Goal: Information Seeking & Learning: Learn about a topic

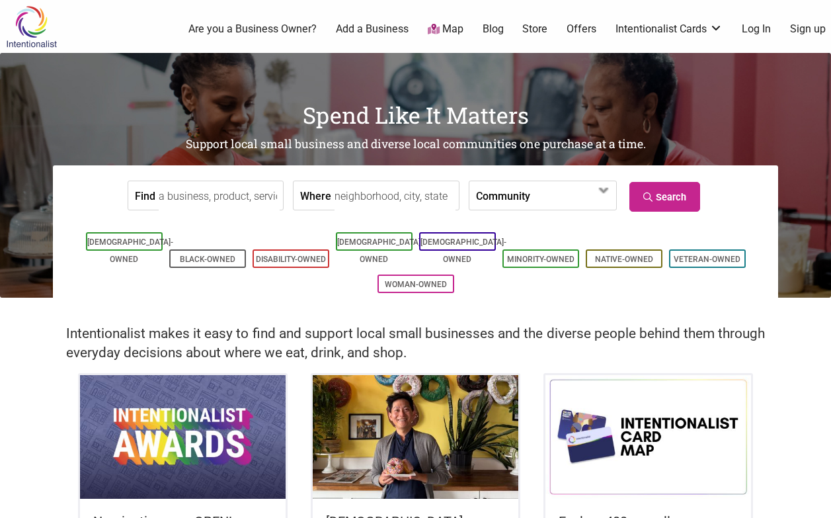
click at [456, 29] on link "Map" at bounding box center [446, 29] width 36 height 15
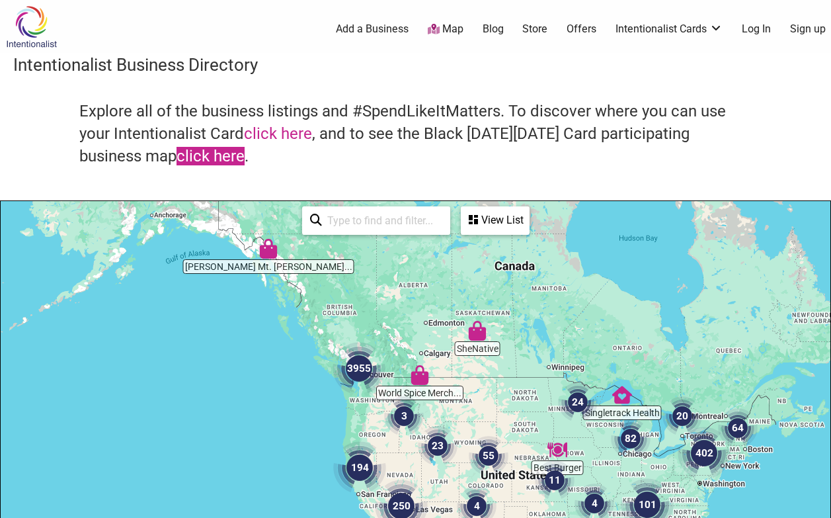
click at [177, 159] on link "click here" at bounding box center [211, 156] width 68 height 19
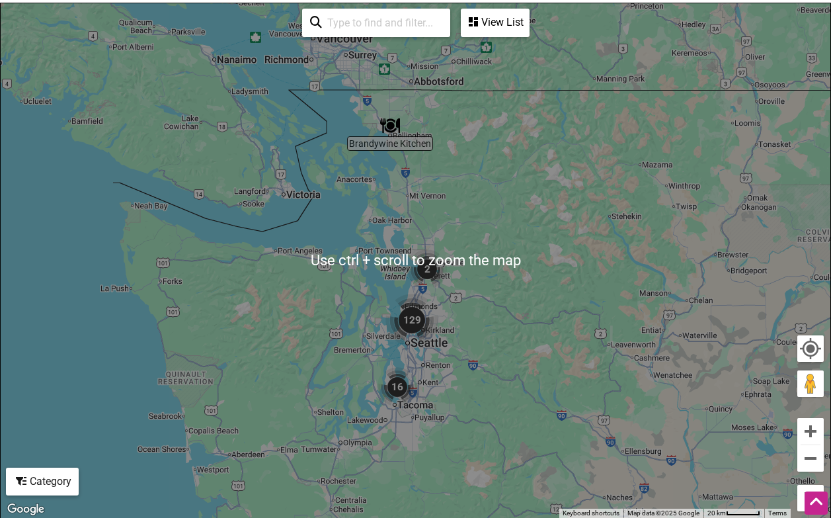
scroll to position [331, 0]
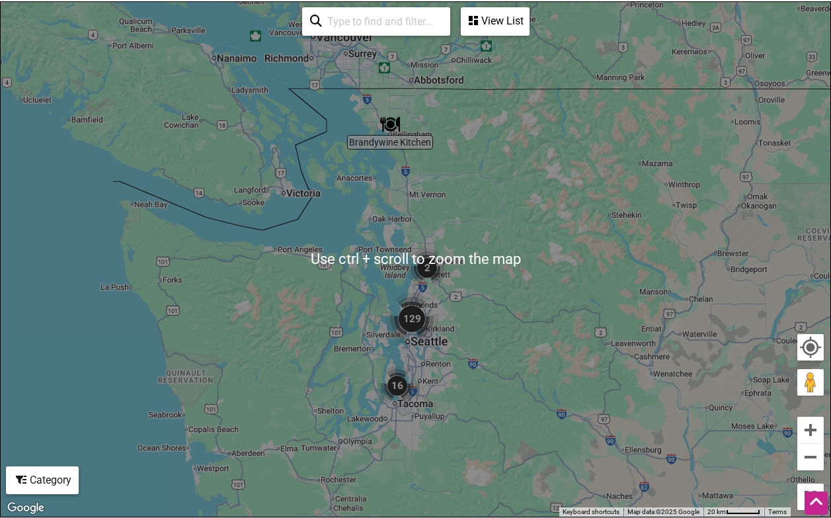
click at [452, 325] on div "To navigate, press the arrow keys." at bounding box center [416, 259] width 830 height 515
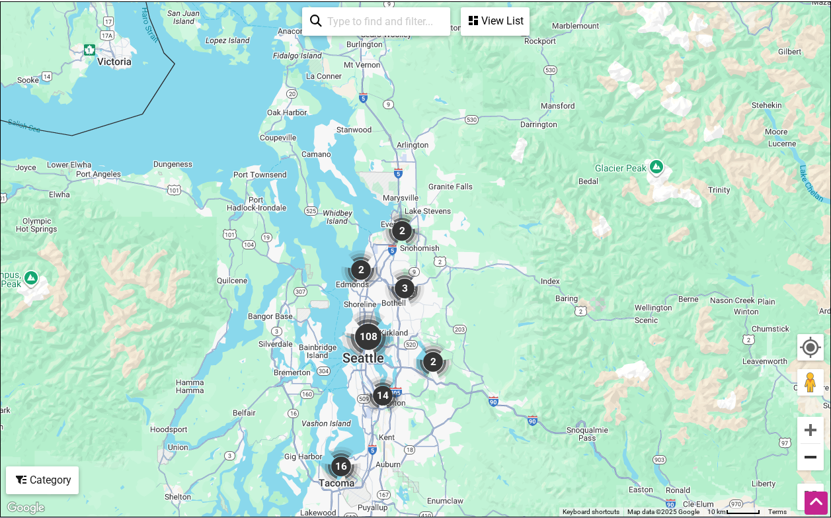
click at [811, 460] on button "Zoom out" at bounding box center [811, 457] width 26 height 26
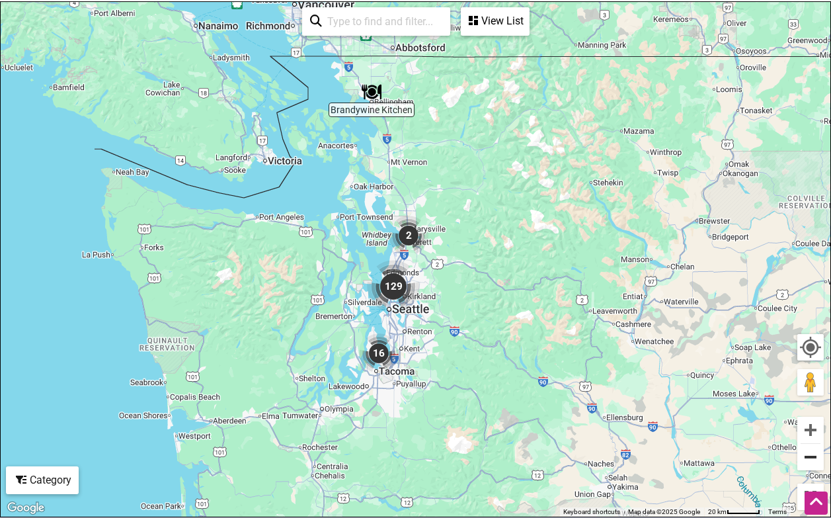
click at [811, 460] on button "Zoom out" at bounding box center [811, 457] width 26 height 26
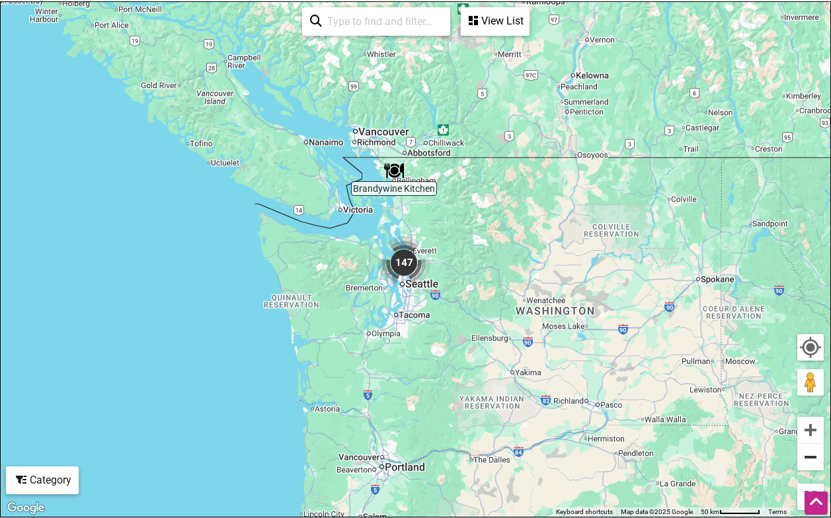
click at [811, 460] on button "Zoom out" at bounding box center [811, 457] width 26 height 26
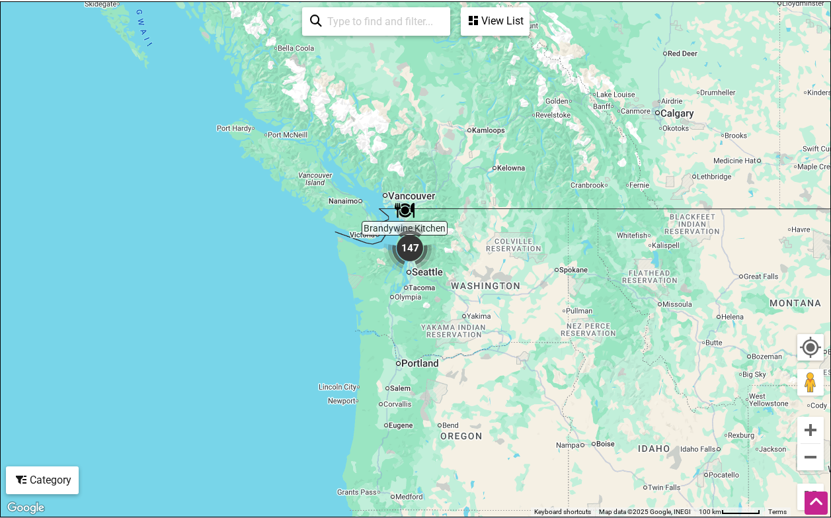
click at [498, 22] on div "View List" at bounding box center [495, 21] width 66 height 25
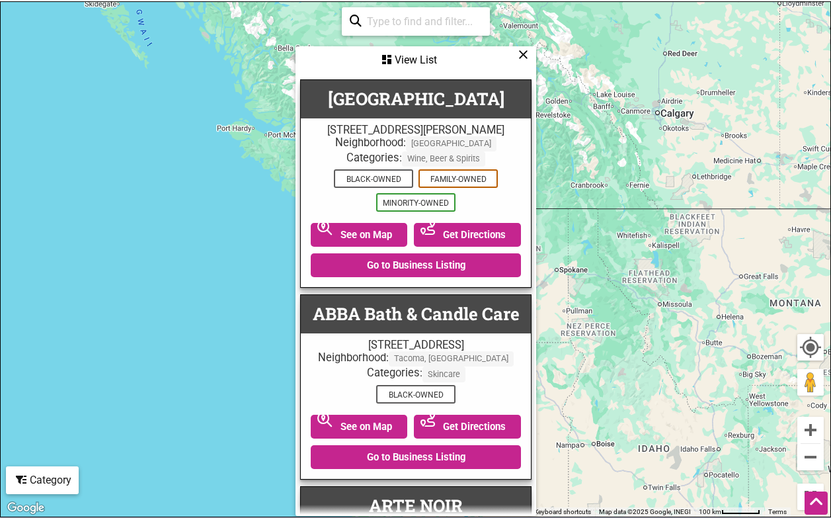
click at [527, 54] on icon at bounding box center [524, 54] width 10 height 1
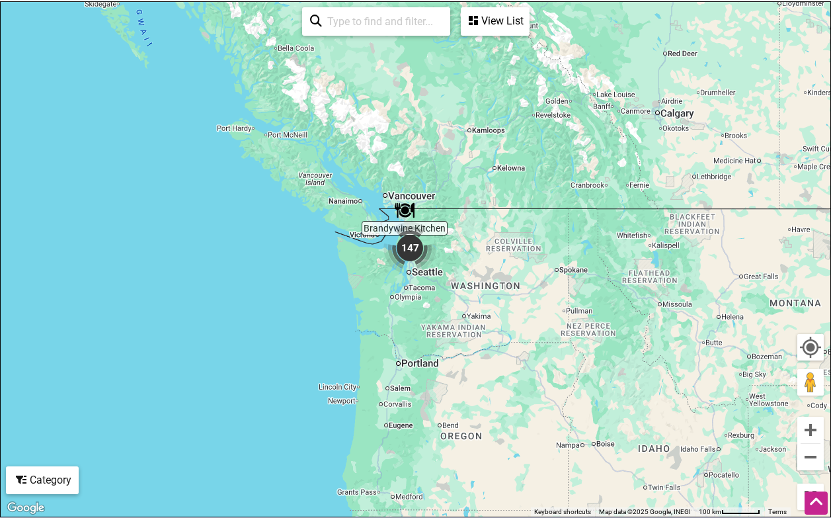
click at [402, 21] on input "search" at bounding box center [382, 22] width 120 height 26
click at [603, 102] on div "To navigate, press the arrow keys." at bounding box center [416, 259] width 830 height 515
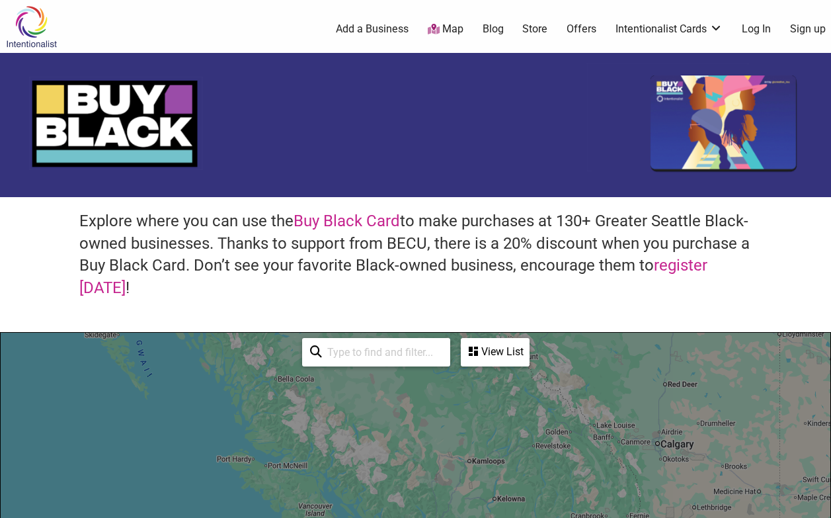
scroll to position [463, 0]
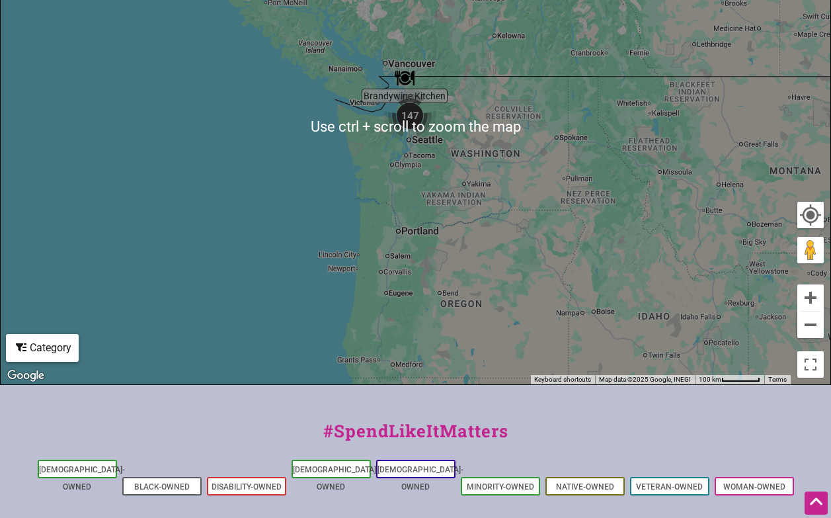
click at [465, 213] on div "To navigate, press the arrow keys." at bounding box center [416, 127] width 830 height 515
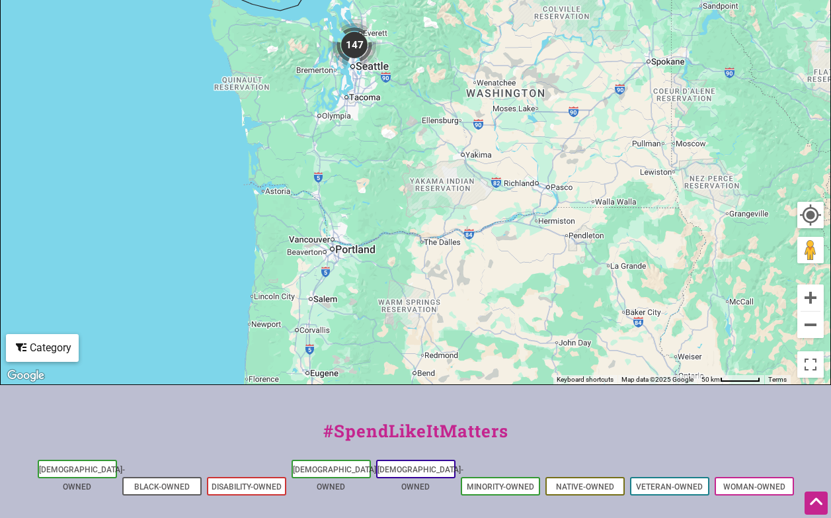
click at [393, 140] on div "To navigate, press the arrow keys." at bounding box center [416, 127] width 830 height 515
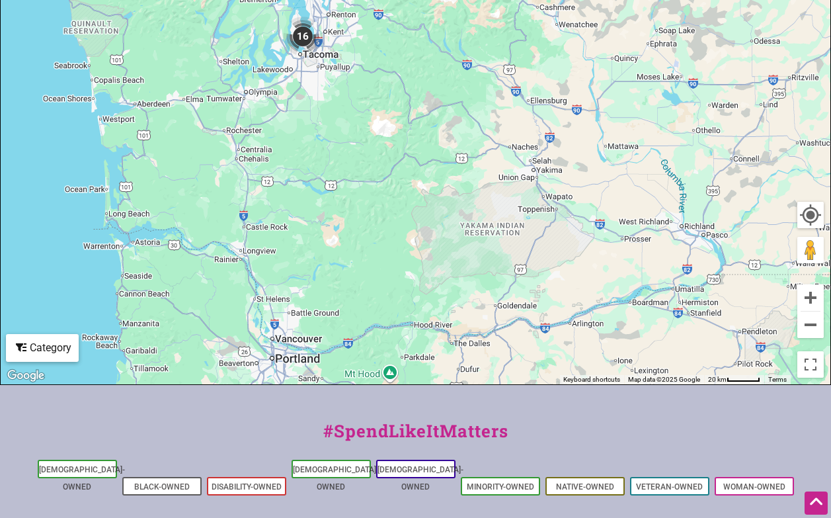
click at [366, 110] on div "To navigate, press the arrow keys." at bounding box center [416, 127] width 830 height 515
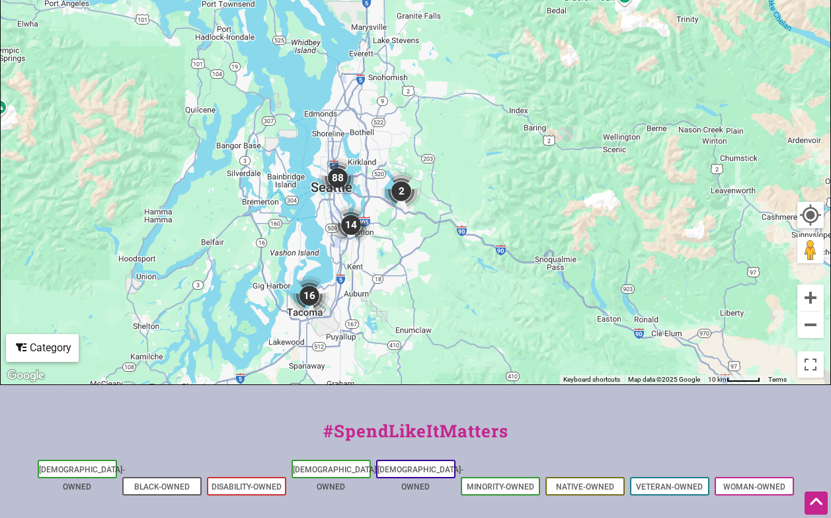
drag, startPoint x: 329, startPoint y: 62, endPoint x: 400, endPoint y: 378, distance: 323.2
click at [400, 378] on div "To navigate, press the arrow keys." at bounding box center [416, 127] width 830 height 515
click at [310, 292] on img "16" at bounding box center [309, 296] width 50 height 50
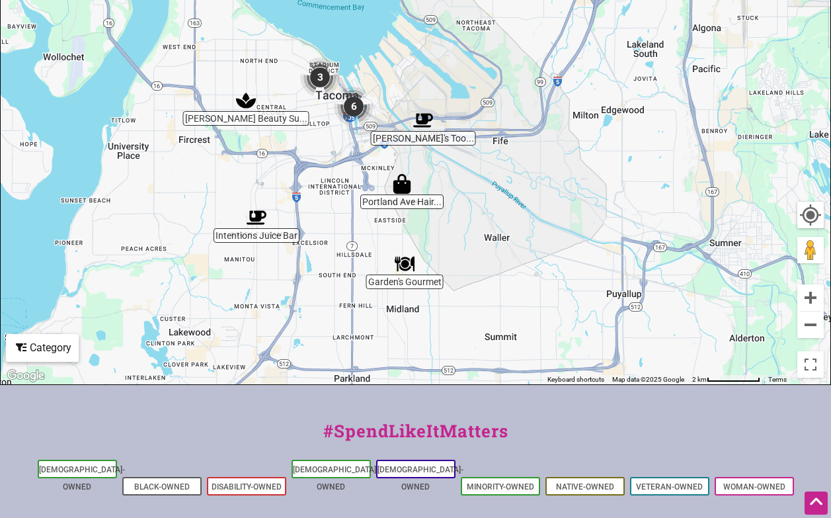
click at [349, 107] on img "6" at bounding box center [354, 106] width 50 height 50
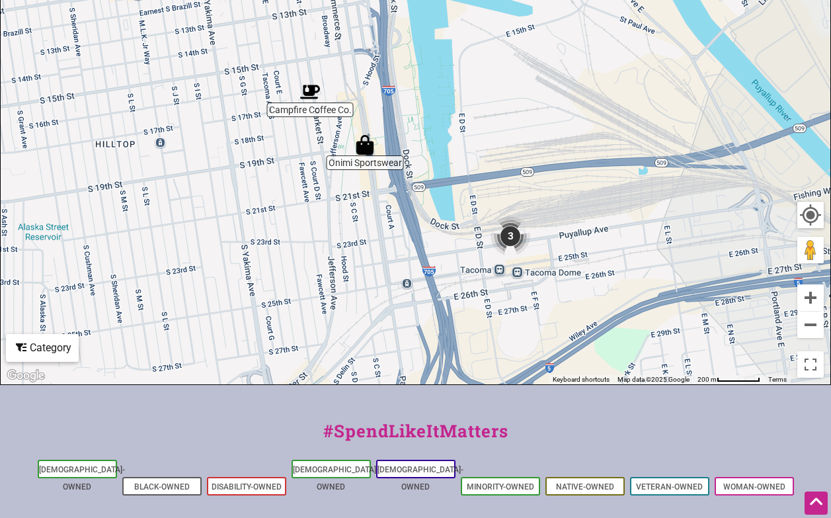
click at [512, 239] on img "3" at bounding box center [511, 236] width 50 height 50
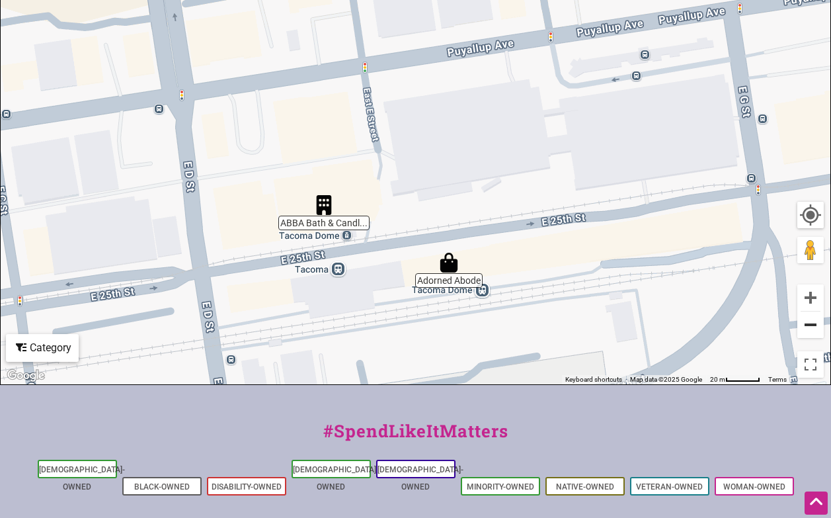
click at [809, 324] on button "Zoom out" at bounding box center [811, 325] width 26 height 26
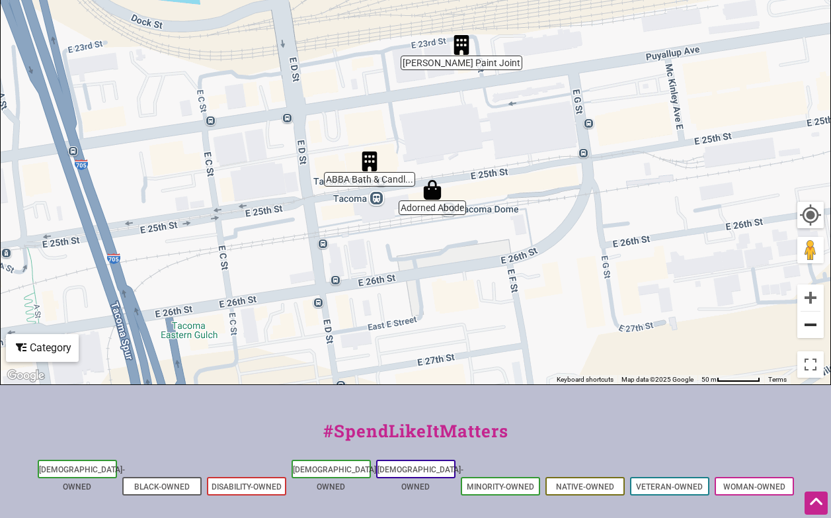
click at [809, 324] on button "Zoom out" at bounding box center [811, 325] width 26 height 26
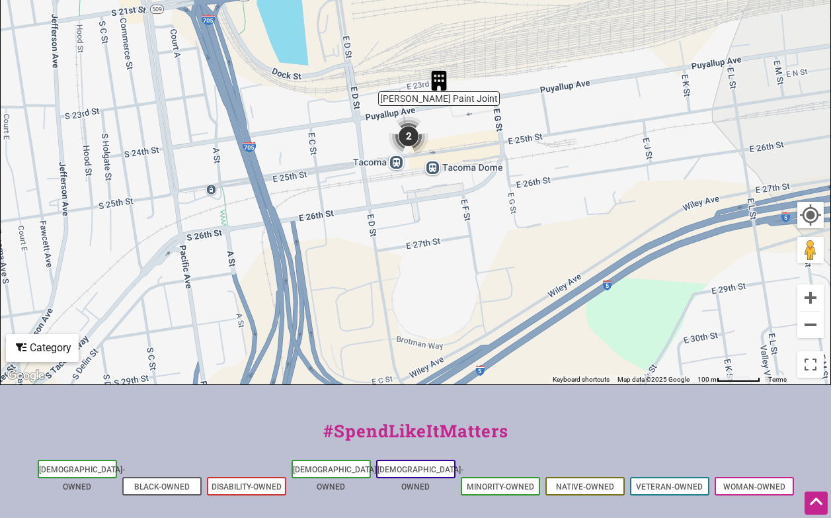
click at [407, 132] on img "2" at bounding box center [409, 136] width 50 height 50
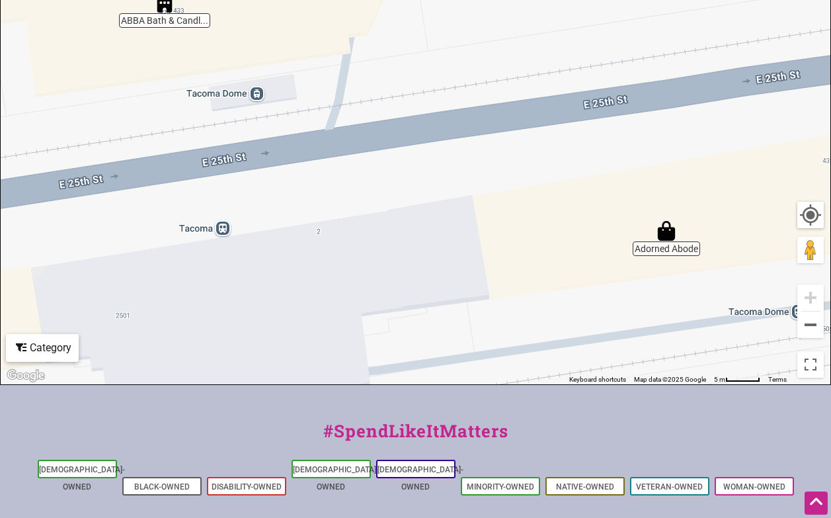
click at [665, 235] on img "Adorned Abode" at bounding box center [667, 231] width 30 height 30
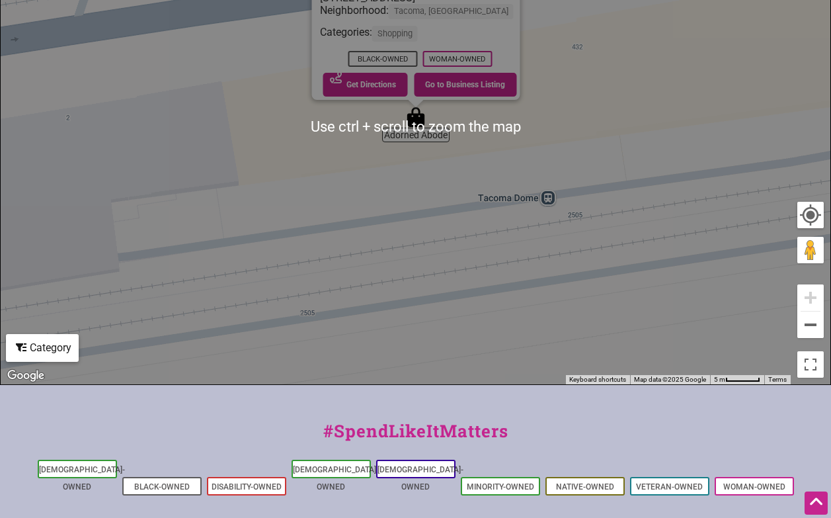
scroll to position [397, 0]
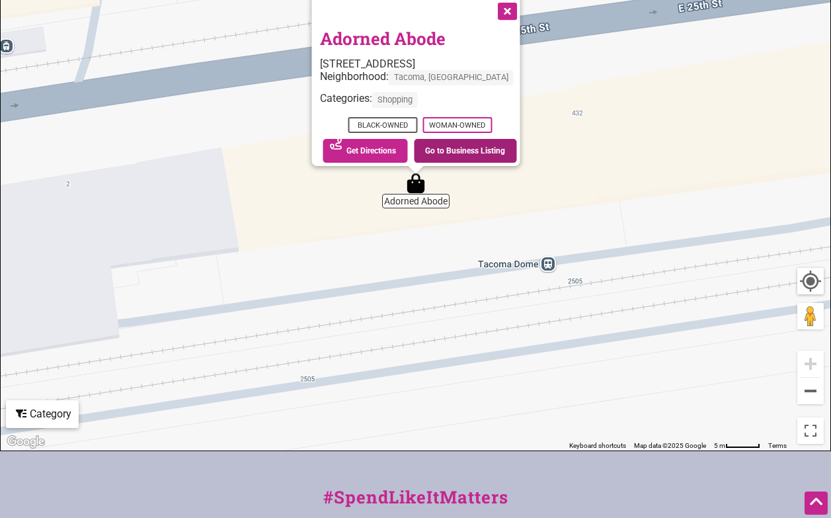
click at [457, 139] on link "Go to Business Listing" at bounding box center [465, 151] width 103 height 24
click at [505, 8] on button "Close" at bounding box center [505, 9] width 33 height 33
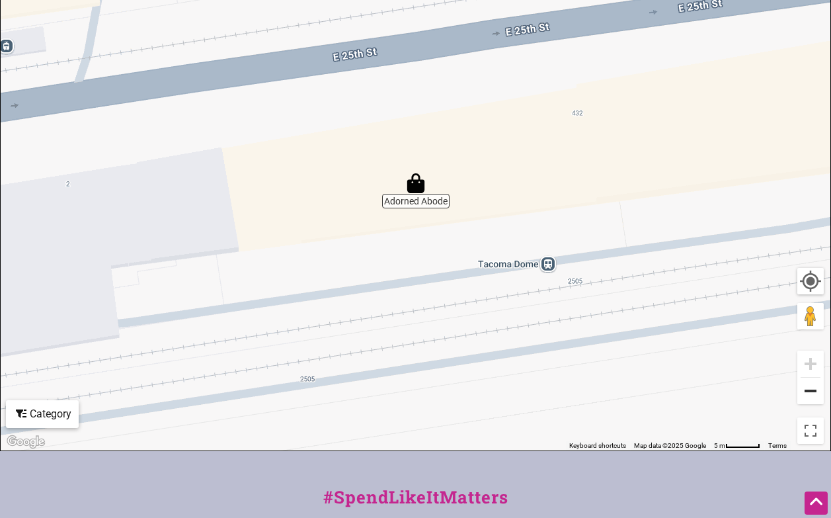
click at [807, 390] on button "Zoom out" at bounding box center [811, 391] width 26 height 26
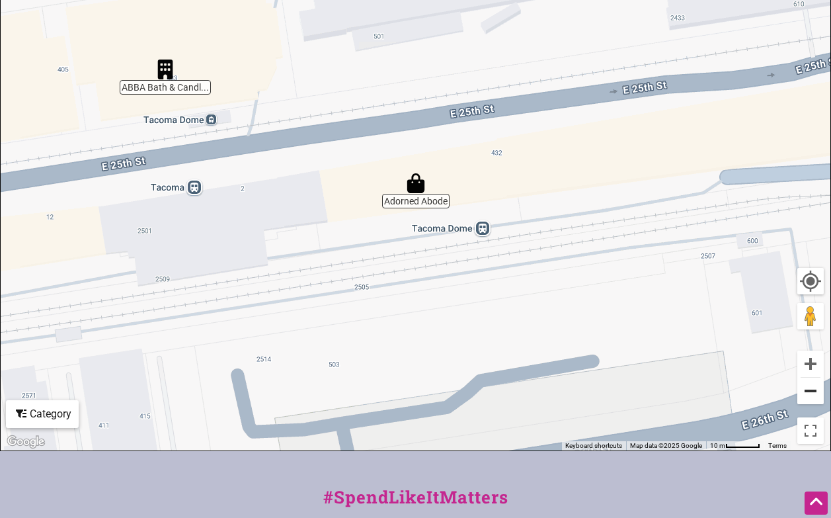
click at [807, 390] on button "Zoom out" at bounding box center [811, 391] width 26 height 26
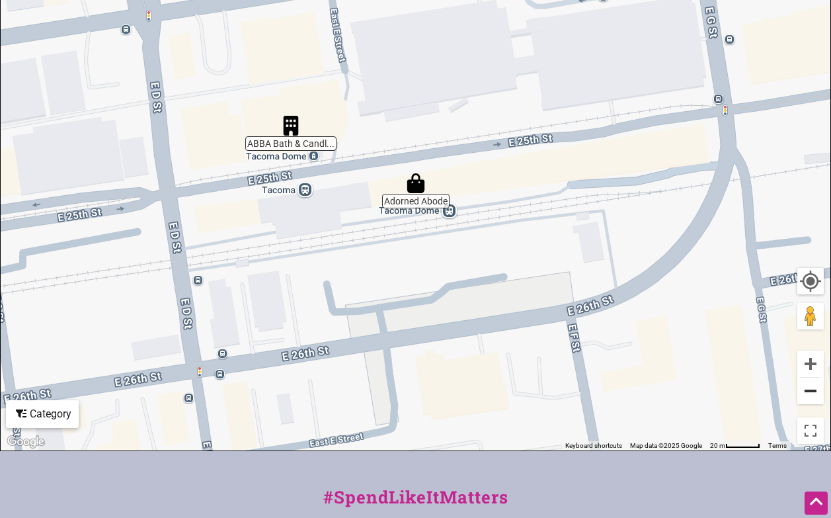
click at [814, 390] on button "Zoom out" at bounding box center [811, 391] width 26 height 26
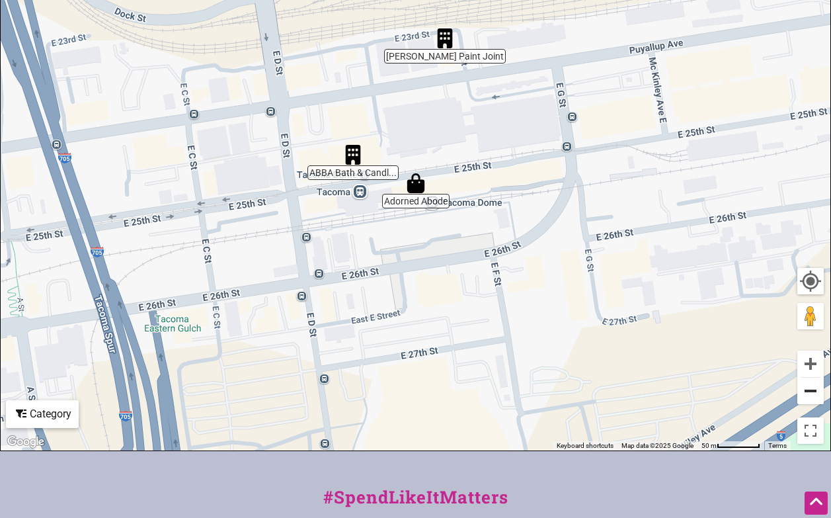
click at [814, 390] on button "Zoom out" at bounding box center [811, 391] width 26 height 26
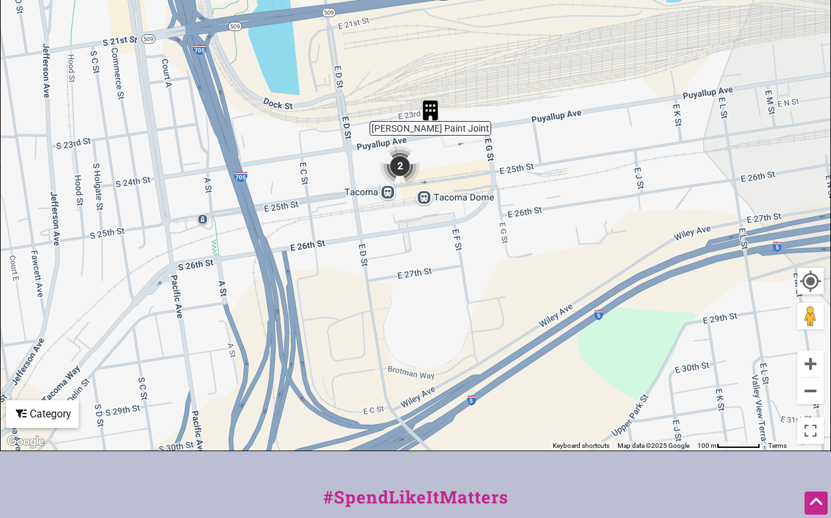
click at [432, 116] on img "Kay's Paint Joint" at bounding box center [430, 110] width 30 height 30
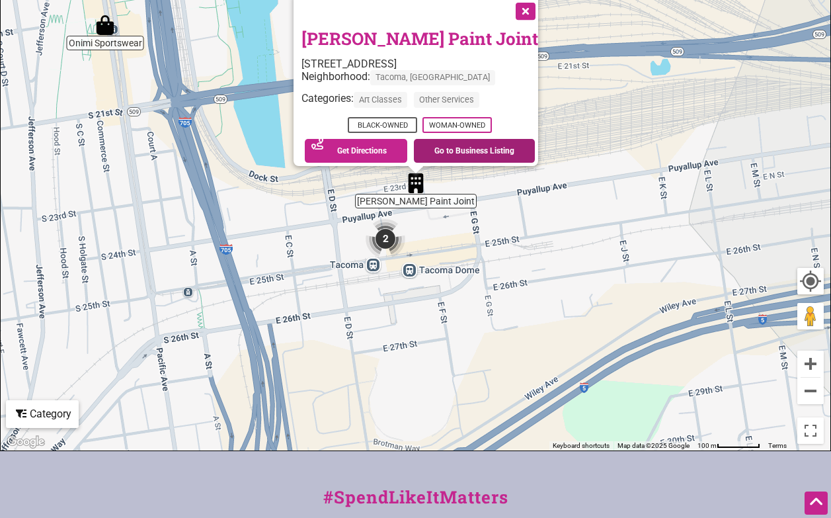
click at [466, 142] on link "Go to Business Listing" at bounding box center [474, 151] width 121 height 24
drag, startPoint x: 510, startPoint y: 3, endPoint x: 482, endPoint y: 7, distance: 28.6
click at [509, 3] on button "Close" at bounding box center [524, 9] width 33 height 33
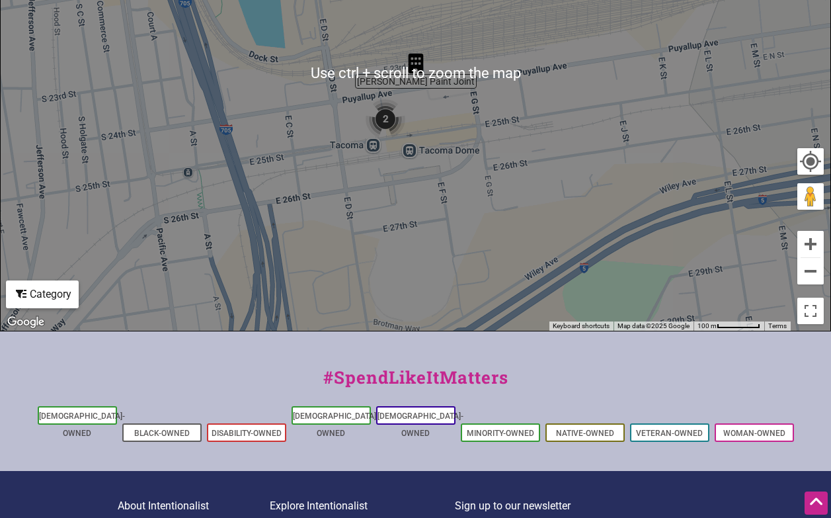
scroll to position [529, 0]
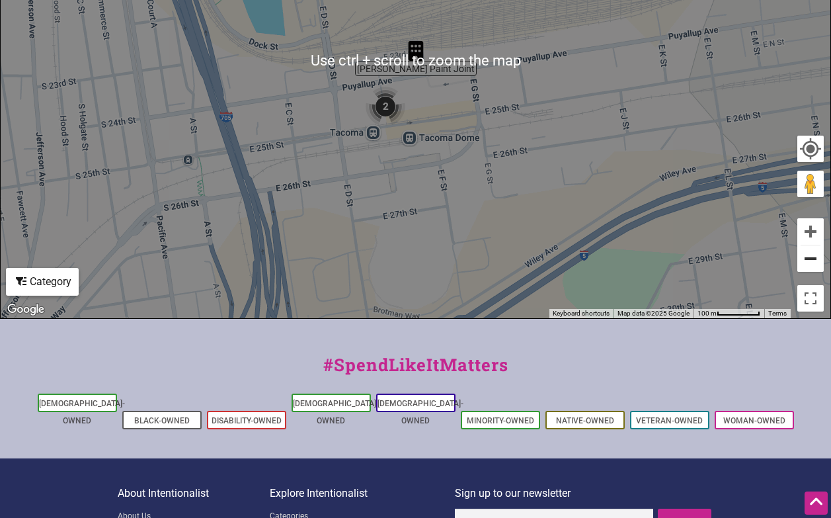
click at [802, 259] on button "Zoom out" at bounding box center [811, 258] width 26 height 26
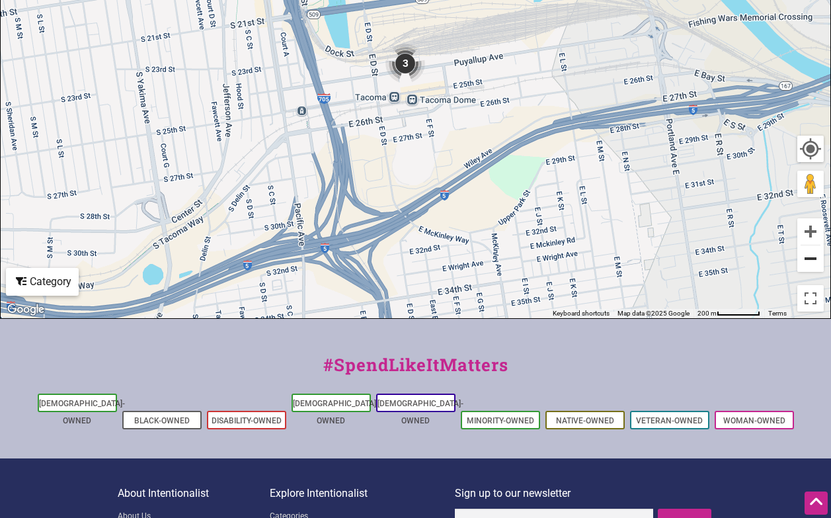
click at [808, 264] on button "Zoom out" at bounding box center [811, 258] width 26 height 26
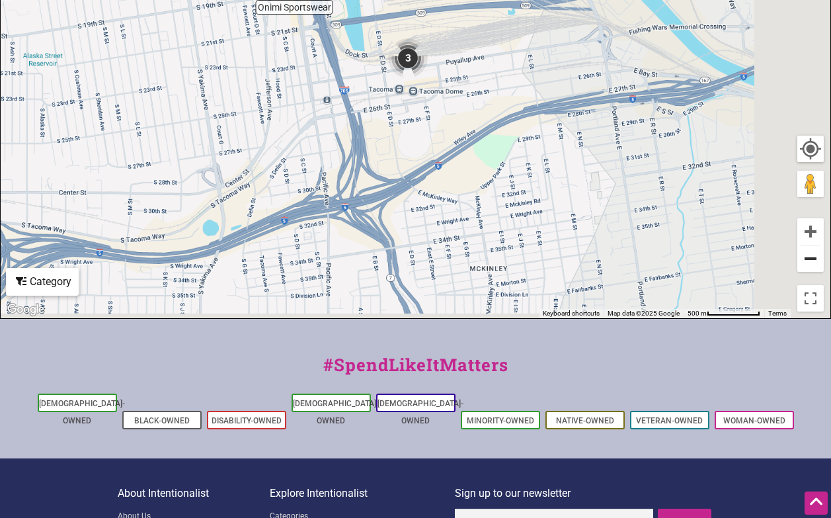
click at [808, 264] on button "Zoom out" at bounding box center [811, 258] width 26 height 26
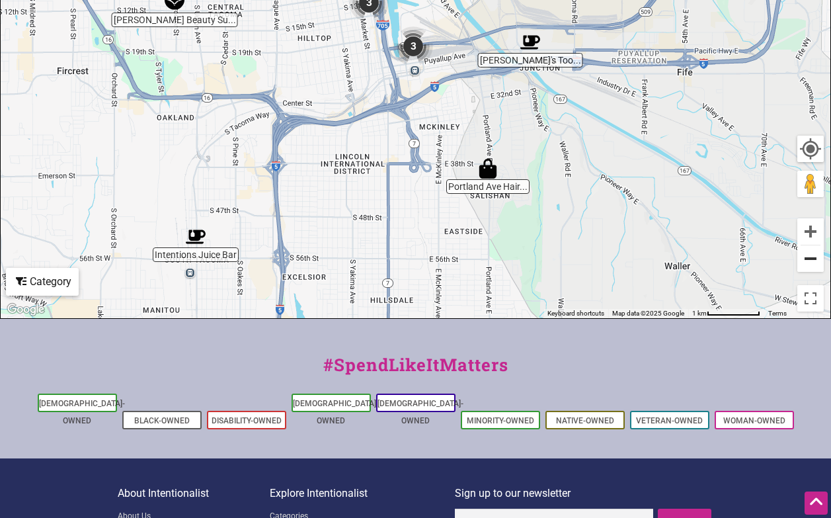
click at [809, 264] on button "Zoom out" at bounding box center [811, 258] width 26 height 26
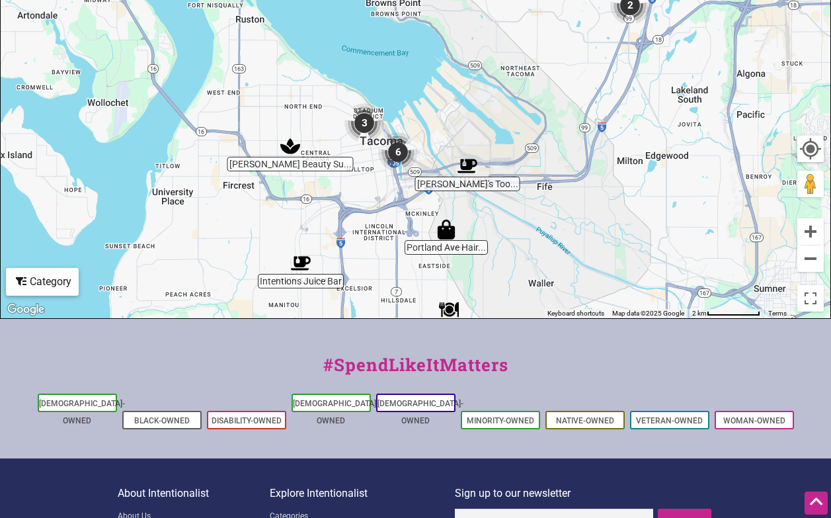
drag, startPoint x: 624, startPoint y: 194, endPoint x: 619, endPoint y: 316, distance: 121.2
click at [619, 316] on div "Intentions Juice Bar Garden's Gourmet Mattice Beauty Su... Portland Ave Hair...…" at bounding box center [416, 61] width 830 height 515
click at [631, 7] on img "2" at bounding box center [630, 5] width 50 height 50
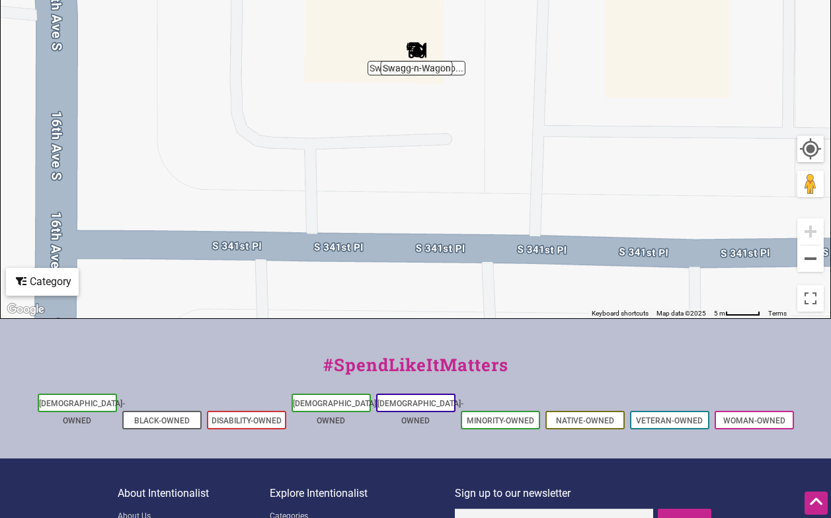
click at [411, 46] on img "Swagg-n-Wagon" at bounding box center [417, 50] width 30 height 30
click at [419, 63] on img "Swagg-n-Wagon" at bounding box center [417, 50] width 30 height 30
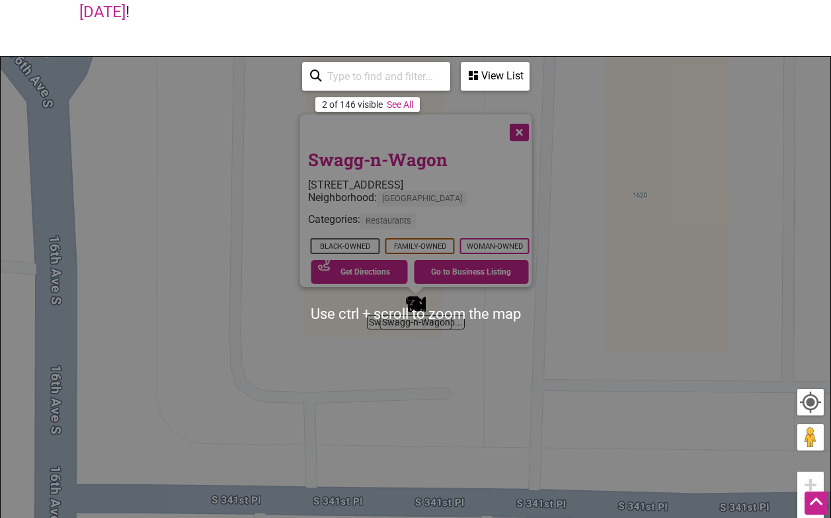
scroll to position [265, 0]
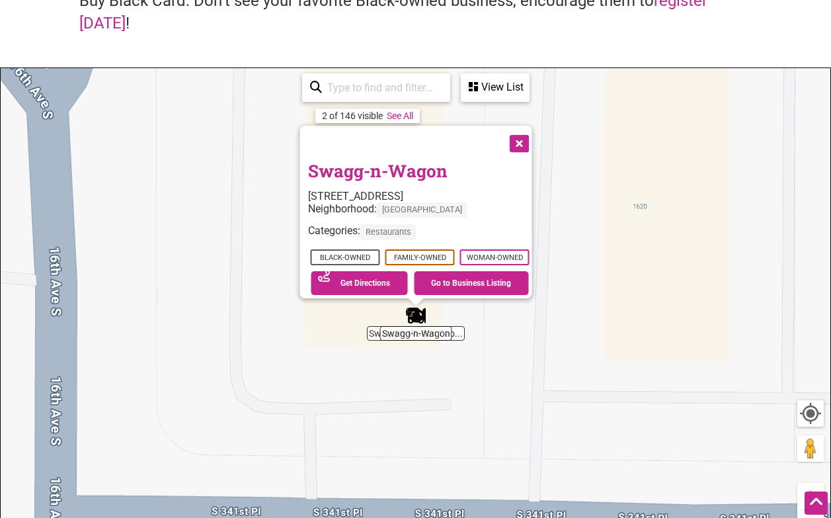
click at [527, 135] on button "Close" at bounding box center [517, 142] width 33 height 33
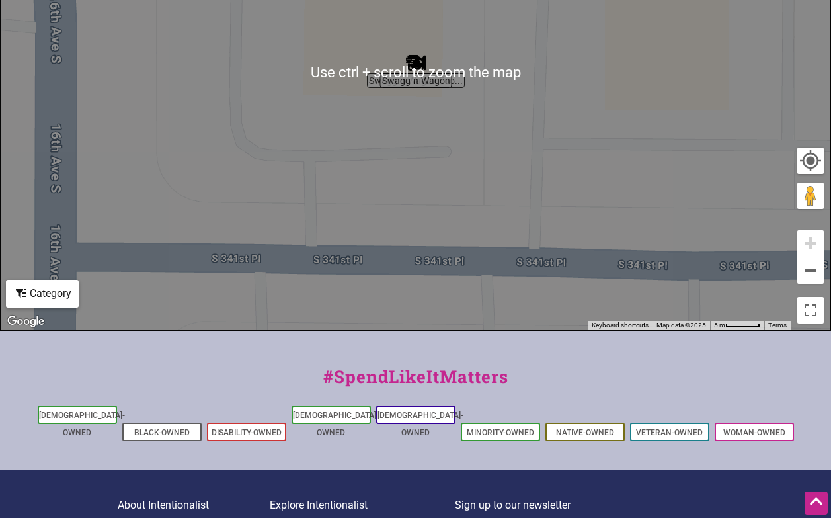
scroll to position [529, 0]
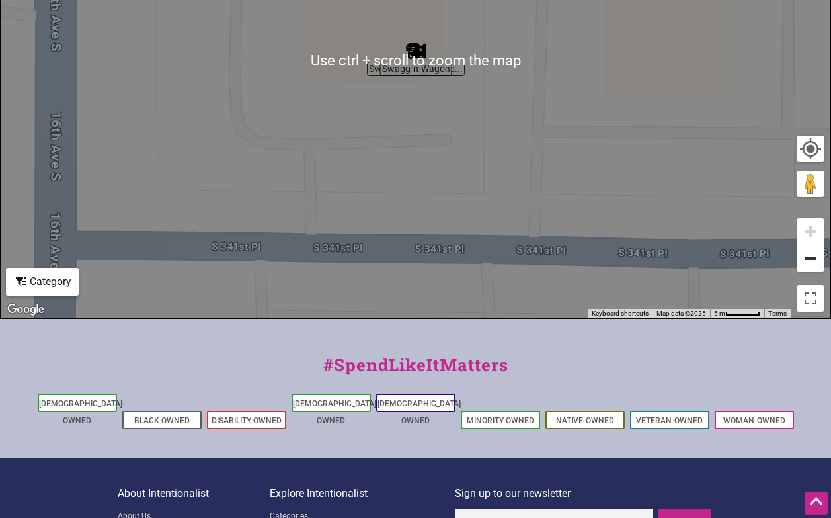
click at [816, 261] on button "Zoom out" at bounding box center [811, 258] width 26 height 26
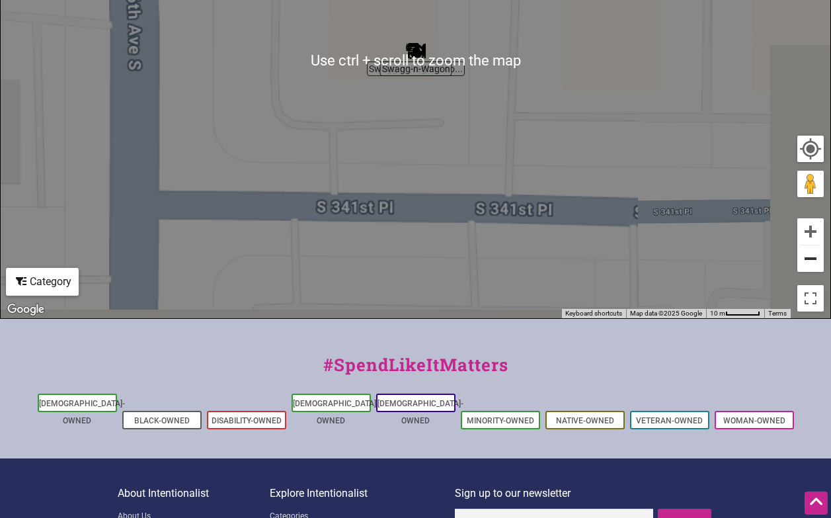
click at [815, 259] on button "Zoom out" at bounding box center [811, 258] width 26 height 26
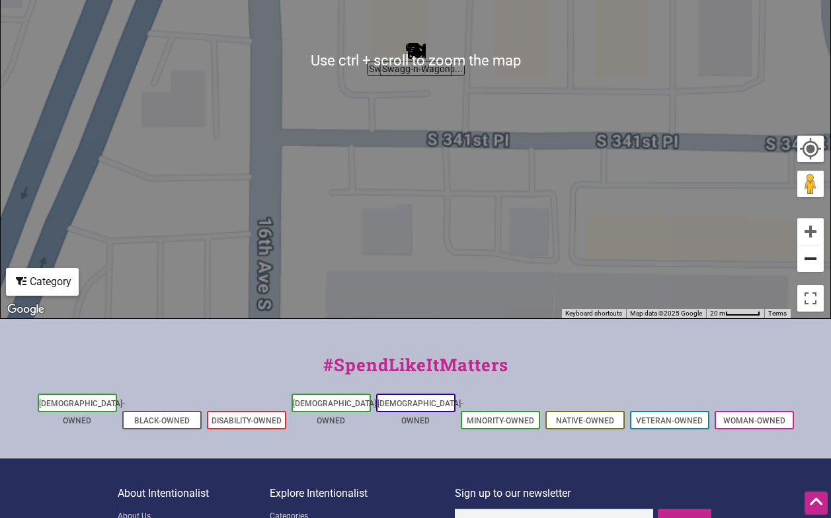
click at [815, 259] on button "Zoom out" at bounding box center [811, 258] width 26 height 26
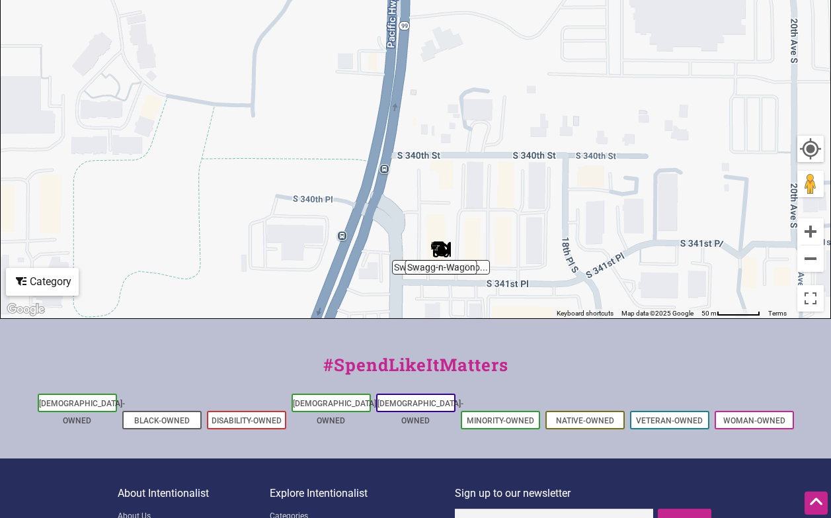
drag, startPoint x: 558, startPoint y: 175, endPoint x: 609, endPoint y: 436, distance: 265.7
click at [609, 436] on div "Intentionalist Spend like it matters 0 Add a Business Map Blog Store Offers Int…" at bounding box center [415, 61] width 831 height 1180
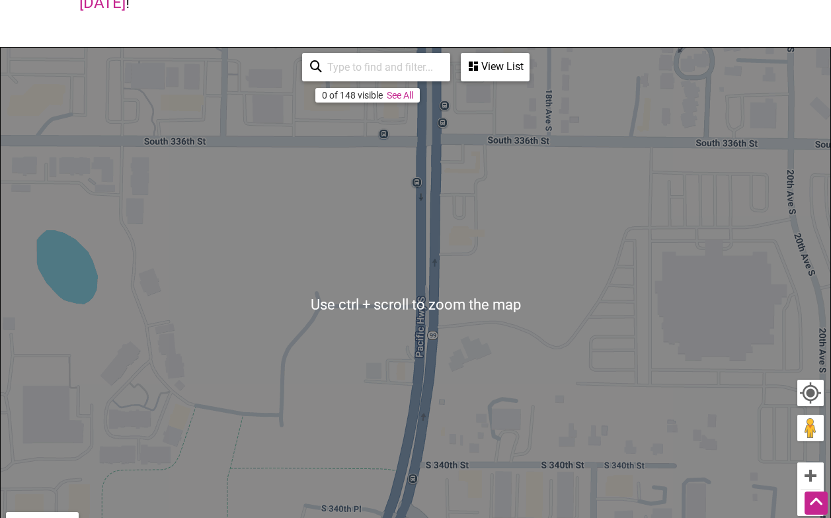
scroll to position [463, 0]
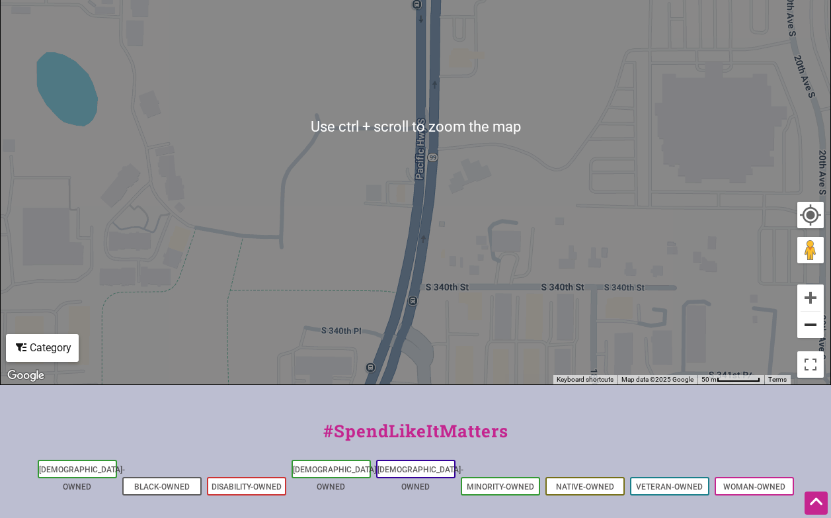
click at [812, 326] on button "Zoom out" at bounding box center [811, 325] width 26 height 26
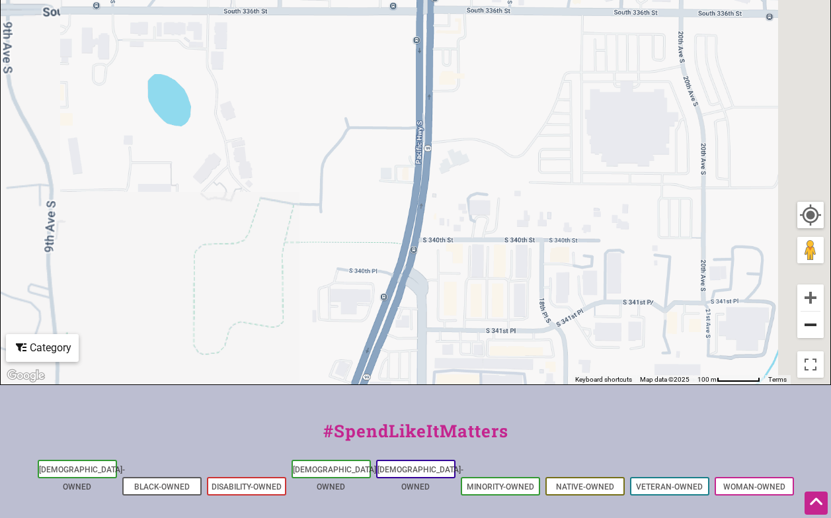
click at [812, 326] on button "Zoom out" at bounding box center [811, 325] width 26 height 26
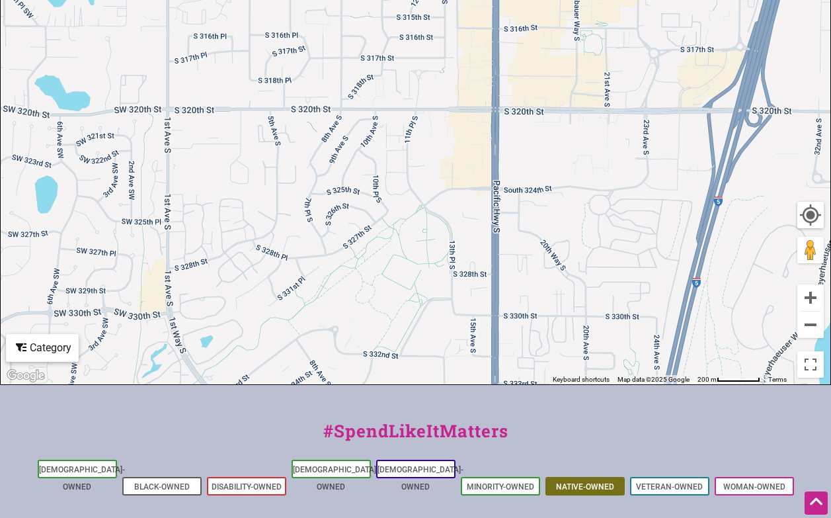
drag, startPoint x: 527, startPoint y: 149, endPoint x: 591, endPoint y: 465, distance: 322.0
click at [603, 509] on div "Intentionalist Spend like it matters 0 Add a Business Map Blog Store Offers Int…" at bounding box center [415, 127] width 831 height 1180
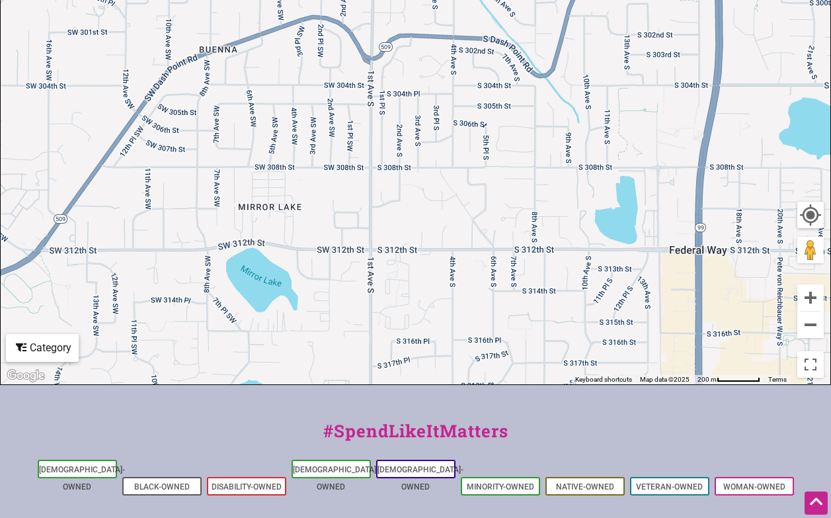
drag, startPoint x: 490, startPoint y: 176, endPoint x: 693, endPoint y: 483, distance: 368.0
click at [693, 483] on div "Intentionalist Spend like it matters 0 Add a Business Map Blog Store Offers Int…" at bounding box center [415, 127] width 831 height 1180
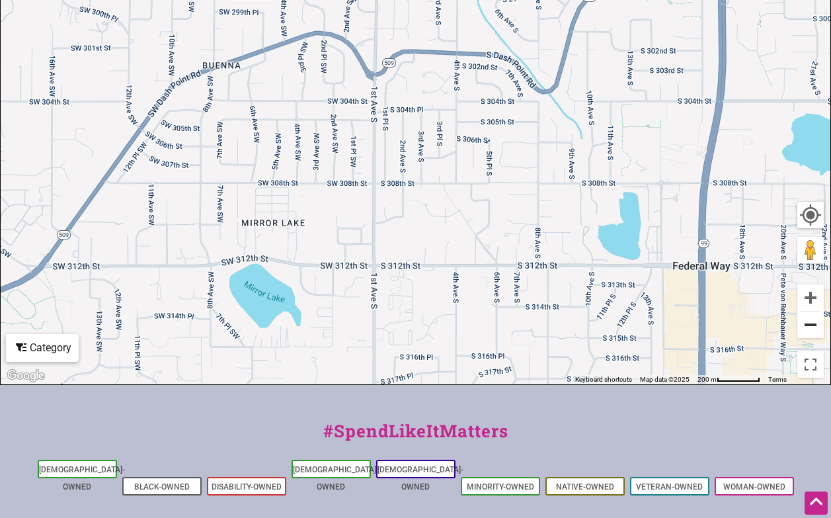
click at [803, 320] on button "Zoom out" at bounding box center [811, 325] width 26 height 26
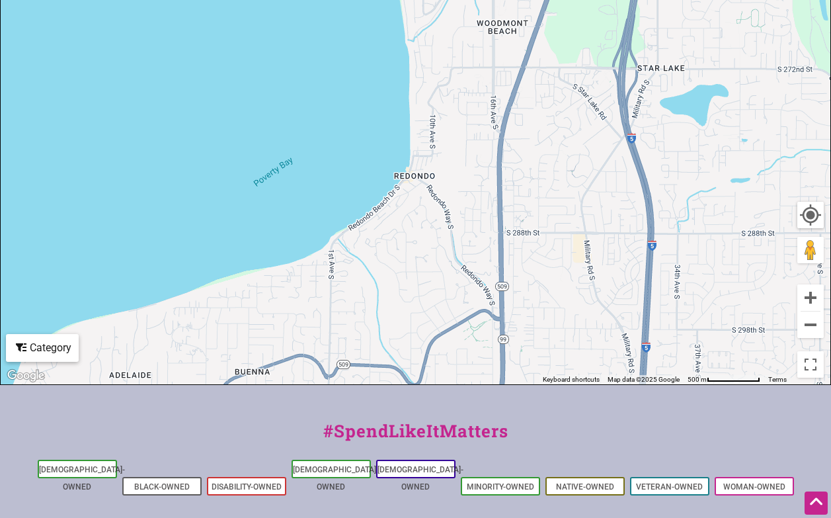
drag, startPoint x: 621, startPoint y: 157, endPoint x: 554, endPoint y: 439, distance: 290.2
click at [554, 439] on div "Intentionalist Spend like it matters 0 Add a Business Map Blog Store Offers Int…" at bounding box center [415, 127] width 831 height 1180
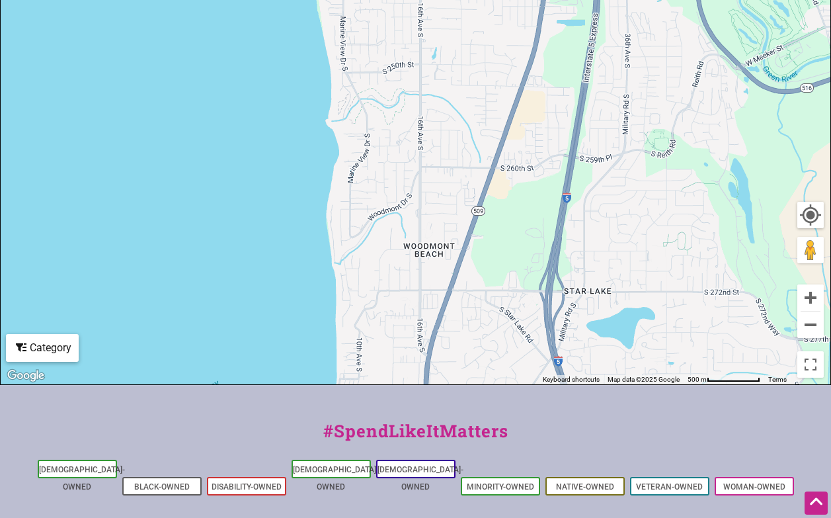
drag, startPoint x: 620, startPoint y: 192, endPoint x: 544, endPoint y: 422, distance: 242.0
click at [544, 423] on div "Intentionalist Spend like it matters 0 Add a Business Map Blog Store Offers Int…" at bounding box center [415, 127] width 831 height 1180
click at [812, 327] on button "Zoom out" at bounding box center [811, 325] width 26 height 26
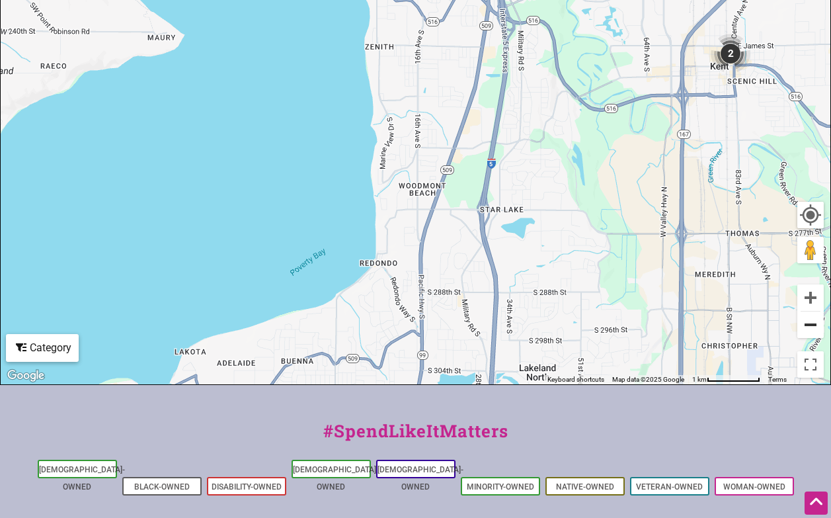
click at [812, 327] on button "Zoom out" at bounding box center [811, 325] width 26 height 26
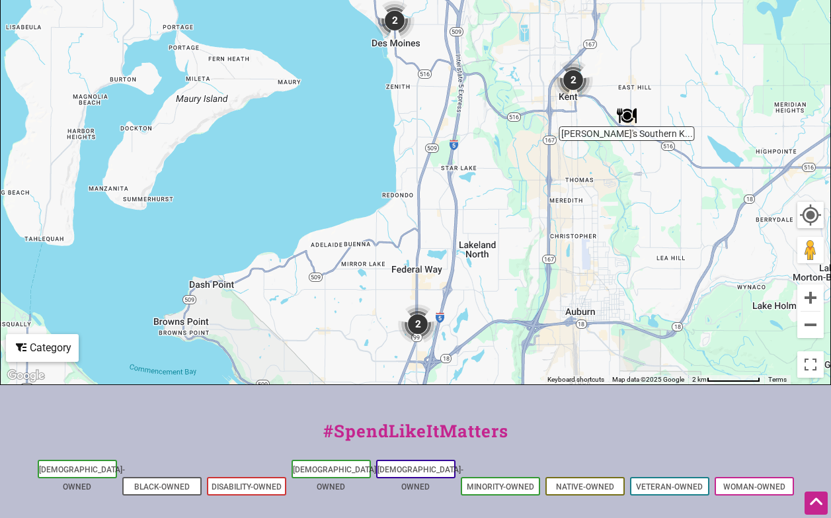
click at [572, 77] on img "2" at bounding box center [573, 80] width 50 height 50
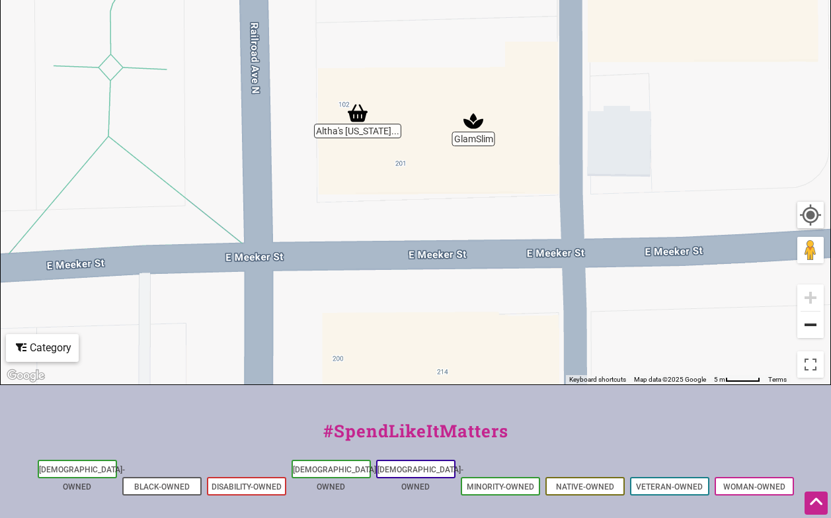
click at [816, 327] on button "Zoom out" at bounding box center [811, 325] width 26 height 26
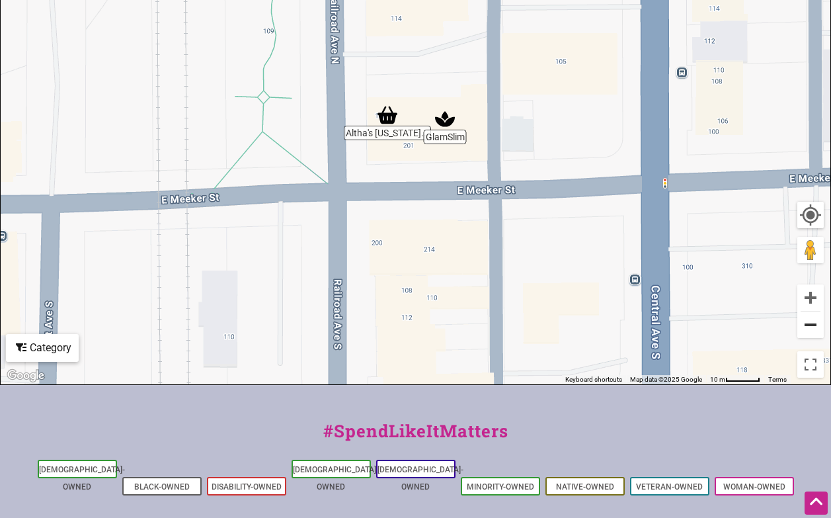
click at [814, 327] on button "Zoom out" at bounding box center [811, 325] width 26 height 26
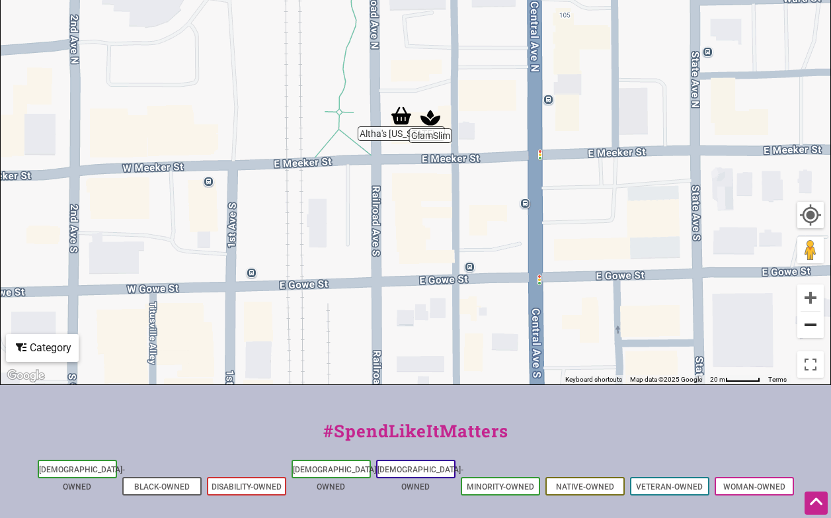
click at [814, 327] on button "Zoom out" at bounding box center [811, 325] width 26 height 26
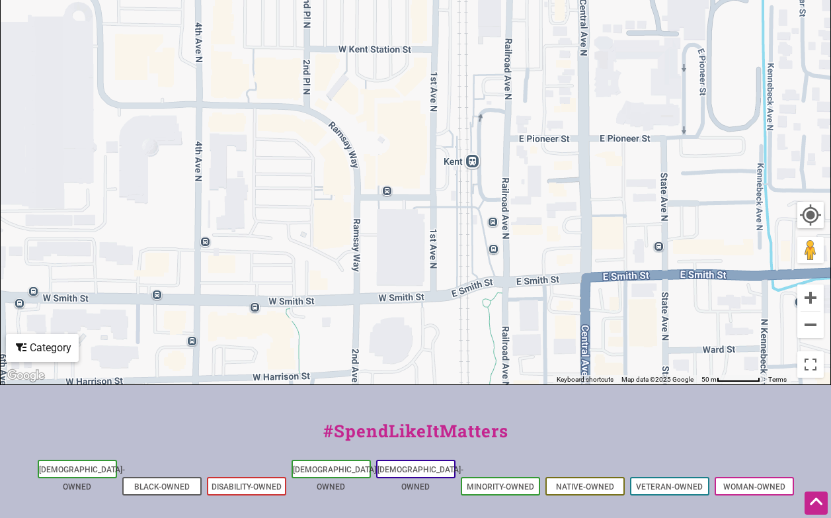
drag, startPoint x: 435, startPoint y: 79, endPoint x: 547, endPoint y: 378, distance: 320.1
click at [547, 378] on div "To navigate, press the arrow keys." at bounding box center [416, 127] width 830 height 515
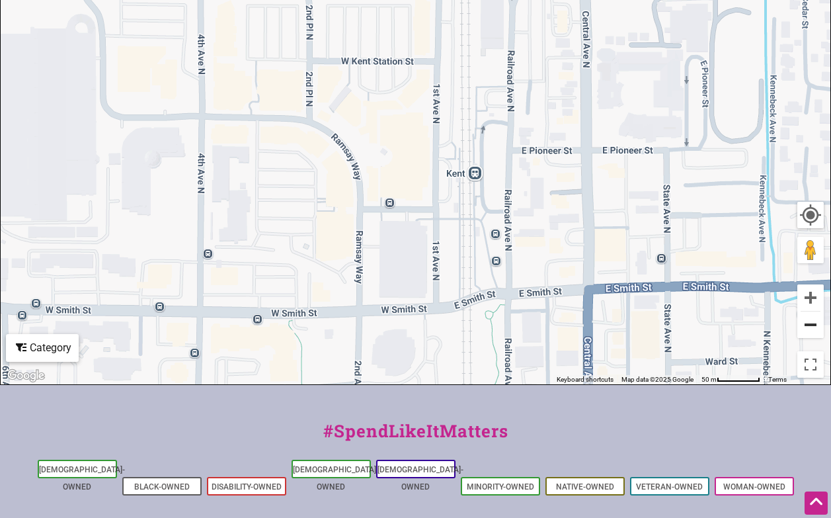
click at [808, 320] on button "Zoom out" at bounding box center [811, 325] width 26 height 26
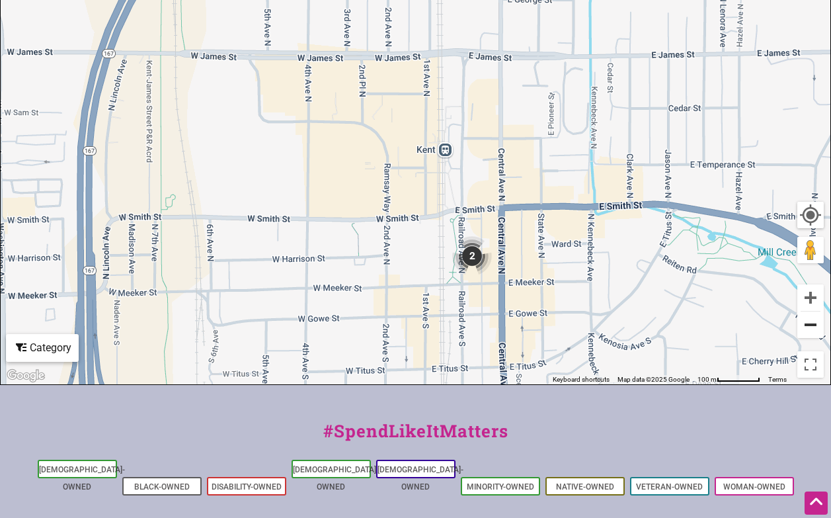
click at [808, 320] on button "Zoom out" at bounding box center [811, 325] width 26 height 26
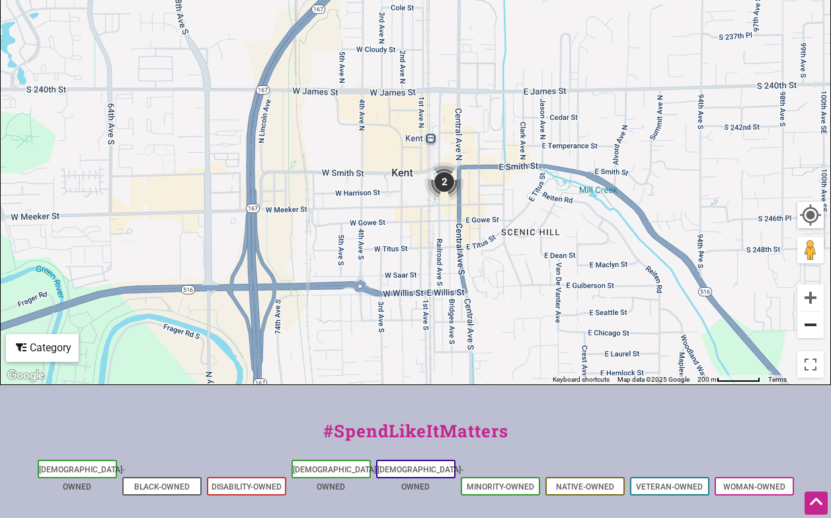
click at [808, 320] on button "Zoom out" at bounding box center [811, 325] width 26 height 26
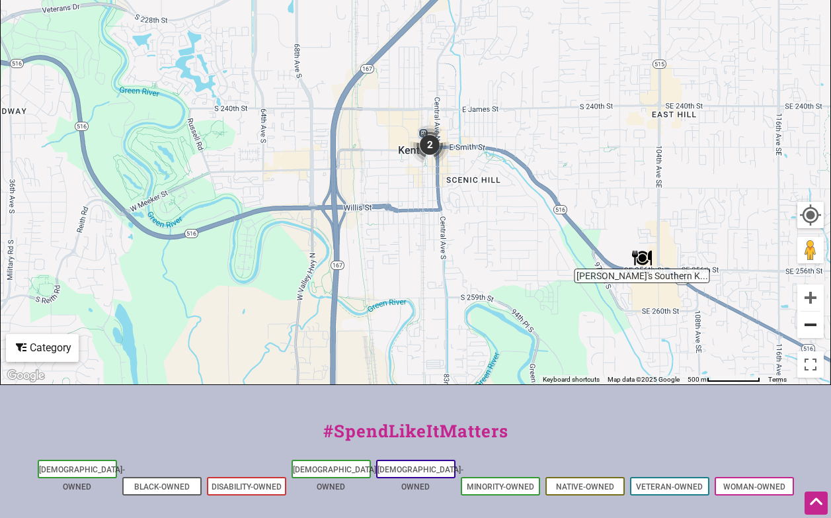
click at [808, 320] on button "Zoom out" at bounding box center [811, 325] width 26 height 26
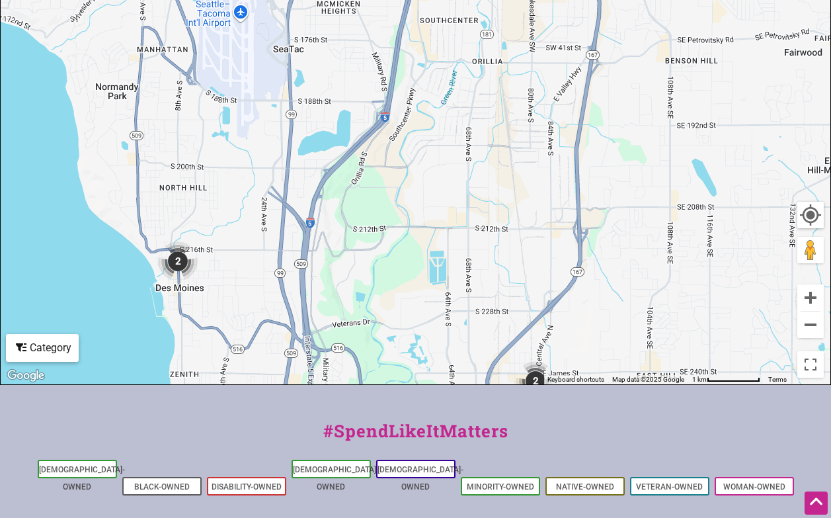
drag, startPoint x: 261, startPoint y: 112, endPoint x: 380, endPoint y: 370, distance: 284.7
click at [381, 375] on div "To navigate, press the arrow keys." at bounding box center [416, 127] width 830 height 515
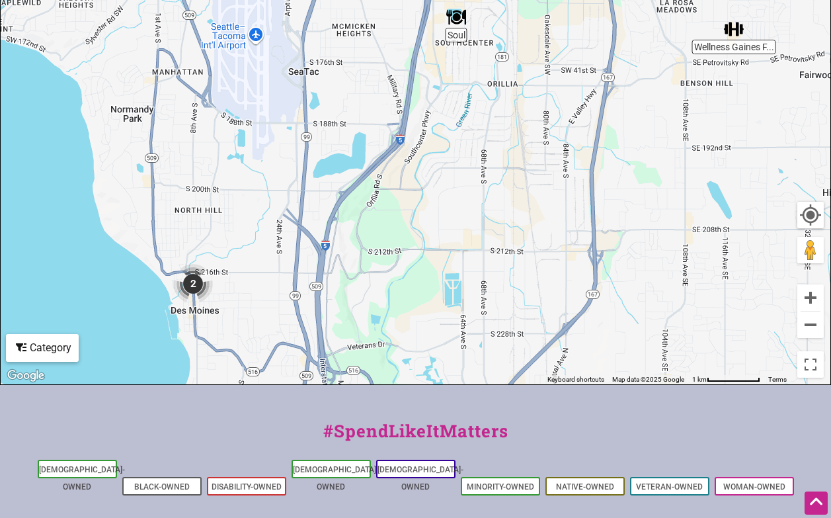
click at [191, 280] on img "2" at bounding box center [193, 284] width 50 height 50
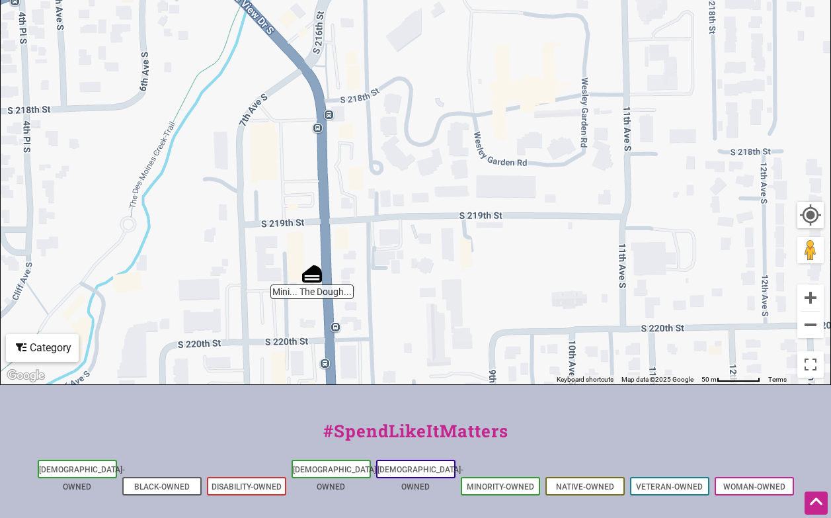
drag, startPoint x: 554, startPoint y: 235, endPoint x: 452, endPoint y: 592, distance: 371.3
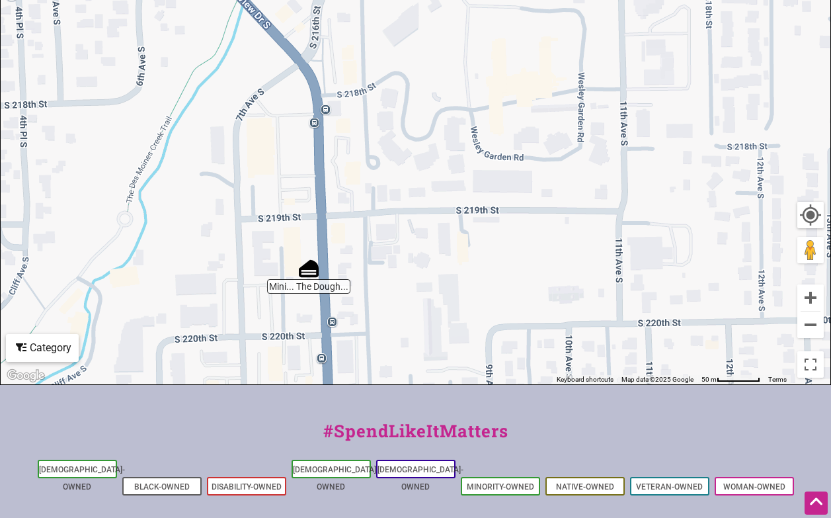
click at [300, 271] on img "Mini... The Dough-Nut" at bounding box center [309, 268] width 30 height 30
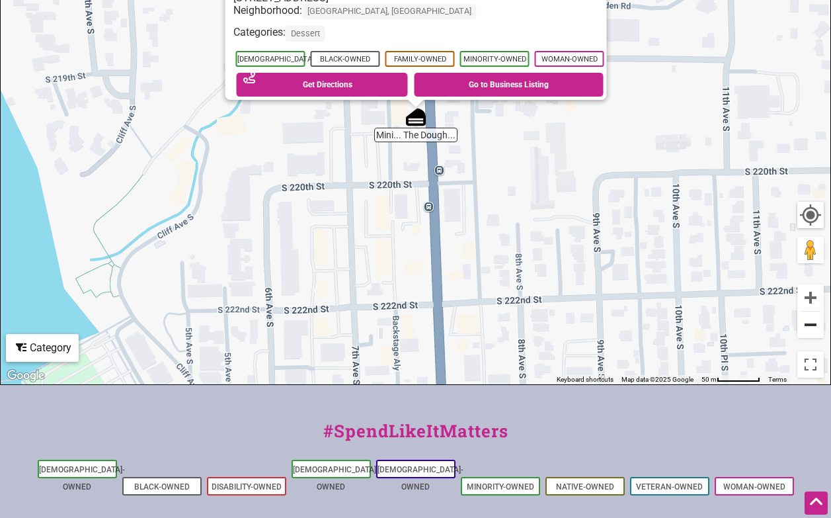
click at [812, 325] on button "Zoom out" at bounding box center [811, 325] width 26 height 26
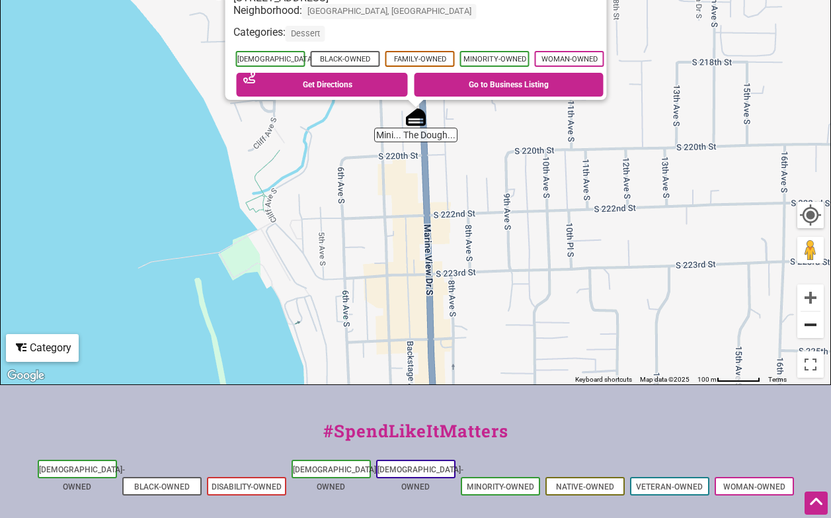
click at [811, 325] on button "Zoom out" at bounding box center [811, 325] width 26 height 26
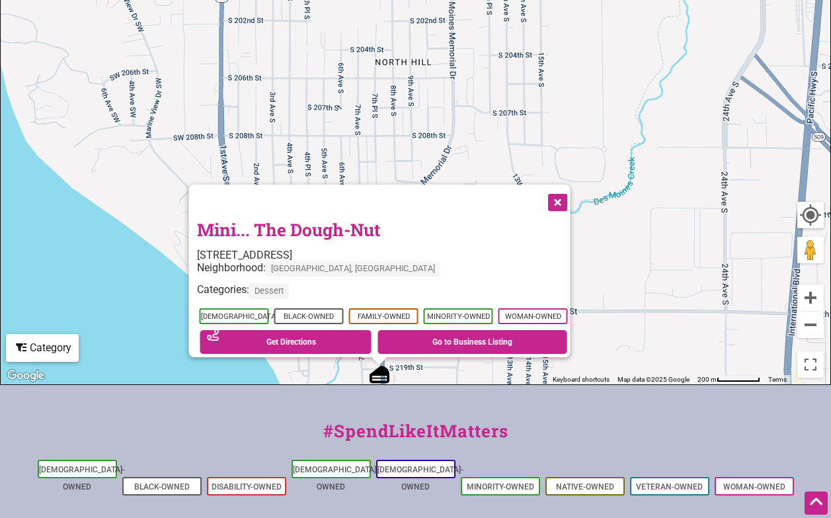
drag, startPoint x: 560, startPoint y: 224, endPoint x: 524, endPoint y: 489, distance: 268.4
click at [524, 489] on div "Intentionalist Spend like it matters 0 Add a Business Map Blog Store Offers Int…" at bounding box center [415, 127] width 831 height 1180
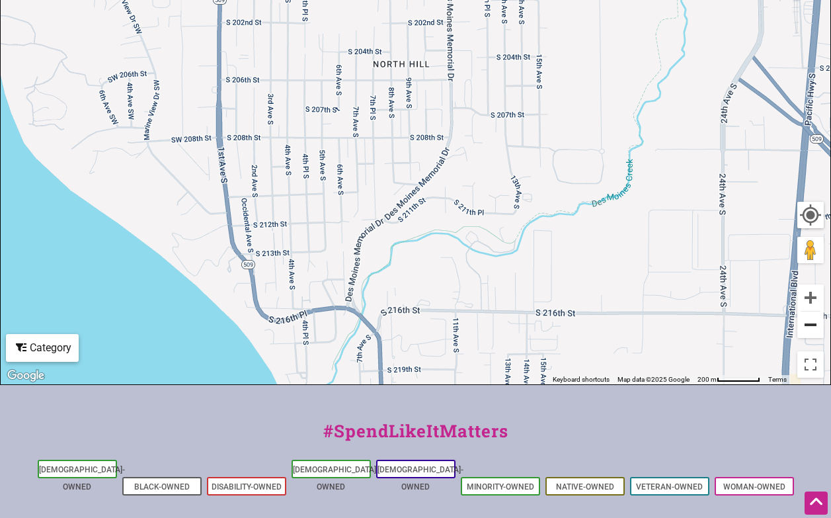
click at [814, 321] on button "Zoom out" at bounding box center [811, 325] width 26 height 26
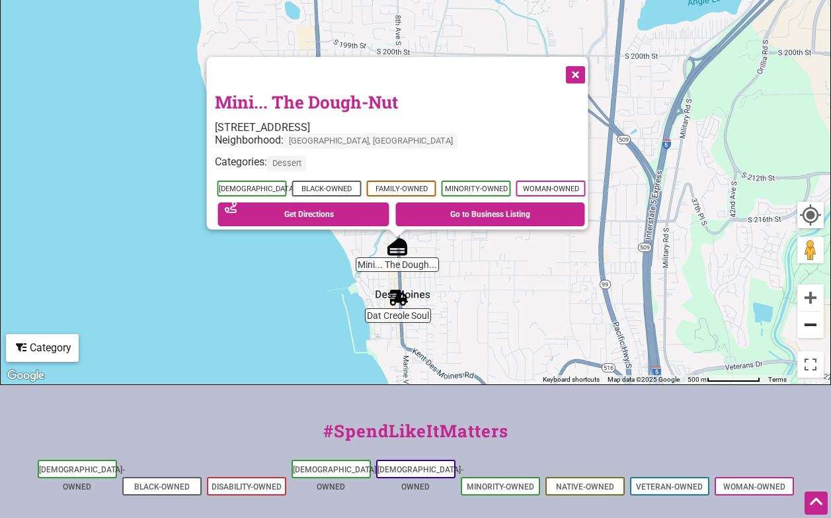
click at [813, 323] on button "Zoom out" at bounding box center [811, 325] width 26 height 26
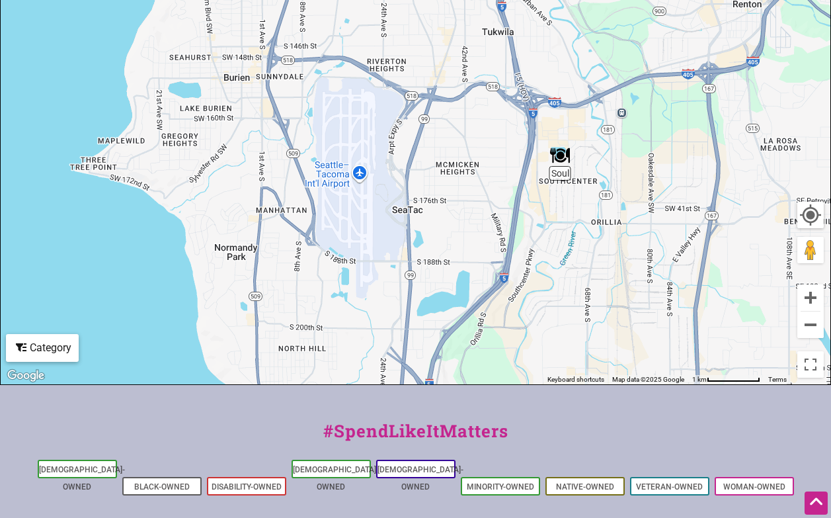
drag, startPoint x: 648, startPoint y: 121, endPoint x: 536, endPoint y: 360, distance: 263.4
click at [536, 360] on div "To navigate, press the arrow keys." at bounding box center [416, 127] width 830 height 515
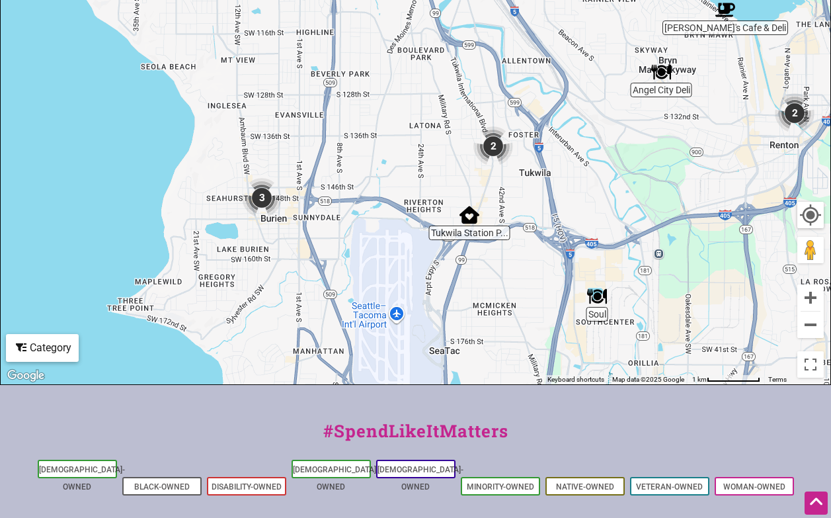
drag, startPoint x: 440, startPoint y: 143, endPoint x: 478, endPoint y: 284, distance: 146.7
click at [478, 284] on div "To navigate, press the arrow keys." at bounding box center [416, 127] width 830 height 515
click at [267, 198] on img "3" at bounding box center [262, 198] width 50 height 50
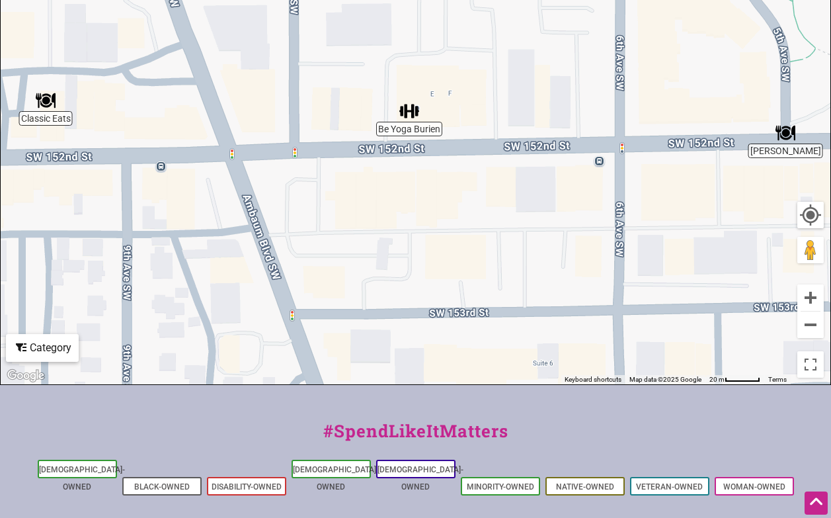
click at [415, 114] on img "Be Yoga Burien" at bounding box center [409, 111] width 30 height 30
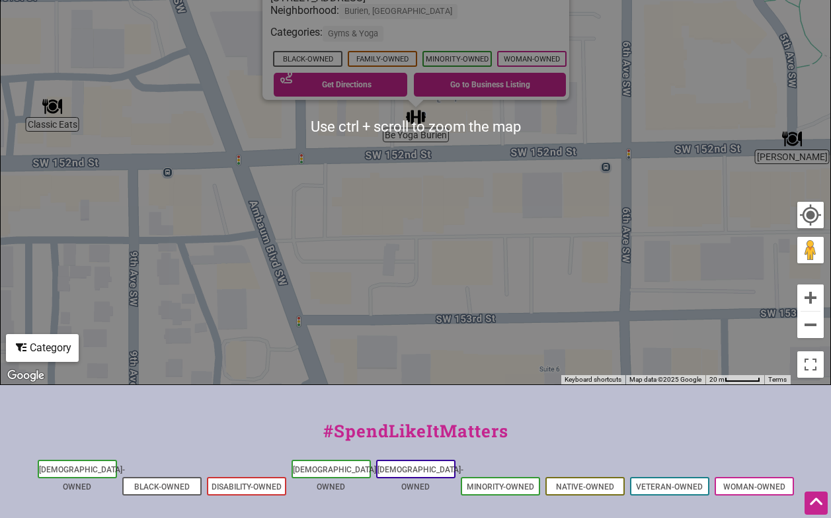
scroll to position [397, 0]
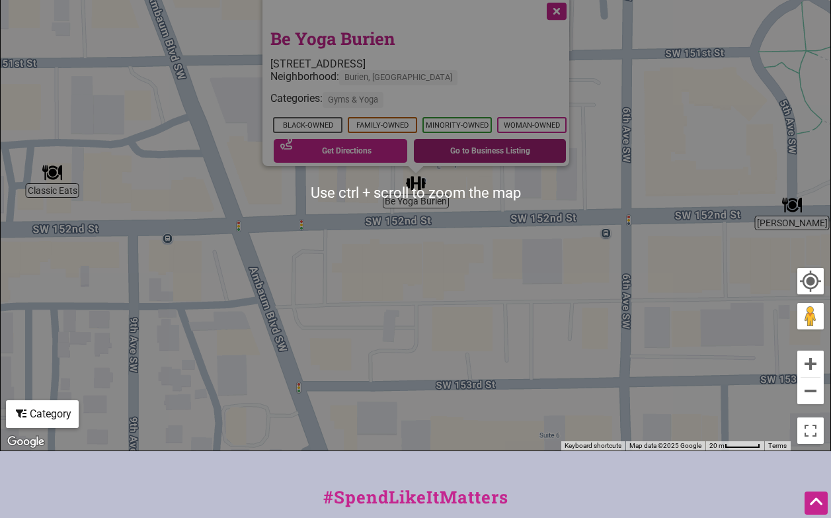
click at [501, 144] on link "Go to Business Listing" at bounding box center [490, 151] width 152 height 24
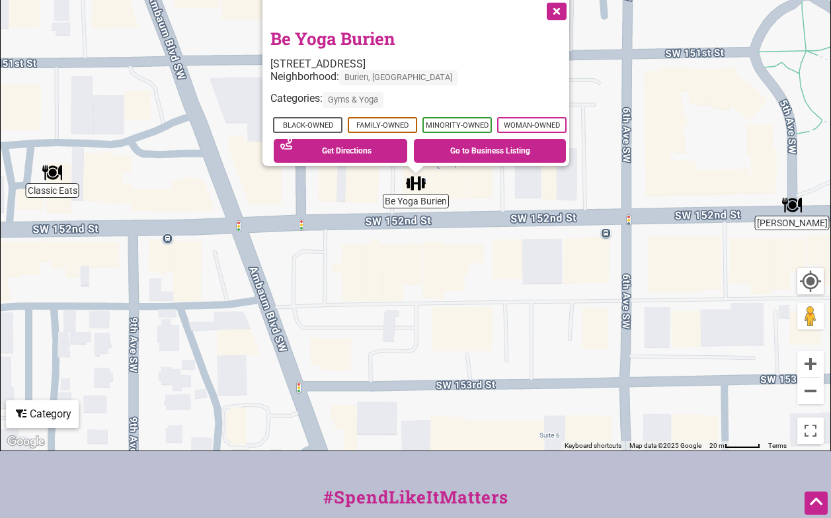
click at [565, 7] on button "Close" at bounding box center [555, 9] width 33 height 33
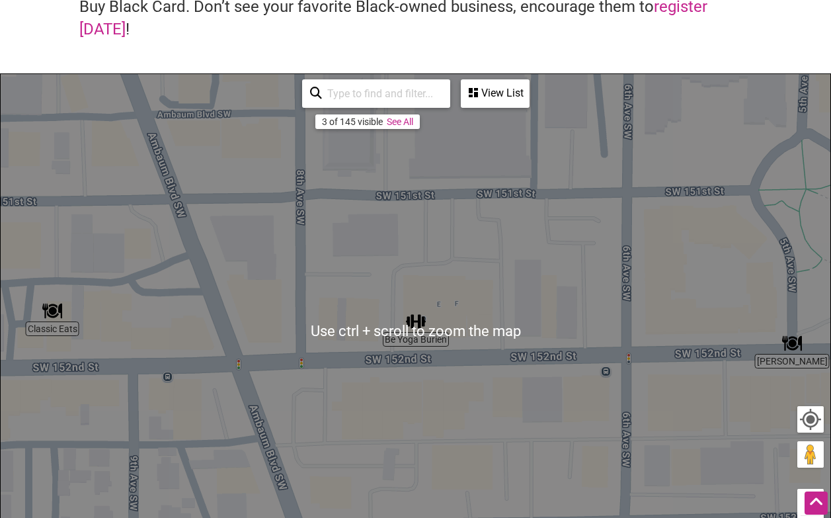
scroll to position [325, 0]
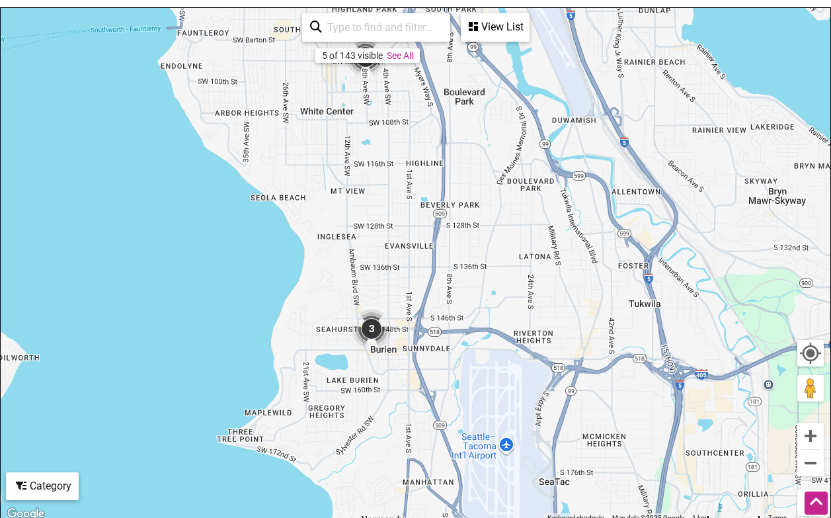
drag, startPoint x: 759, startPoint y: 212, endPoint x: 391, endPoint y: 276, distance: 373.3
click at [391, 276] on div "To navigate, press the arrow keys." at bounding box center [416, 265] width 830 height 515
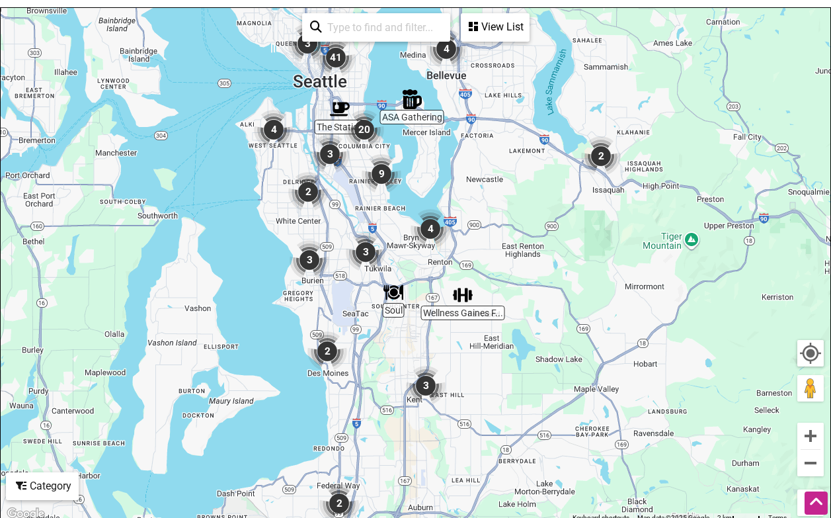
drag, startPoint x: 527, startPoint y: 155, endPoint x: 473, endPoint y: 201, distance: 70.9
click at [473, 201] on div "To navigate, press the arrow keys." at bounding box center [416, 265] width 830 height 515
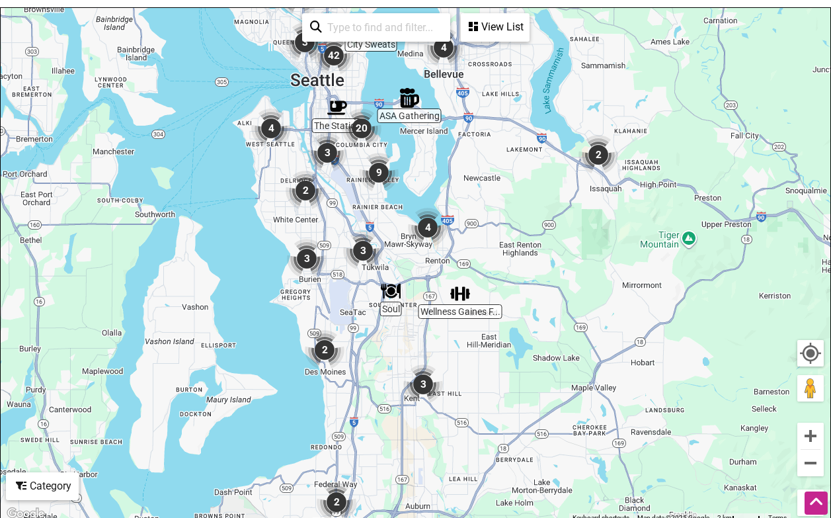
click at [599, 148] on img "2" at bounding box center [599, 155] width 50 height 50
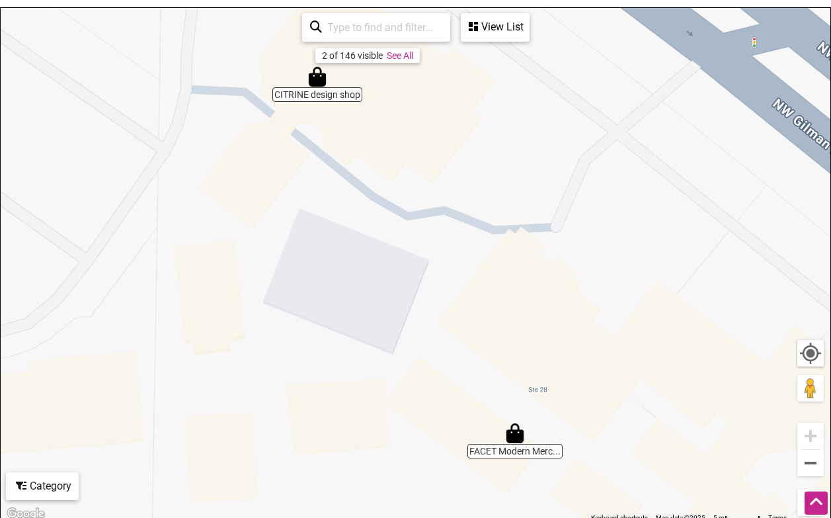
click at [318, 86] on img "CITRINE design shop" at bounding box center [317, 77] width 30 height 30
click at [314, 96] on div "To navigate, press the arrow keys." at bounding box center [416, 265] width 830 height 515
click at [314, 77] on img "CITRINE design shop" at bounding box center [317, 77] width 30 height 30
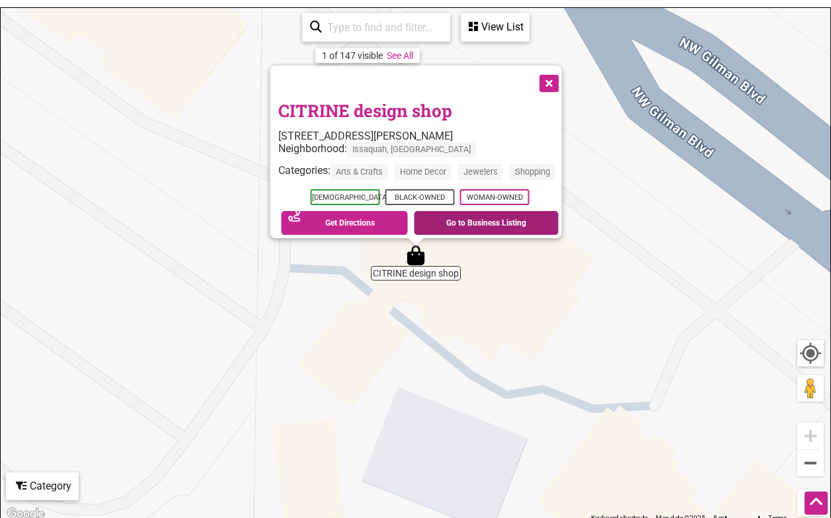
click at [488, 214] on link "Go to Business Listing" at bounding box center [486, 223] width 145 height 24
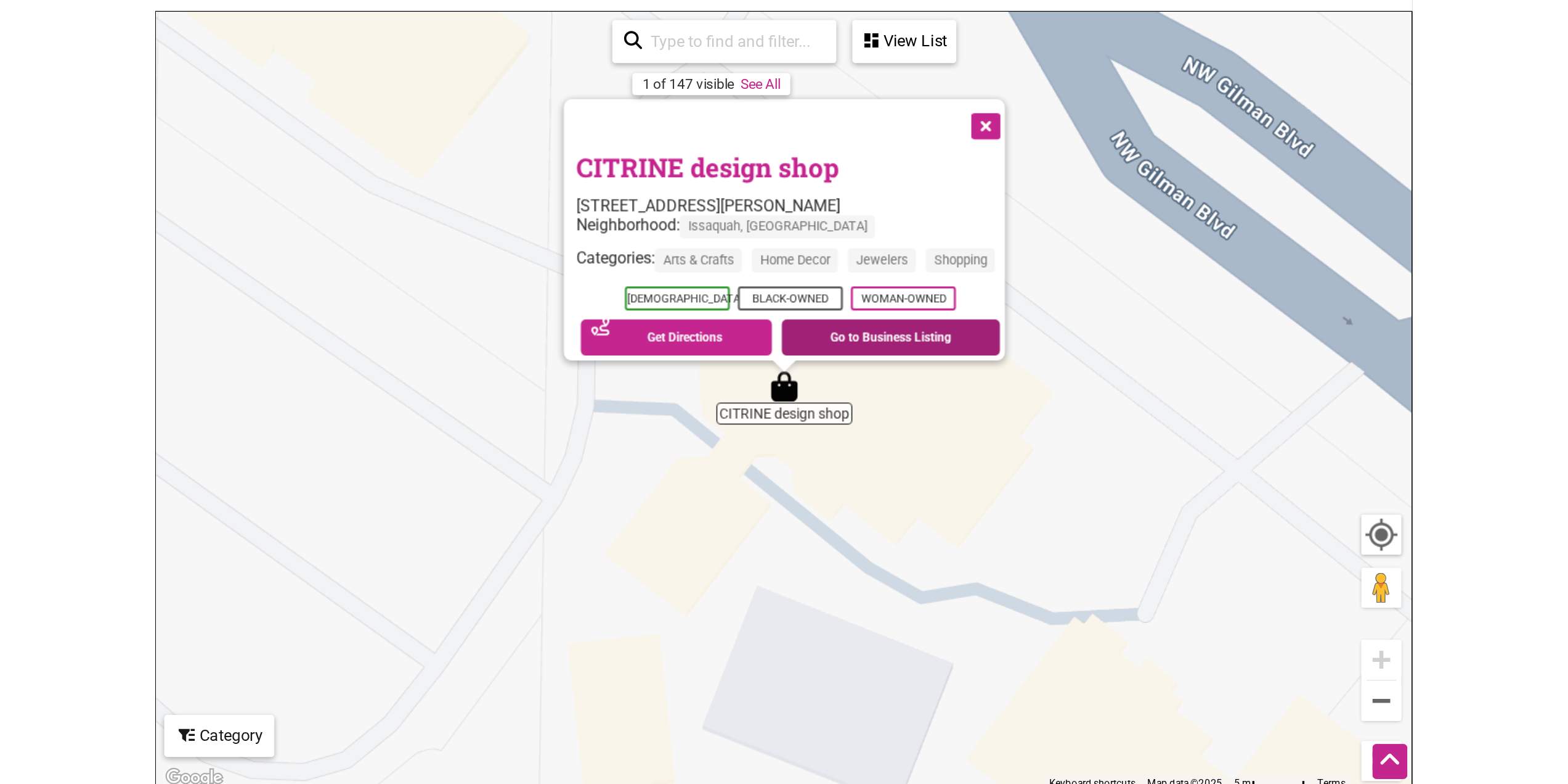
scroll to position [296, 0]
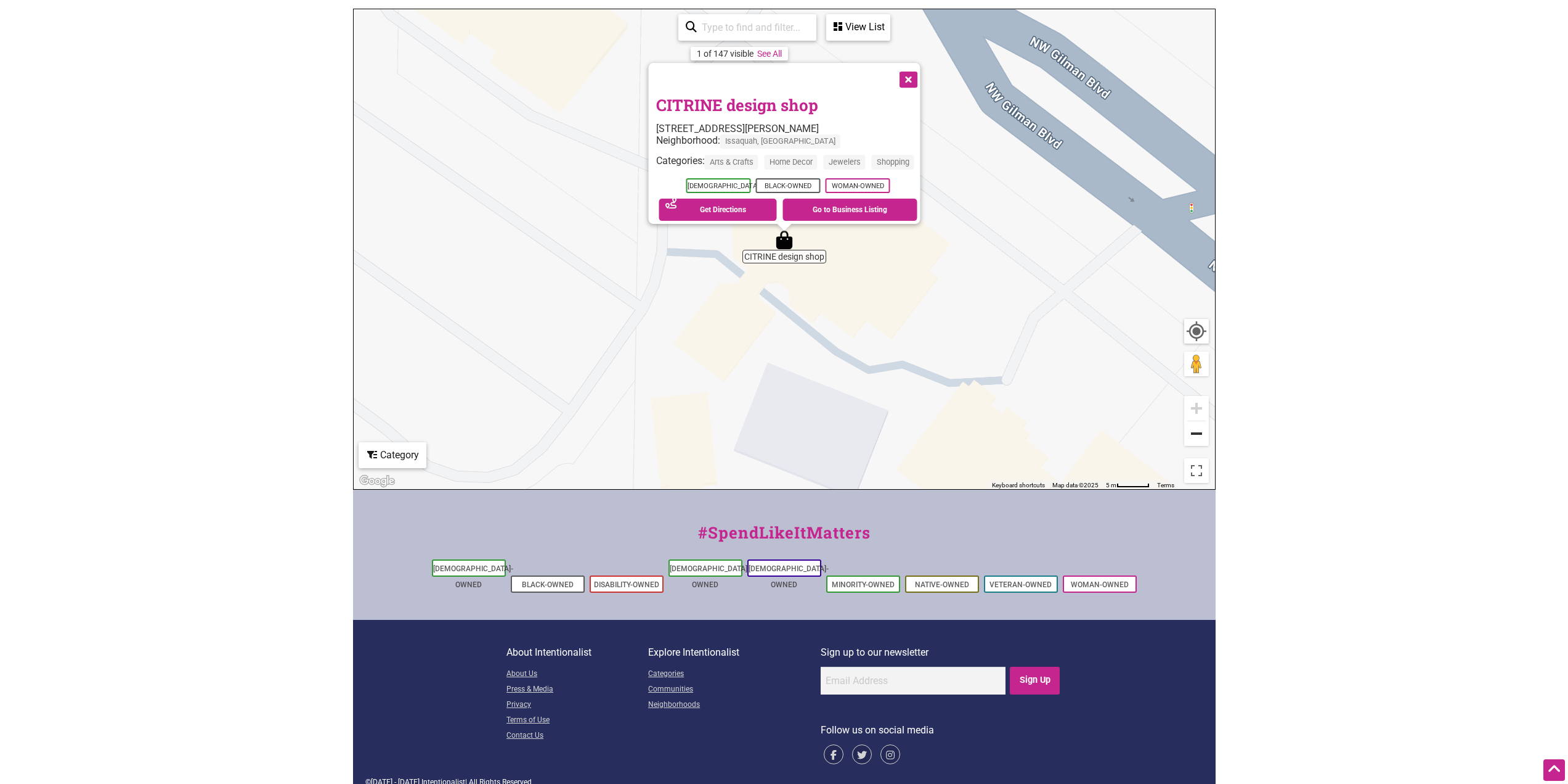
click at [774, 434] on button "Zoom out" at bounding box center [1196, 433] width 24 height 24
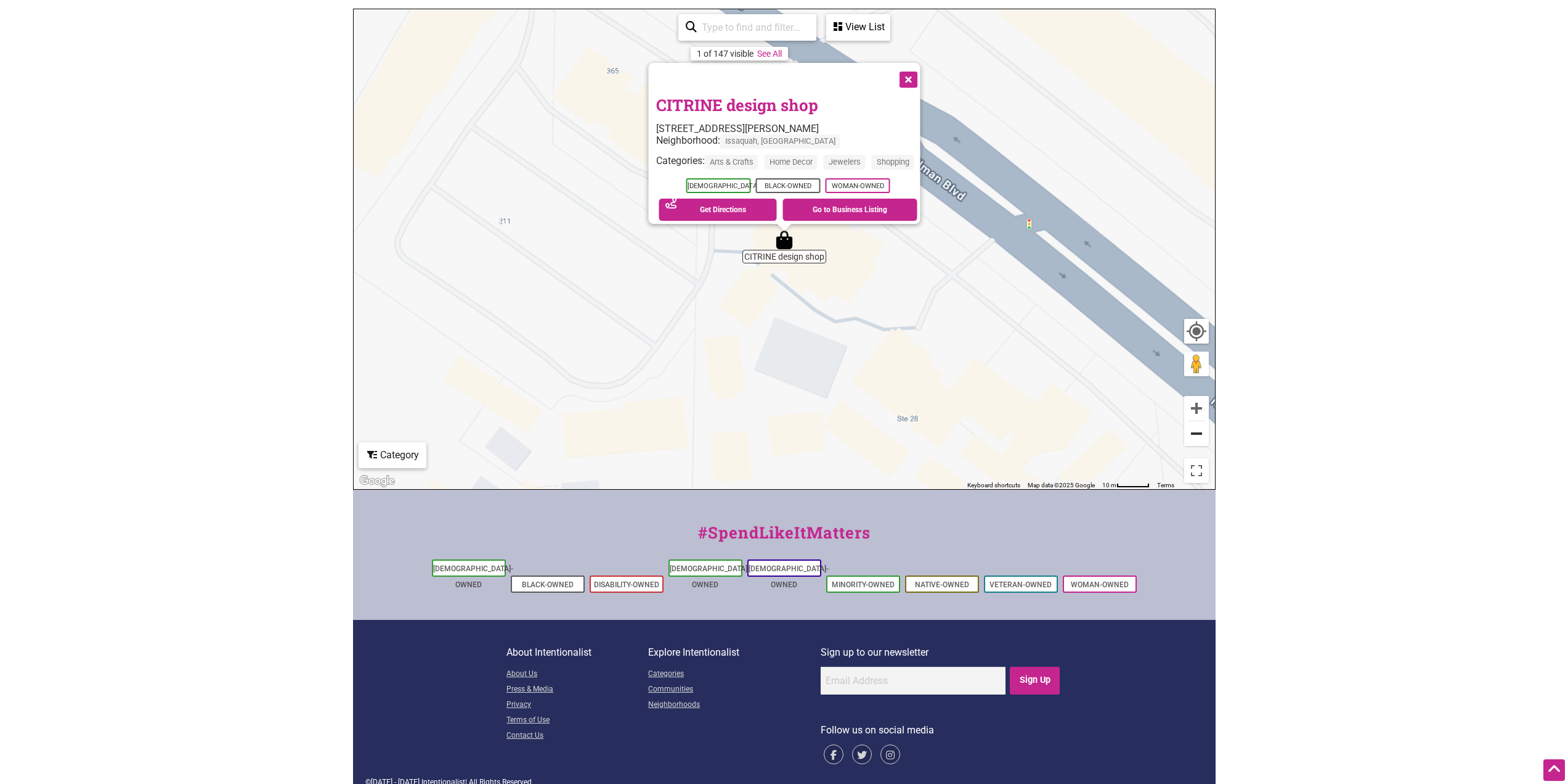
click at [774, 434] on button "Zoom out" at bounding box center [1196, 433] width 24 height 24
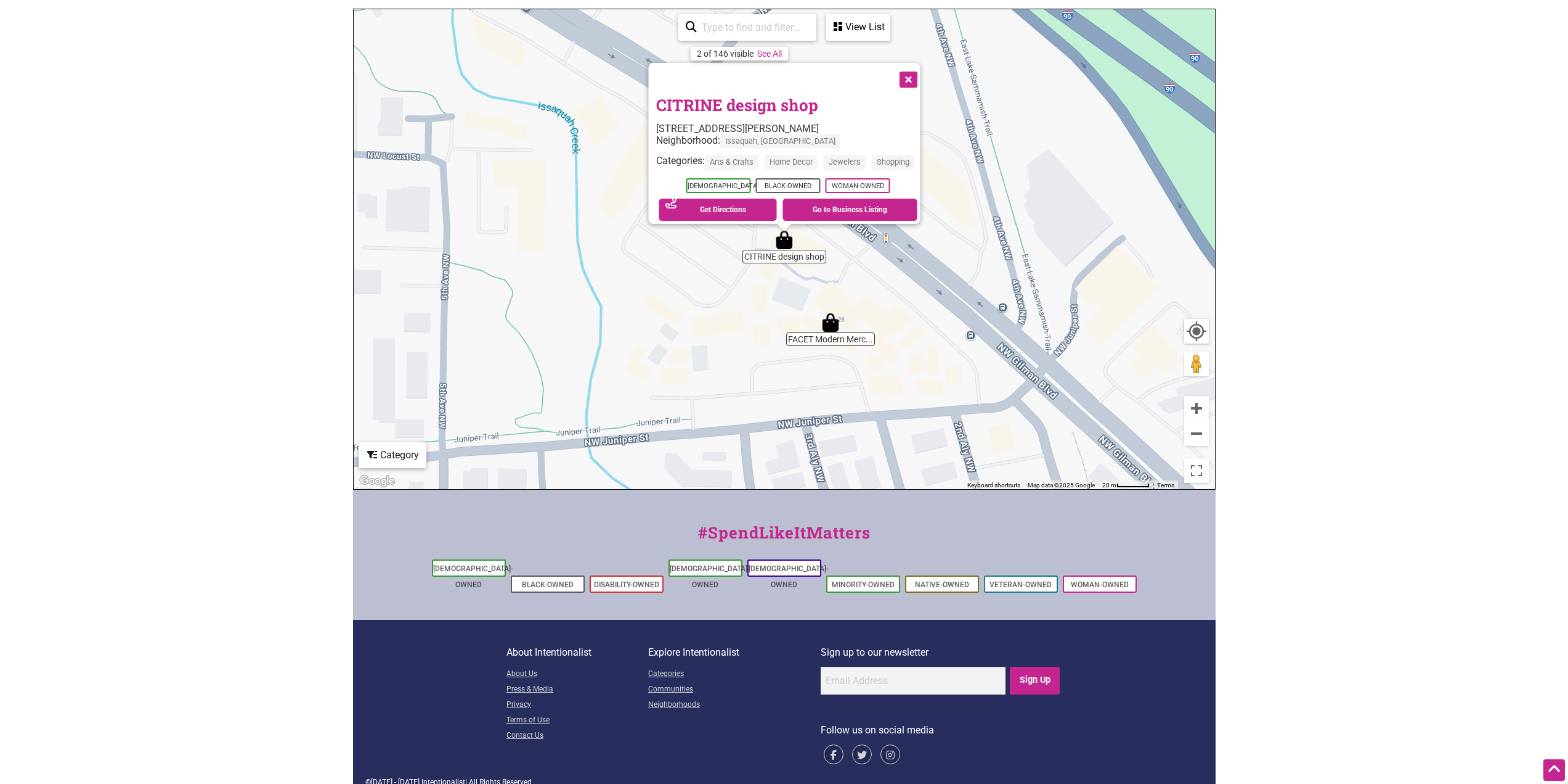
click at [774, 326] on img "FACET Modern Mercantile" at bounding box center [830, 323] width 28 height 28
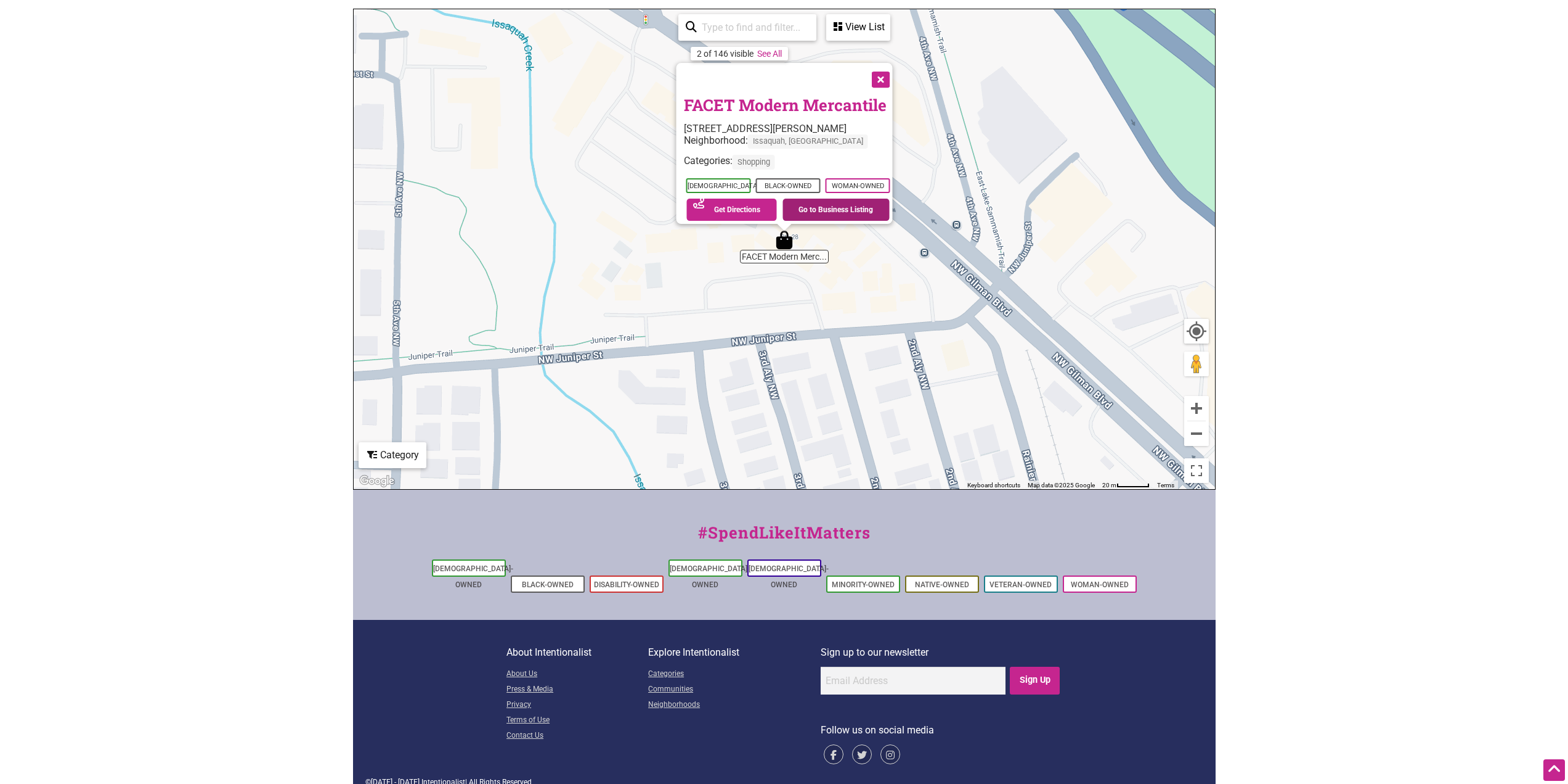
click at [774, 199] on link "Go to Business Listing" at bounding box center [836, 210] width 107 height 22
click at [774, 69] on button "Close" at bounding box center [879, 78] width 31 height 31
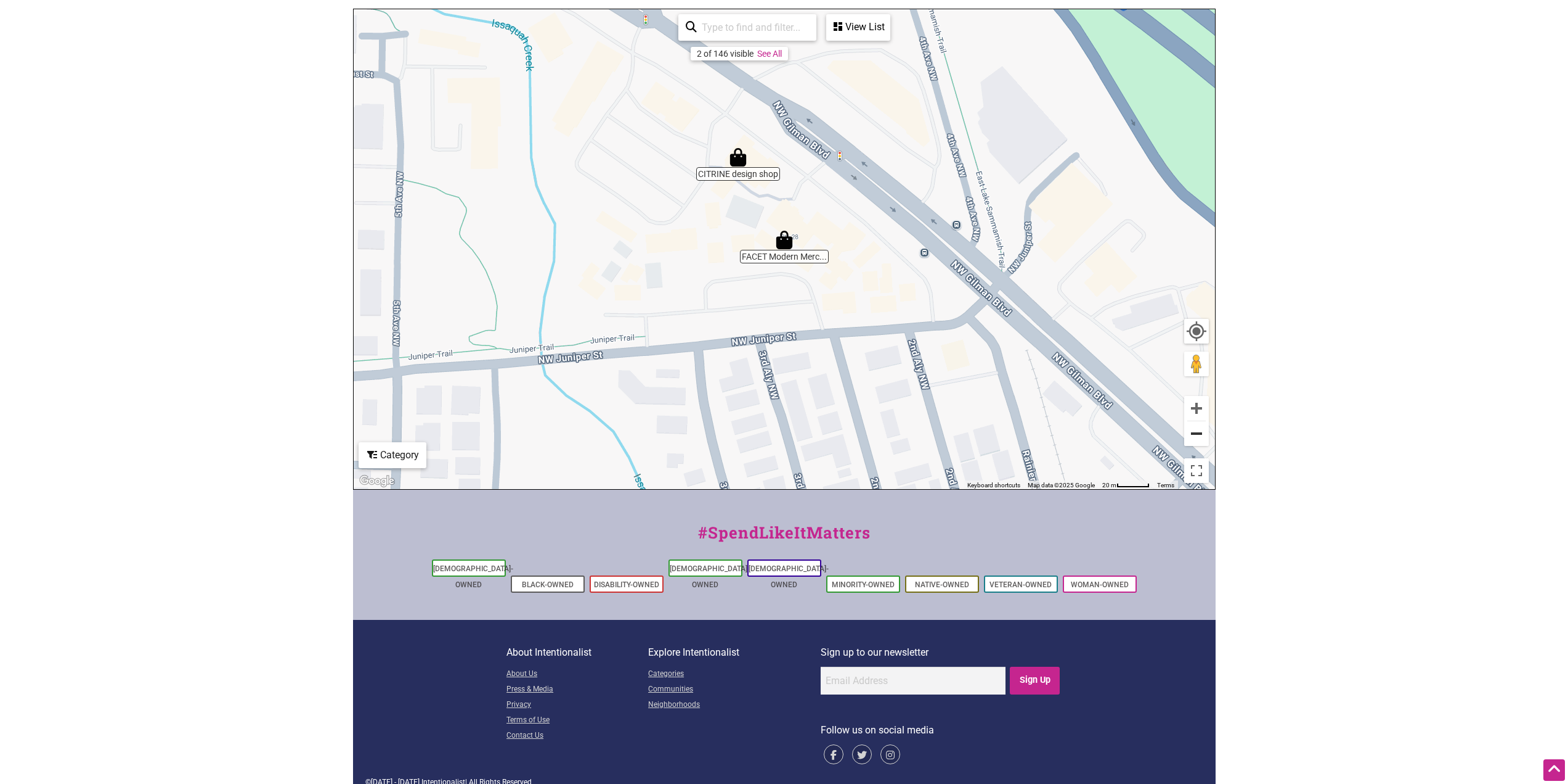
click at [774, 441] on button "Zoom out" at bounding box center [1196, 433] width 24 height 24
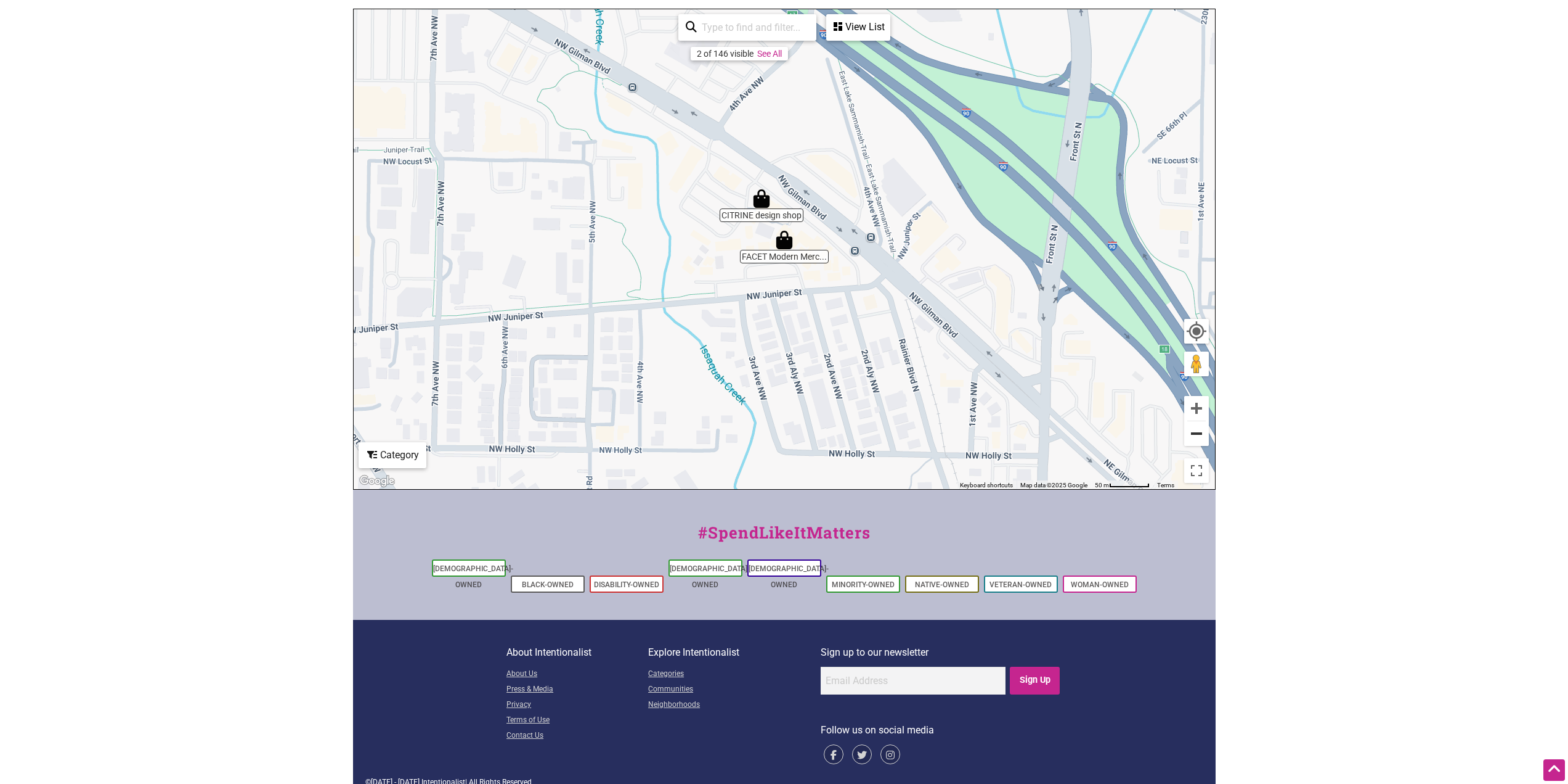
click at [774, 441] on button "Zoom out" at bounding box center [1196, 433] width 24 height 24
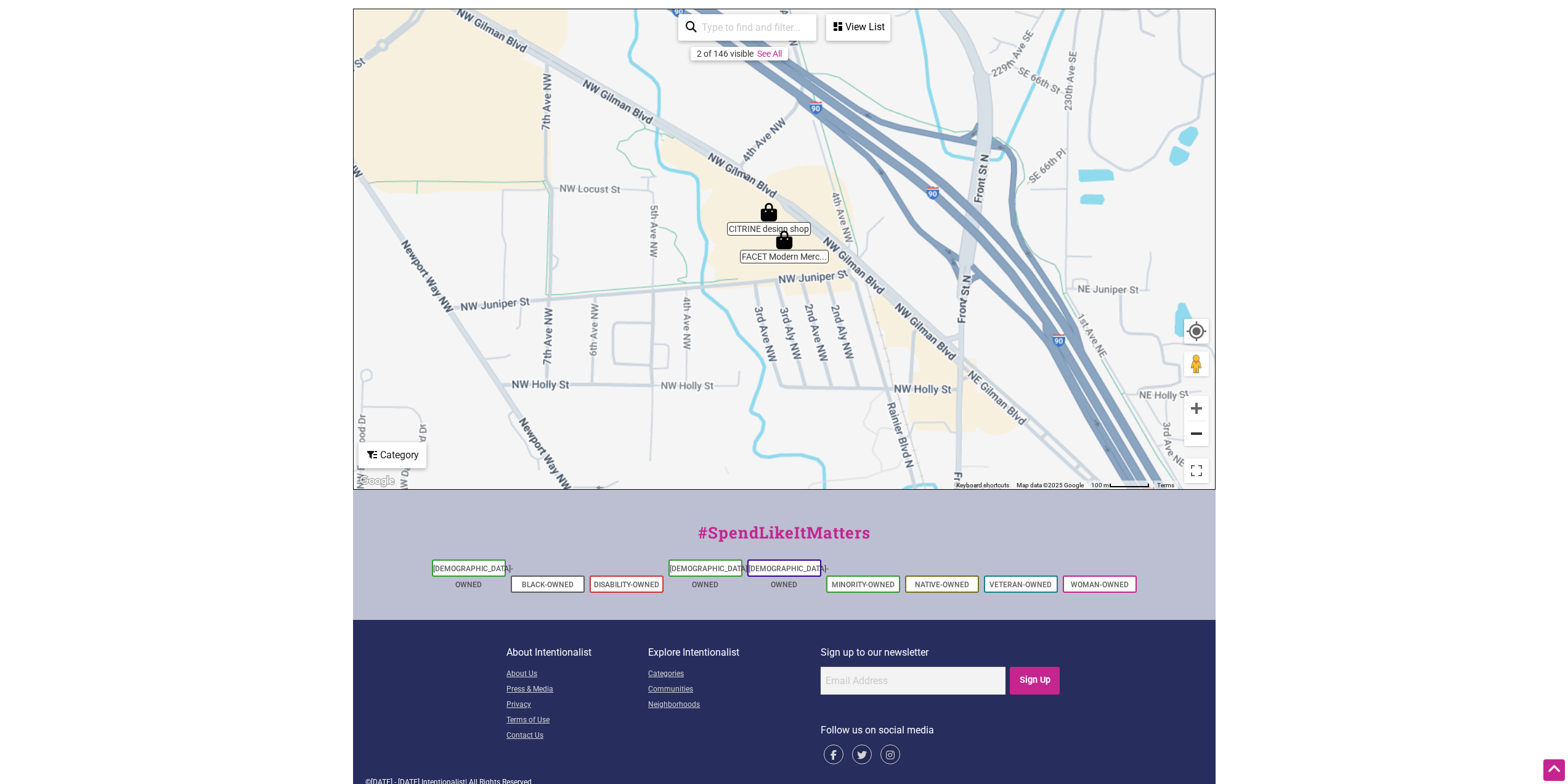
click at [774, 440] on button "Zoom out" at bounding box center [1196, 433] width 24 height 24
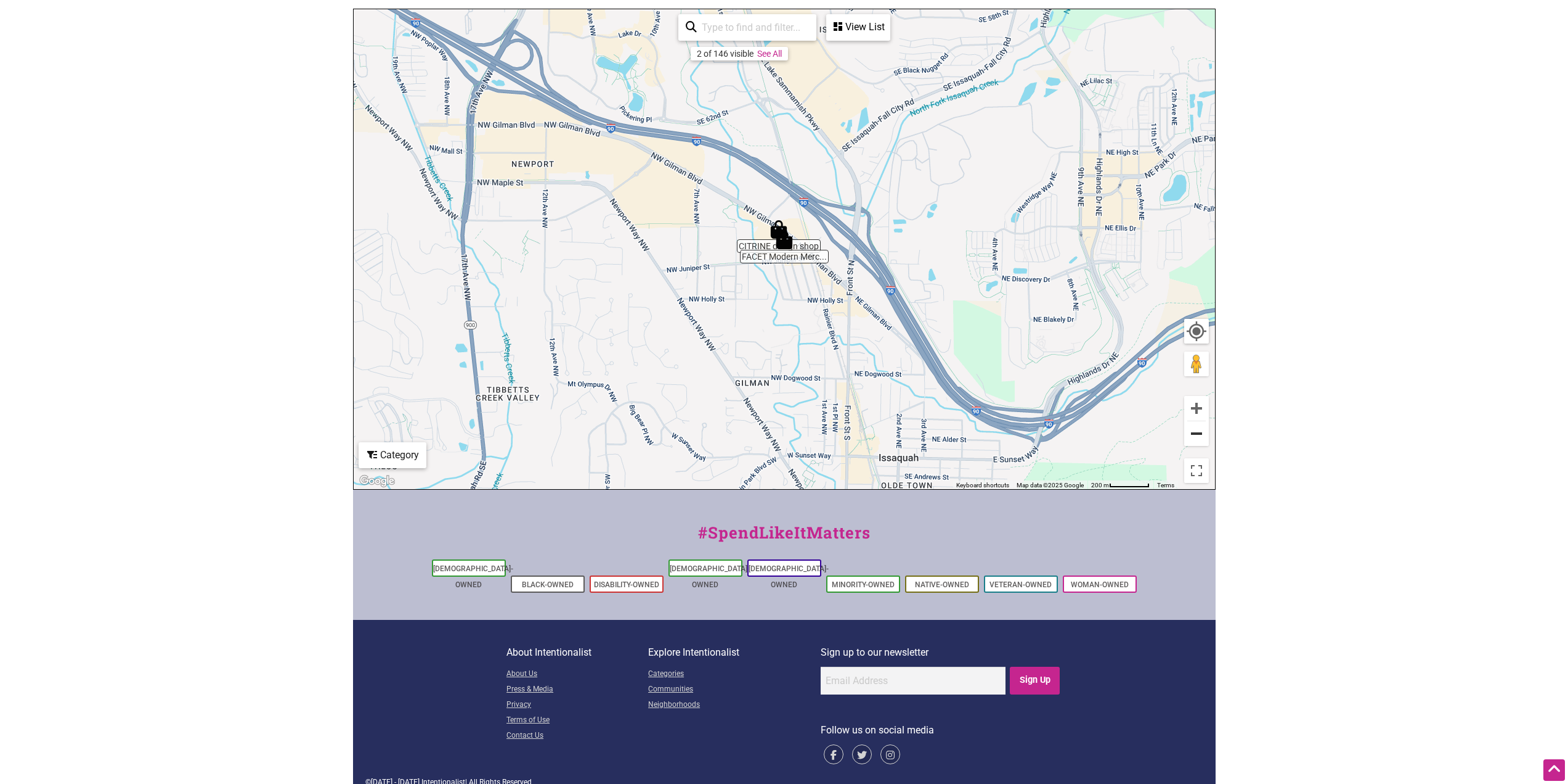
click at [774, 440] on button "Zoom out" at bounding box center [1196, 433] width 24 height 24
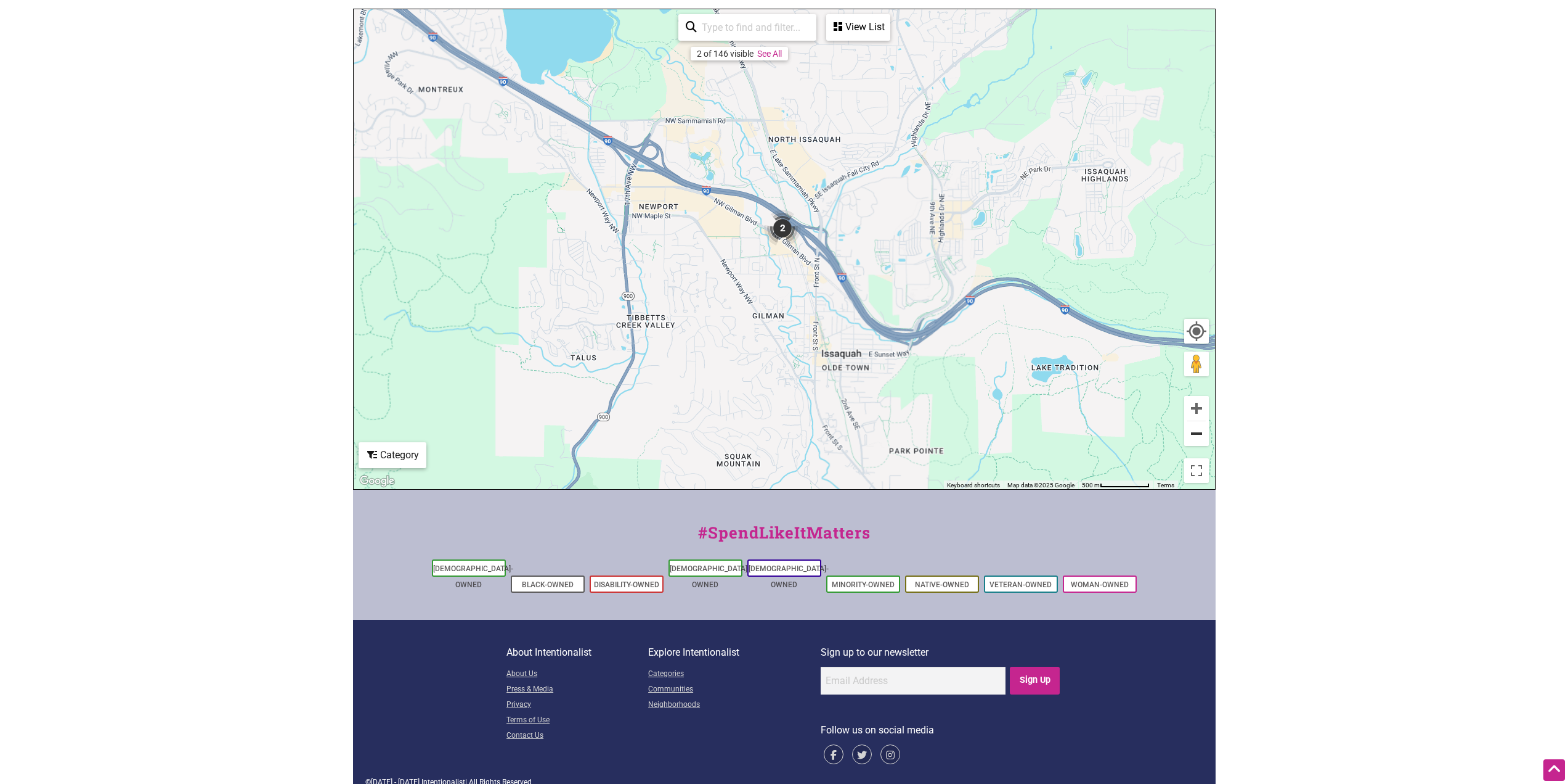
click at [774, 440] on button "Zoom out" at bounding box center [1196, 433] width 24 height 24
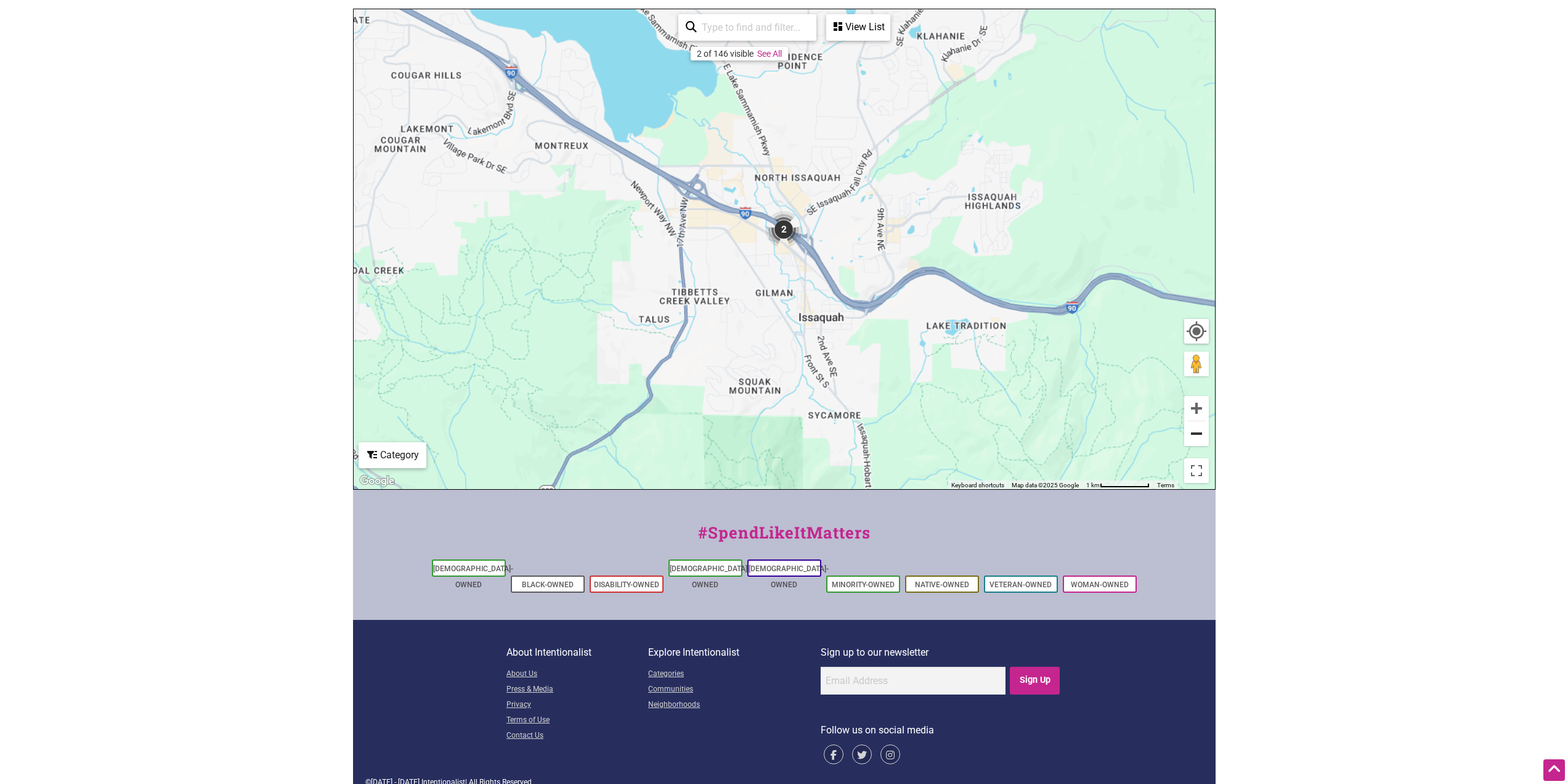
click at [774, 440] on button "Zoom out" at bounding box center [1196, 433] width 24 height 24
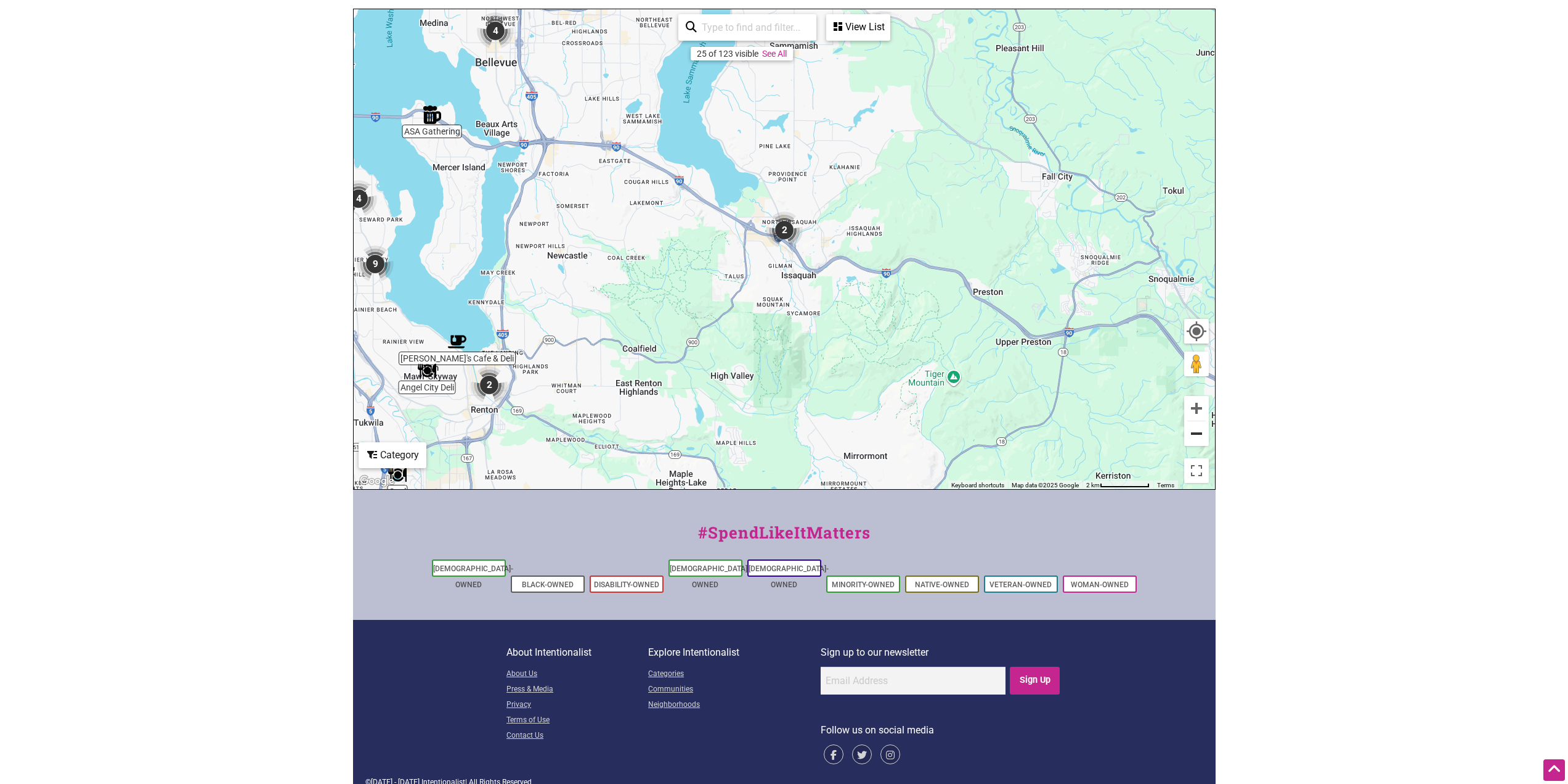
click at [774, 440] on button "Zoom out" at bounding box center [1196, 433] width 24 height 24
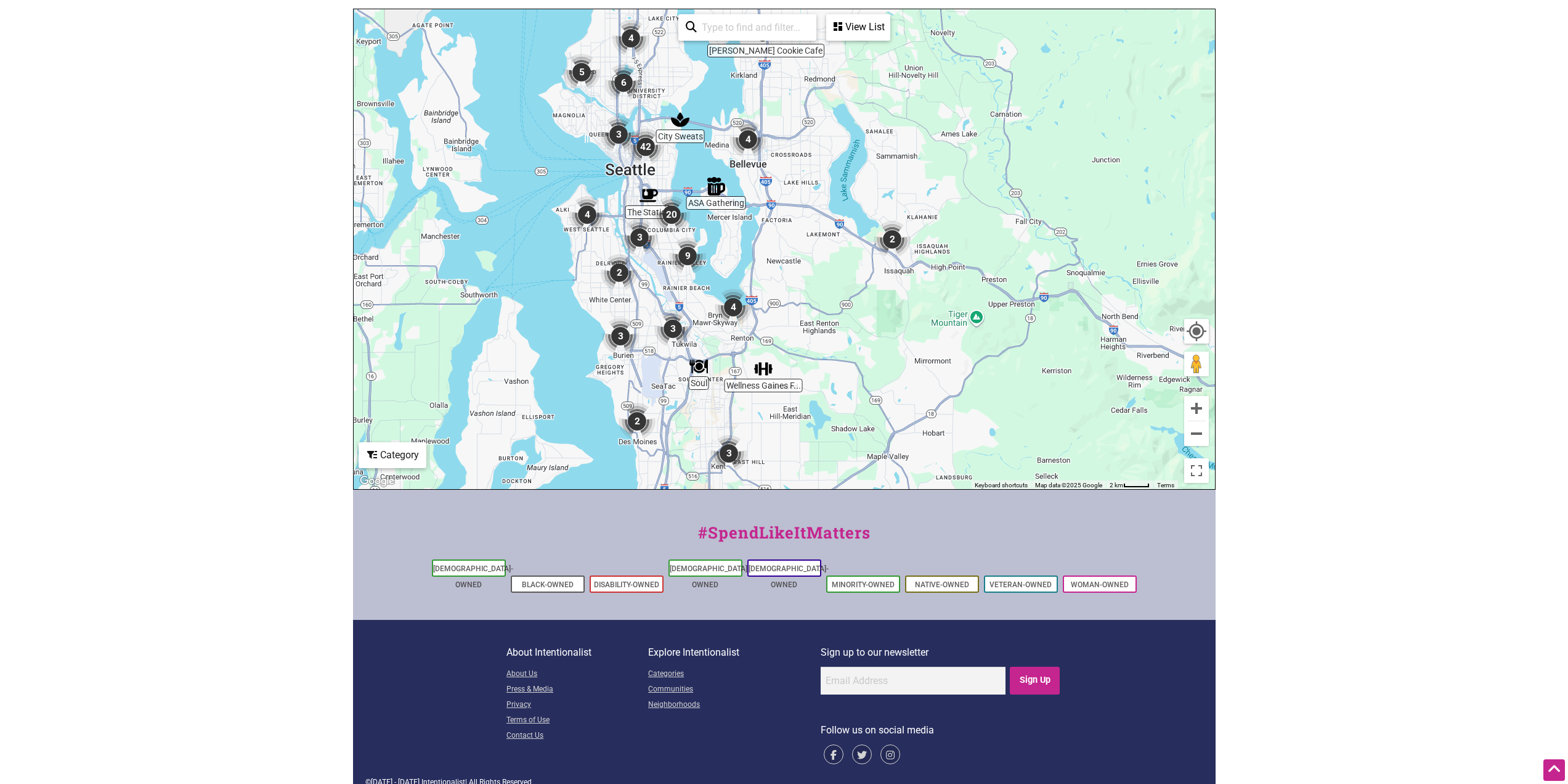
drag, startPoint x: 715, startPoint y: 103, endPoint x: 824, endPoint y: 113, distance: 109.5
click at [774, 113] on div "To navigate, press the arrow keys." at bounding box center [784, 249] width 862 height 480
click at [734, 310] on img "4" at bounding box center [733, 307] width 47 height 47
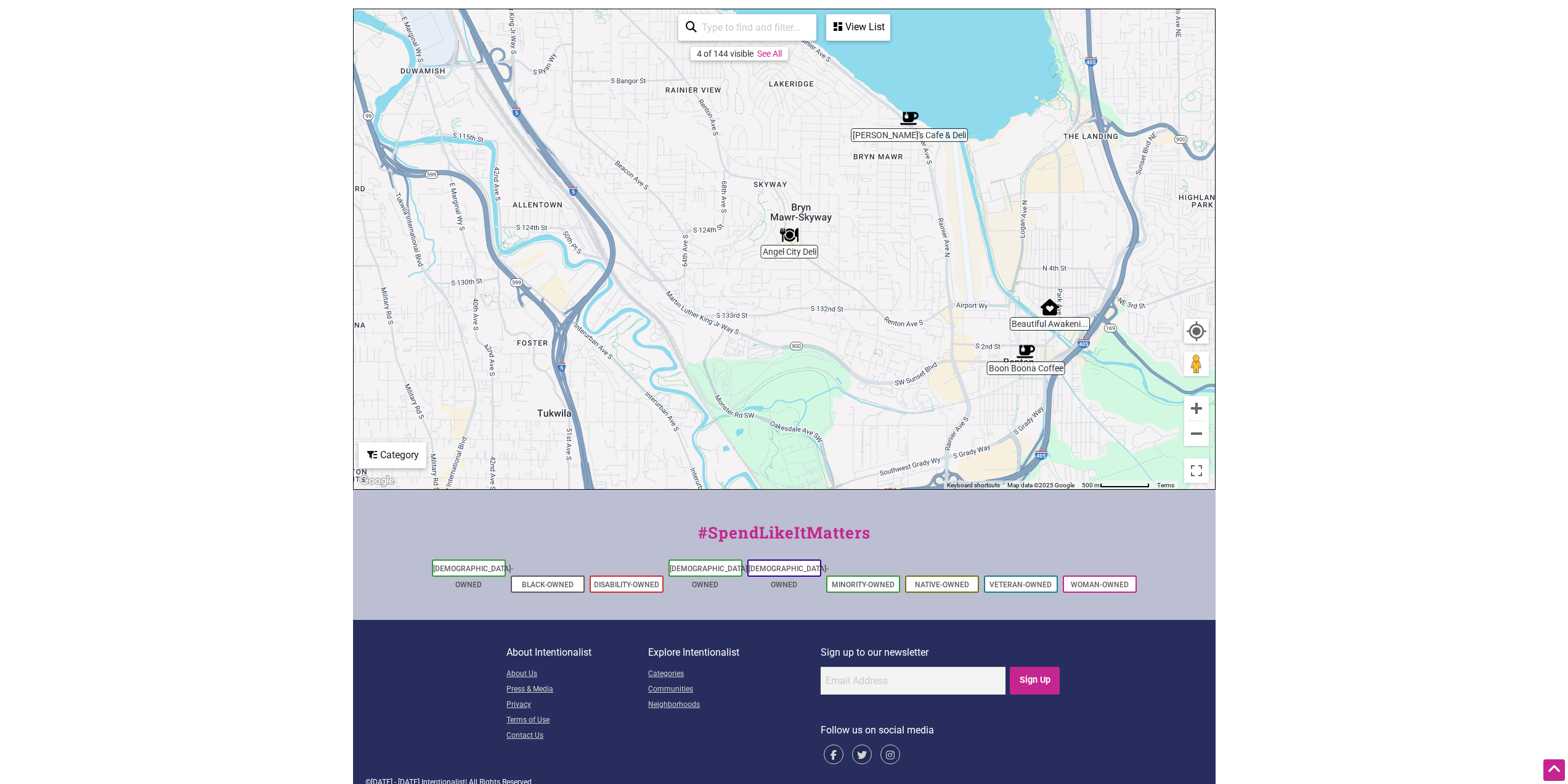
drag, startPoint x: 588, startPoint y: 235, endPoint x: 726, endPoint y: 228, distance: 138.2
click at [726, 228] on div "To navigate, press the arrow keys." at bounding box center [784, 249] width 862 height 480
click at [774, 433] on button "Zoom out" at bounding box center [1196, 433] width 24 height 24
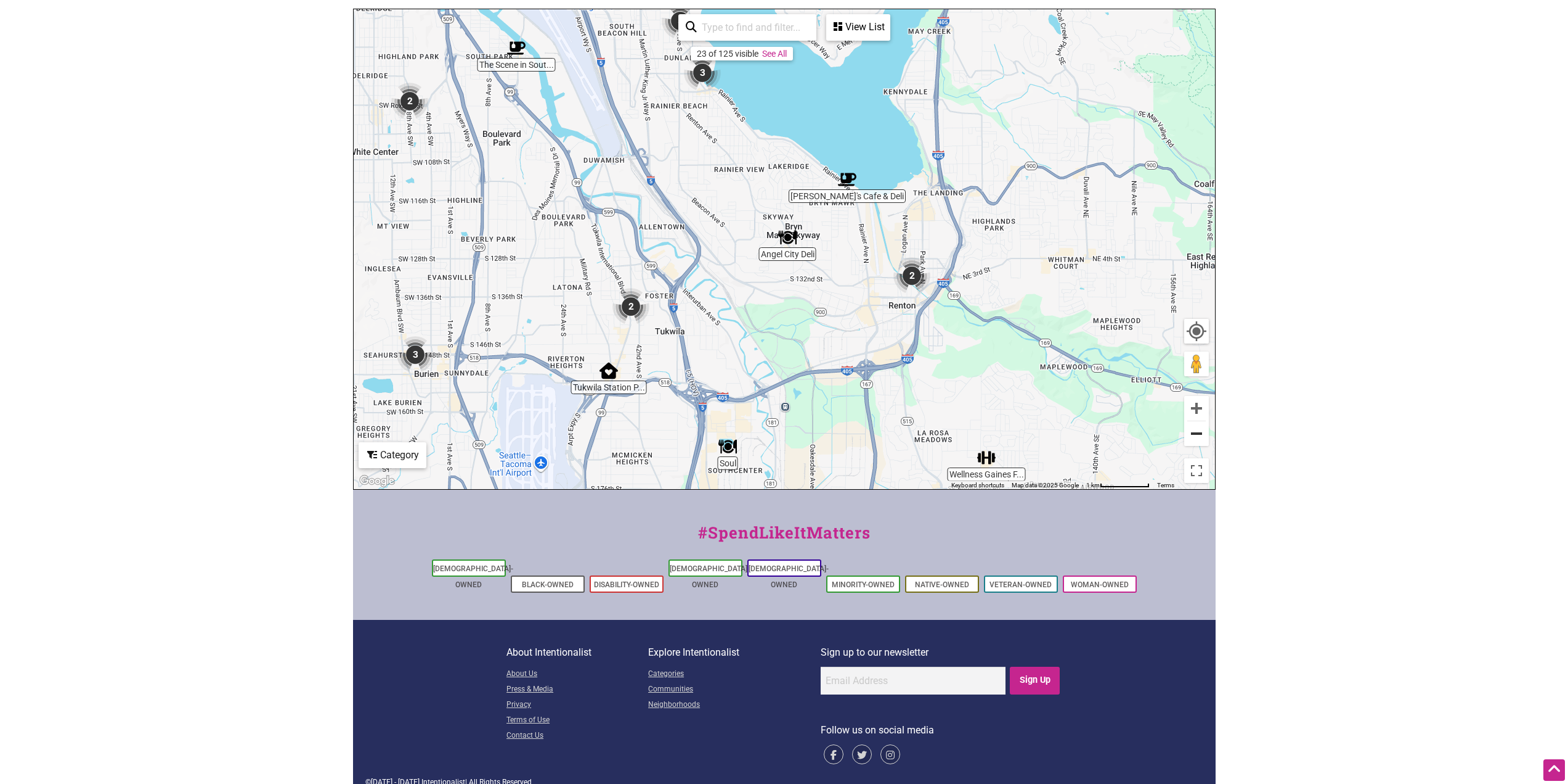
click at [774, 433] on button "Zoom out" at bounding box center [1196, 433] width 24 height 24
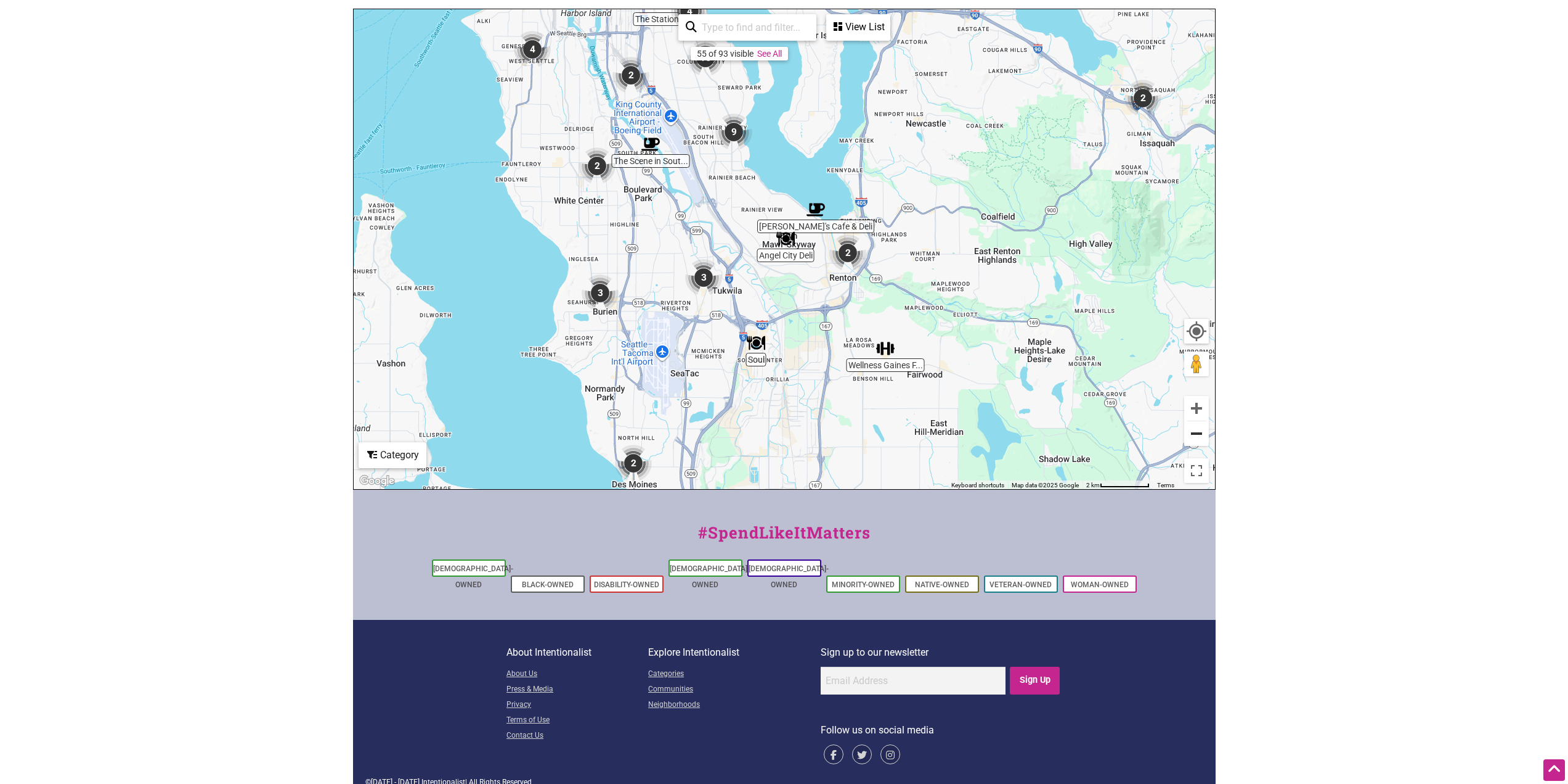
click at [774, 433] on button "Zoom out" at bounding box center [1196, 433] width 24 height 24
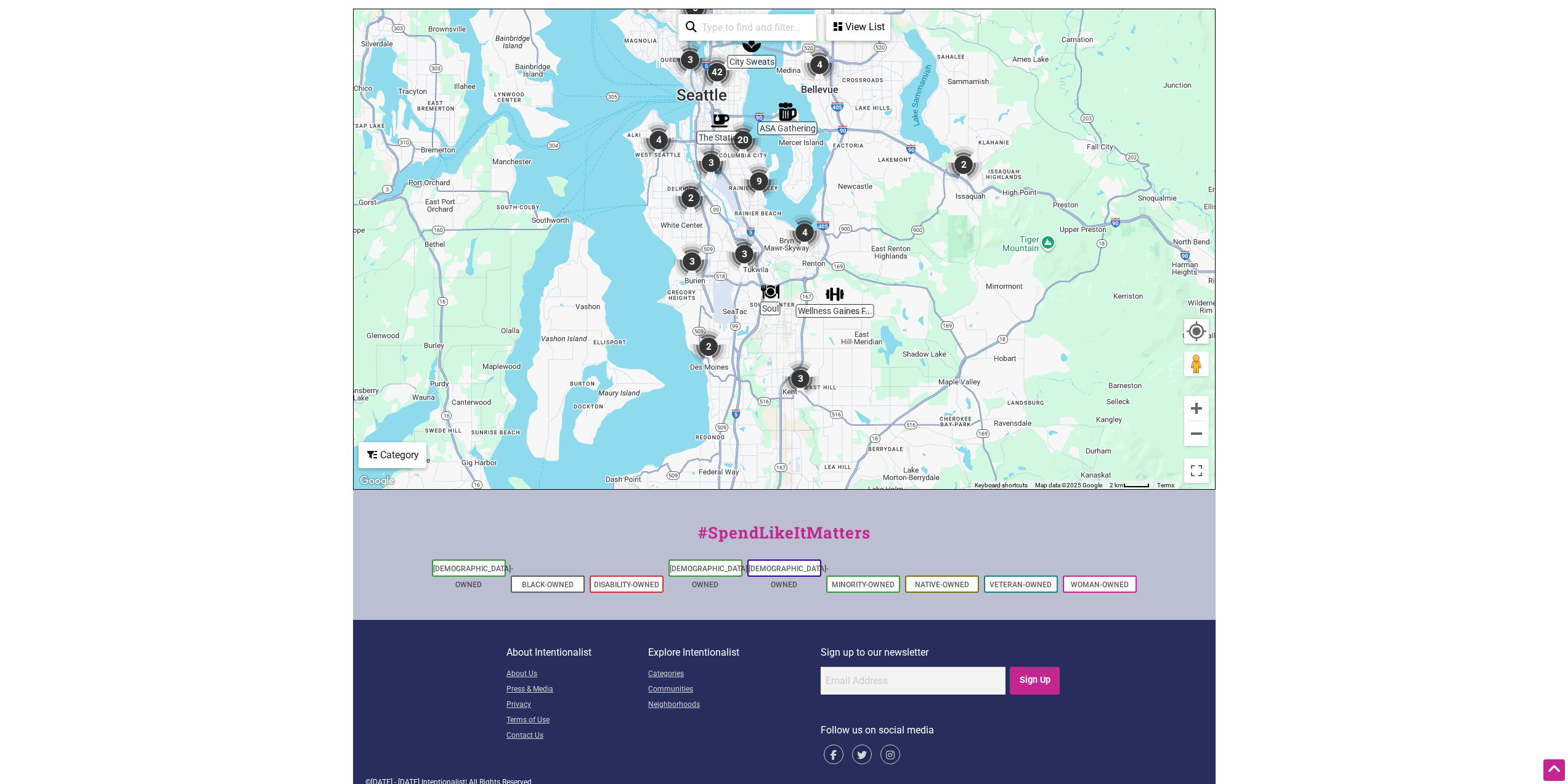
click at [774, 39] on div "Category" at bounding box center [858, 27] width 61 height 23
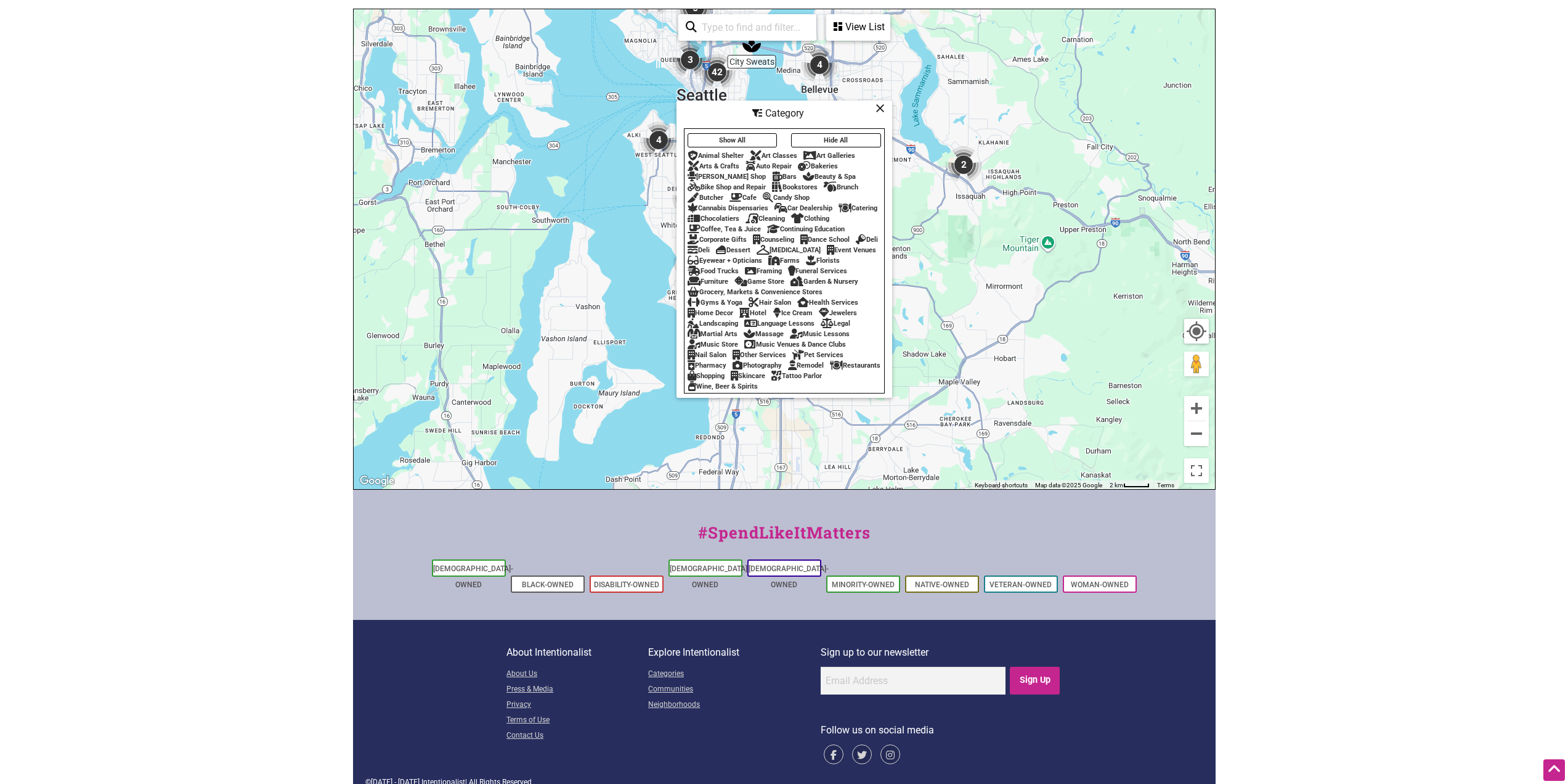
click at [720, 162] on div "Arts & Crafts" at bounding box center [714, 166] width 52 height 8
click at [774, 108] on icon at bounding box center [880, 108] width 9 height 1
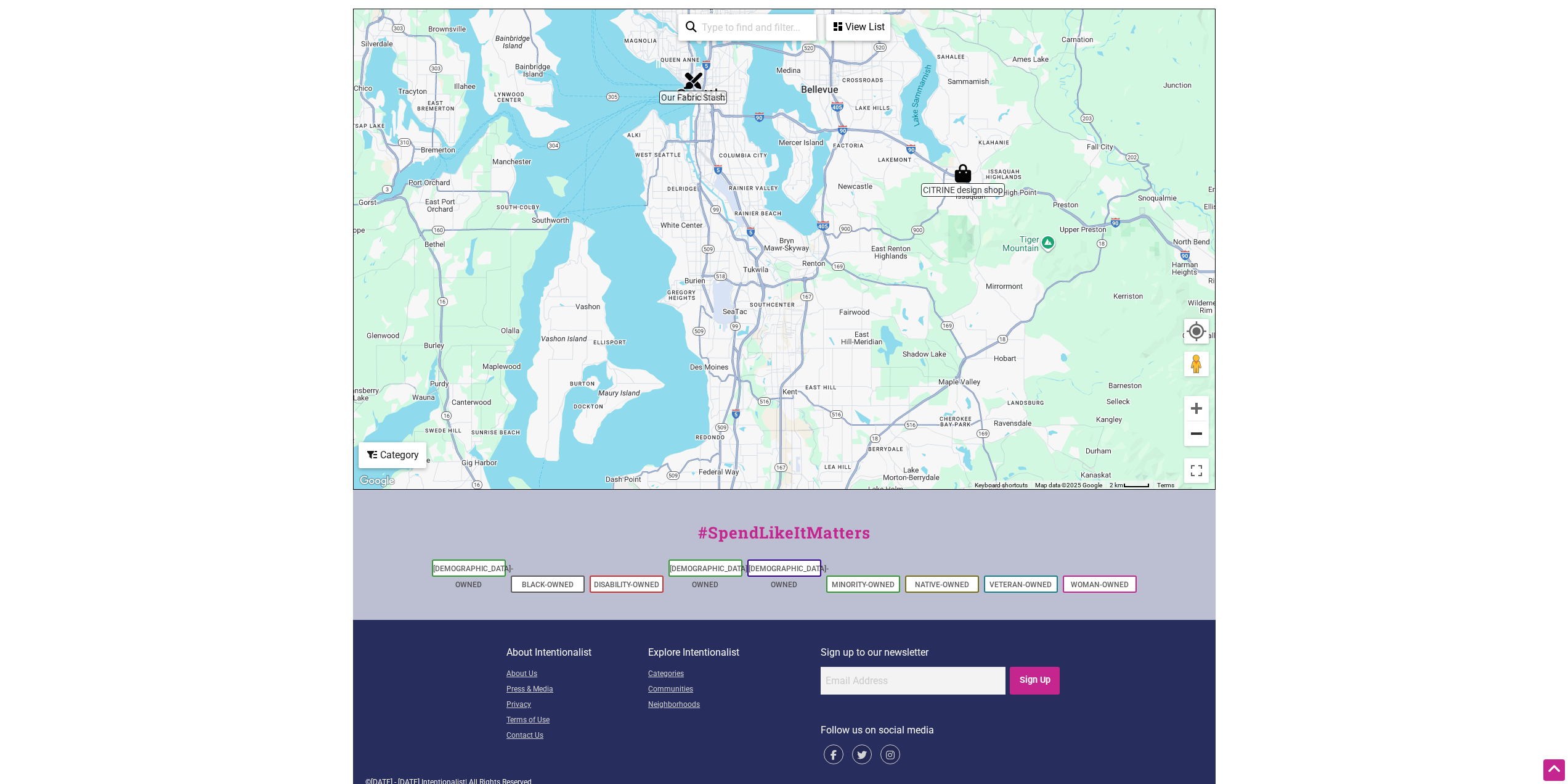
click at [774, 435] on button "Zoom out" at bounding box center [1196, 433] width 24 height 24
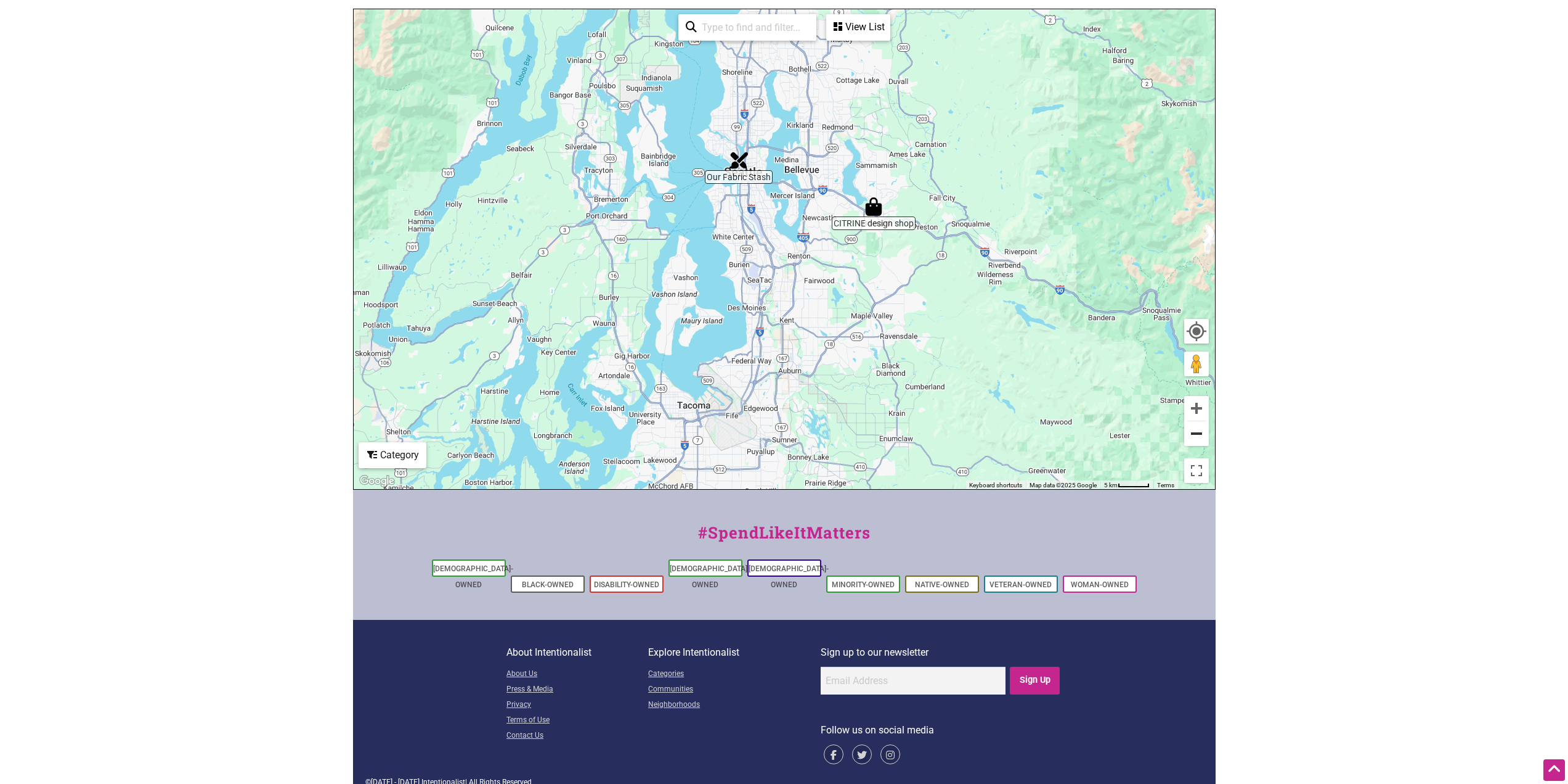
click at [774, 435] on button "Zoom out" at bounding box center [1196, 433] width 24 height 24
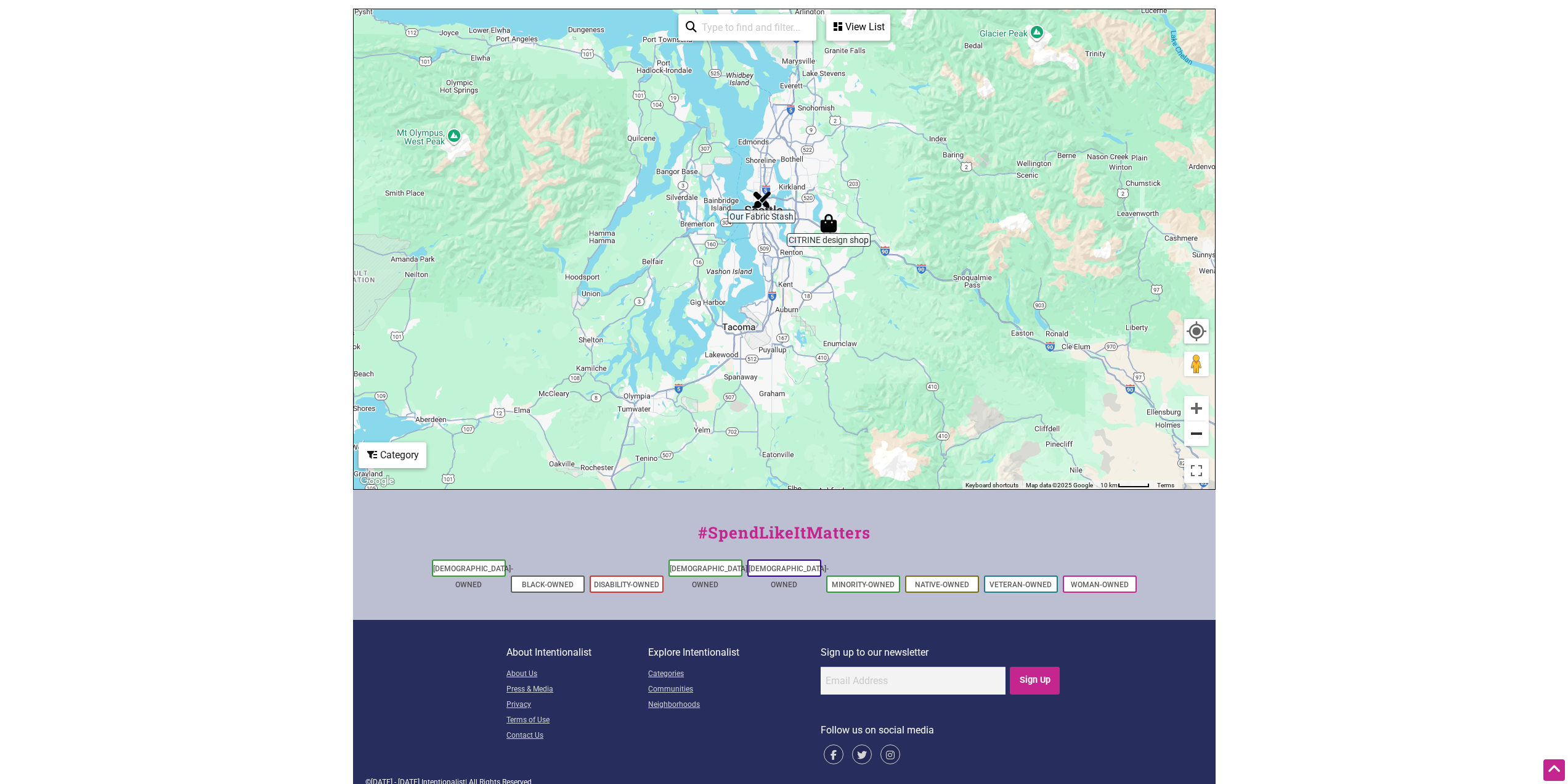
click at [774, 435] on button "Zoom out" at bounding box center [1196, 433] width 24 height 24
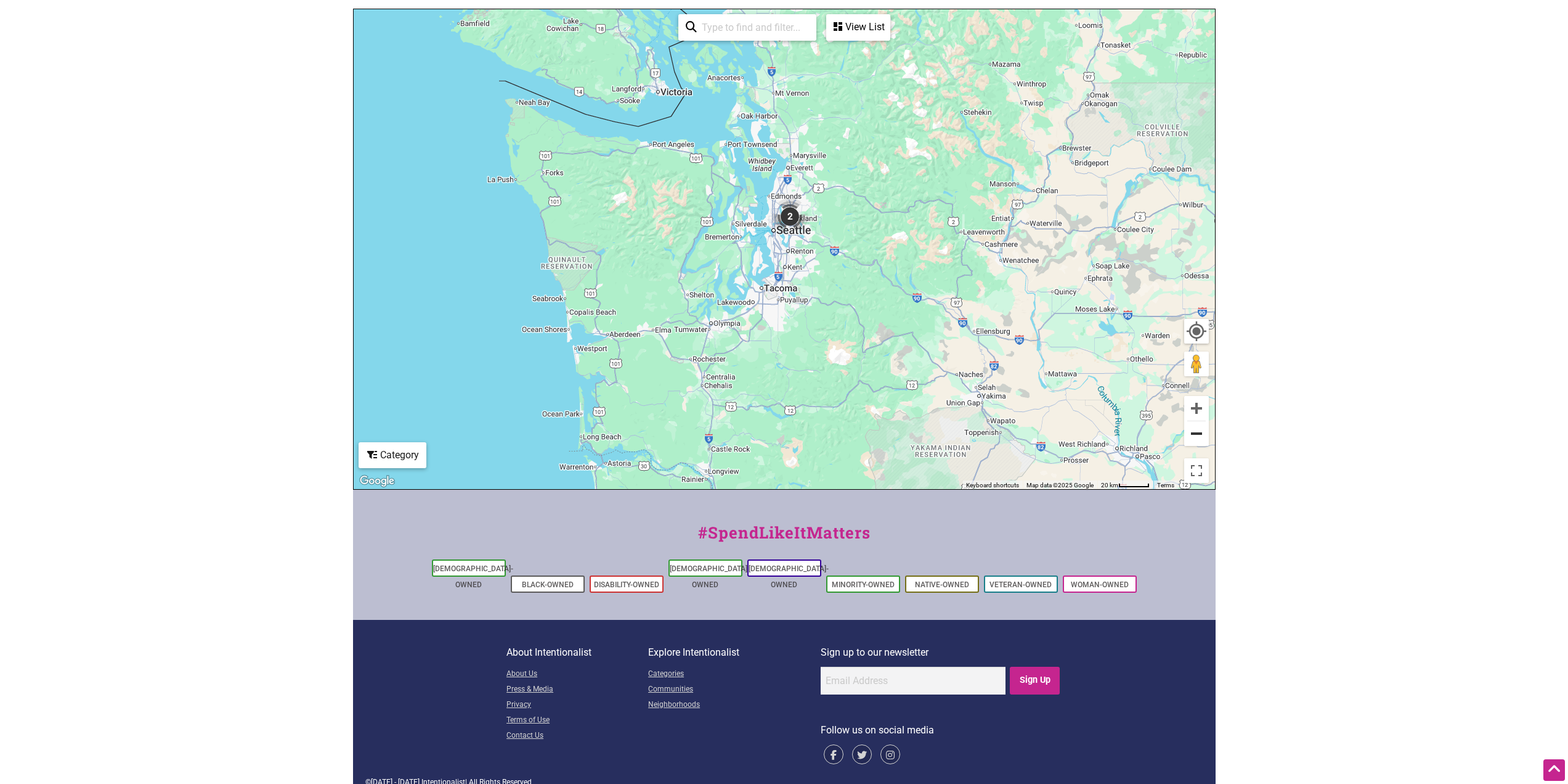
click at [774, 435] on button "Zoom out" at bounding box center [1196, 433] width 24 height 24
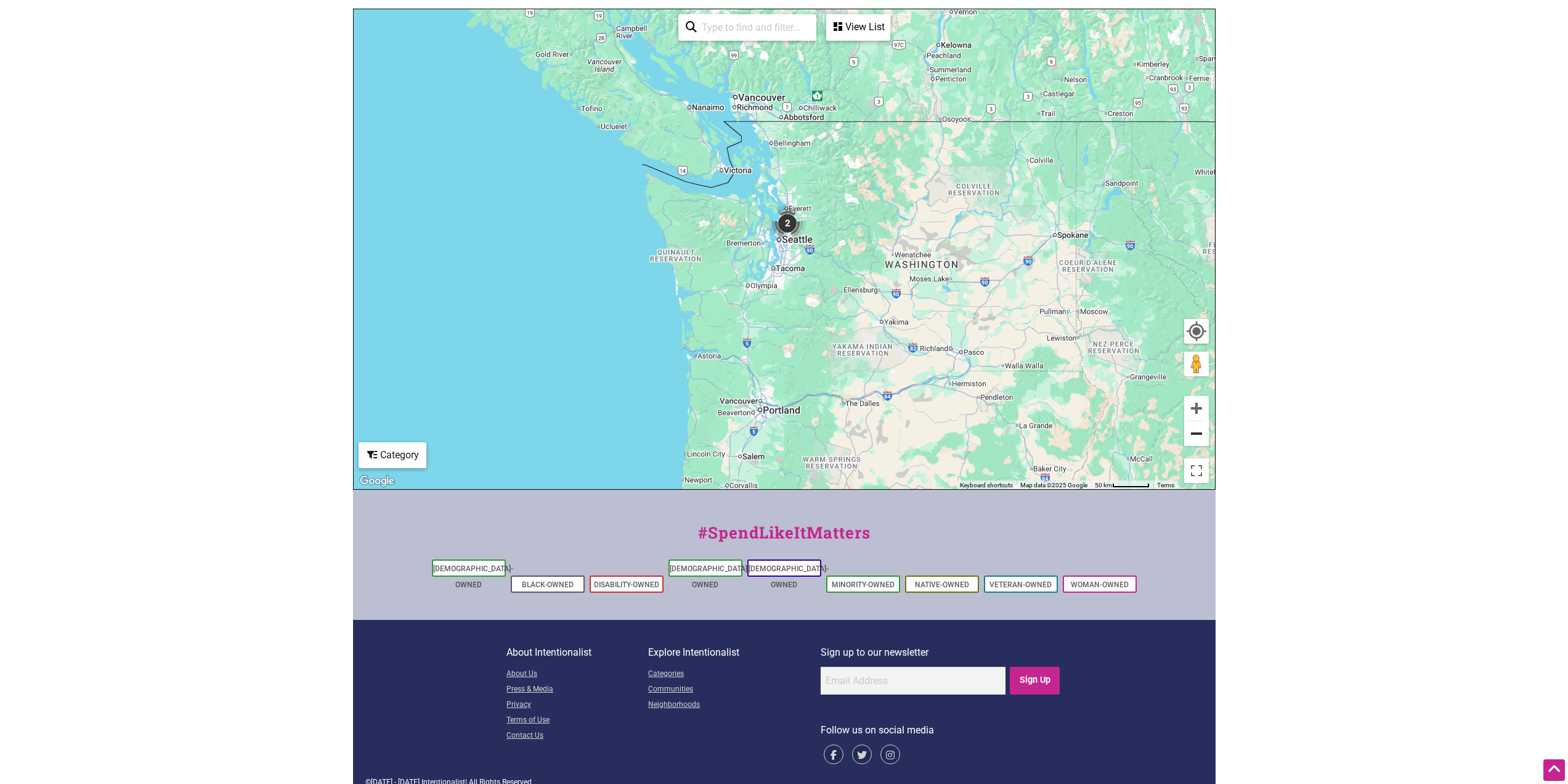
click at [774, 435] on button "Zoom out" at bounding box center [1196, 433] width 24 height 24
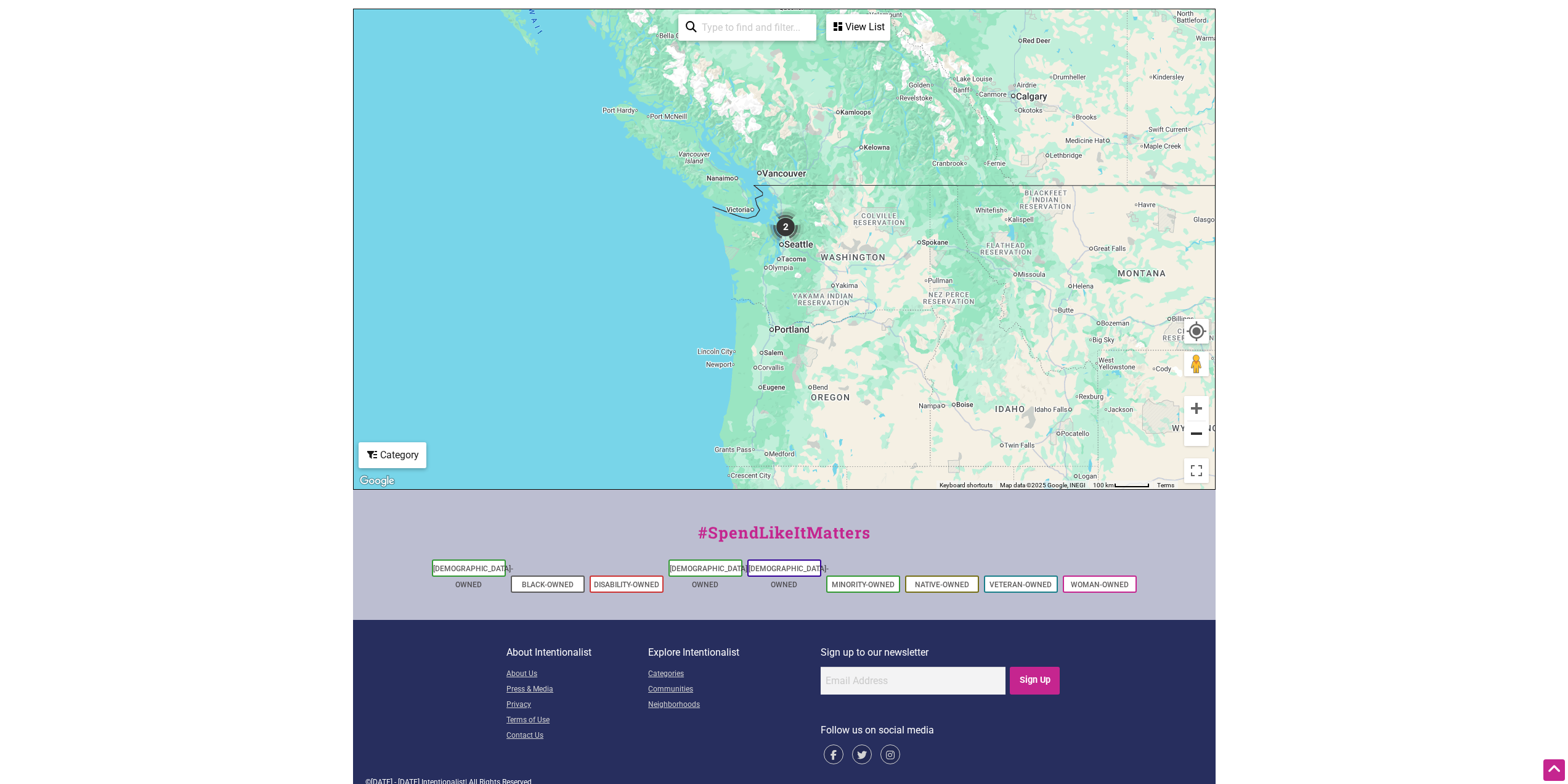
click at [774, 435] on button "Zoom out" at bounding box center [1196, 433] width 24 height 24
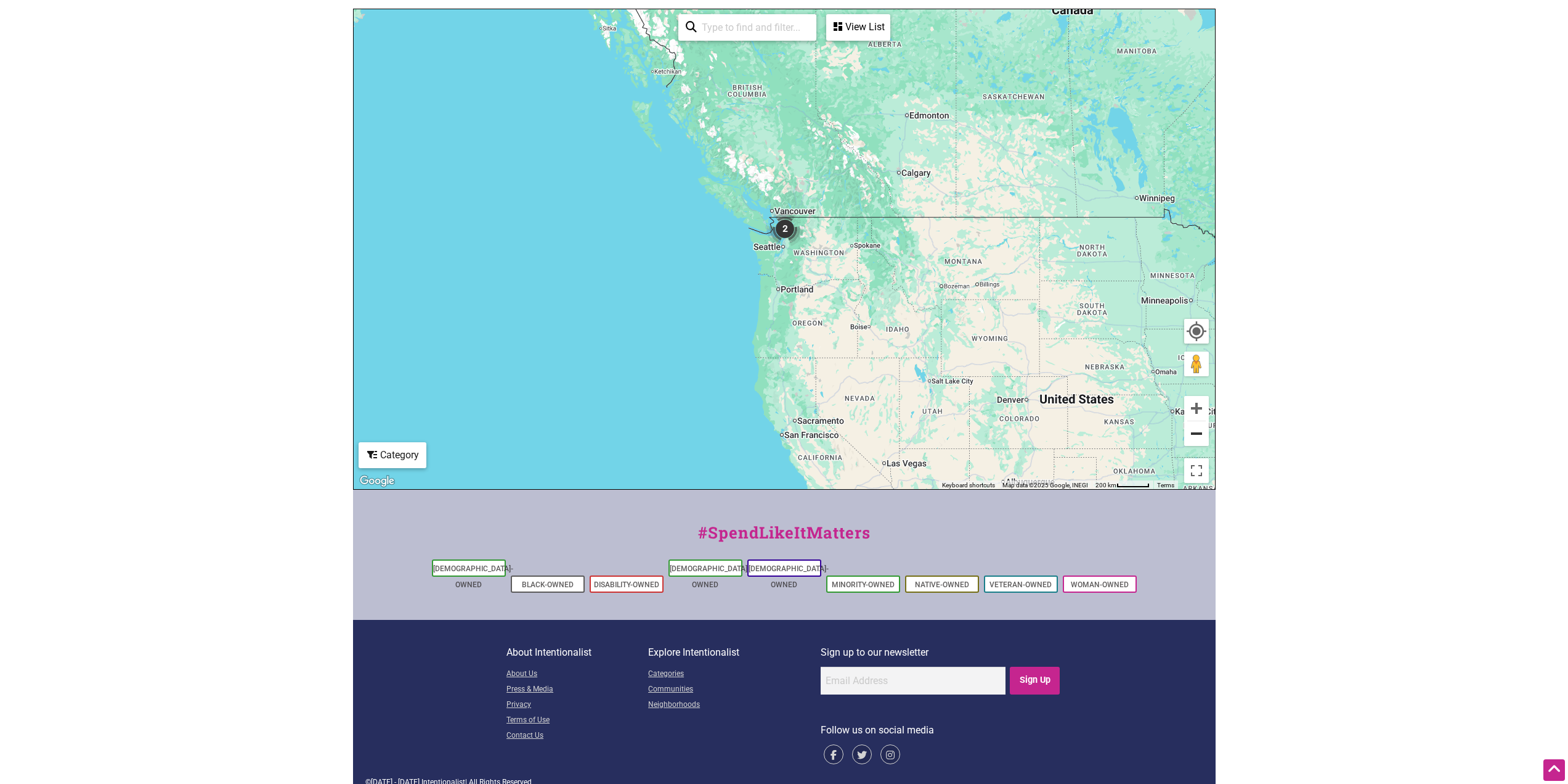
click at [774, 435] on button "Zoom out" at bounding box center [1196, 433] width 24 height 24
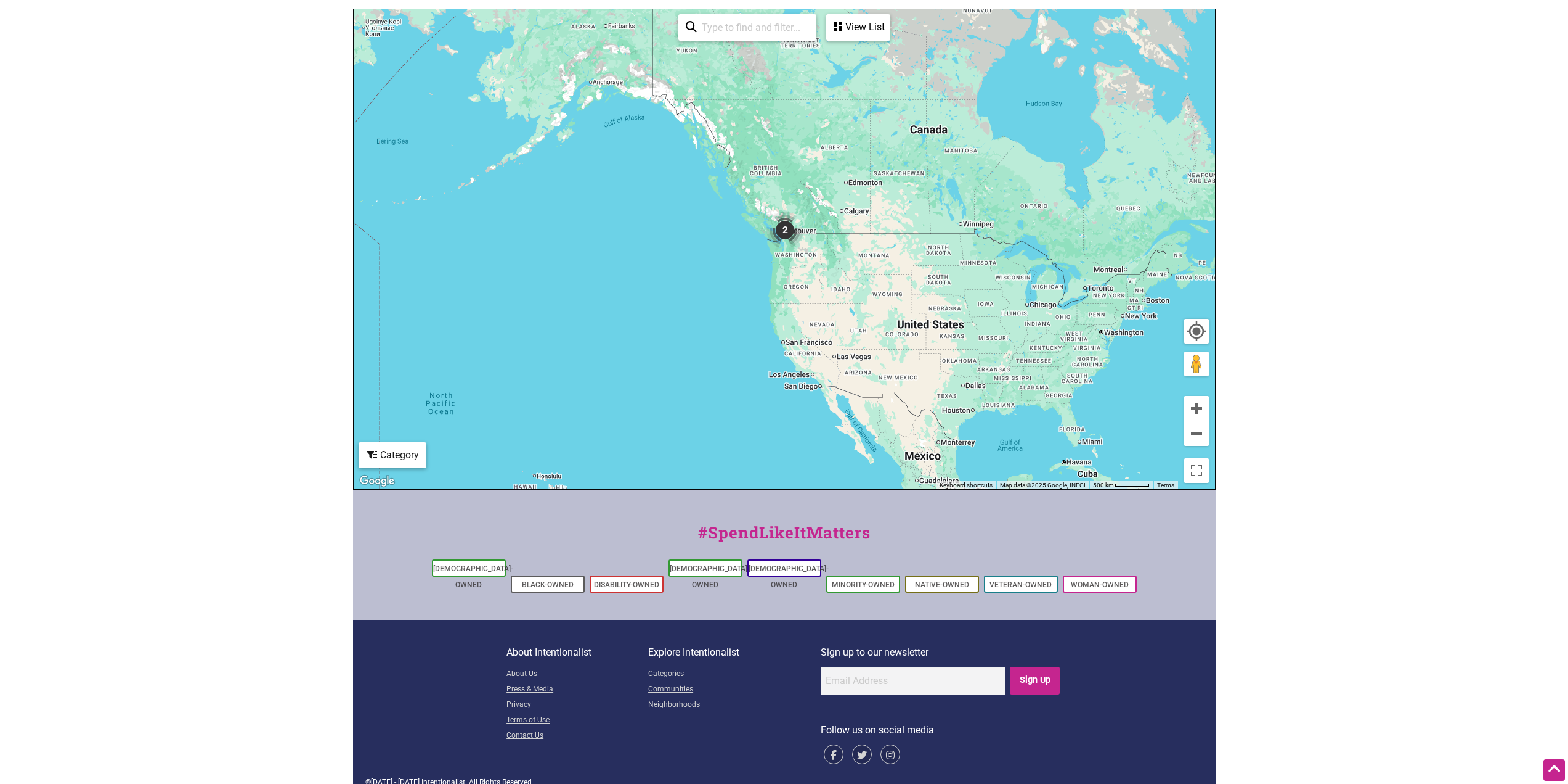
click at [774, 263] on div "To navigate, press the arrow keys." at bounding box center [784, 249] width 862 height 480
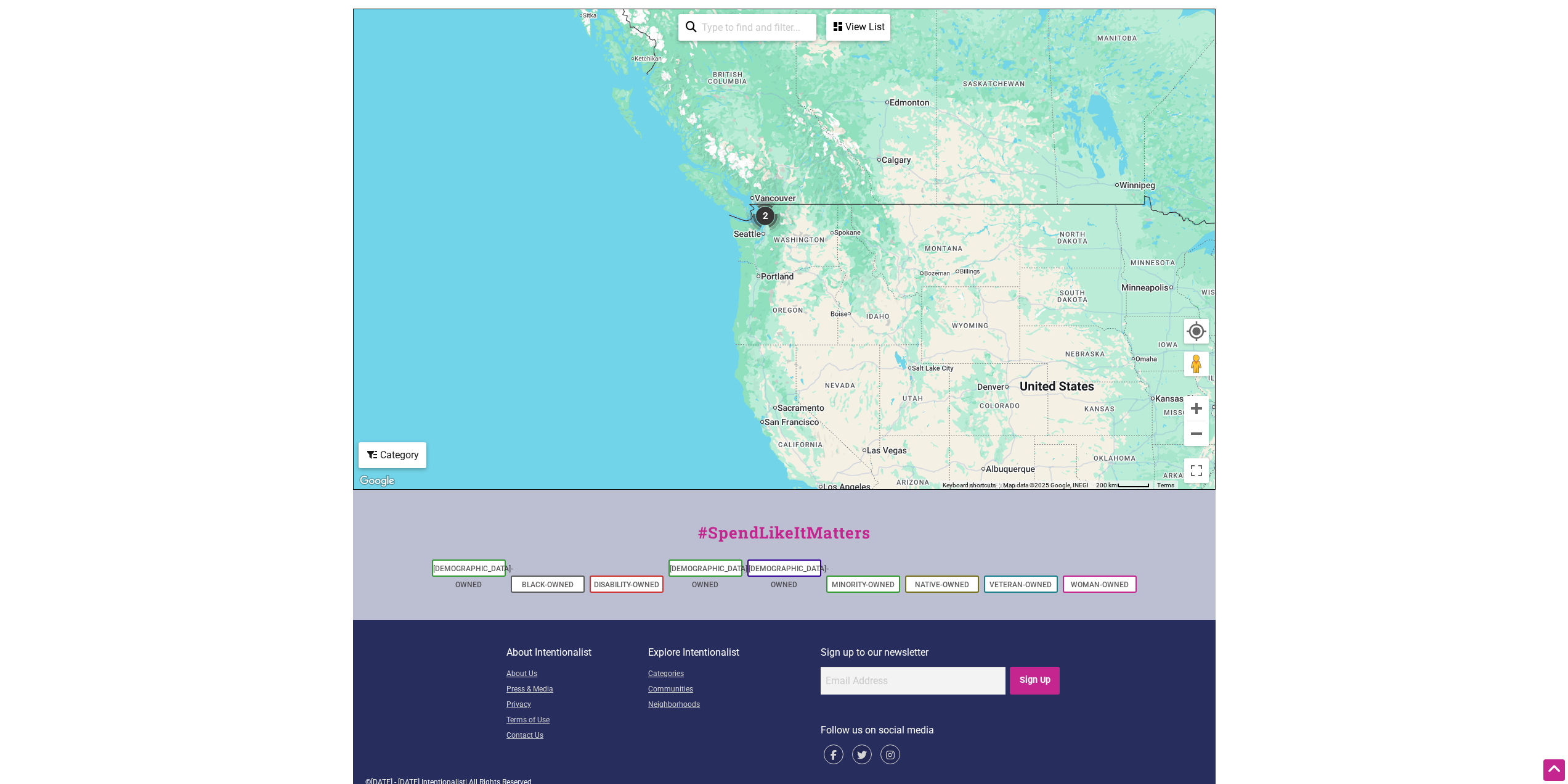
click at [774, 254] on div "To navigate, press the arrow keys." at bounding box center [784, 249] width 862 height 480
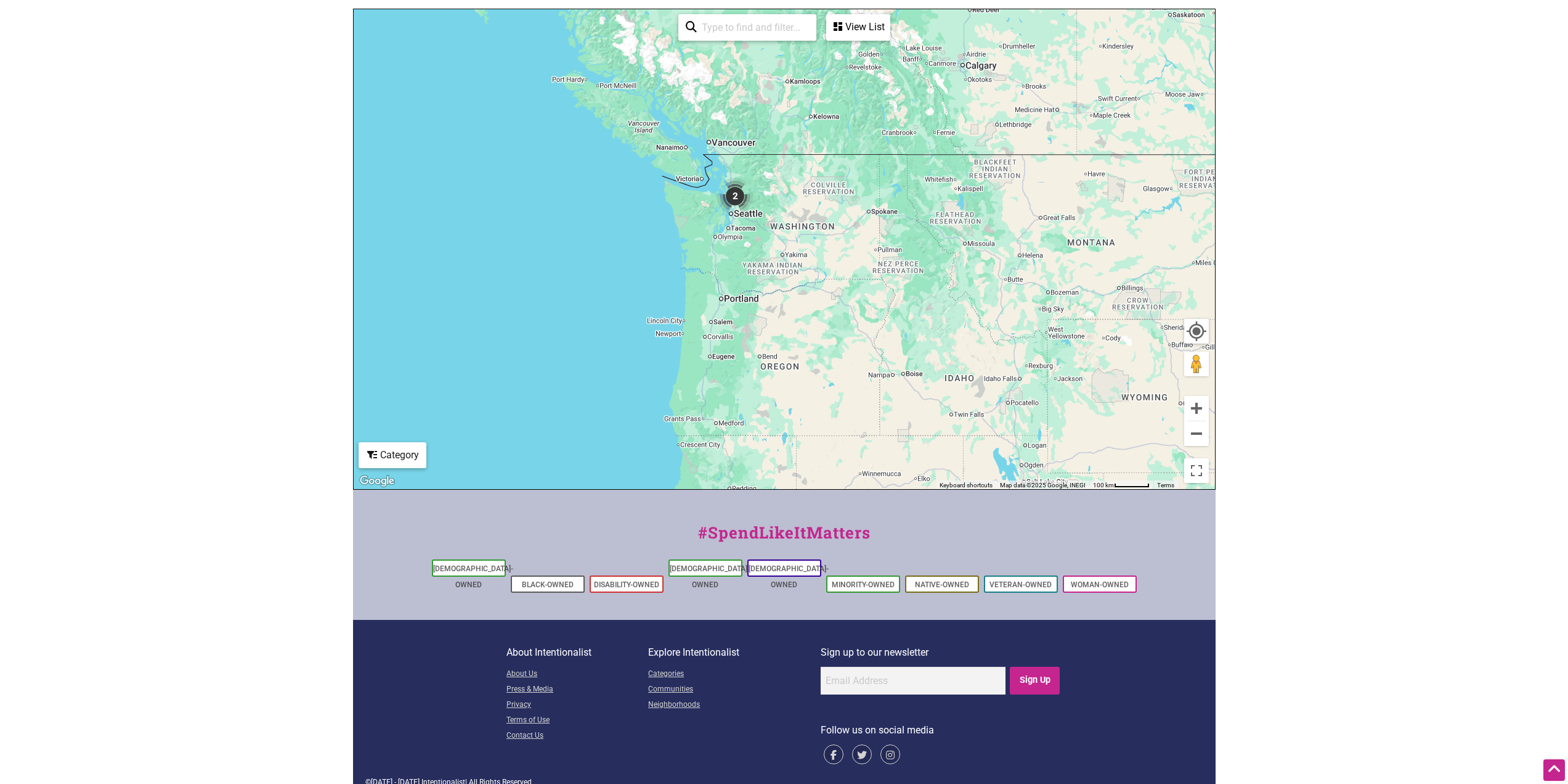
click at [774, 254] on div "To navigate, press the arrow keys." at bounding box center [784, 249] width 862 height 480
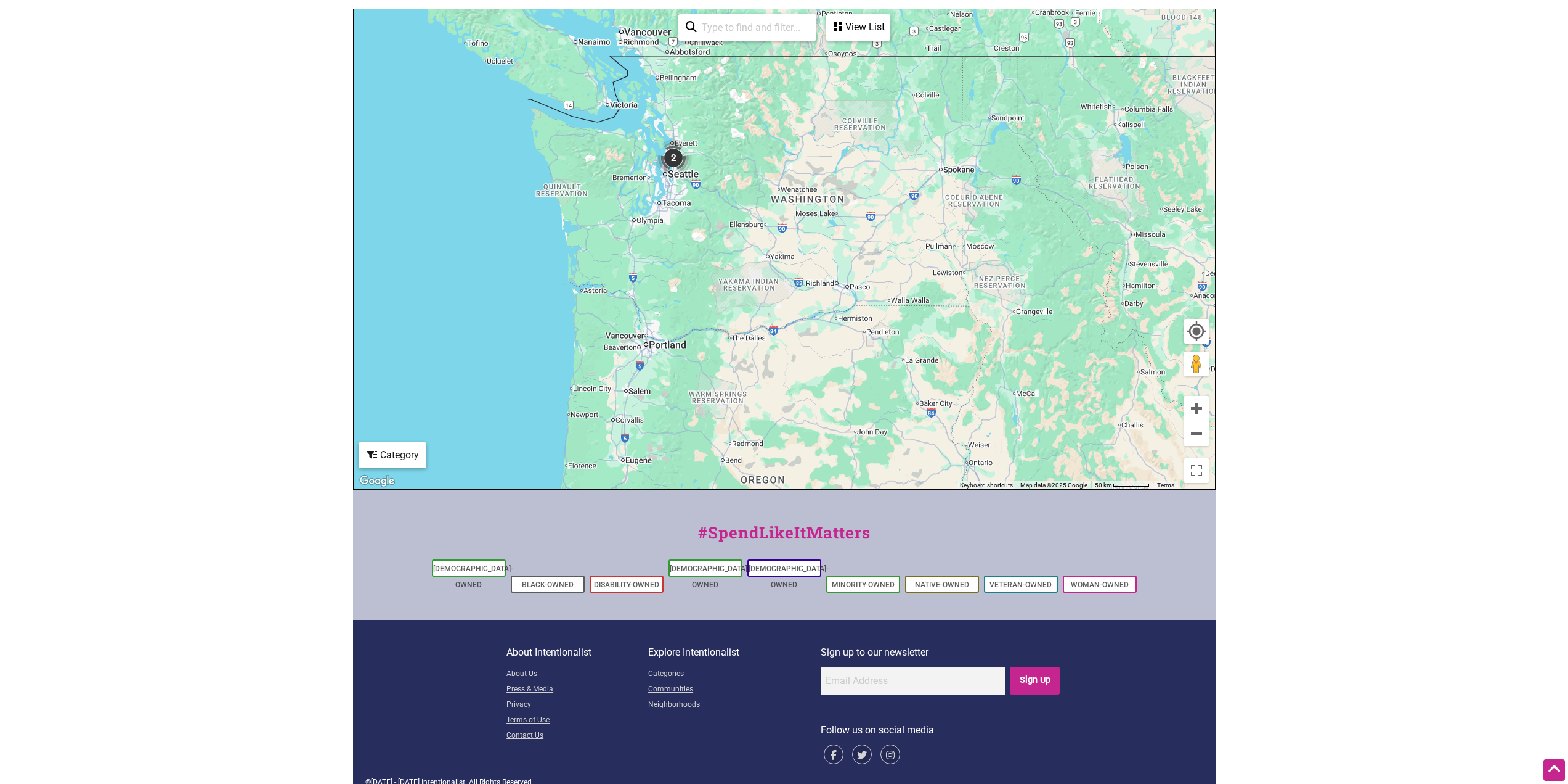
click at [774, 254] on div "To navigate, press the arrow keys." at bounding box center [784, 249] width 862 height 480
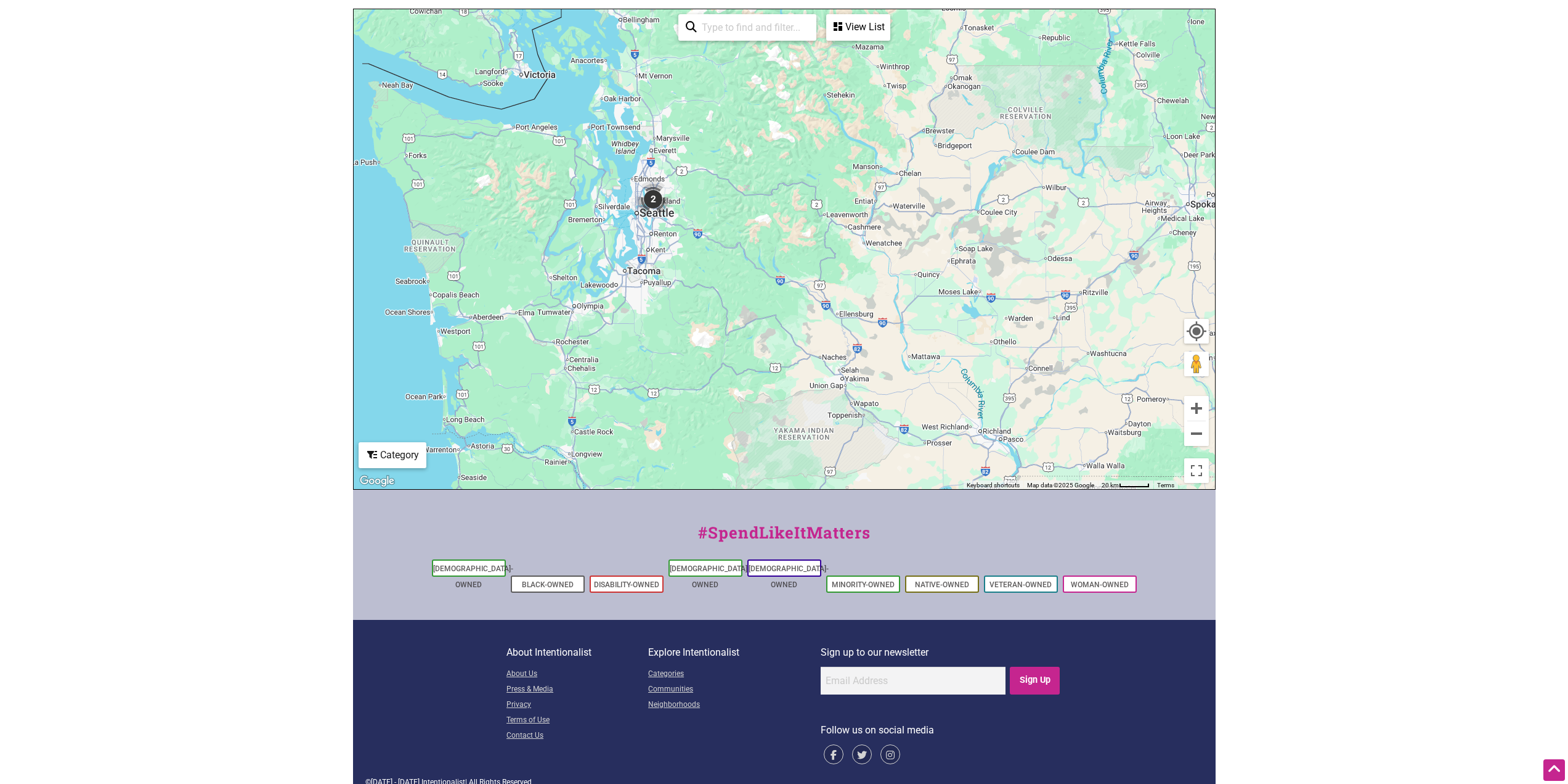
drag, startPoint x: 654, startPoint y: 213, endPoint x: 768, endPoint y: 337, distance: 168.4
click at [767, 337] on div "To navigate, press the arrow keys." at bounding box center [784, 249] width 862 height 480
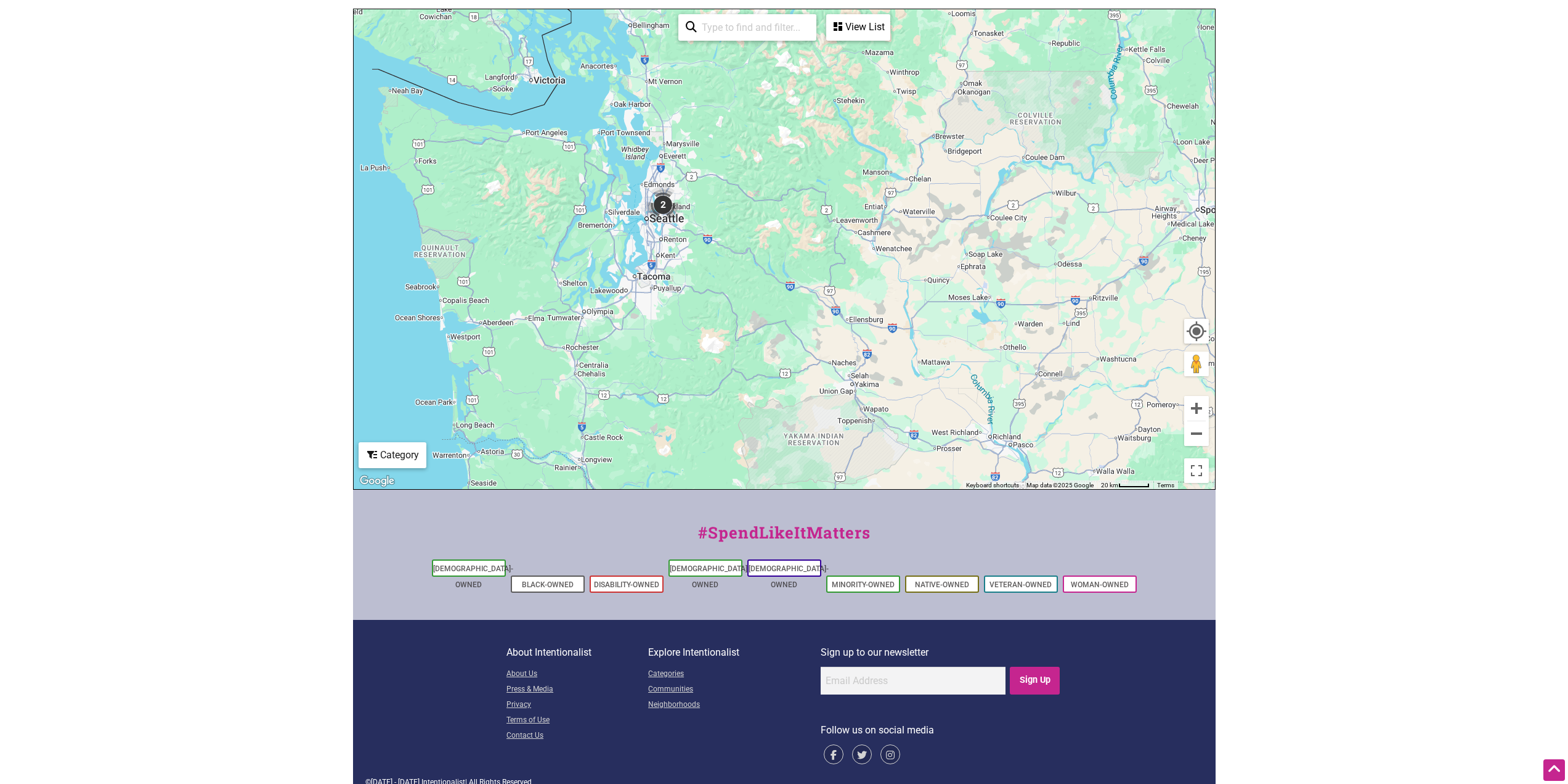
click at [729, 303] on div "To navigate, press the arrow keys." at bounding box center [784, 249] width 862 height 480
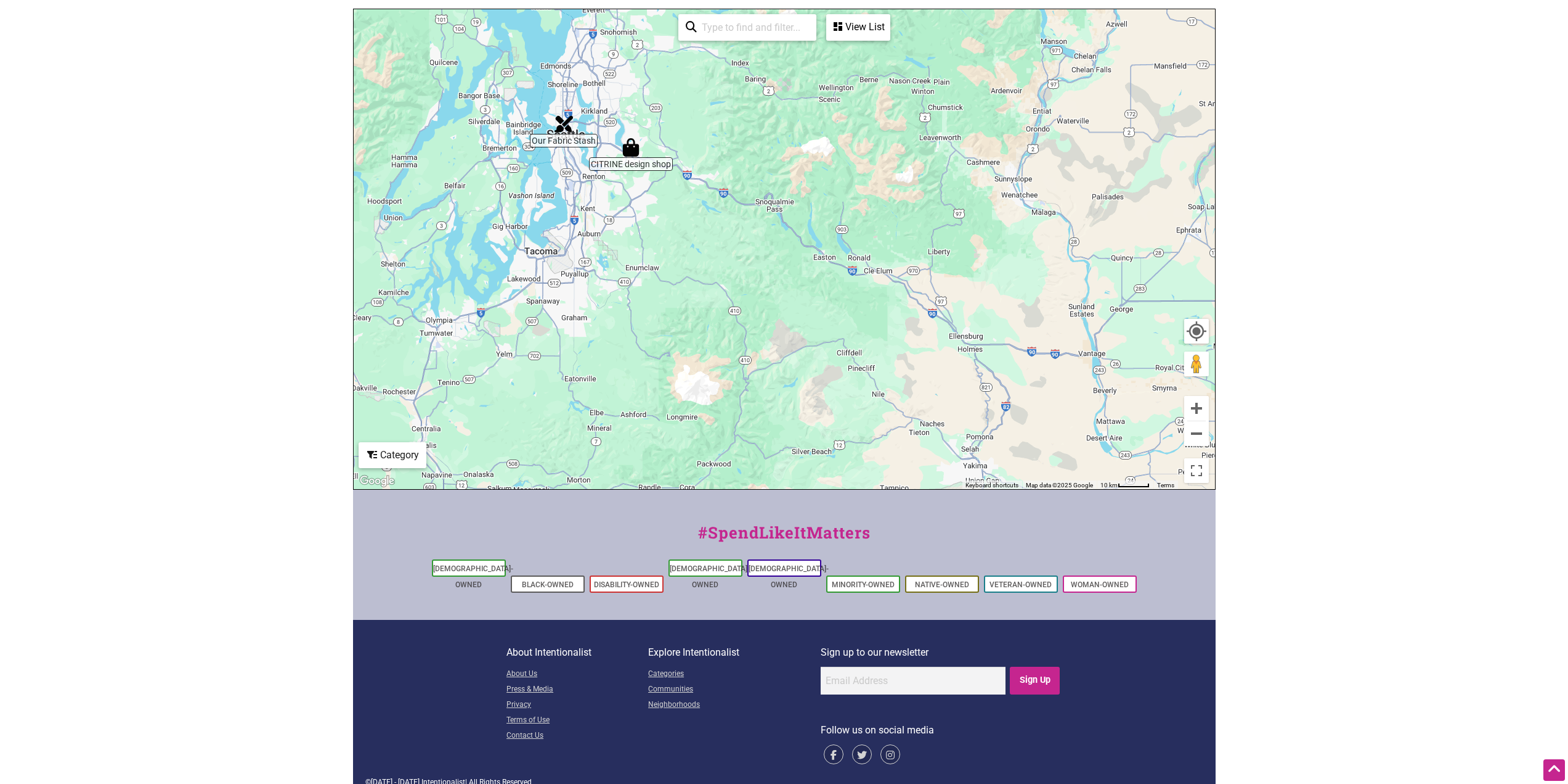
click at [560, 125] on img "Our Fabric Stash" at bounding box center [564, 124] width 28 height 28
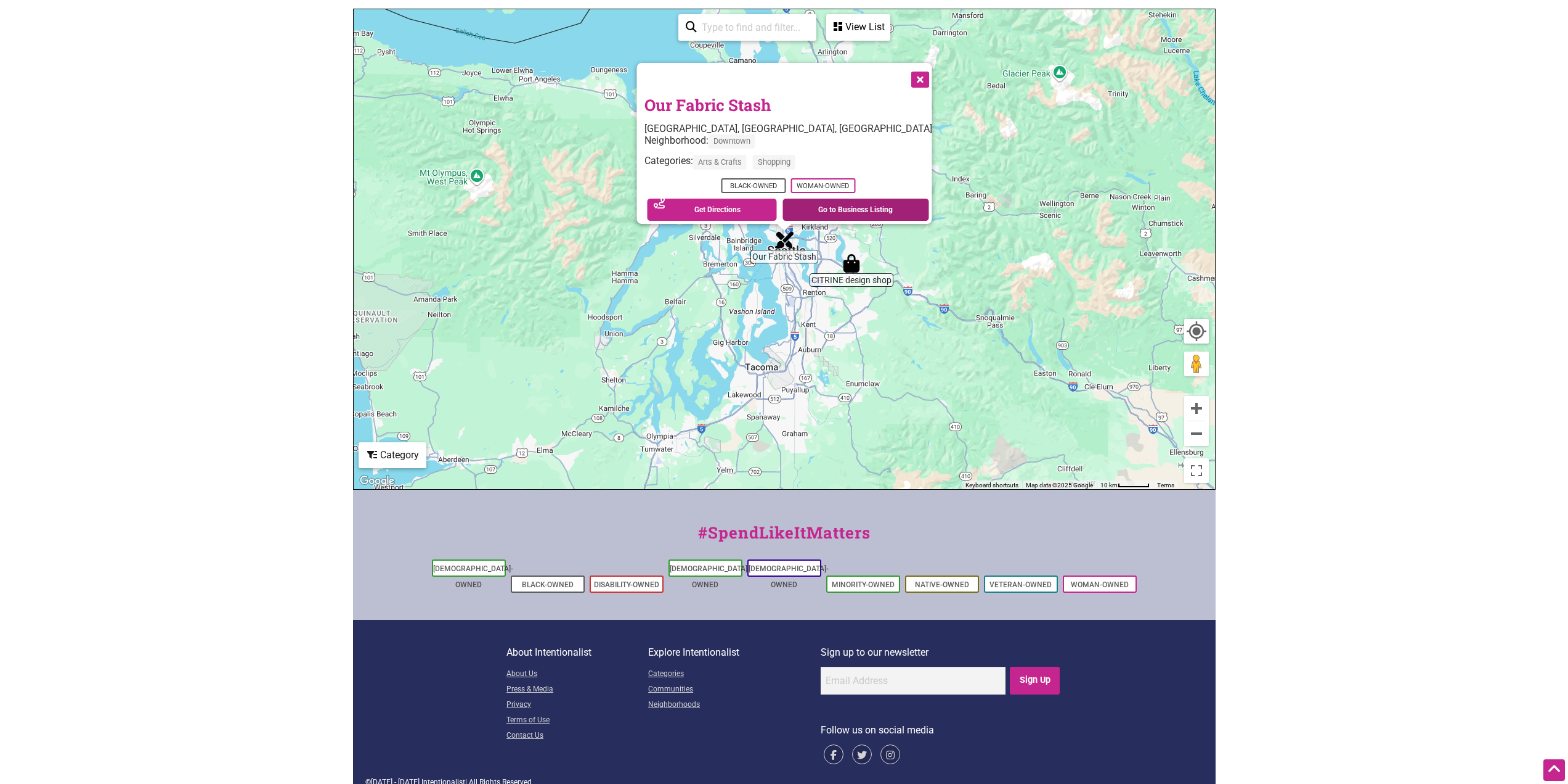
click at [774, 200] on link "Go to Business Listing" at bounding box center [855, 210] width 146 height 22
click at [774, 74] on button "Close" at bounding box center [919, 78] width 31 height 31
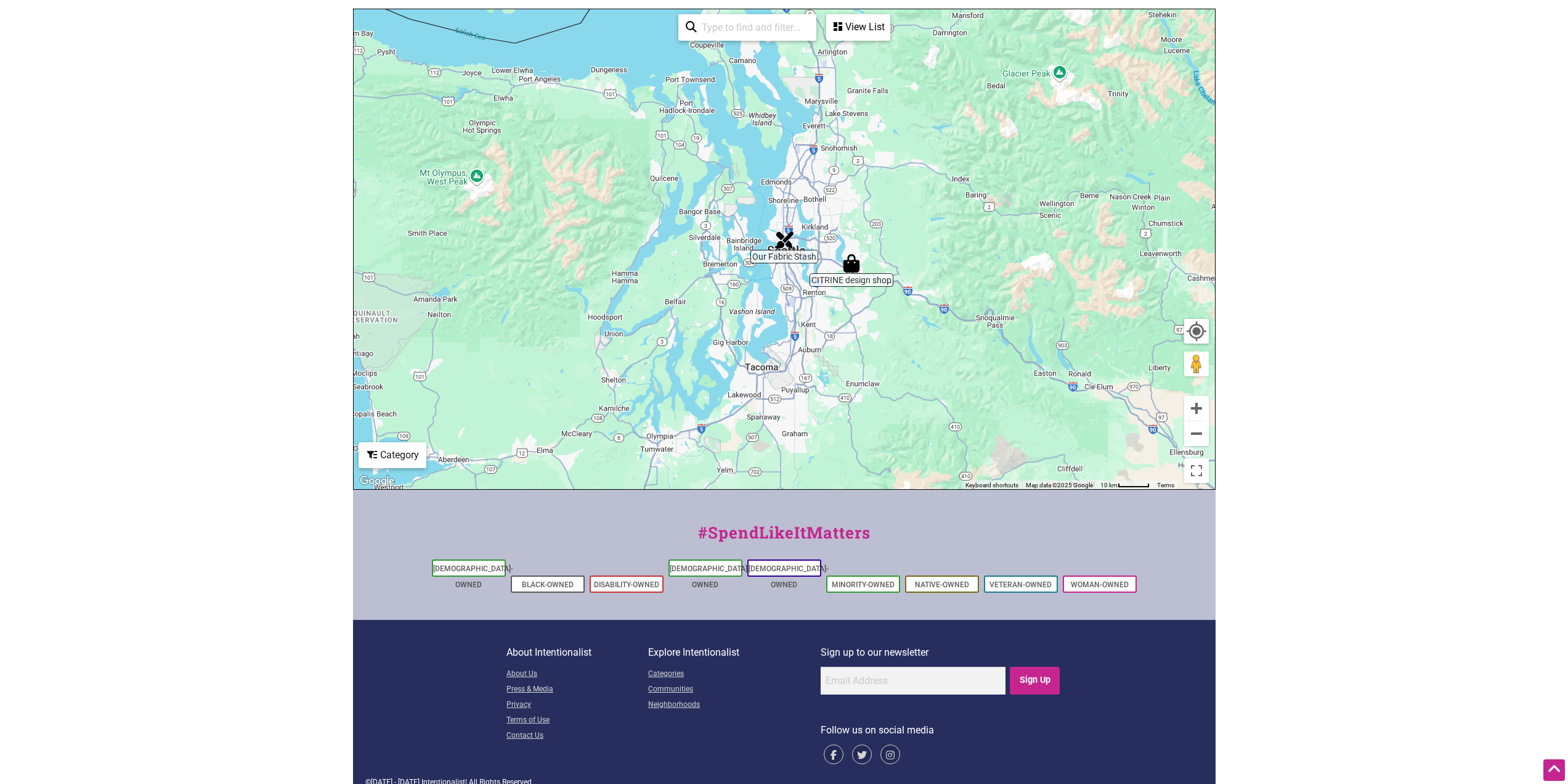
click at [774, 39] on div "Category" at bounding box center [858, 27] width 61 height 23
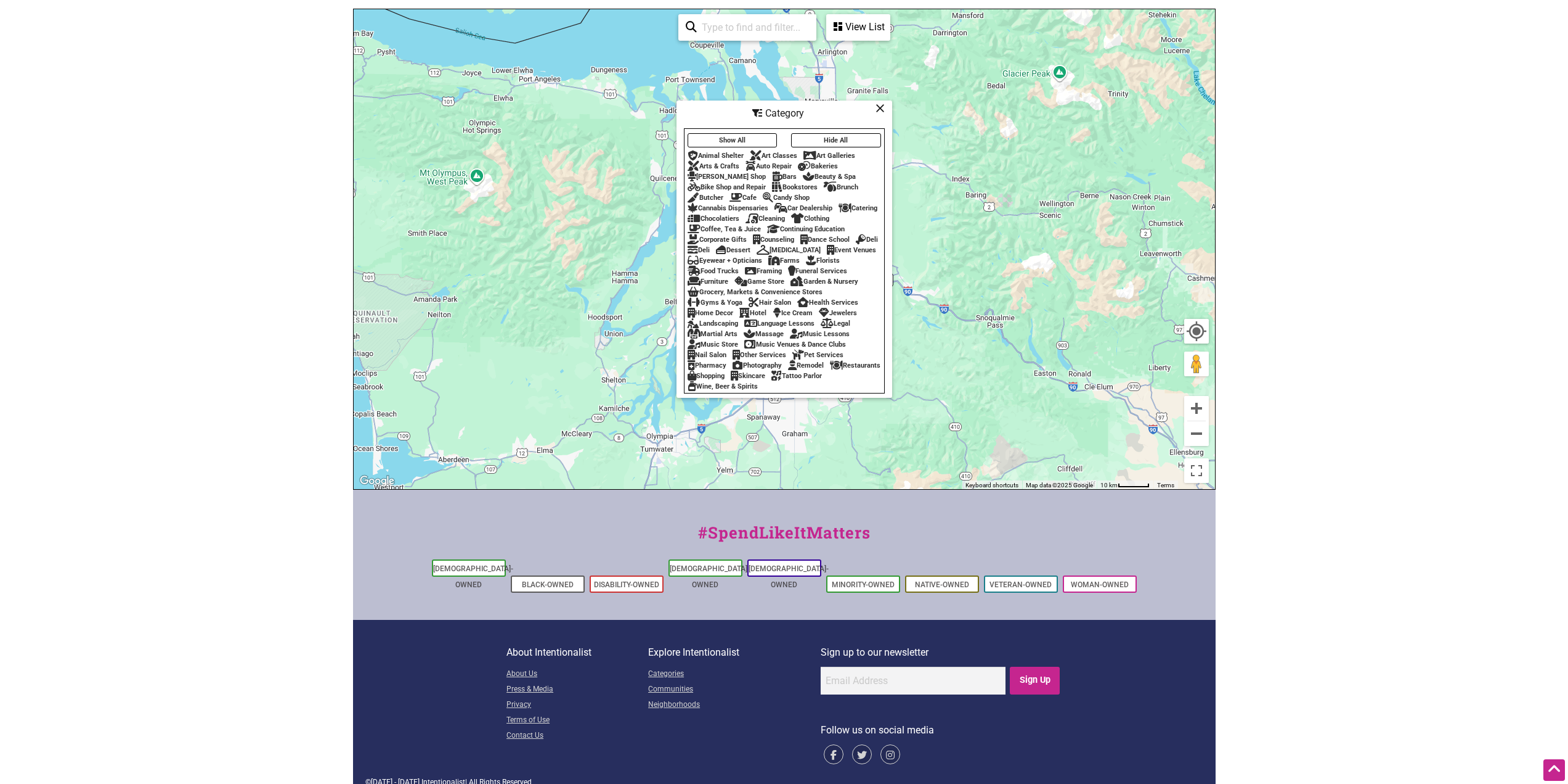
click at [774, 152] on div "Art Classes" at bounding box center [773, 156] width 48 height 8
click at [774, 108] on icon at bounding box center [880, 108] width 9 height 1
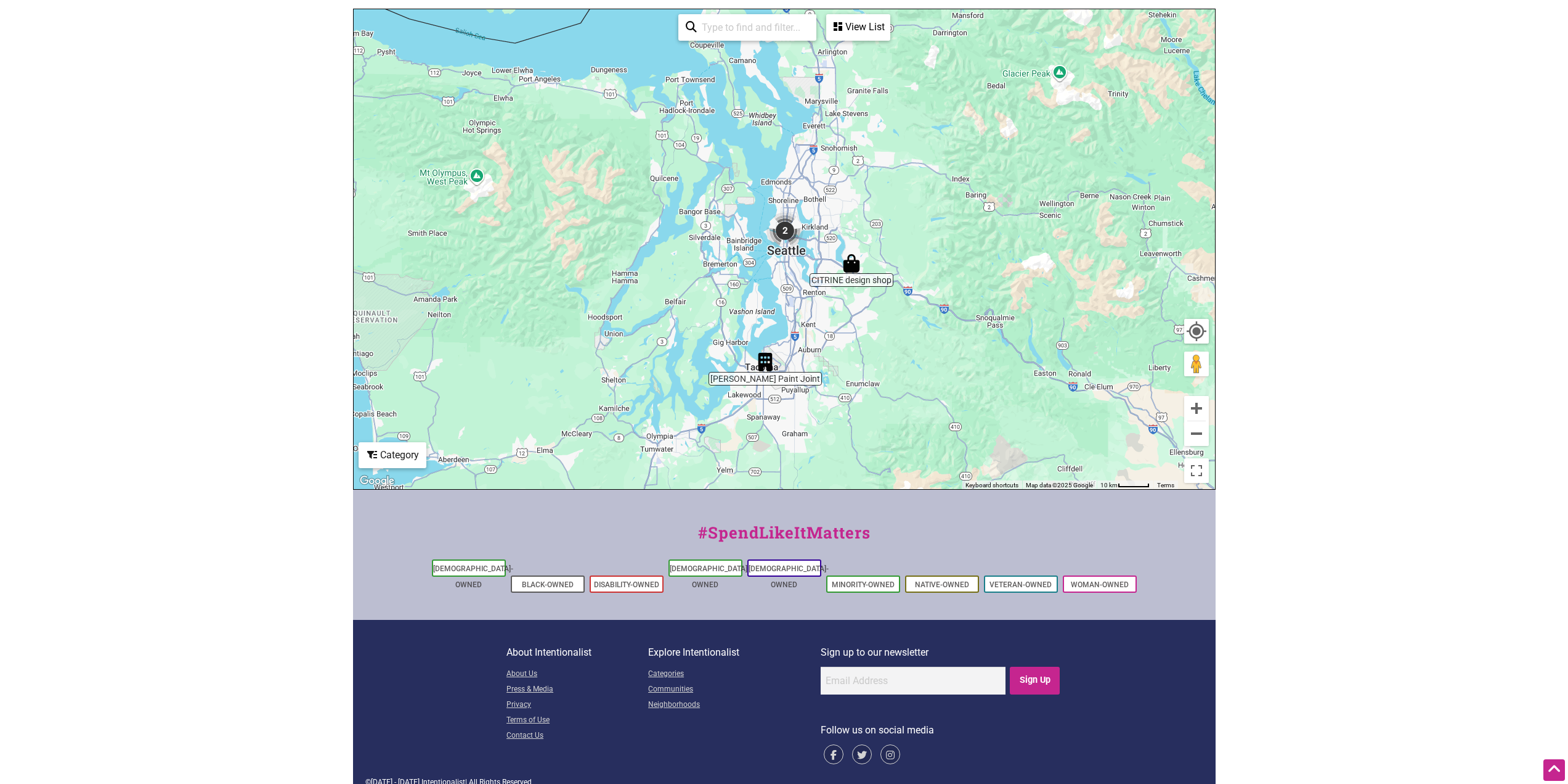
click at [774, 232] on img "2" at bounding box center [785, 230] width 47 height 47
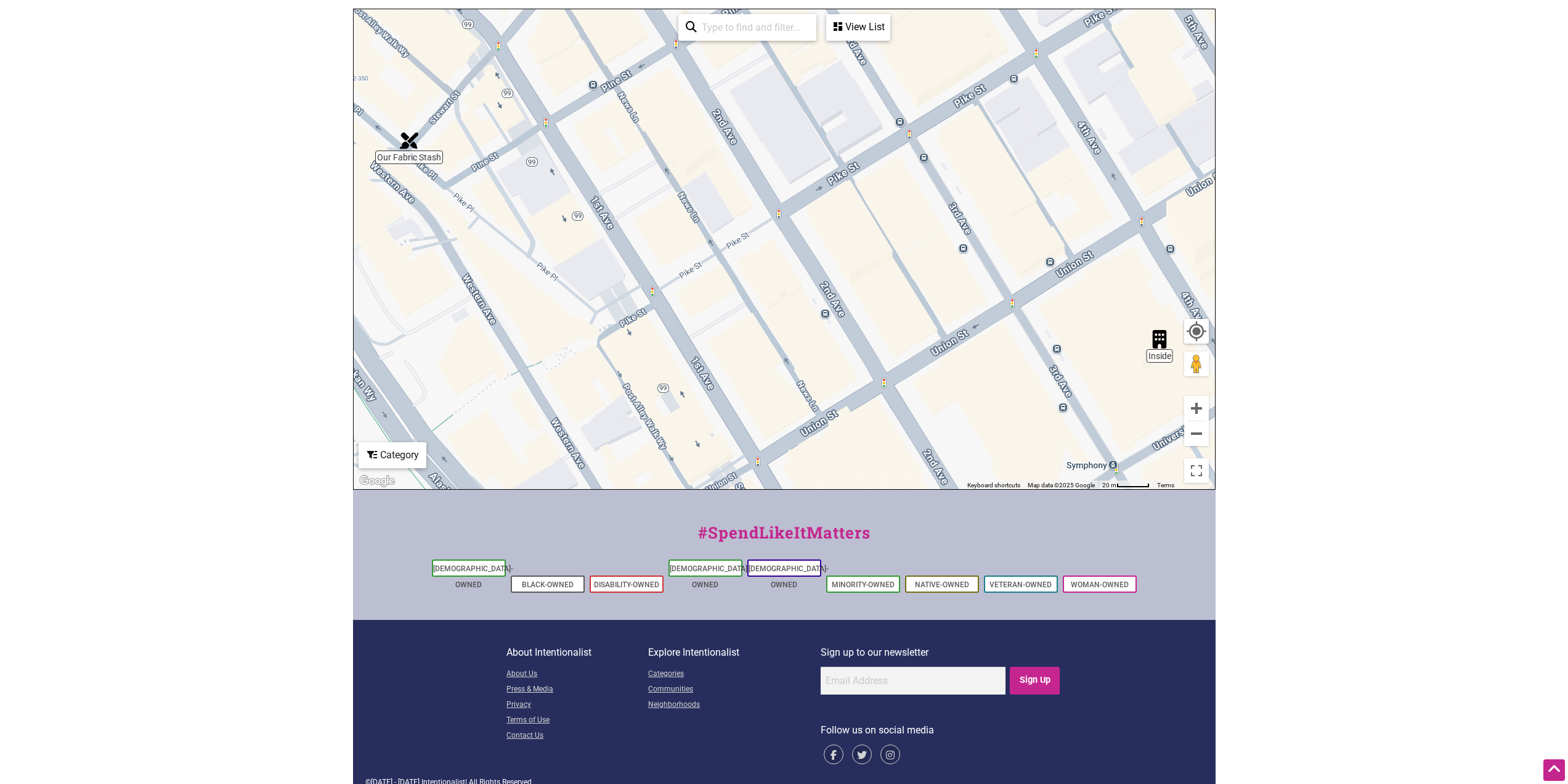
click at [774, 339] on img "Inside" at bounding box center [1160, 339] width 28 height 28
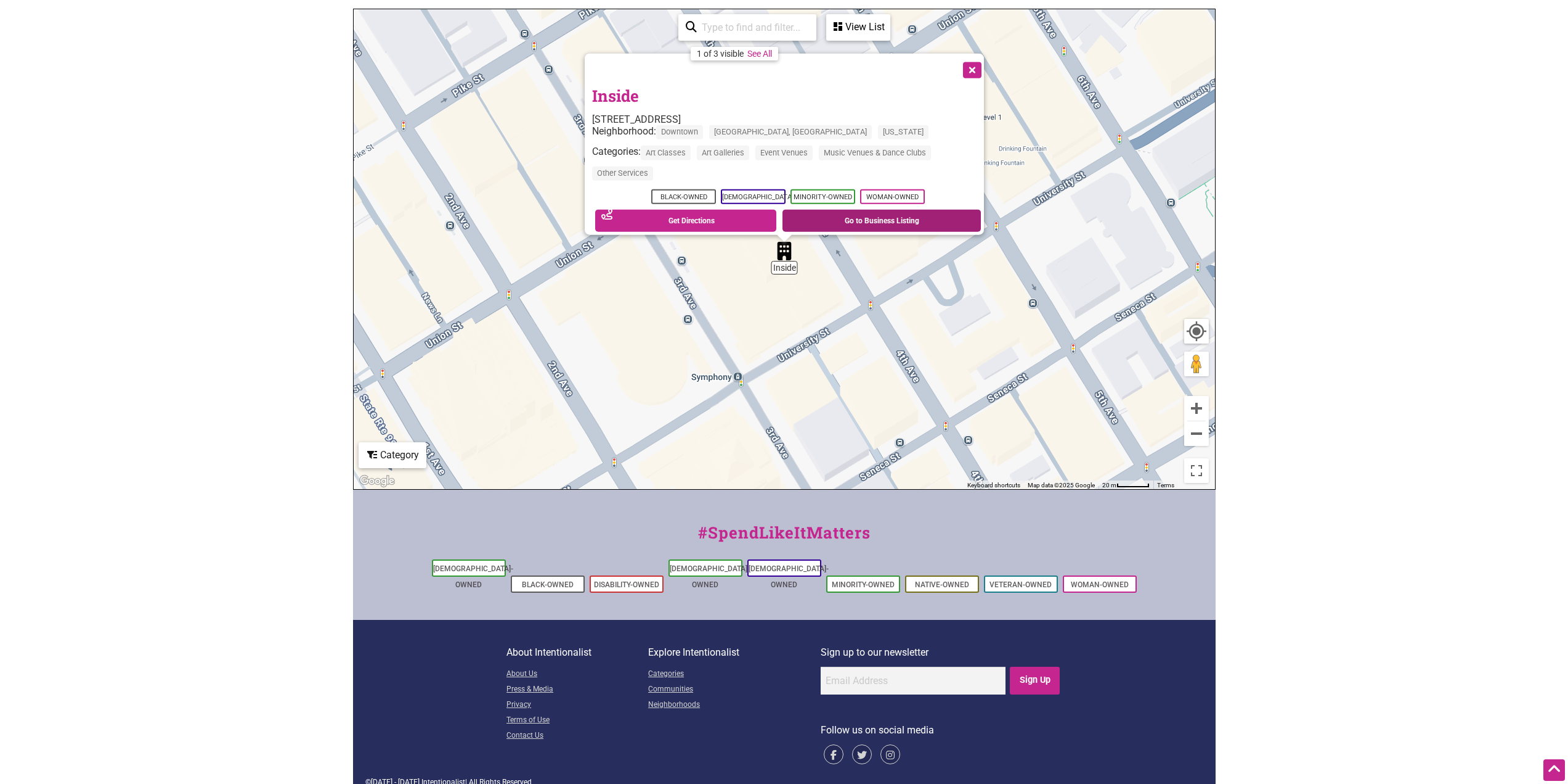
click at [774, 212] on link "Go to Business Listing" at bounding box center [881, 221] width 198 height 22
click at [774, 64] on button "Close" at bounding box center [971, 69] width 31 height 31
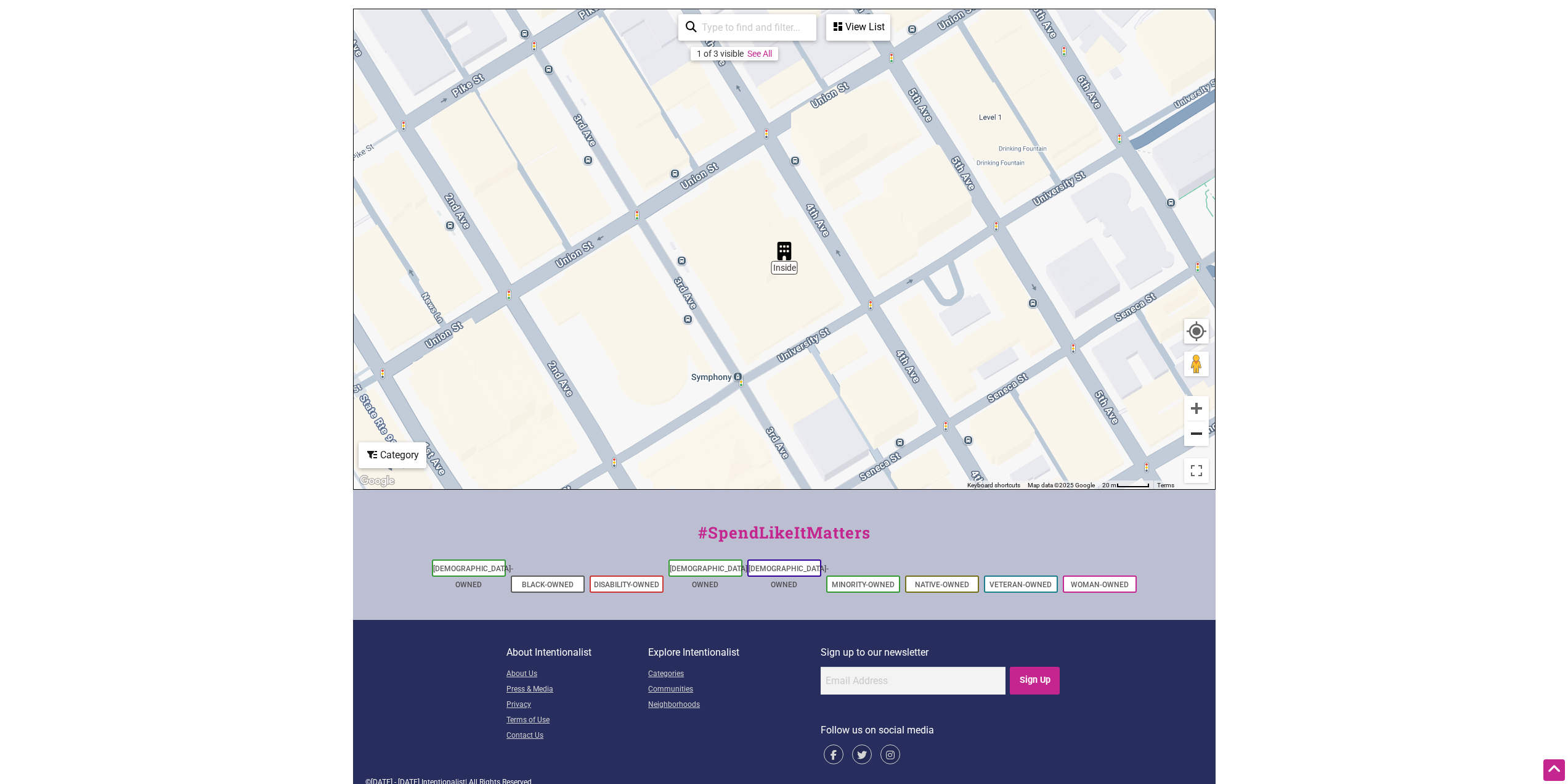
click at [774, 435] on button "Zoom out" at bounding box center [1196, 433] width 24 height 24
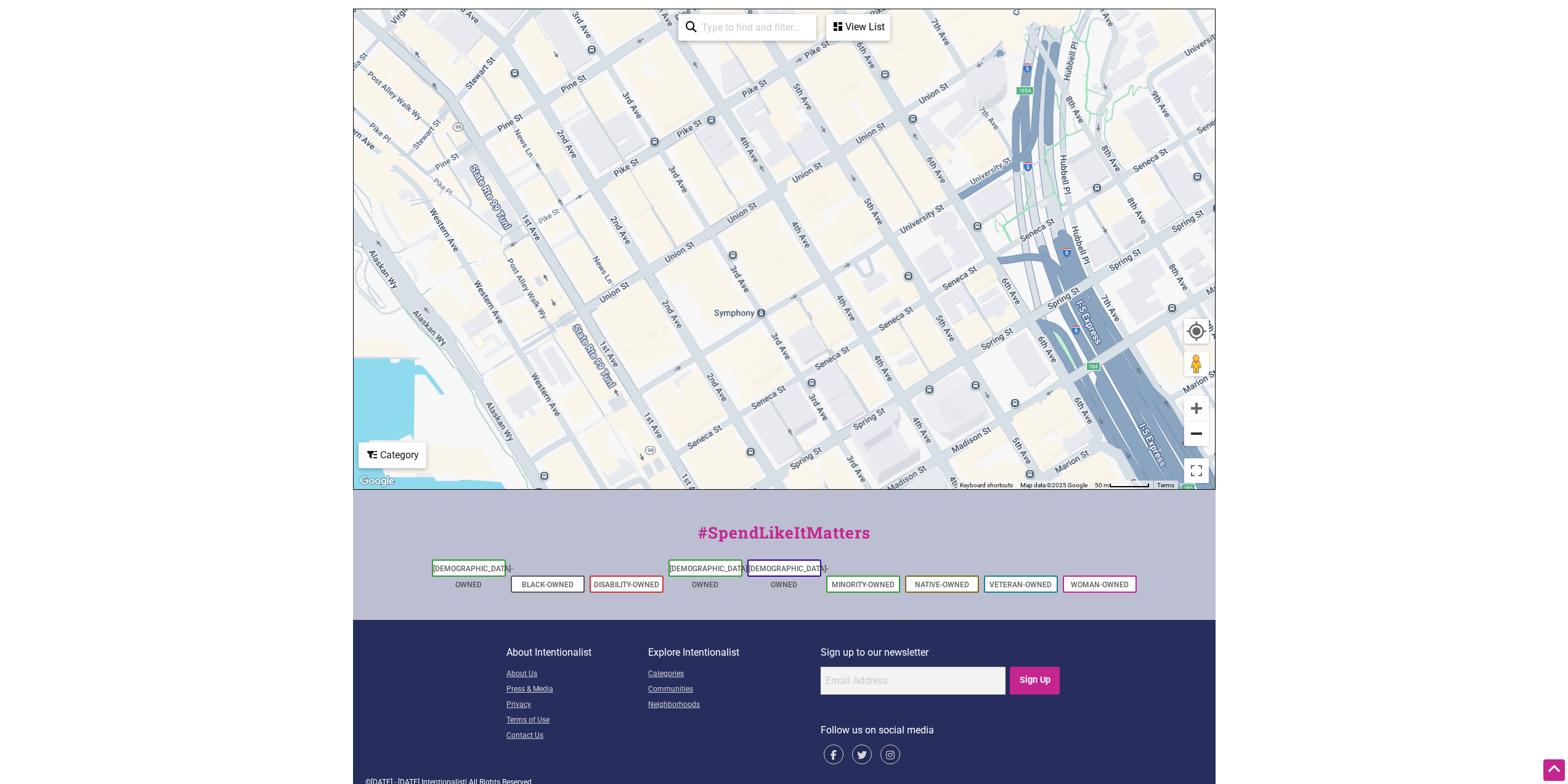
click at [774, 435] on button "Zoom out" at bounding box center [1196, 433] width 24 height 24
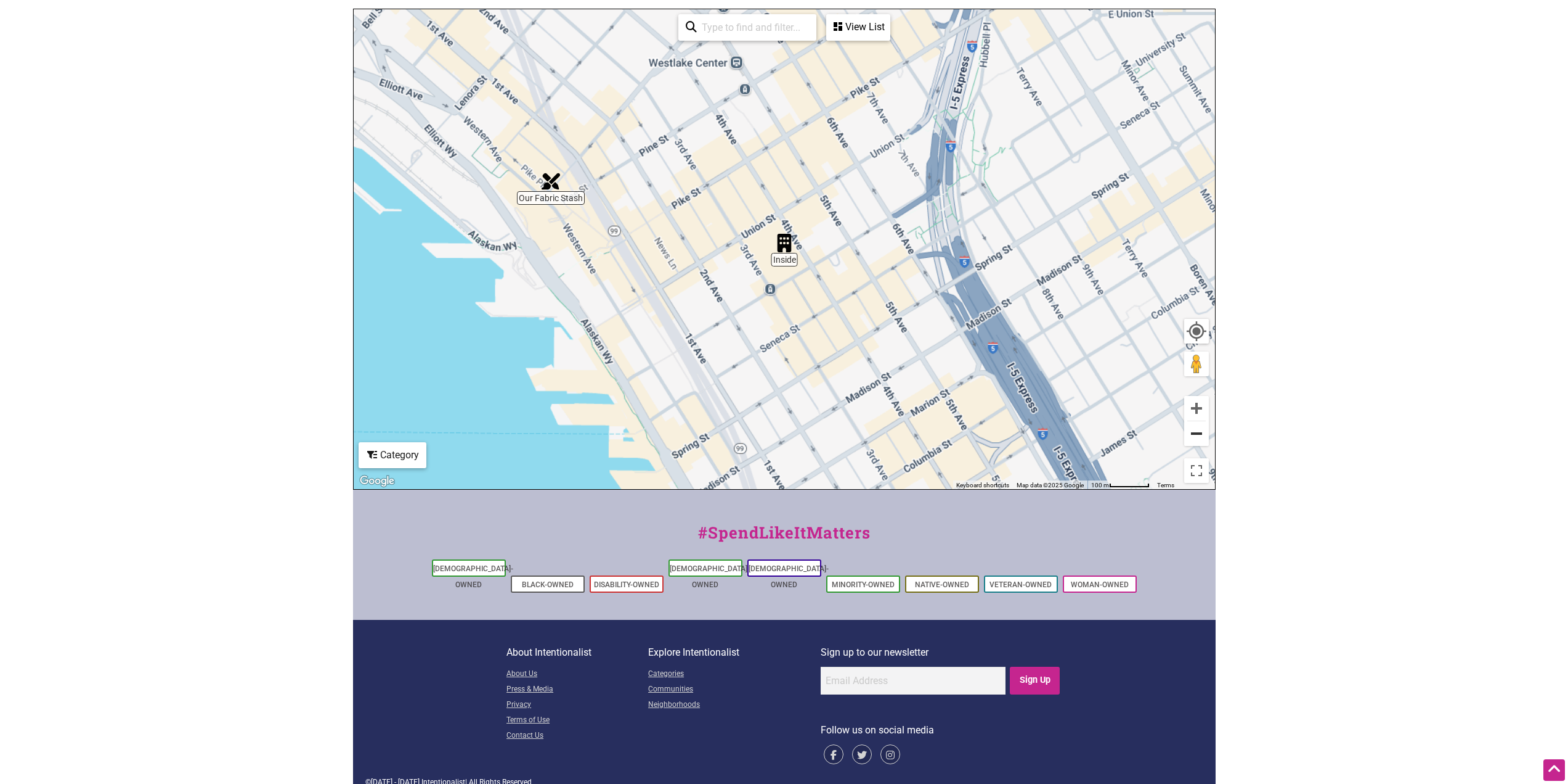
click at [774, 435] on button "Zoom out" at bounding box center [1196, 433] width 24 height 24
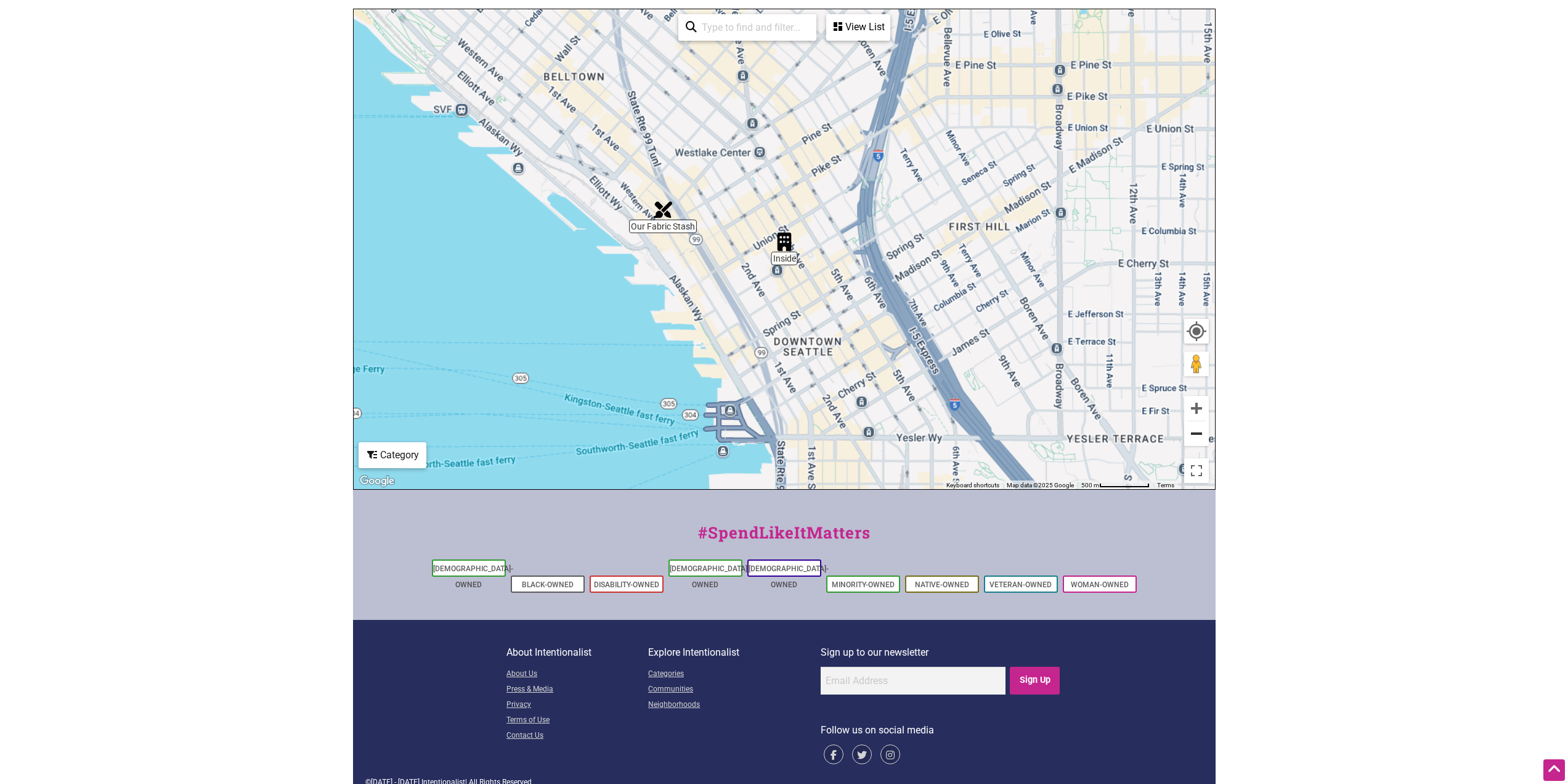
click at [774, 435] on button "Zoom out" at bounding box center [1196, 433] width 24 height 24
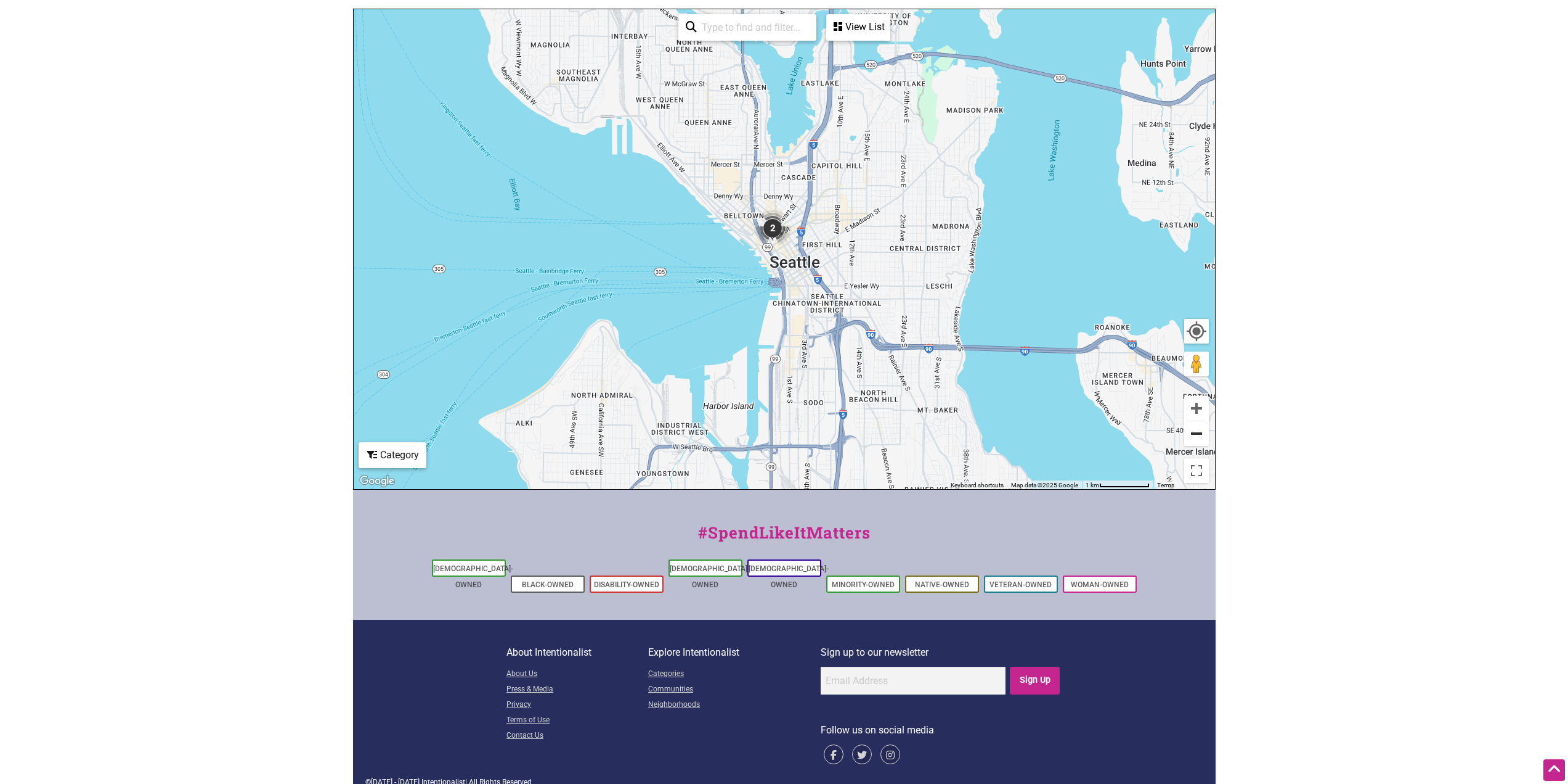
click at [774, 435] on button "Zoom out" at bounding box center [1196, 433] width 24 height 24
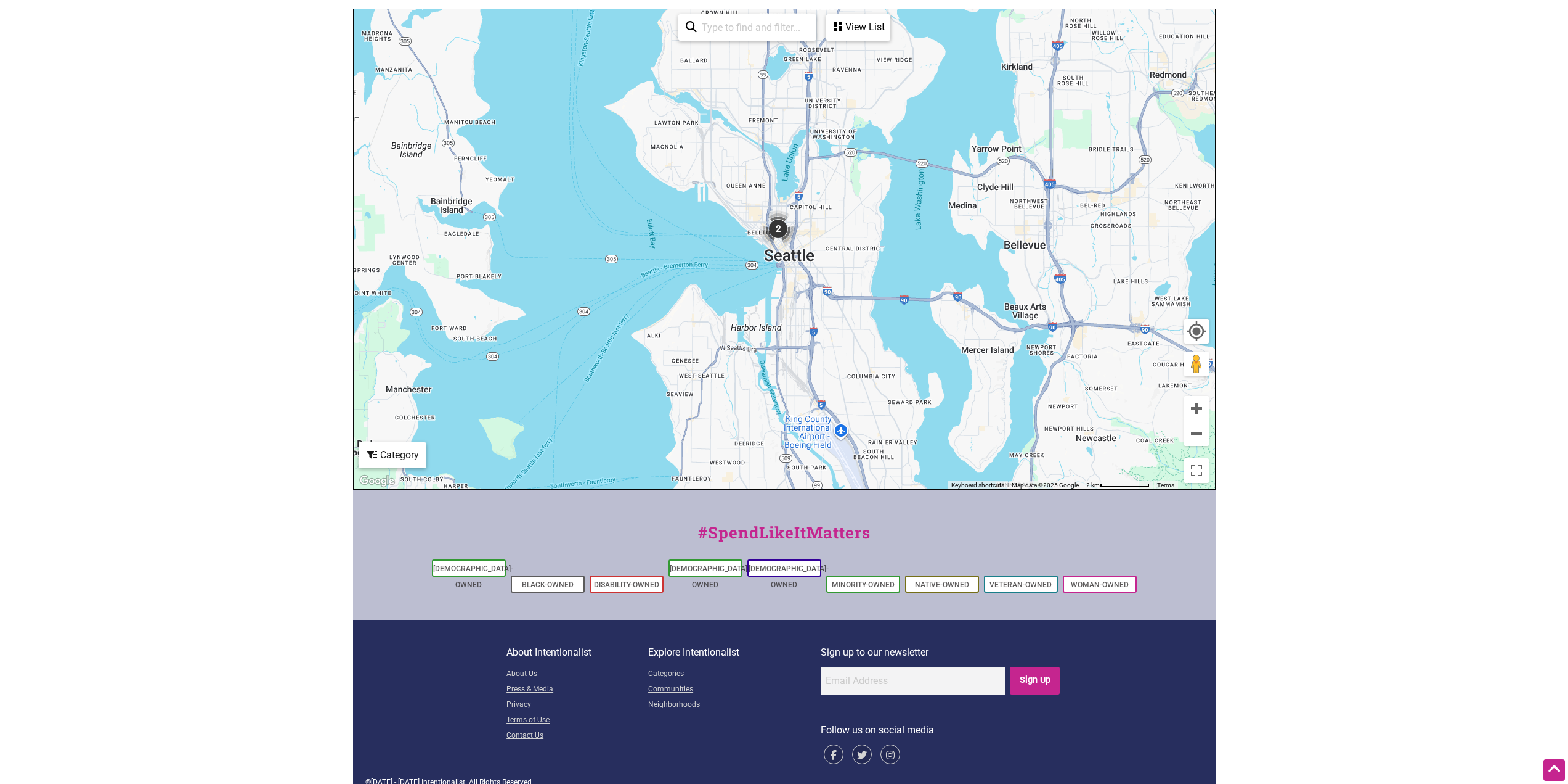
click at [774, 39] on div "Category" at bounding box center [858, 27] width 61 height 23
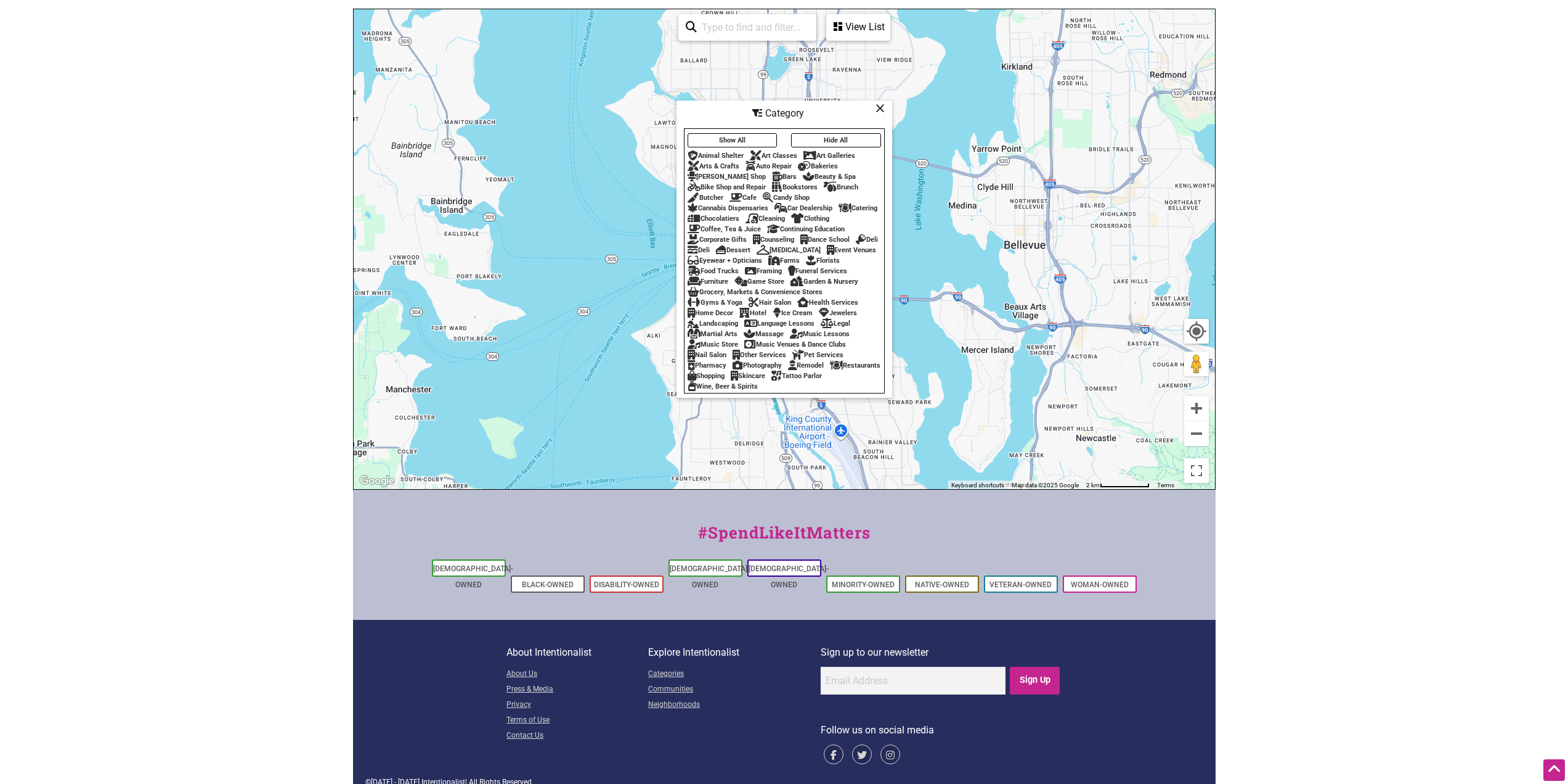
click at [729, 152] on div "Animal Shelter" at bounding box center [716, 156] width 56 height 8
click at [774, 108] on icon at bounding box center [880, 108] width 9 height 1
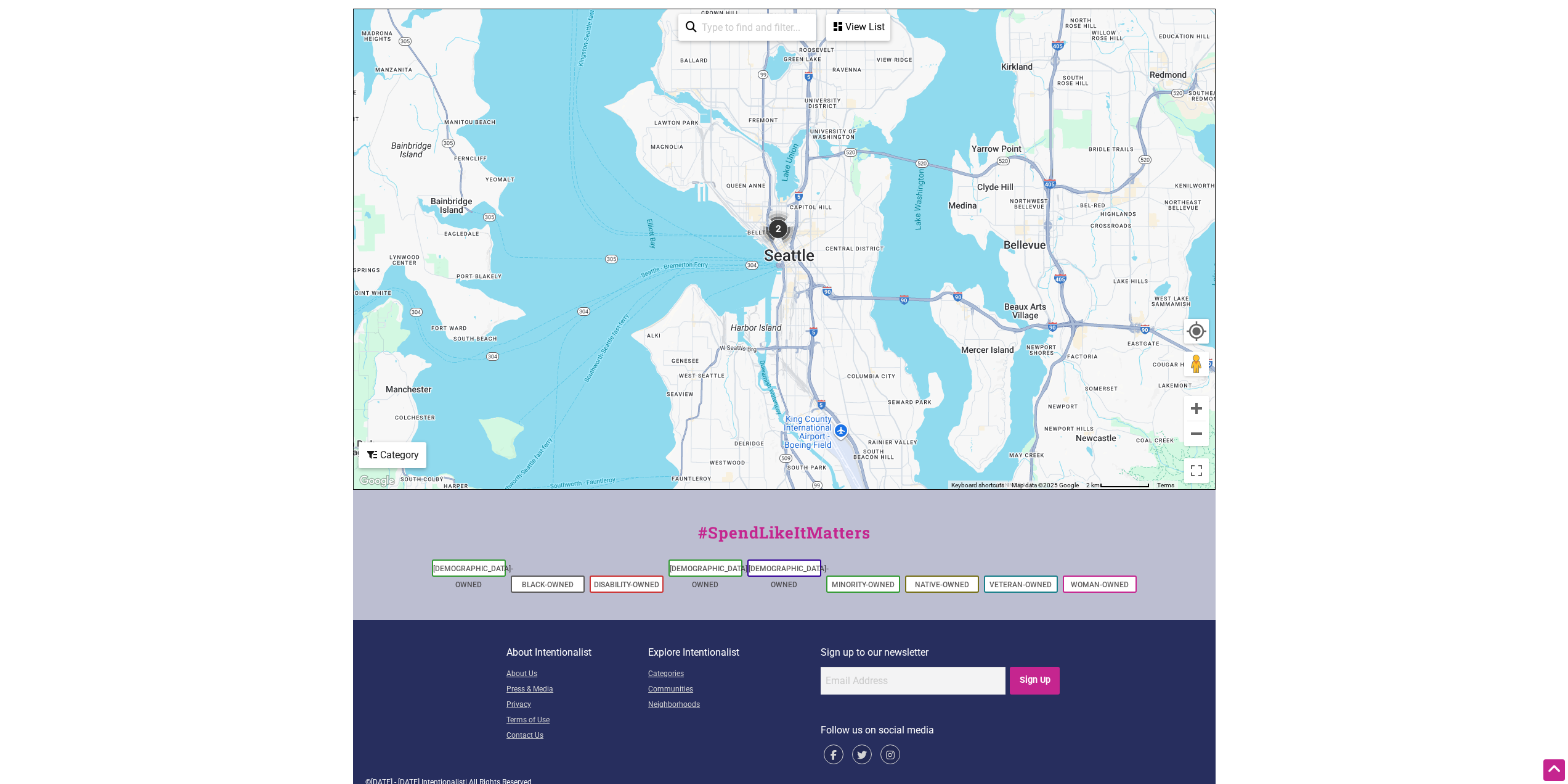
click at [774, 232] on img "2" at bounding box center [778, 228] width 47 height 47
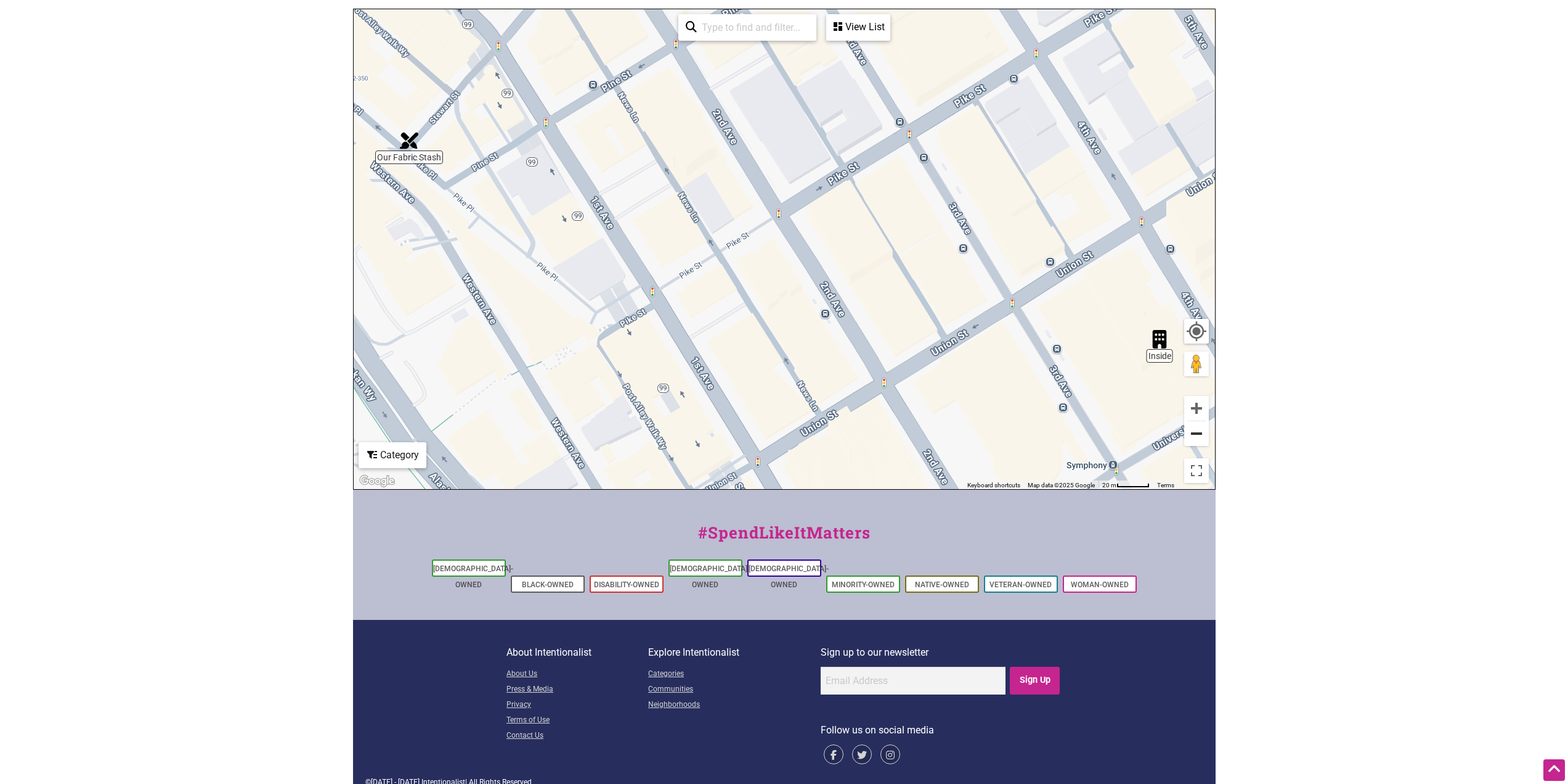
click at [774, 427] on button "Zoom out" at bounding box center [1196, 433] width 24 height 24
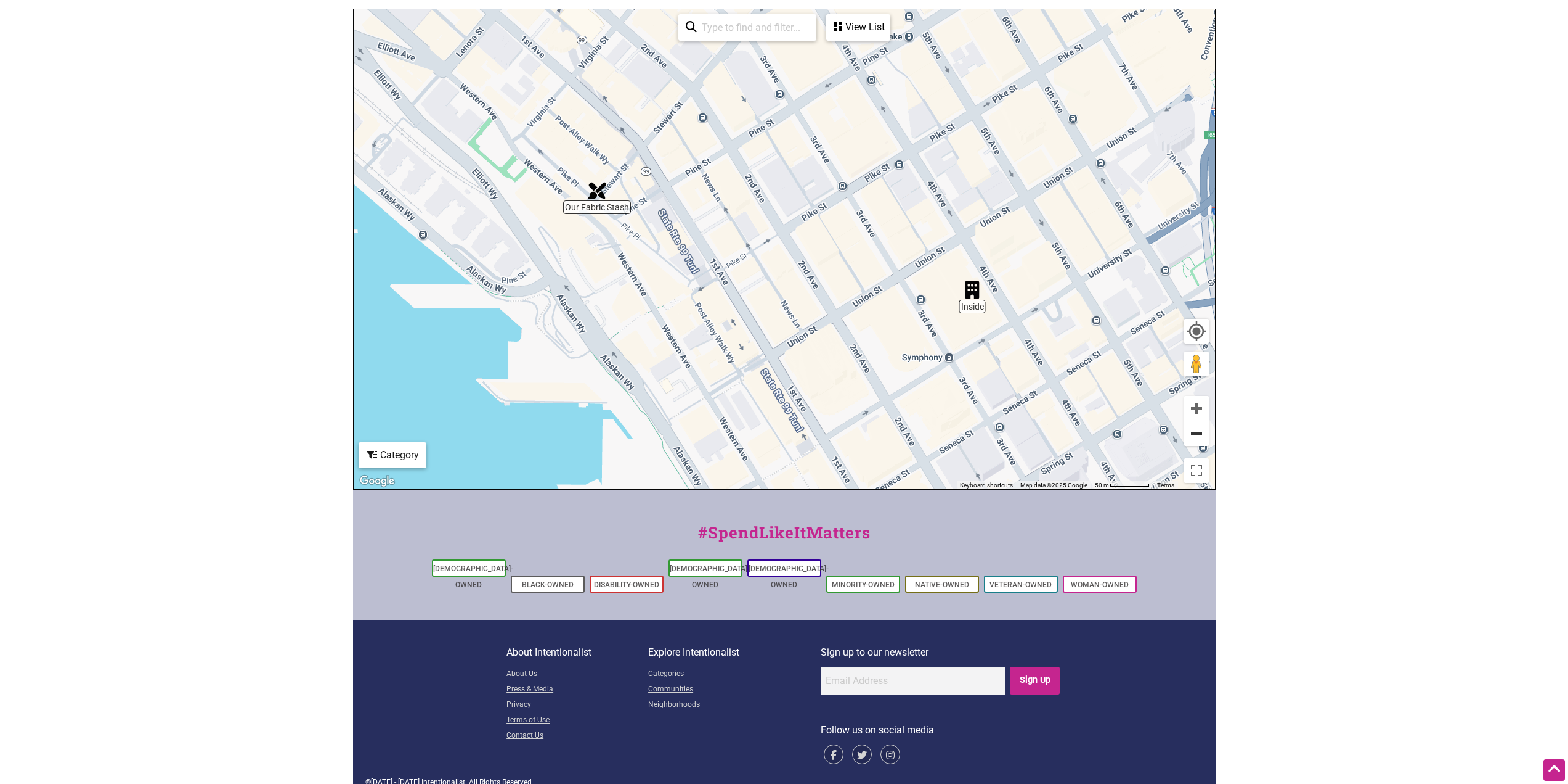
click at [774, 427] on button "Zoom out" at bounding box center [1196, 433] width 24 height 24
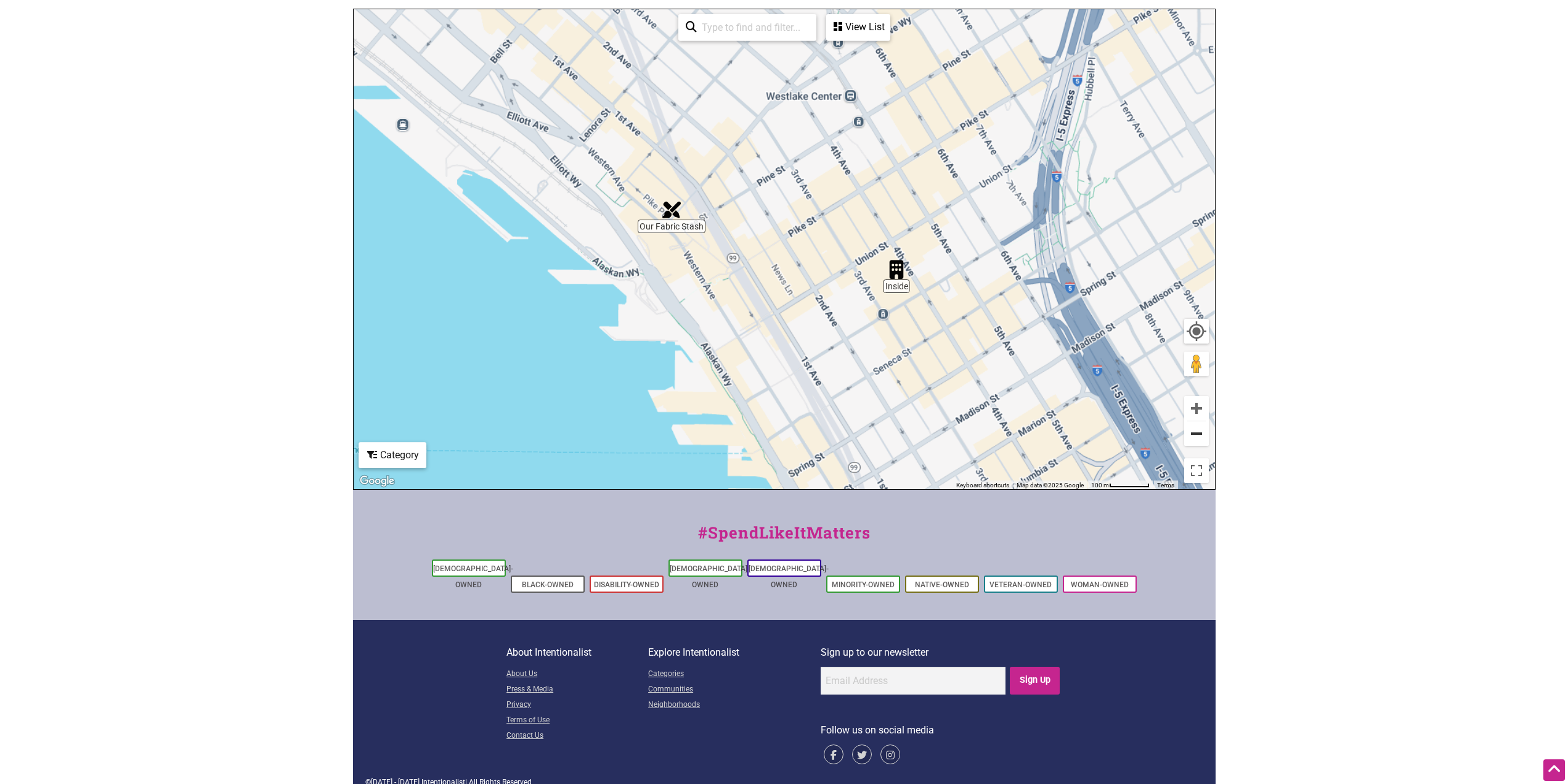
click at [774, 427] on button "Zoom out" at bounding box center [1196, 433] width 24 height 24
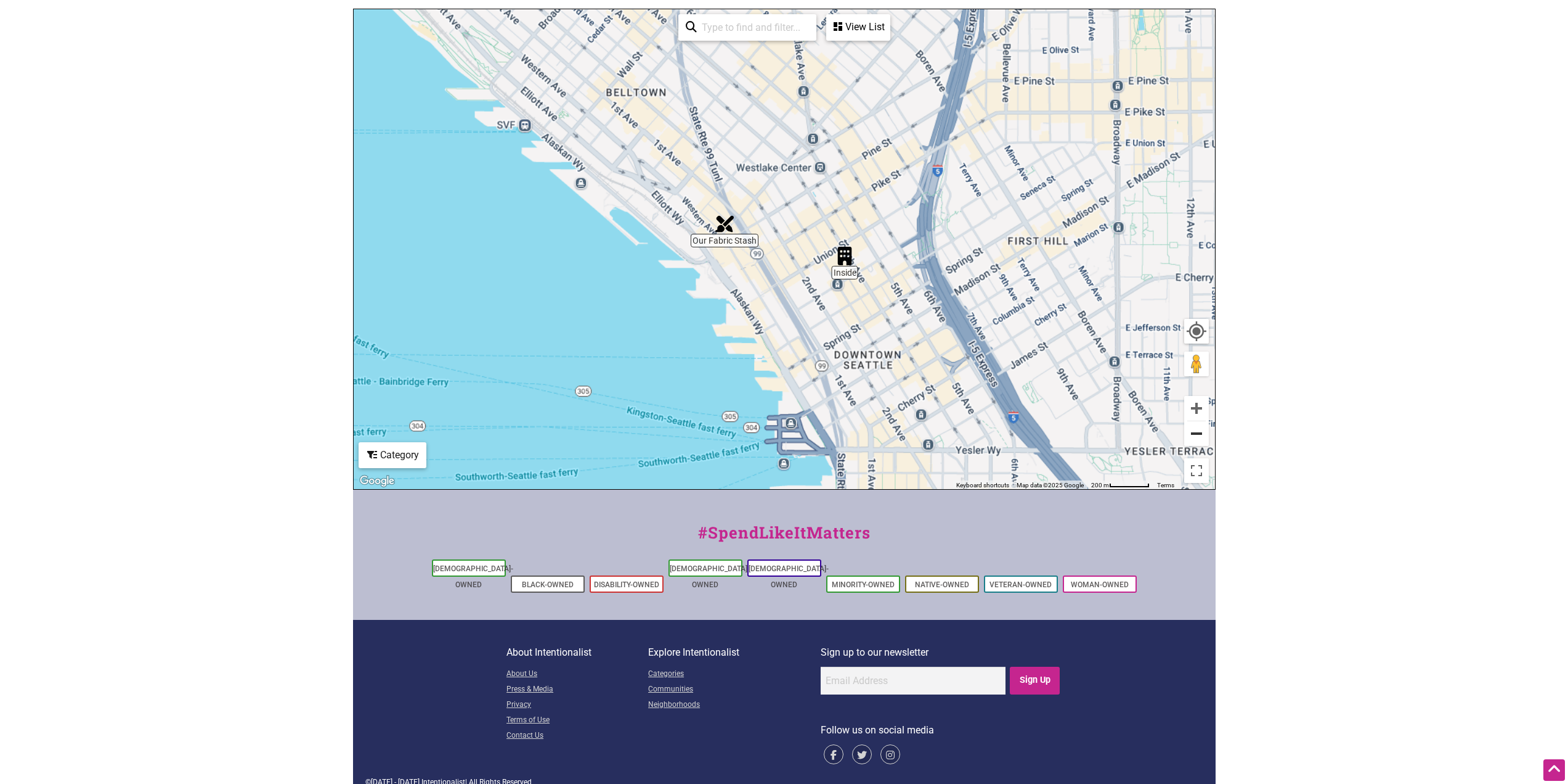
click at [774, 427] on button "Zoom out" at bounding box center [1196, 433] width 24 height 24
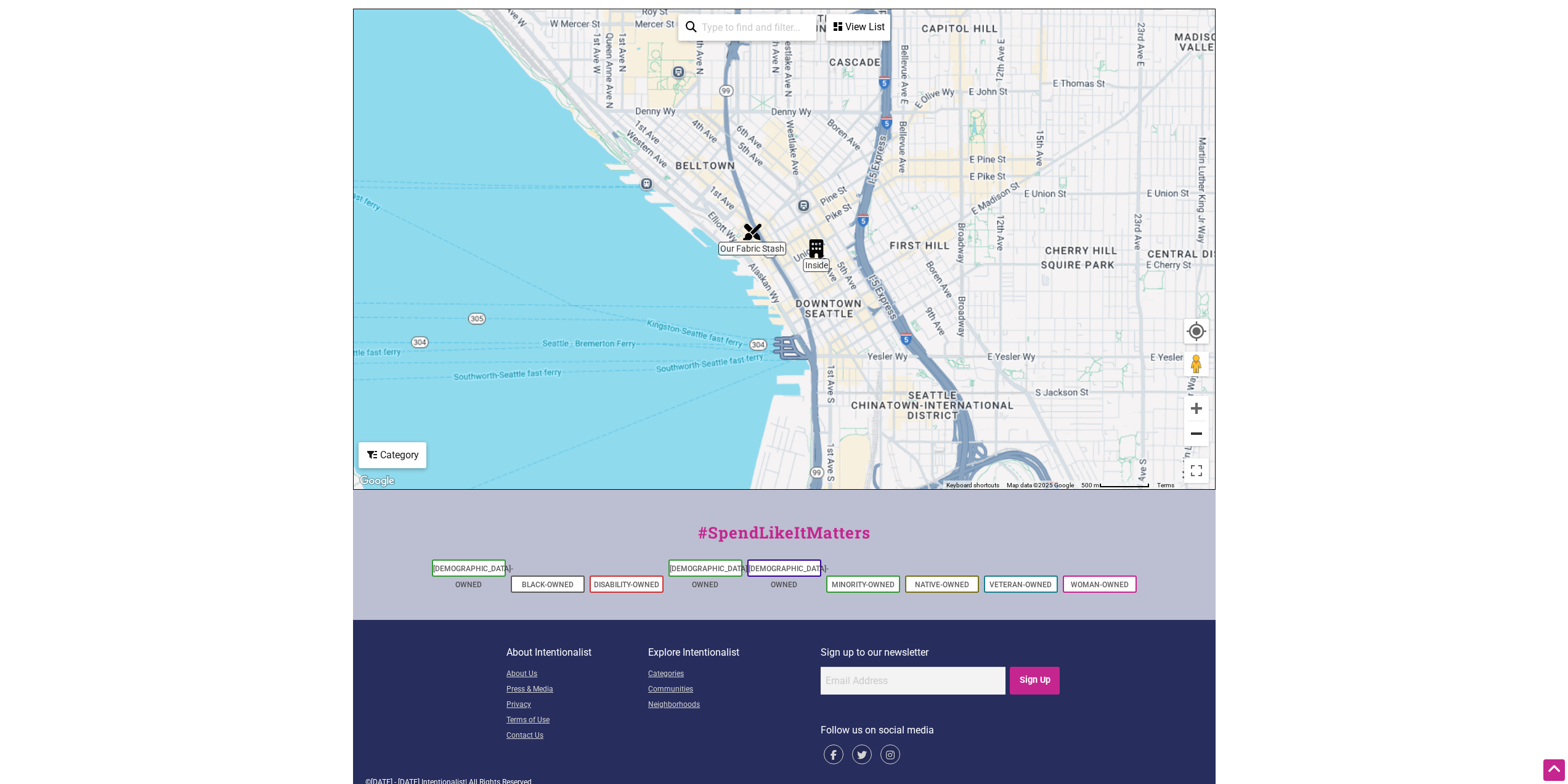
click at [774, 427] on button "Zoom out" at bounding box center [1196, 433] width 24 height 24
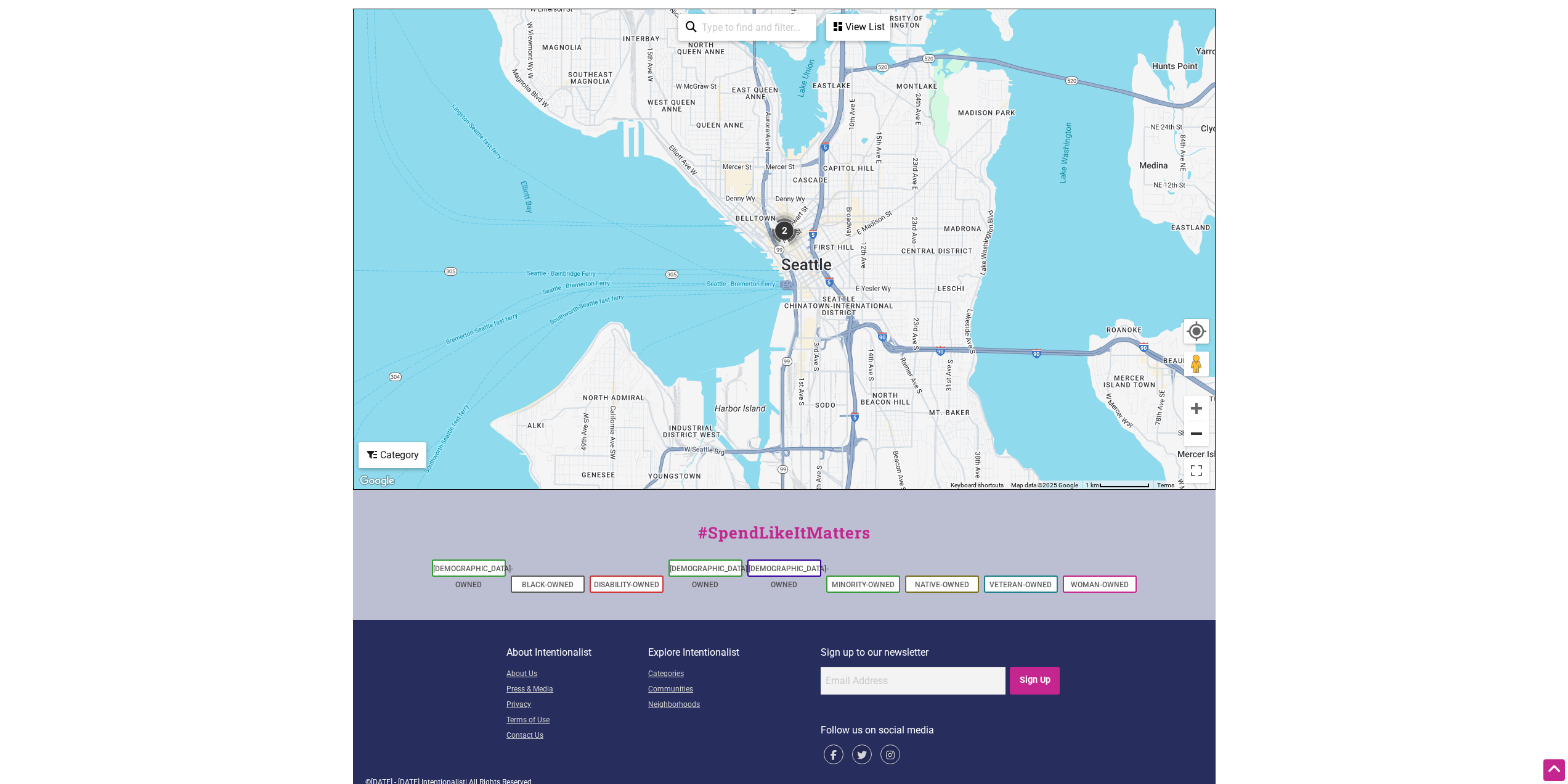
click at [774, 427] on button "Zoom out" at bounding box center [1196, 433] width 24 height 24
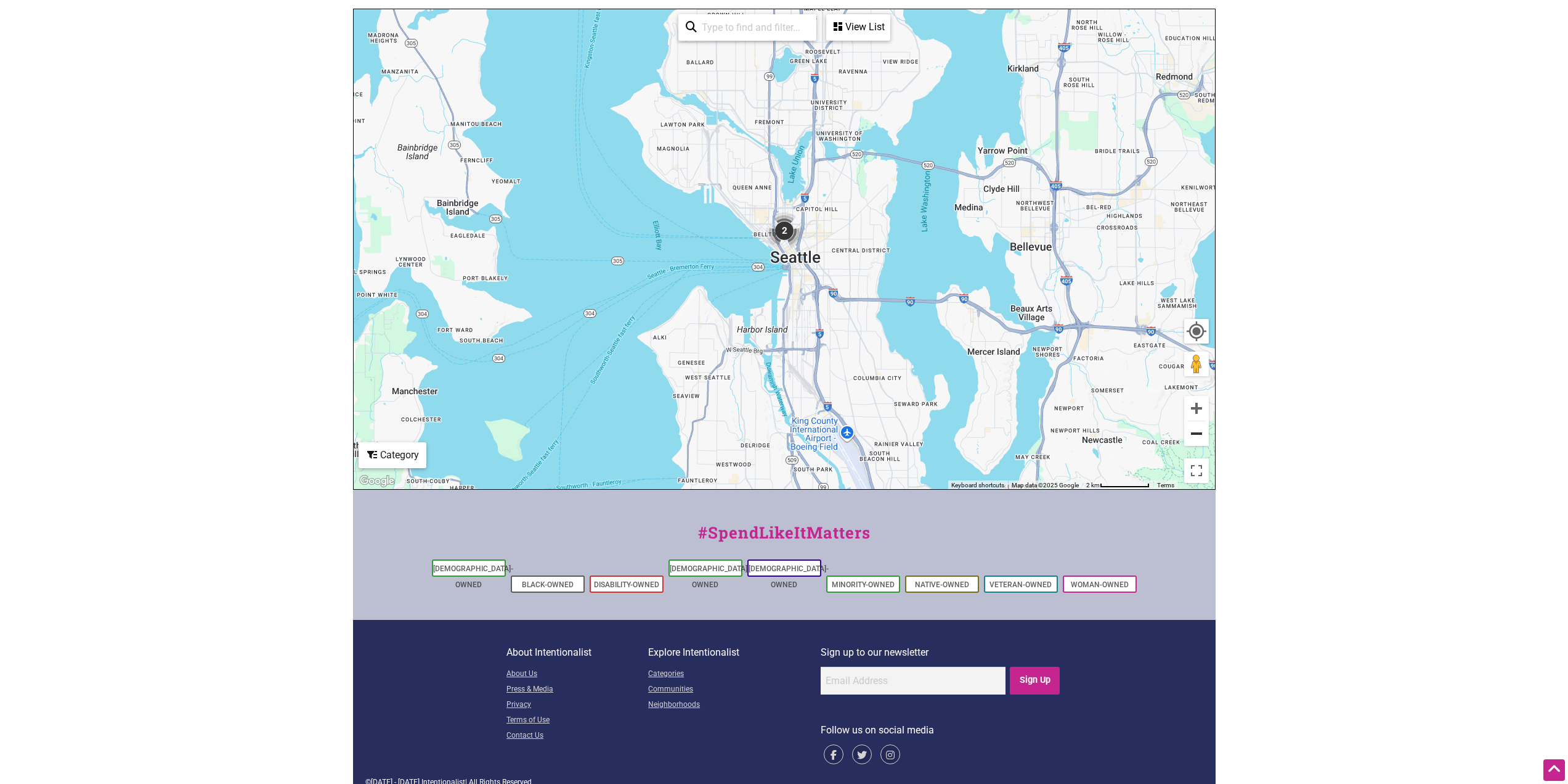
click at [774, 427] on button "Zoom out" at bounding box center [1196, 433] width 24 height 24
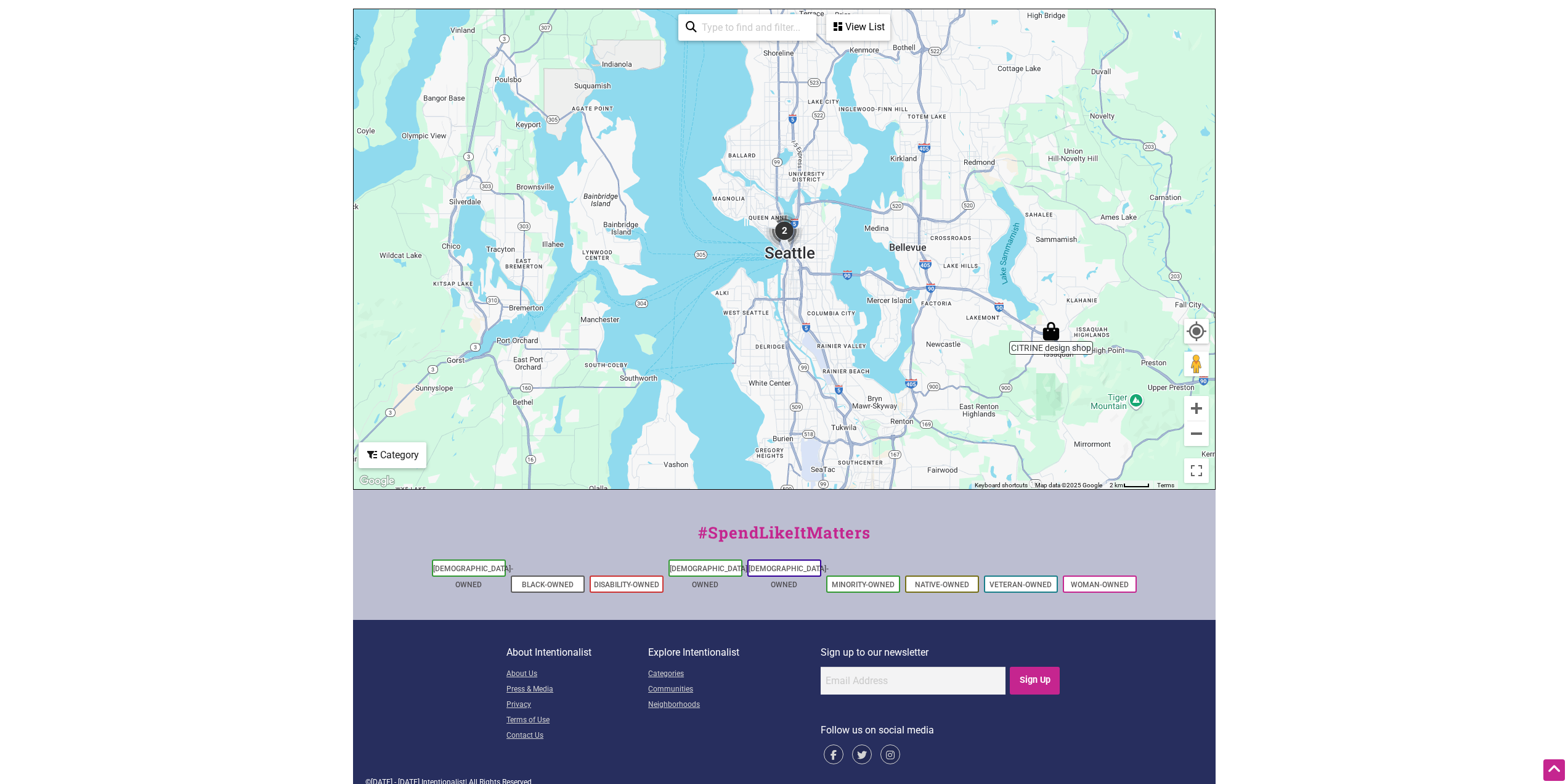
click at [774, 39] on div "Category" at bounding box center [858, 27] width 61 height 23
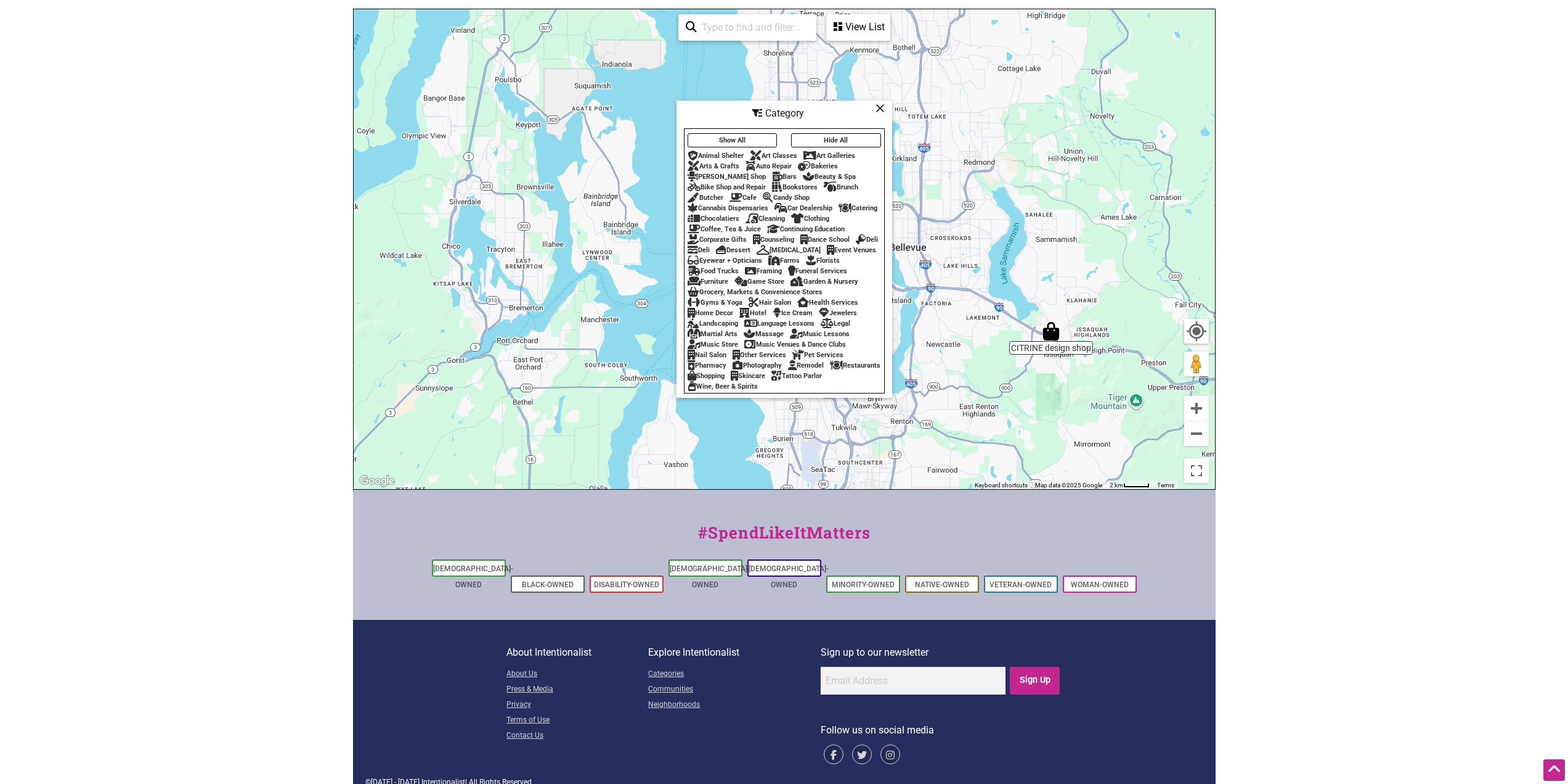
click at [743, 133] on button "Show All" at bounding box center [732, 140] width 90 height 14
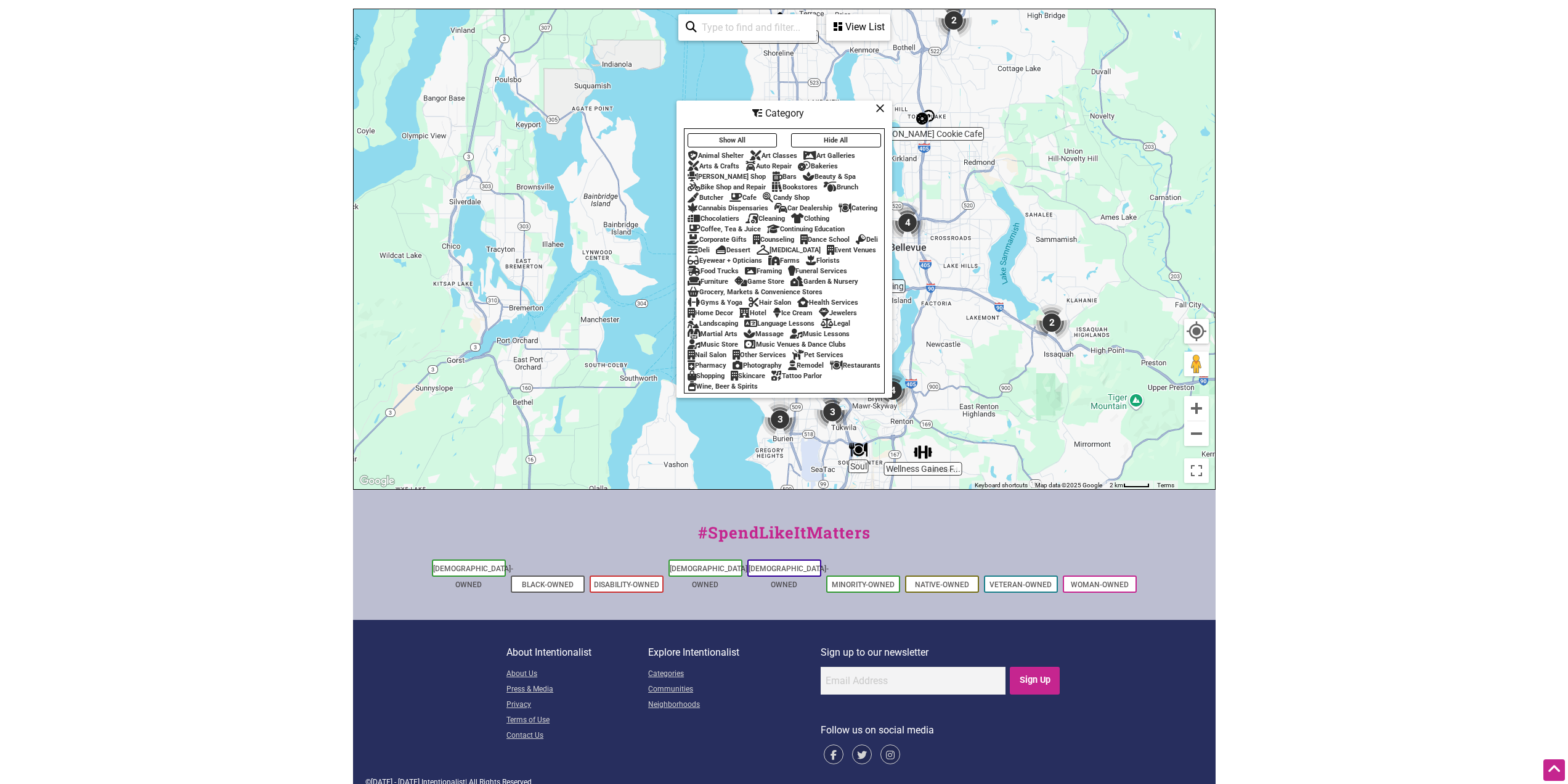
click at [766, 378] on div "Skincare" at bounding box center [748, 376] width 34 height 8
click at [766, 379] on div "Skincare" at bounding box center [748, 376] width 34 height 8
click at [726, 133] on button "Show All" at bounding box center [732, 140] width 90 height 14
click at [766, 378] on div "Skincare" at bounding box center [748, 376] width 34 height 8
click at [766, 378] on div "Skincare" at bounding box center [748, 376] width 34 height 8
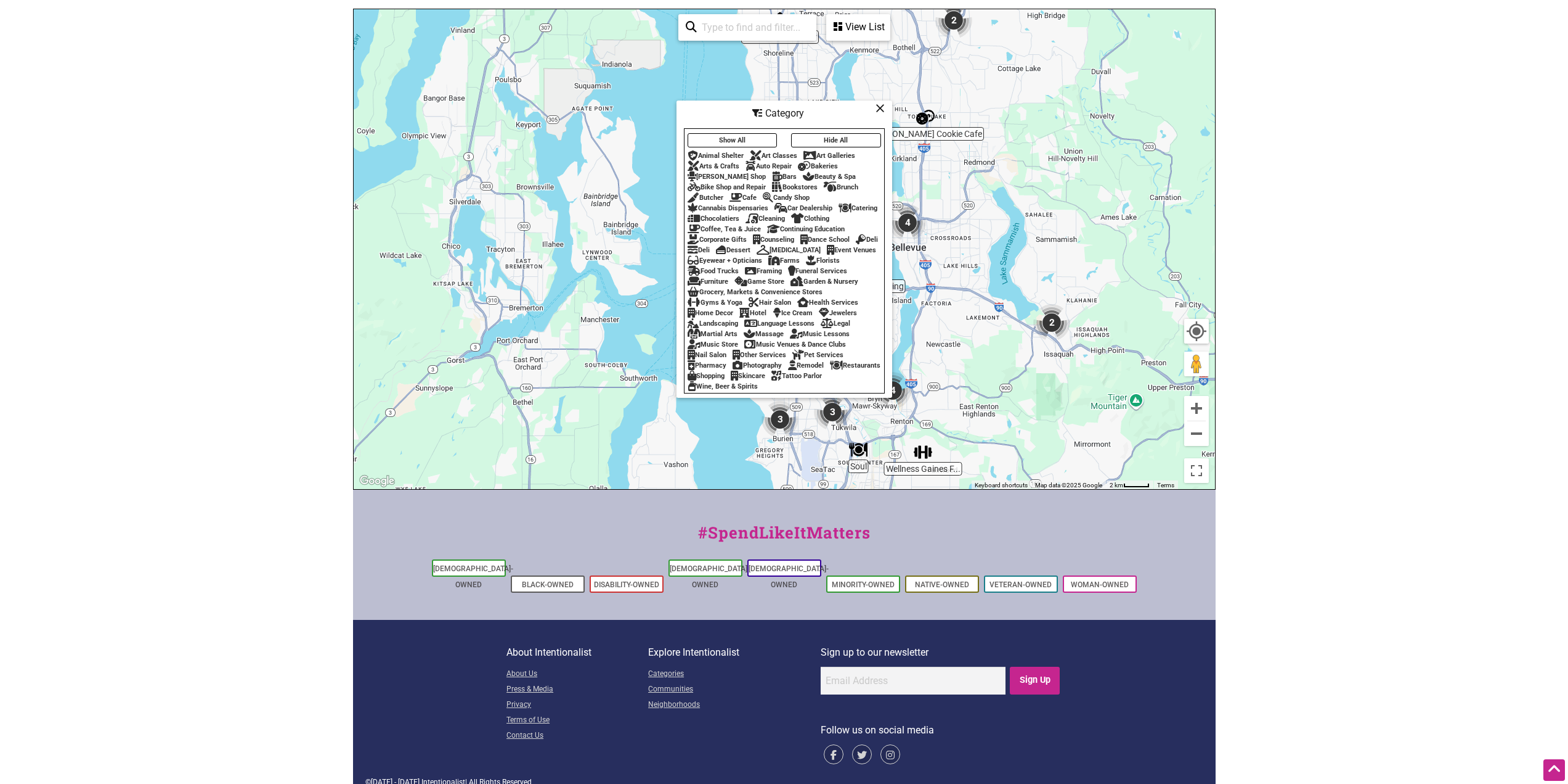
click at [766, 378] on div "Skincare" at bounding box center [748, 376] width 34 height 8
click at [724, 337] on div "Martial Arts" at bounding box center [713, 334] width 50 height 8
click at [736, 133] on button "Show All" at bounding box center [732, 140] width 90 height 14
click at [774, 108] on icon at bounding box center [880, 108] width 9 height 1
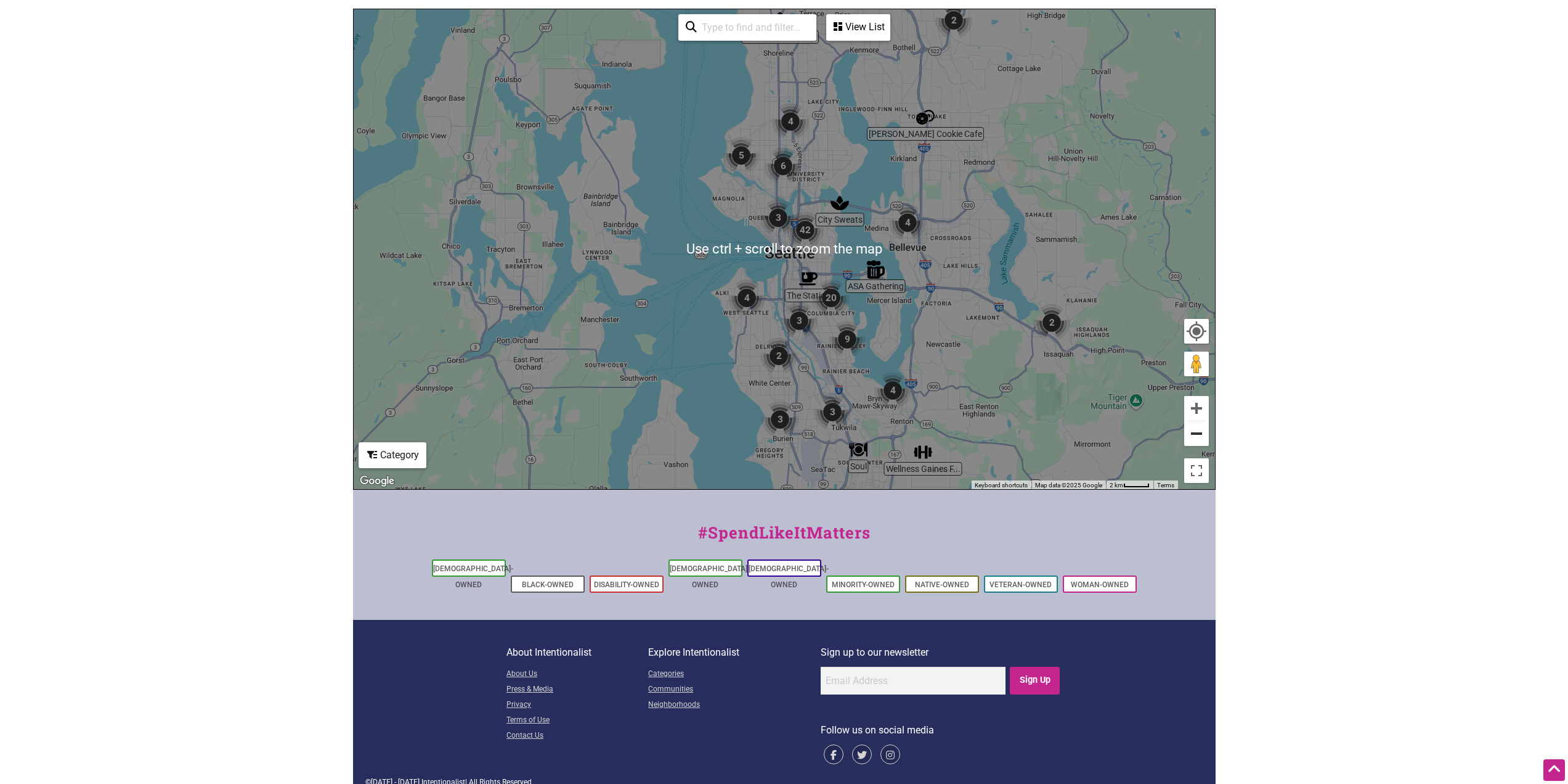
click at [774, 433] on button "Zoom out" at bounding box center [1196, 433] width 24 height 24
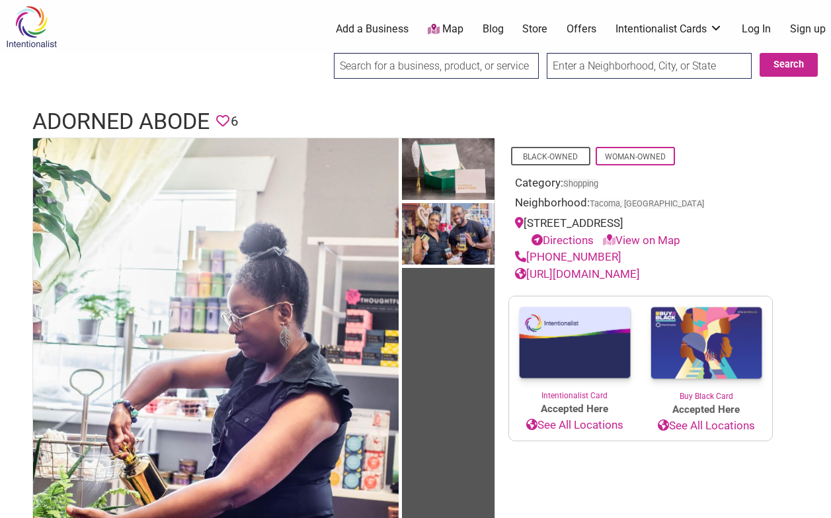
click at [611, 275] on link "http://adornedabode.net/" at bounding box center [577, 273] width 125 height 13
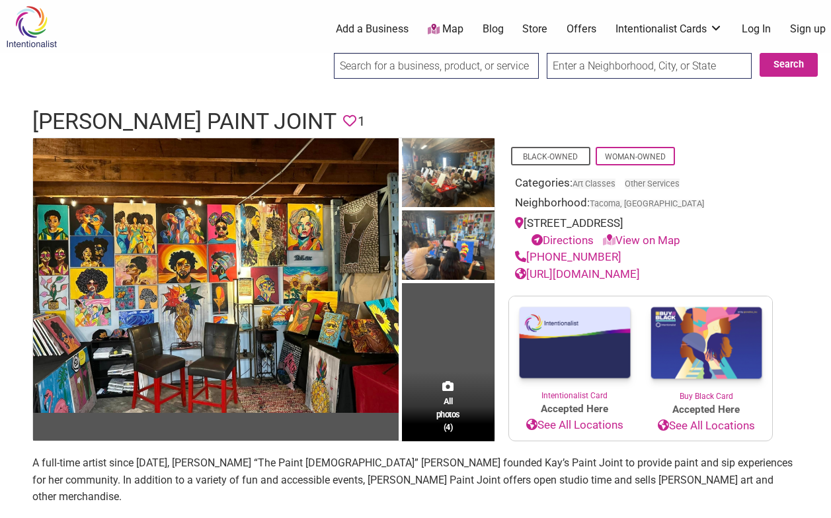
click at [587, 271] on link "[URL][DOMAIN_NAME]" at bounding box center [577, 273] width 125 height 13
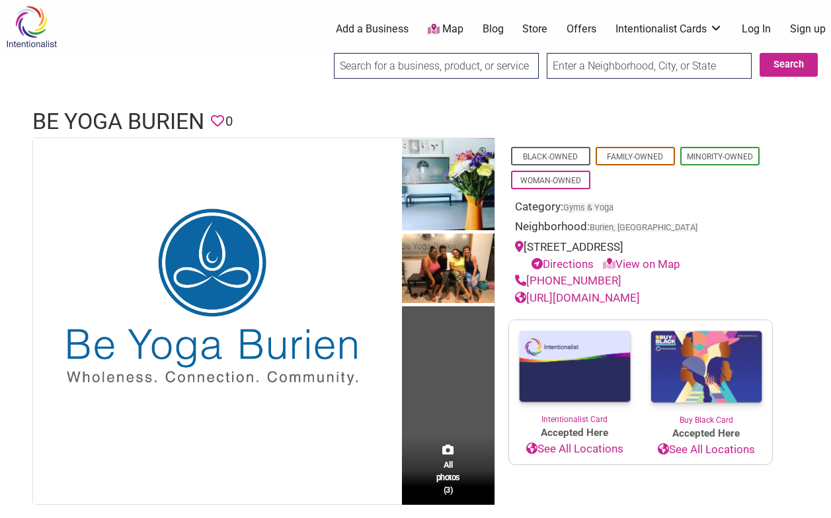
click at [609, 296] on link "http://www.beyogaburien.com/" at bounding box center [577, 297] width 125 height 13
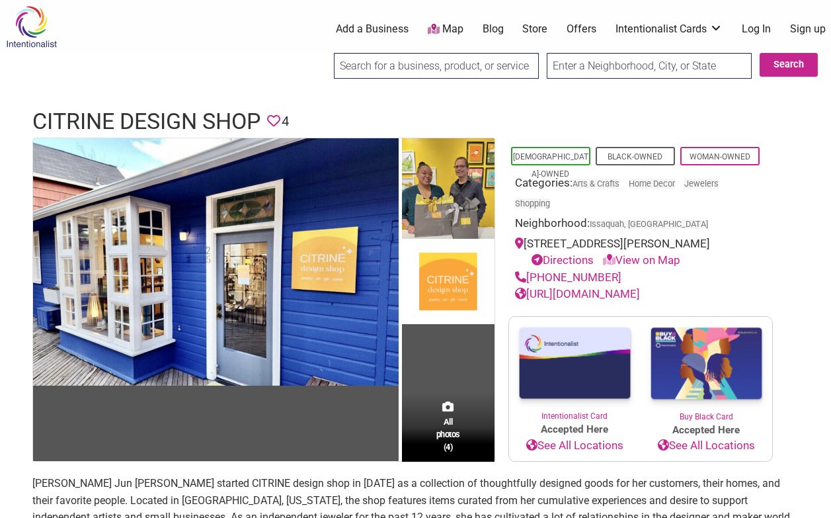
click at [575, 300] on link "https://citrinedesignshop.com/" at bounding box center [577, 293] width 125 height 13
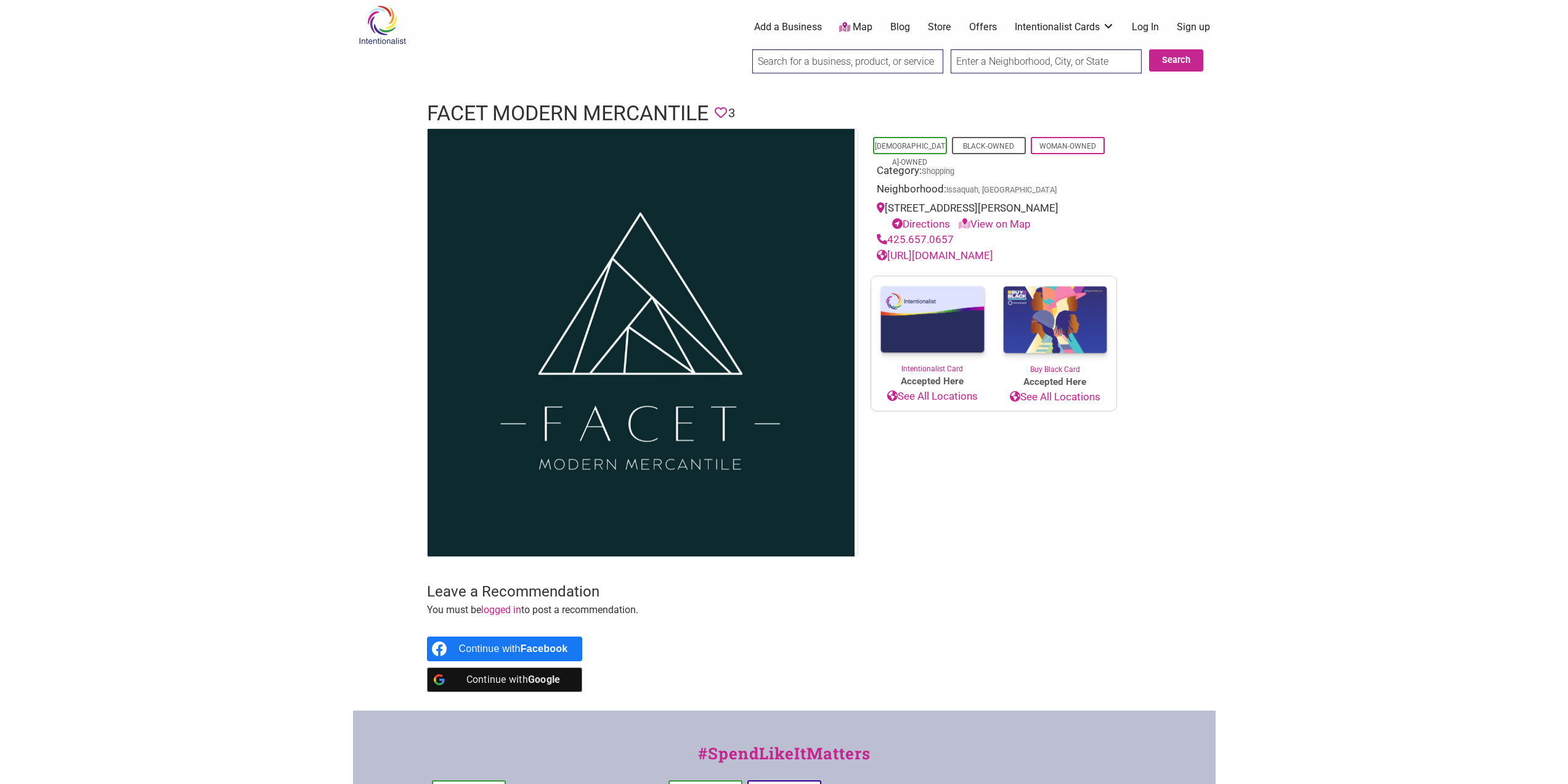
click at [945, 261] on link "[URL][DOMAIN_NAME]" at bounding box center [934, 254] width 116 height 12
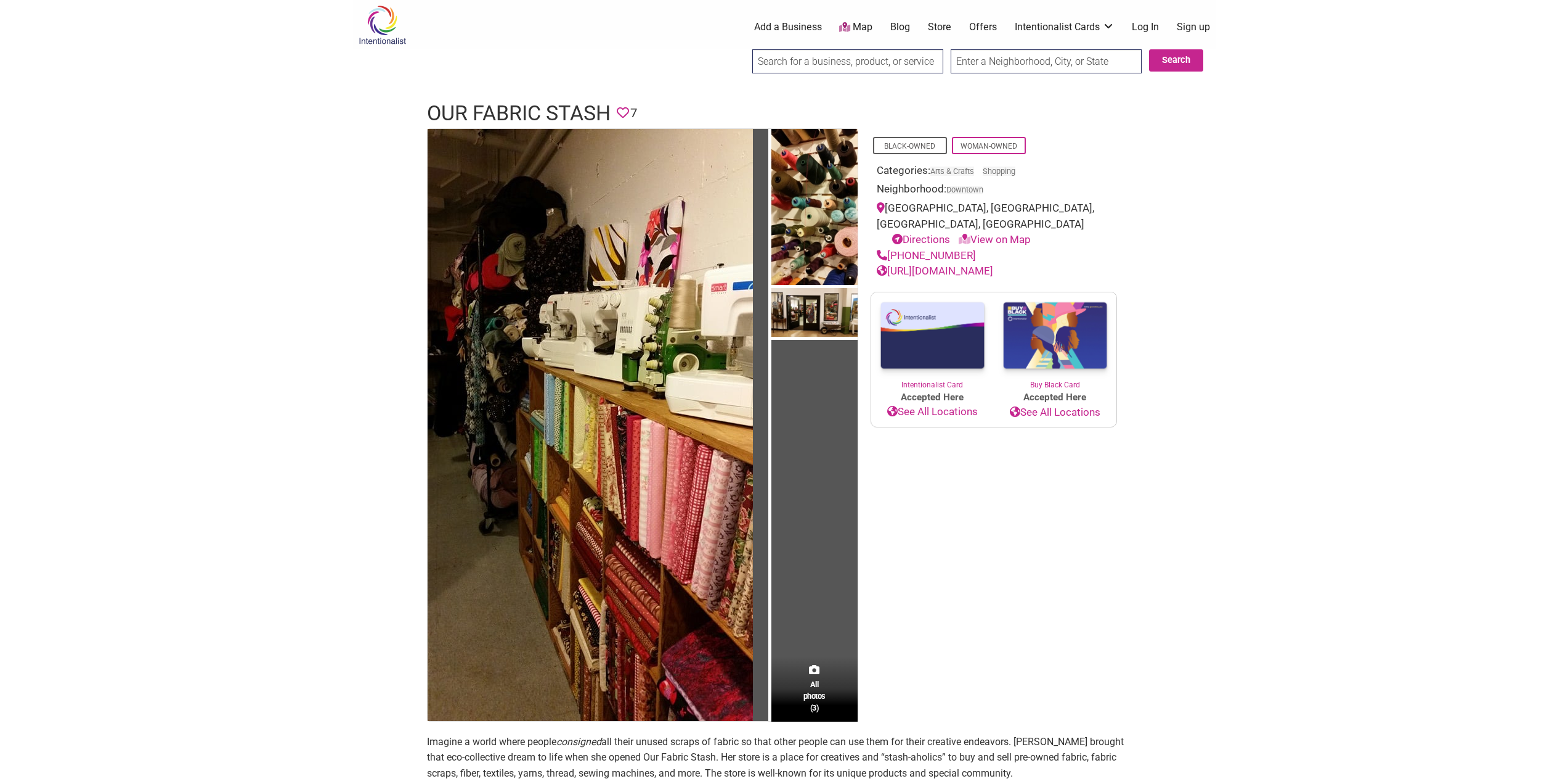
click at [952, 265] on link "[URL][DOMAIN_NAME]" at bounding box center [934, 270] width 116 height 12
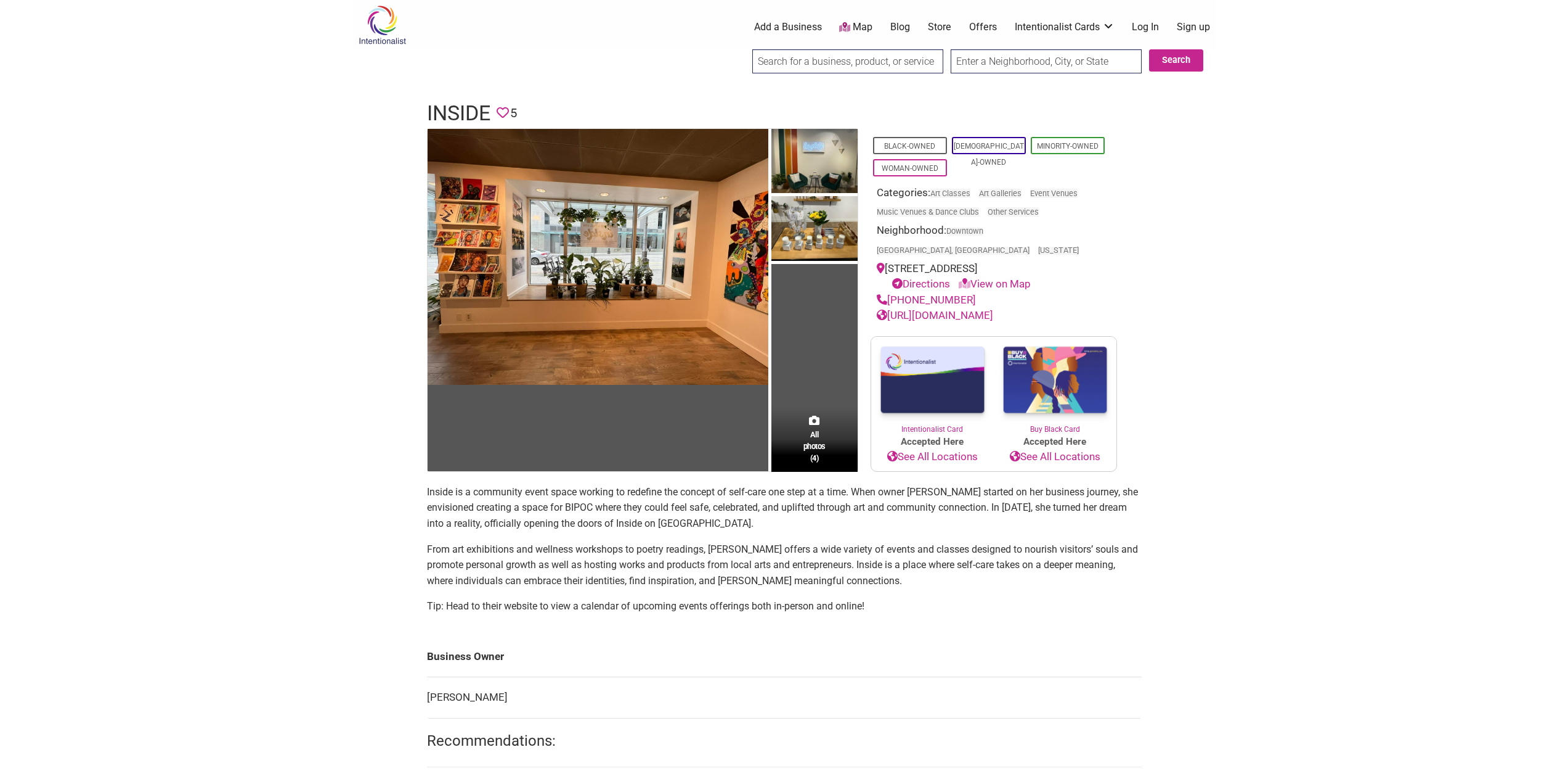
click at [932, 309] on link "https://aspaceinside.com/" at bounding box center [934, 314] width 116 height 12
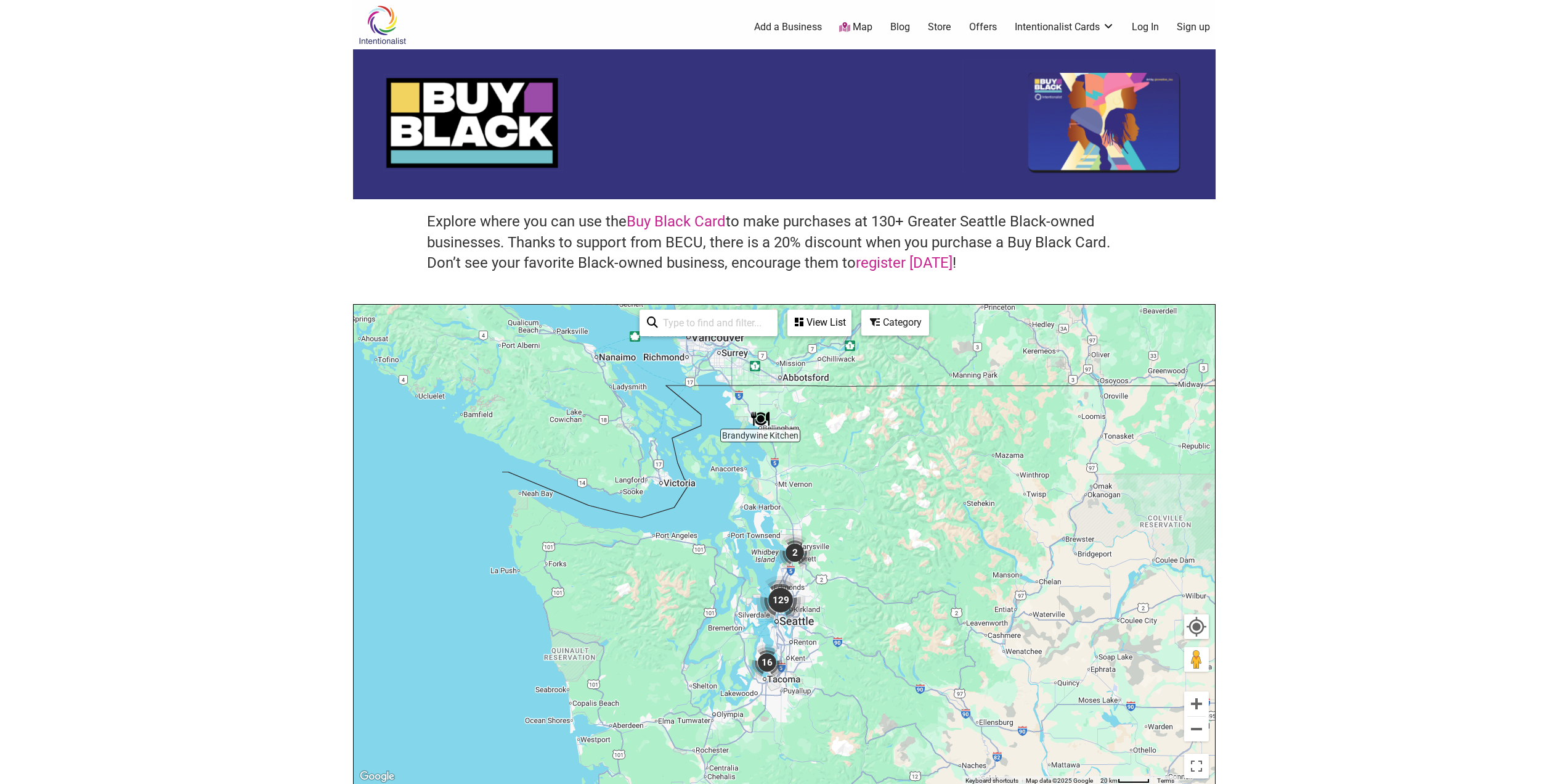
click at [851, 322] on div "Category" at bounding box center [820, 322] width 61 height 23
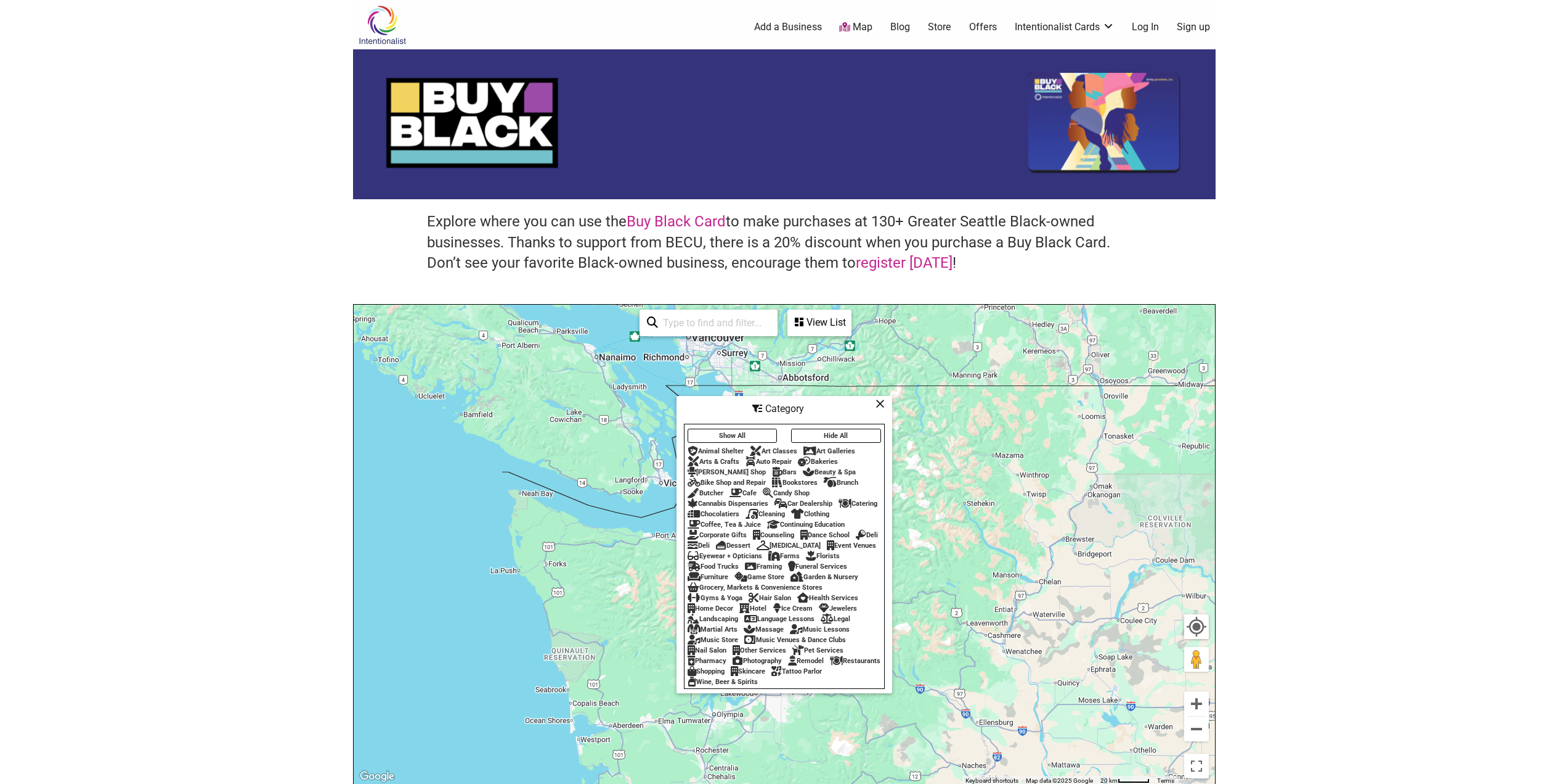
click at [766, 675] on div "Skincare" at bounding box center [748, 671] width 34 height 8
click at [882, 404] on icon at bounding box center [880, 404] width 9 height 1
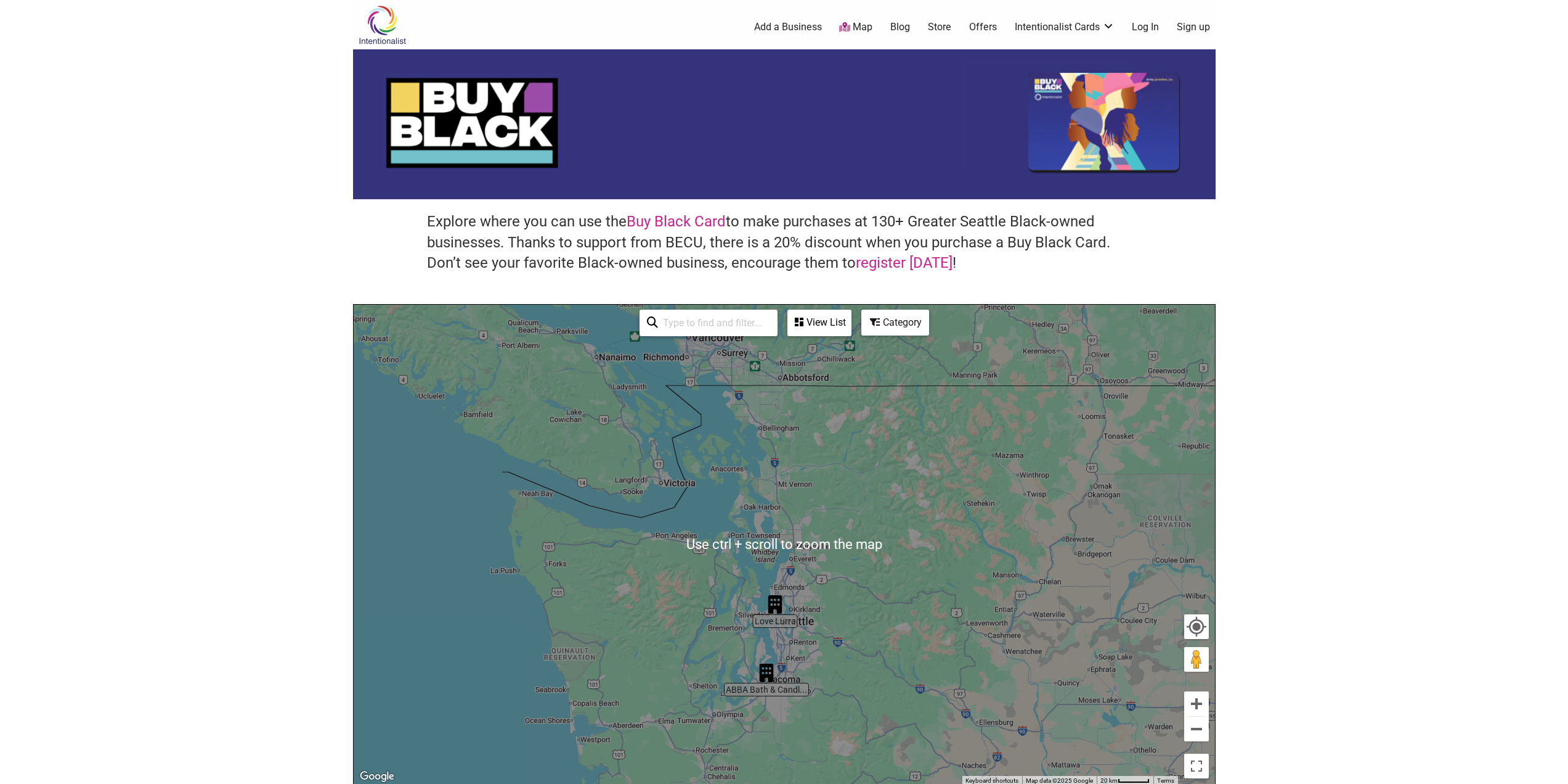
click at [855, 631] on div "To navigate, press the arrow keys." at bounding box center [784, 544] width 862 height 480
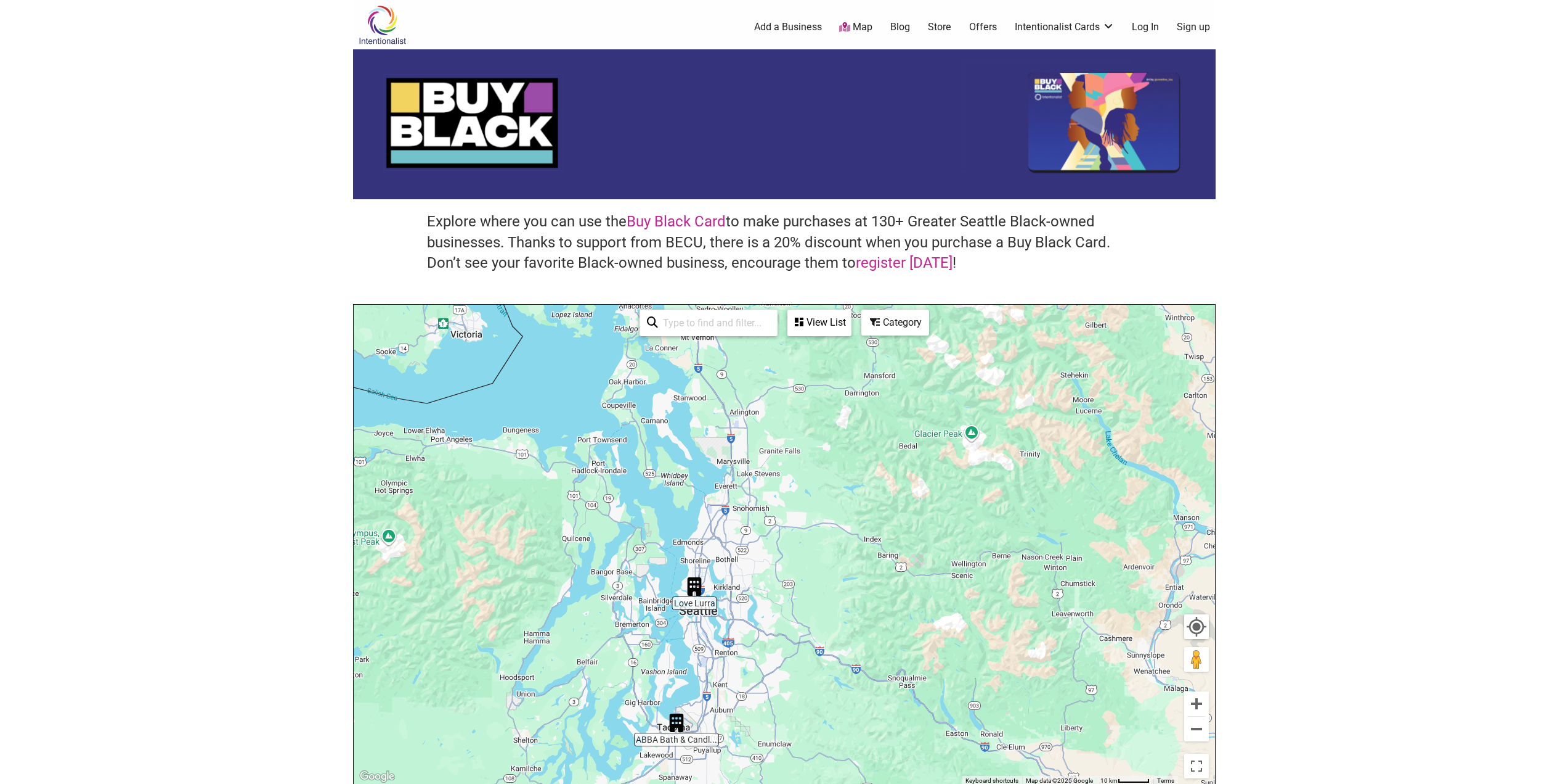
click at [677, 719] on img "ABBA Bath & Candle Care" at bounding box center [676, 722] width 28 height 28
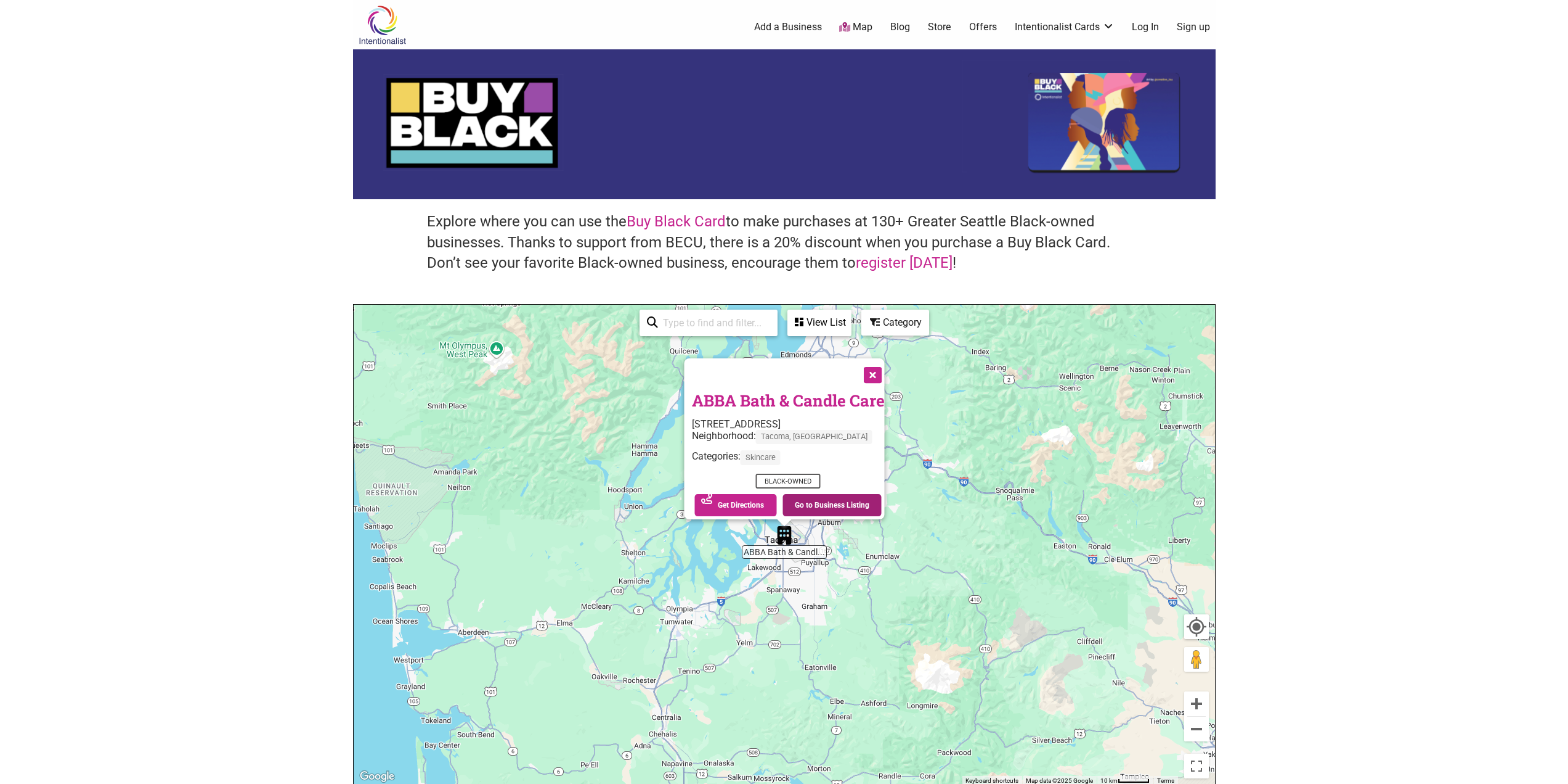
click at [822, 497] on link "Go to Business Listing" at bounding box center [832, 505] width 99 height 22
click at [873, 368] on button "Close" at bounding box center [871, 374] width 31 height 31
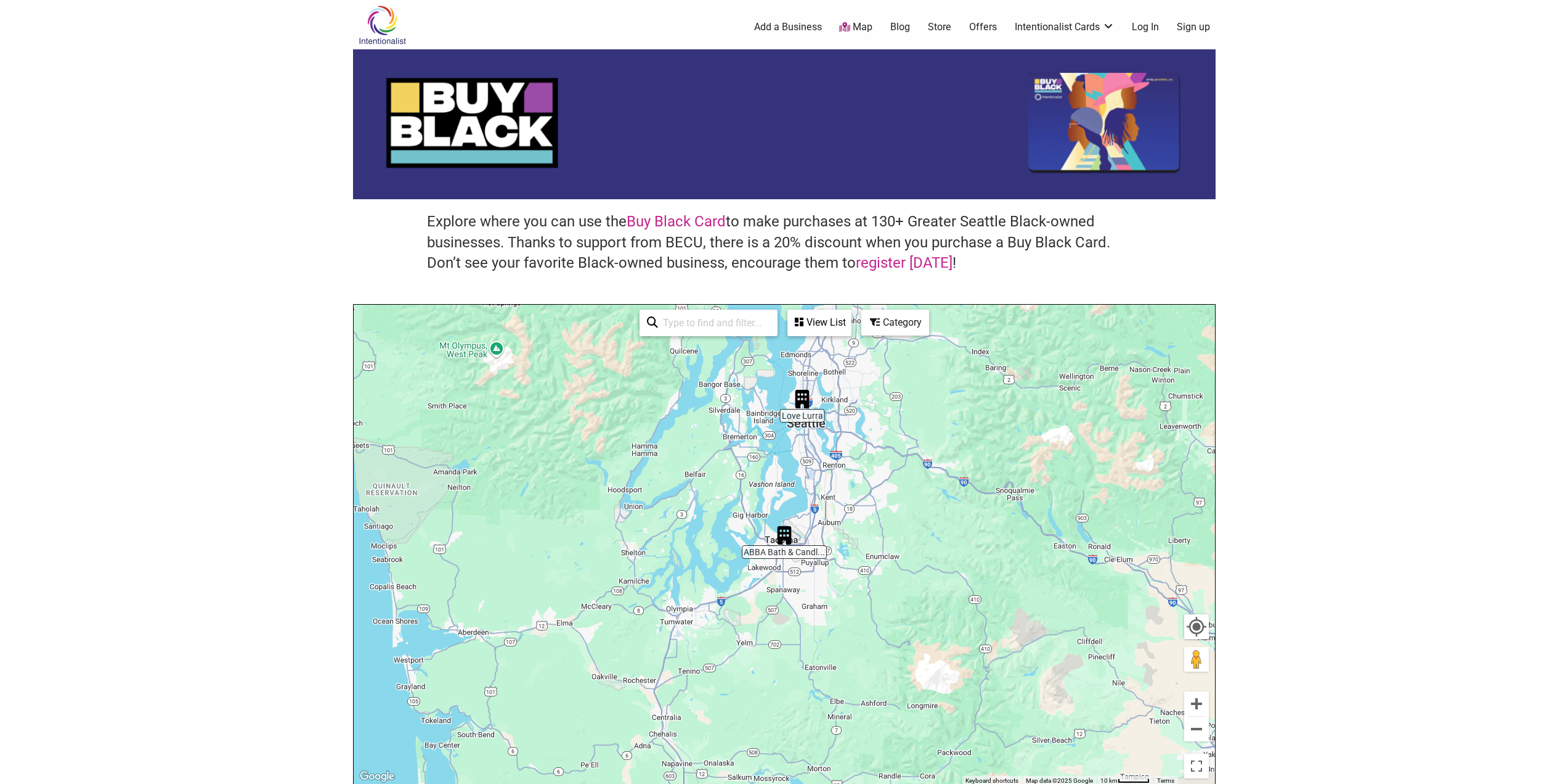
click at [801, 396] on img "Love Lurra" at bounding box center [802, 399] width 28 height 28
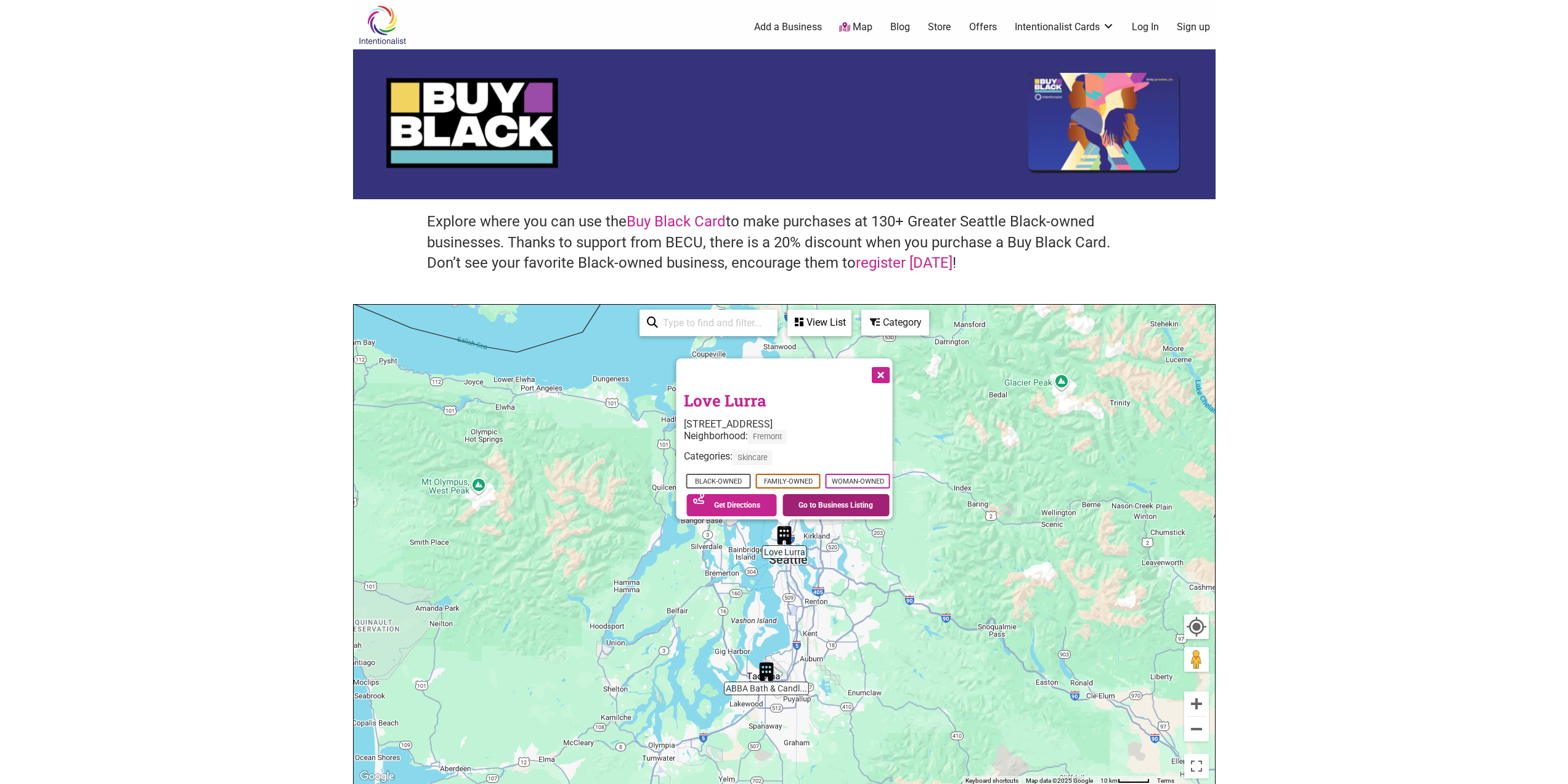
click at [816, 502] on link "Go to Business Listing" at bounding box center [836, 505] width 107 height 22
click at [886, 368] on button "Close" at bounding box center [879, 374] width 31 height 31
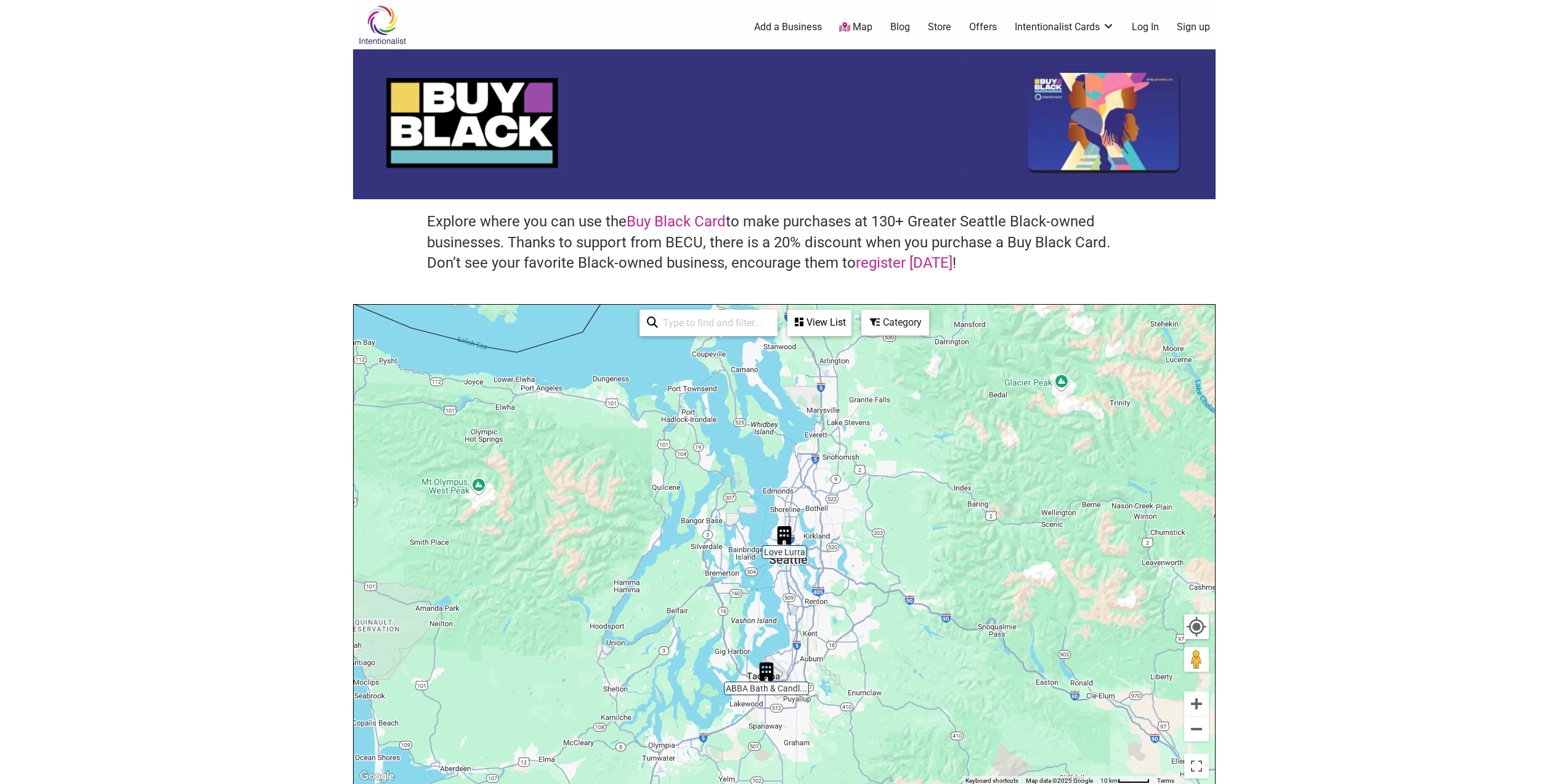
click at [851, 314] on div "Category" at bounding box center [820, 322] width 61 height 23
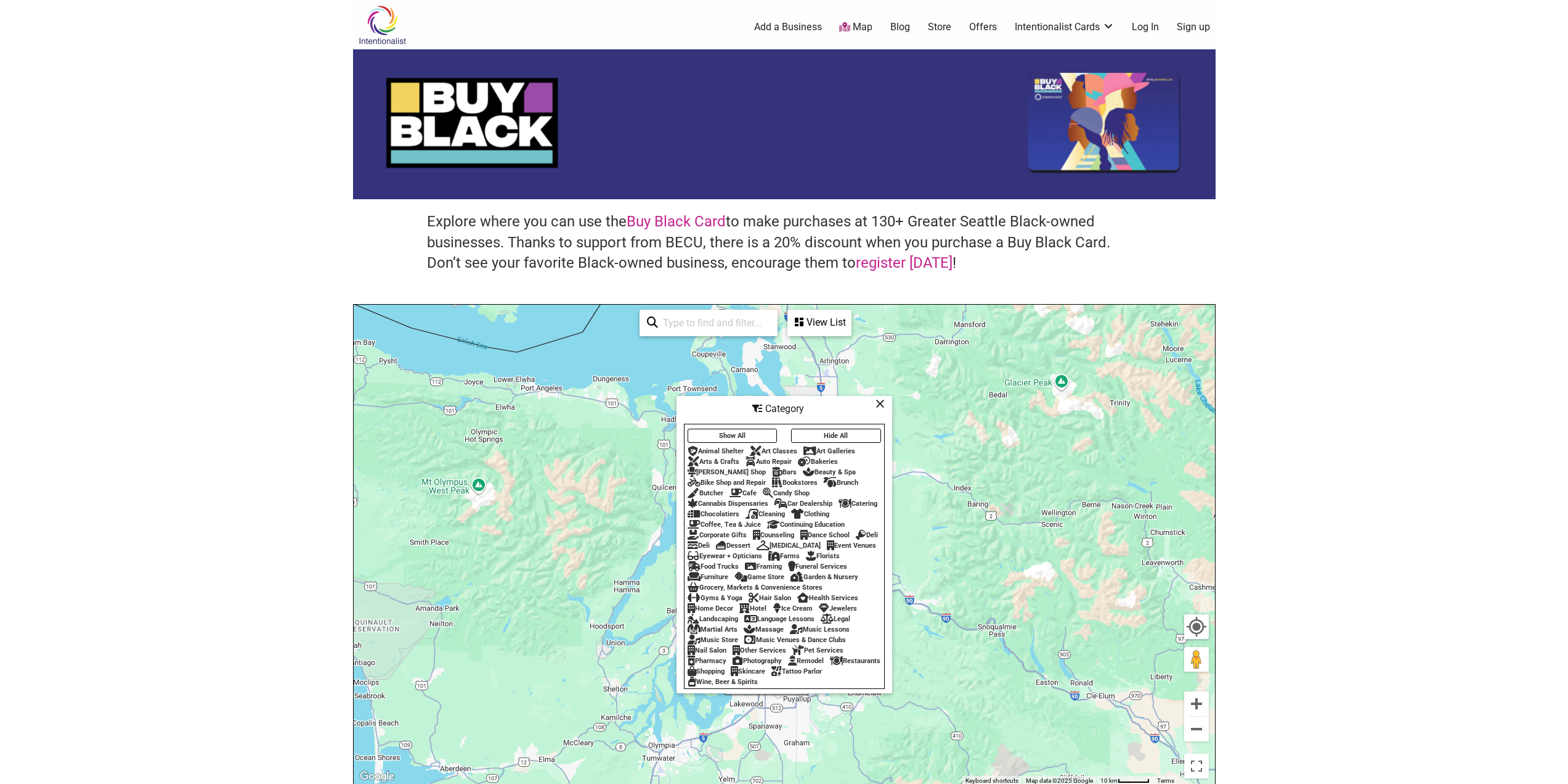
click at [722, 430] on button "Show All" at bounding box center [732, 435] width 90 height 14
click at [875, 400] on div "Category" at bounding box center [784, 408] width 213 height 23
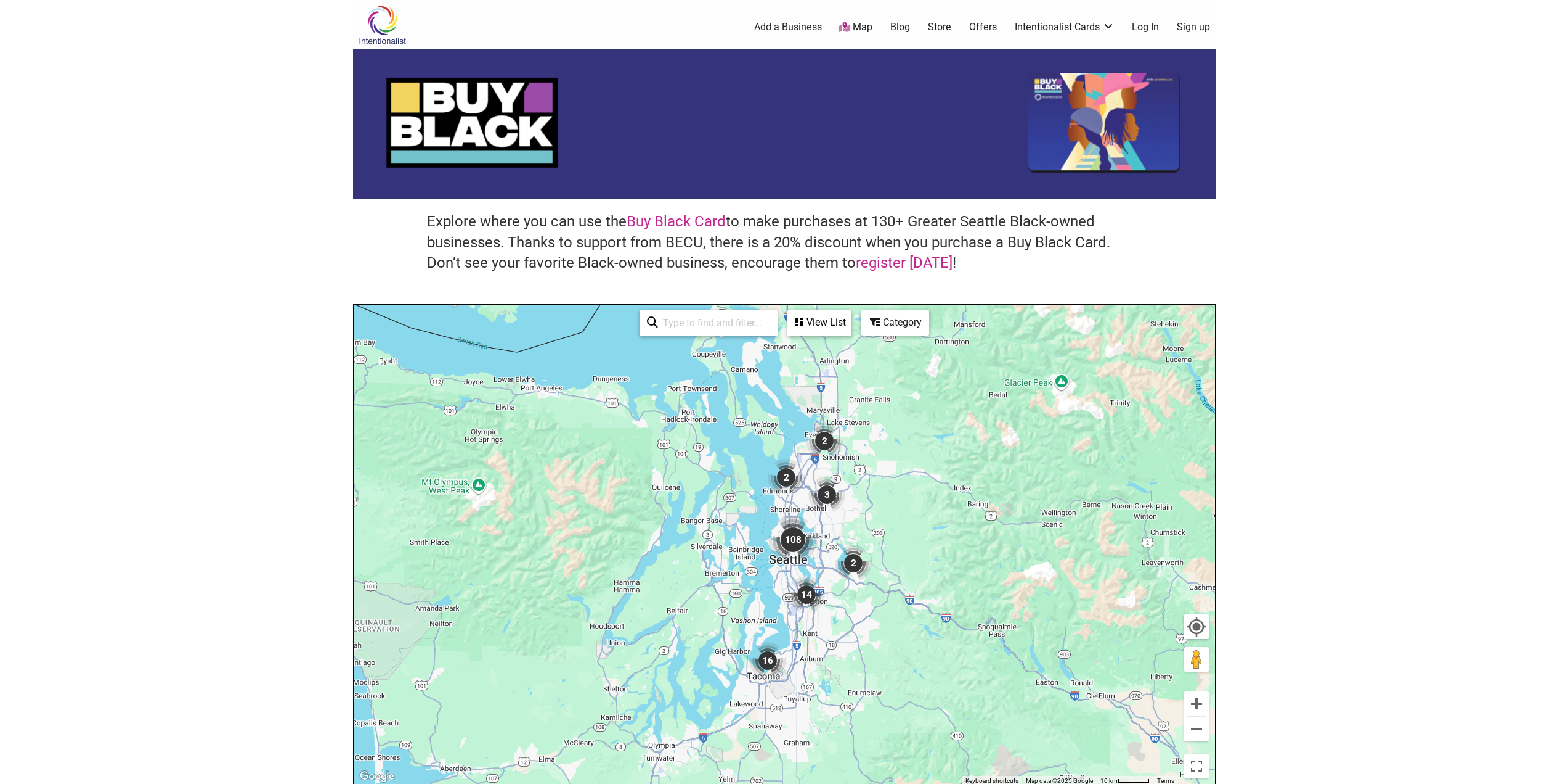
click at [851, 332] on div "Category" at bounding box center [820, 322] width 61 height 23
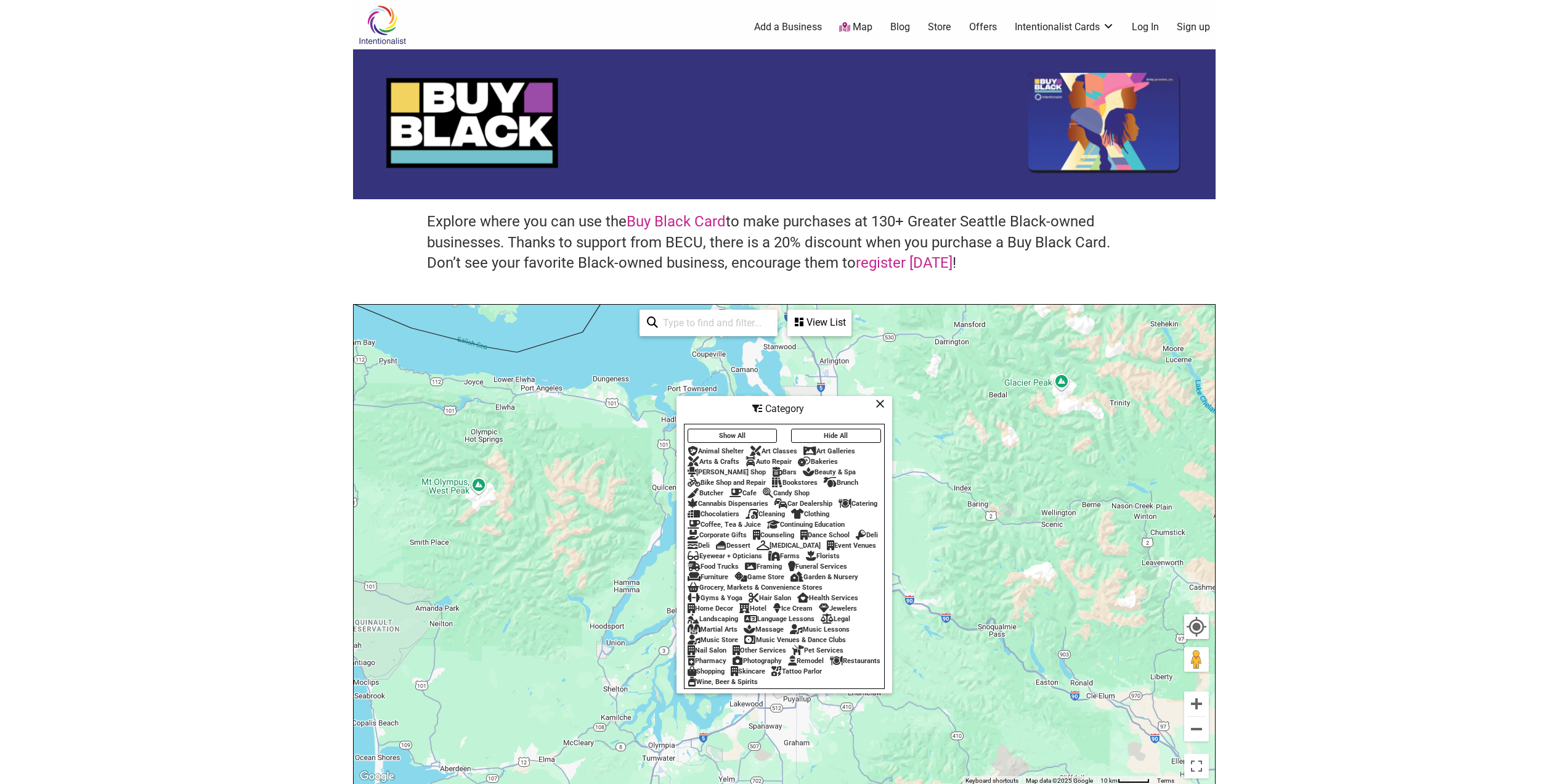
click at [812, 468] on div "Beauty & Spa" at bounding box center [829, 472] width 53 height 8
click at [880, 404] on icon at bounding box center [880, 404] width 9 height 1
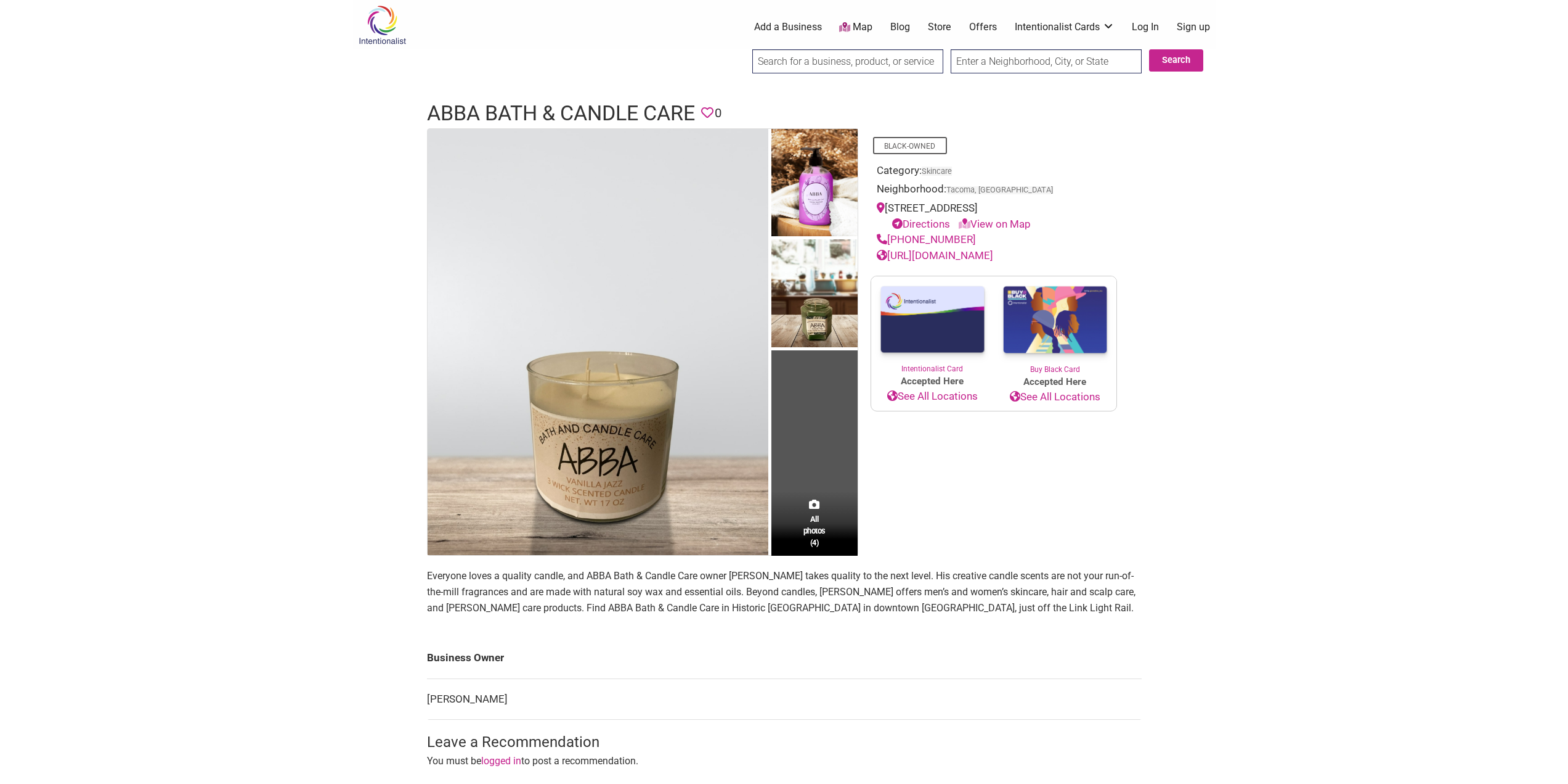
click at [935, 253] on link "https://abbabathandcandlecare.com/" at bounding box center [934, 254] width 116 height 12
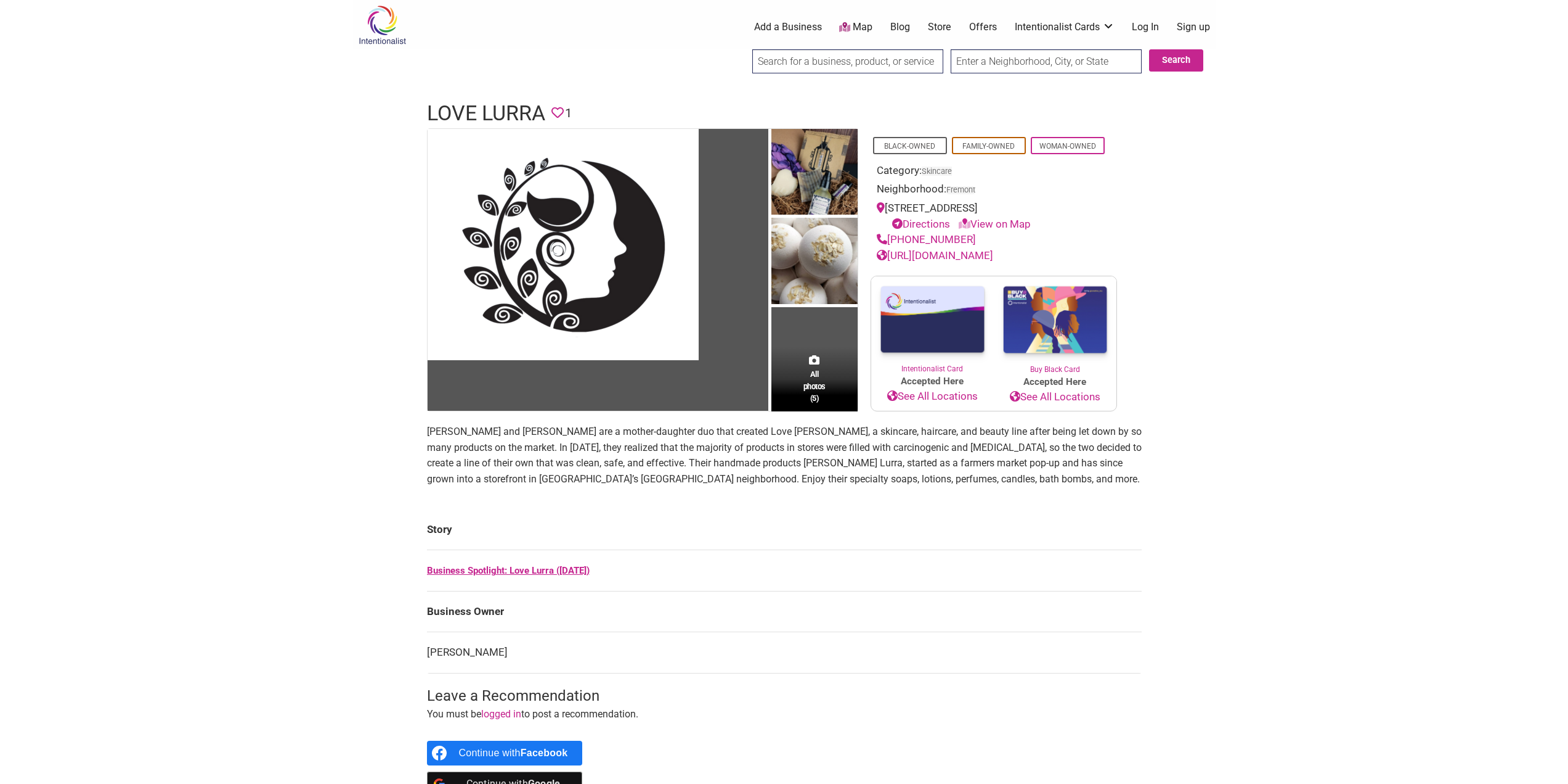
click at [950, 256] on link "[URL][DOMAIN_NAME]" at bounding box center [934, 254] width 116 height 12
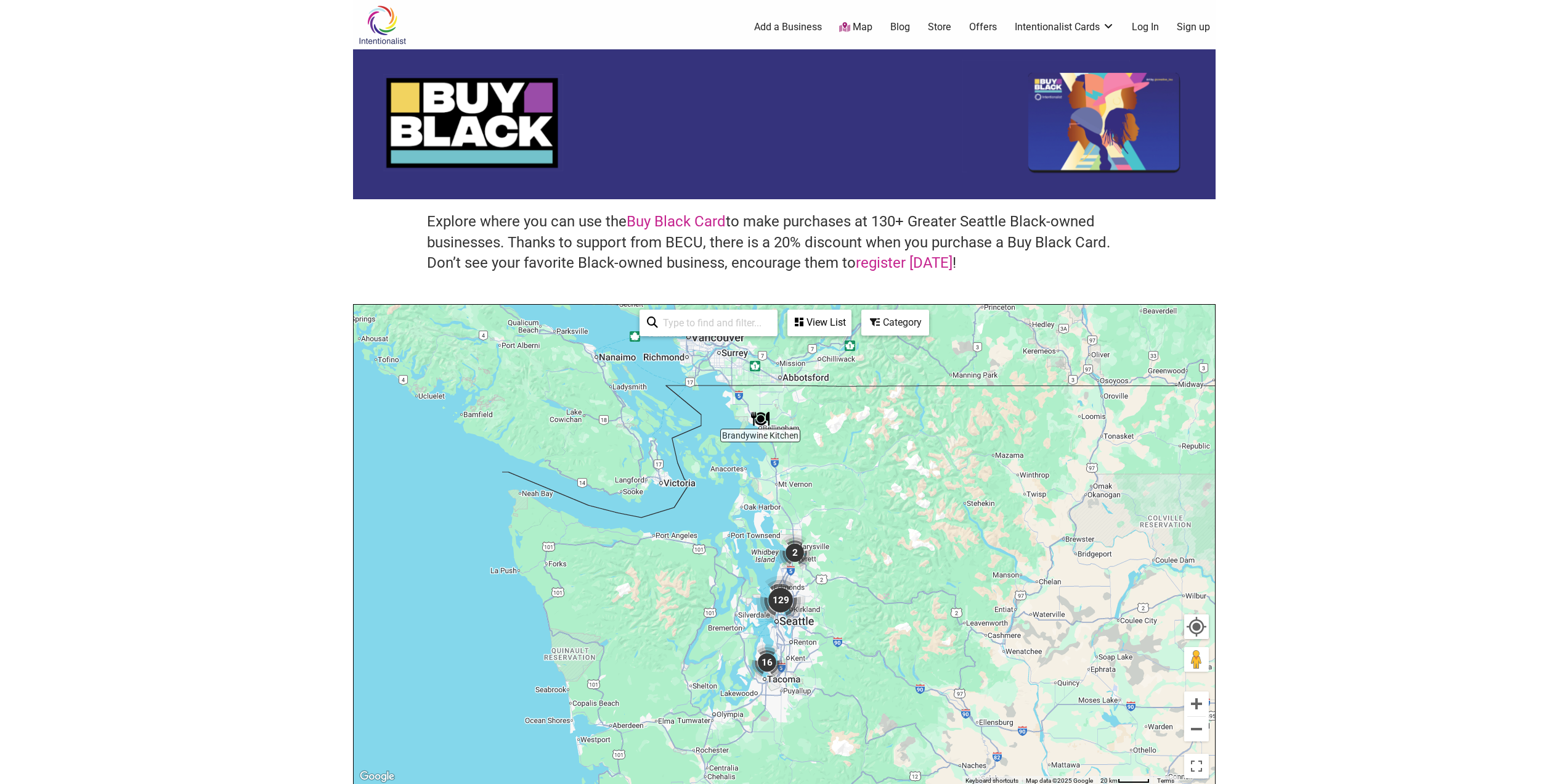
click at [851, 327] on div "Category" at bounding box center [820, 322] width 61 height 23
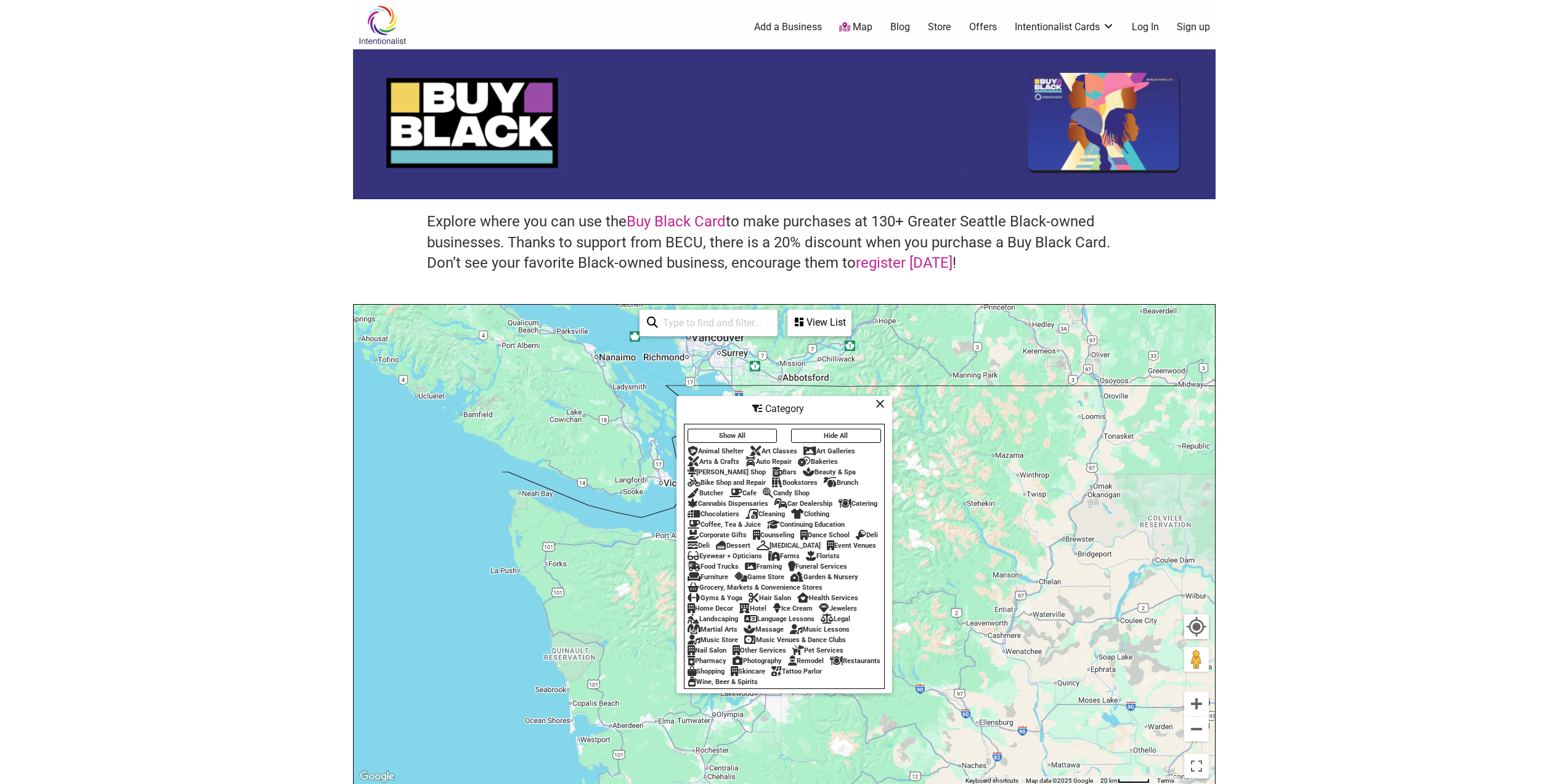
click at [803, 468] on div "Beauty & Spa" at bounding box center [829, 472] width 53 height 8
click at [880, 404] on icon at bounding box center [880, 404] width 9 height 1
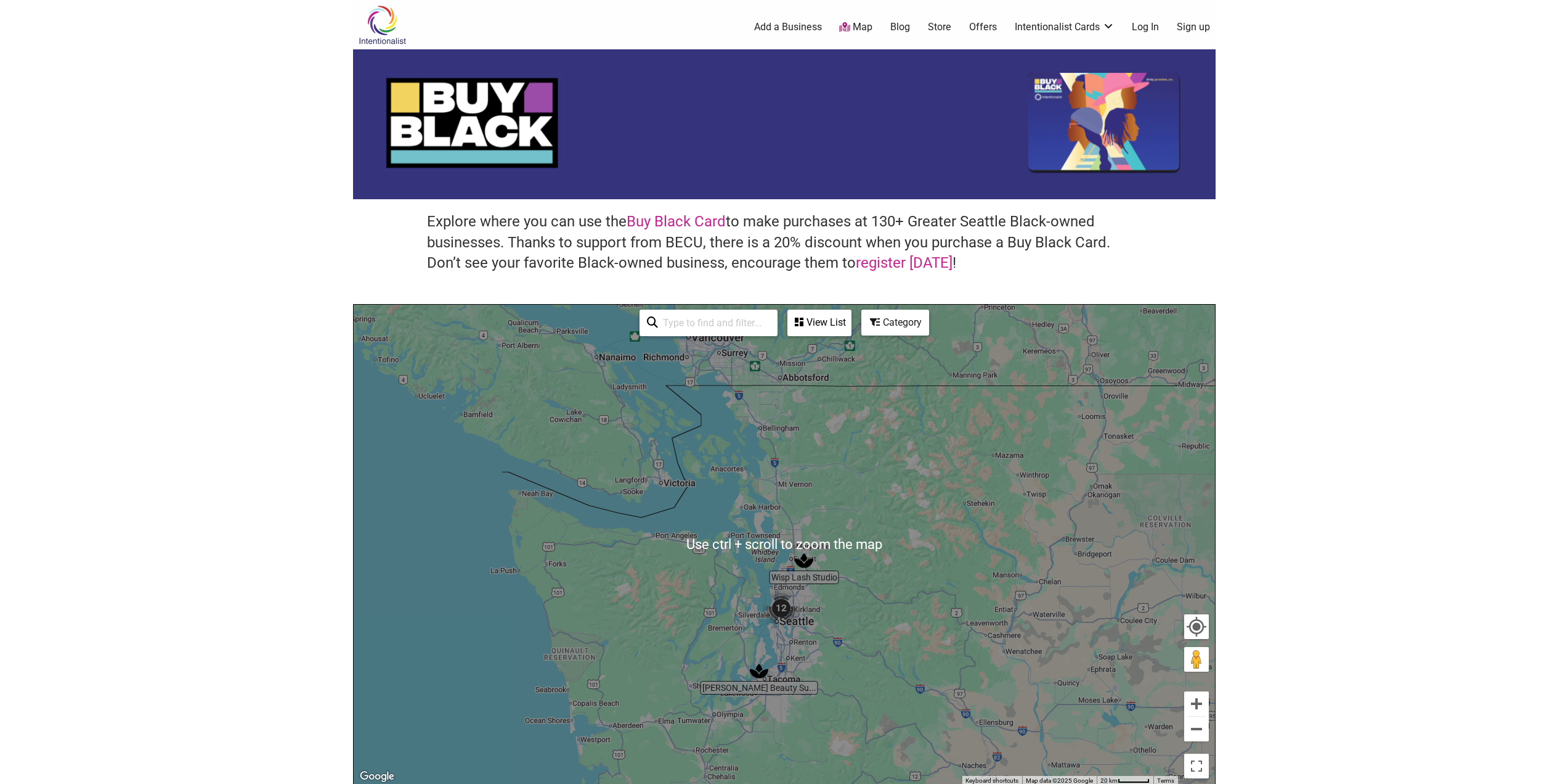
click at [840, 629] on div "To navigate, press the arrow keys." at bounding box center [784, 544] width 862 height 480
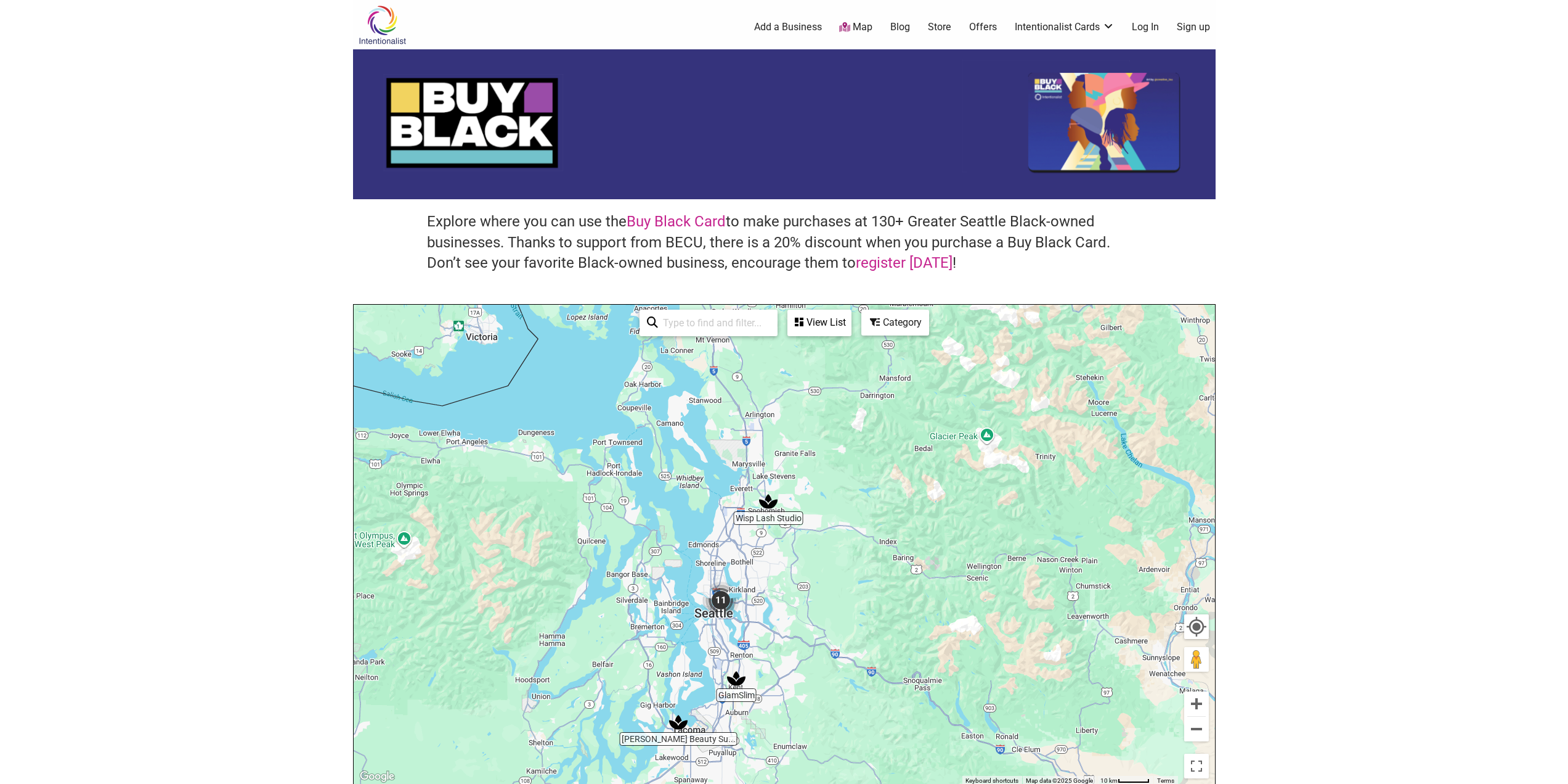
click at [828, 598] on div "To navigate, press the arrow keys." at bounding box center [784, 544] width 862 height 480
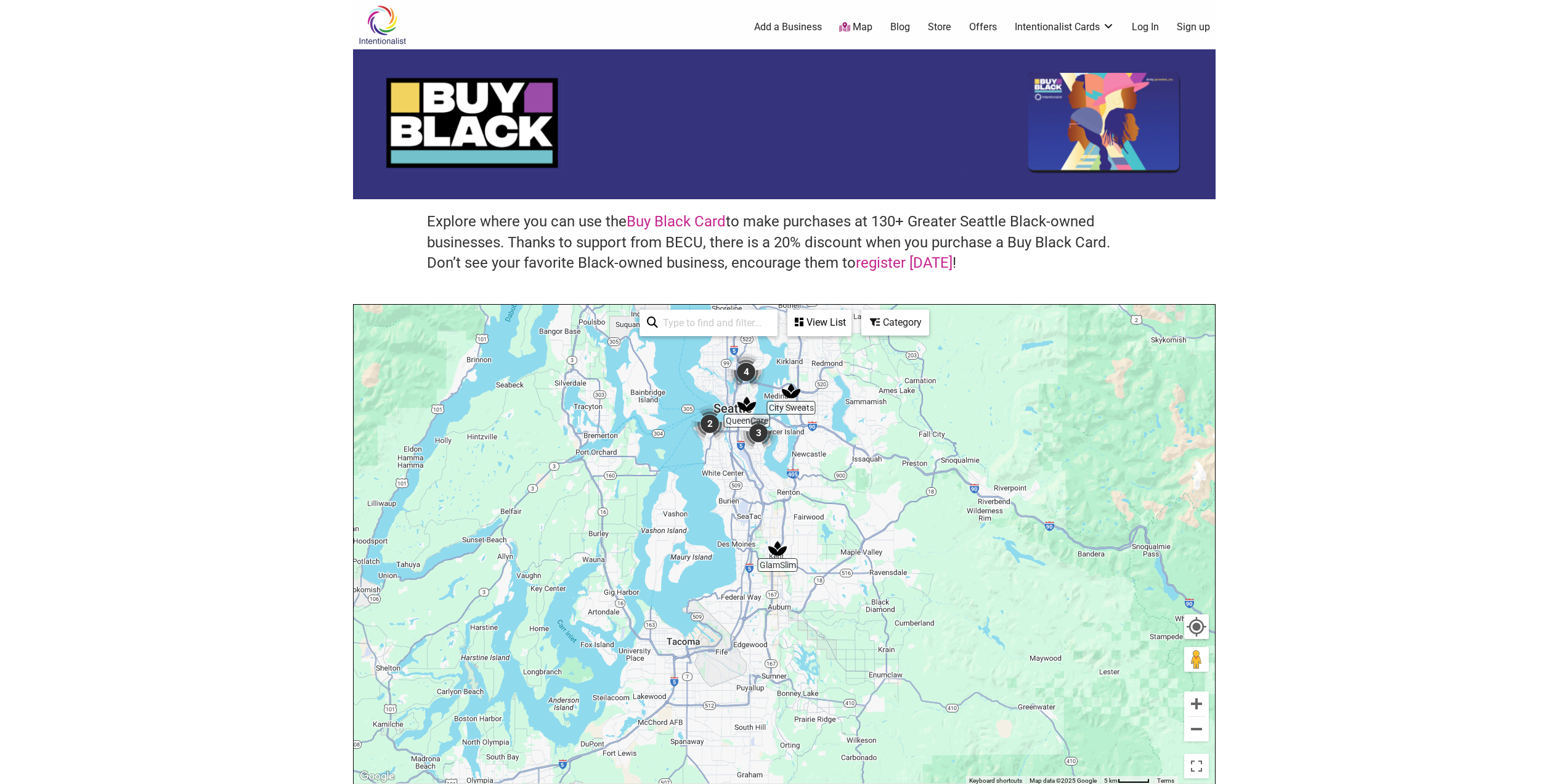
drag, startPoint x: 791, startPoint y: 671, endPoint x: 929, endPoint y: 439, distance: 269.9
click at [929, 439] on div "To navigate, press the arrow keys." at bounding box center [784, 544] width 862 height 480
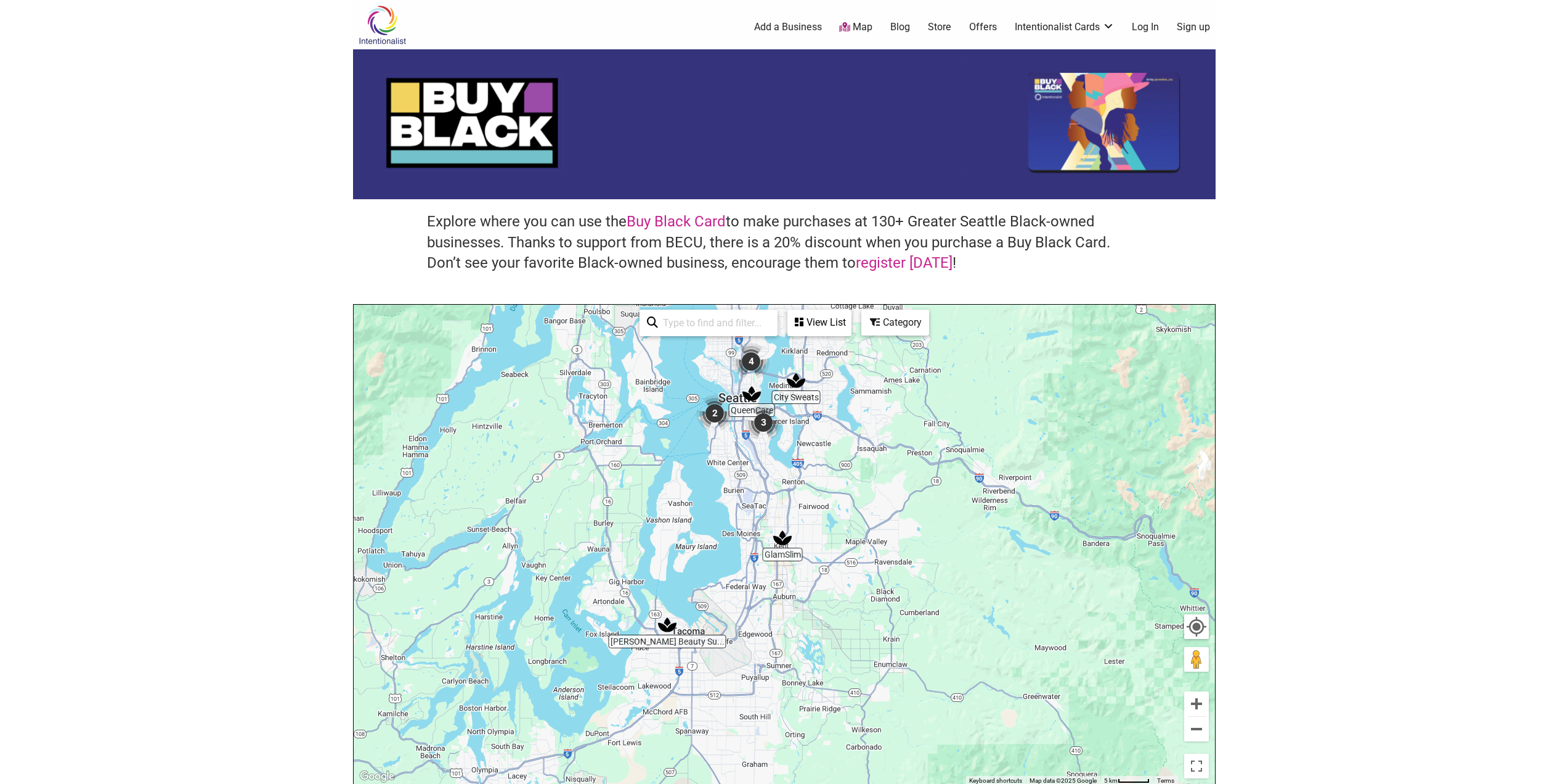
click at [875, 457] on div "To navigate, press the arrow keys." at bounding box center [784, 544] width 862 height 480
click at [875, 456] on div "To navigate, press the arrow keys." at bounding box center [784, 544] width 862 height 480
click at [835, 485] on div "To navigate, press the arrow keys." at bounding box center [784, 544] width 862 height 480
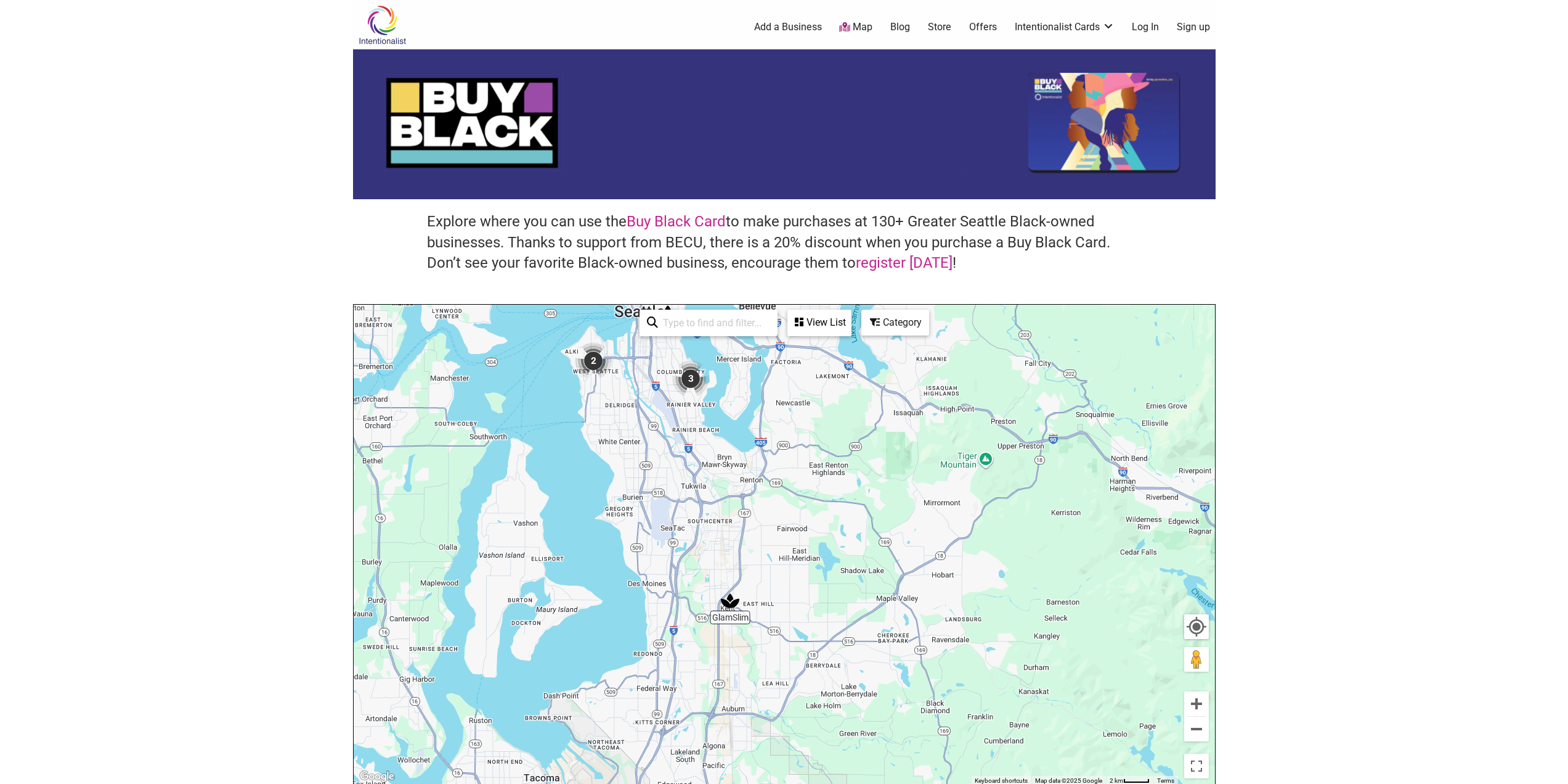
click at [724, 479] on div "To navigate, press the arrow keys." at bounding box center [784, 544] width 862 height 480
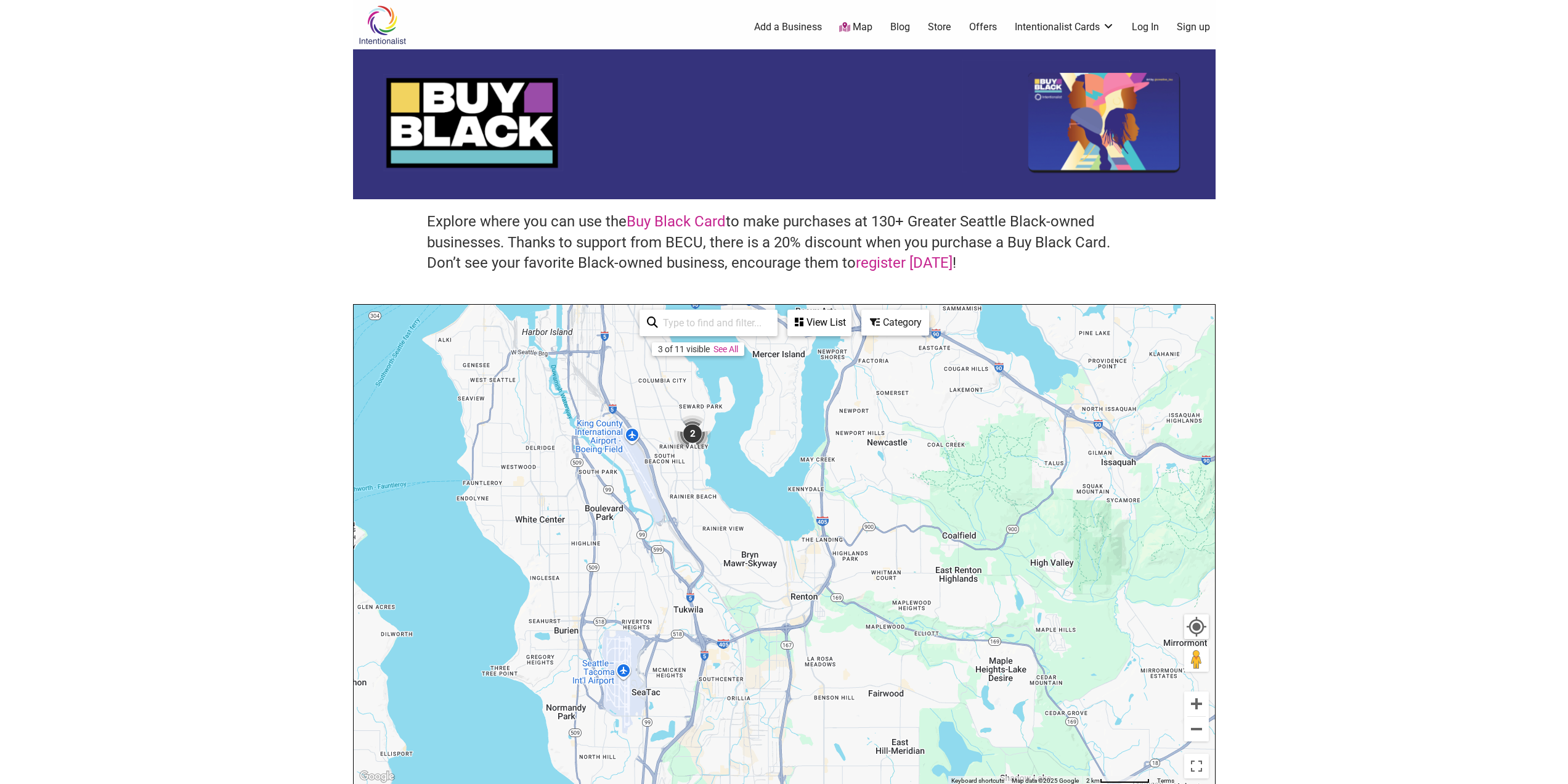
drag, startPoint x: 684, startPoint y: 418, endPoint x: 705, endPoint y: 522, distance: 106.1
click at [705, 522] on div "To navigate, press the arrow keys." at bounding box center [784, 544] width 862 height 480
click at [688, 430] on img "2" at bounding box center [692, 433] width 47 height 47
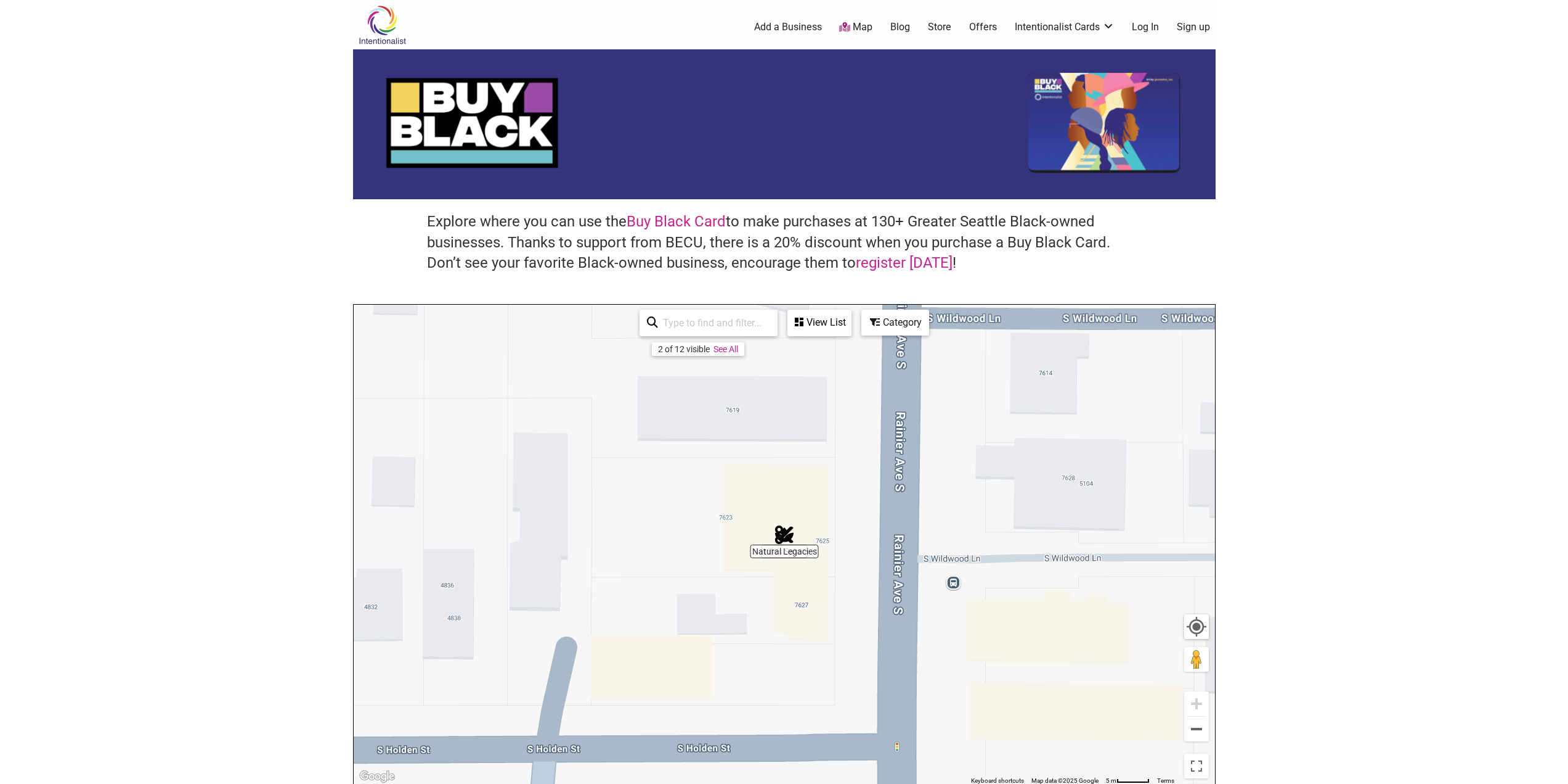
click at [784, 537] on img "Natural Legacies" at bounding box center [784, 534] width 28 height 28
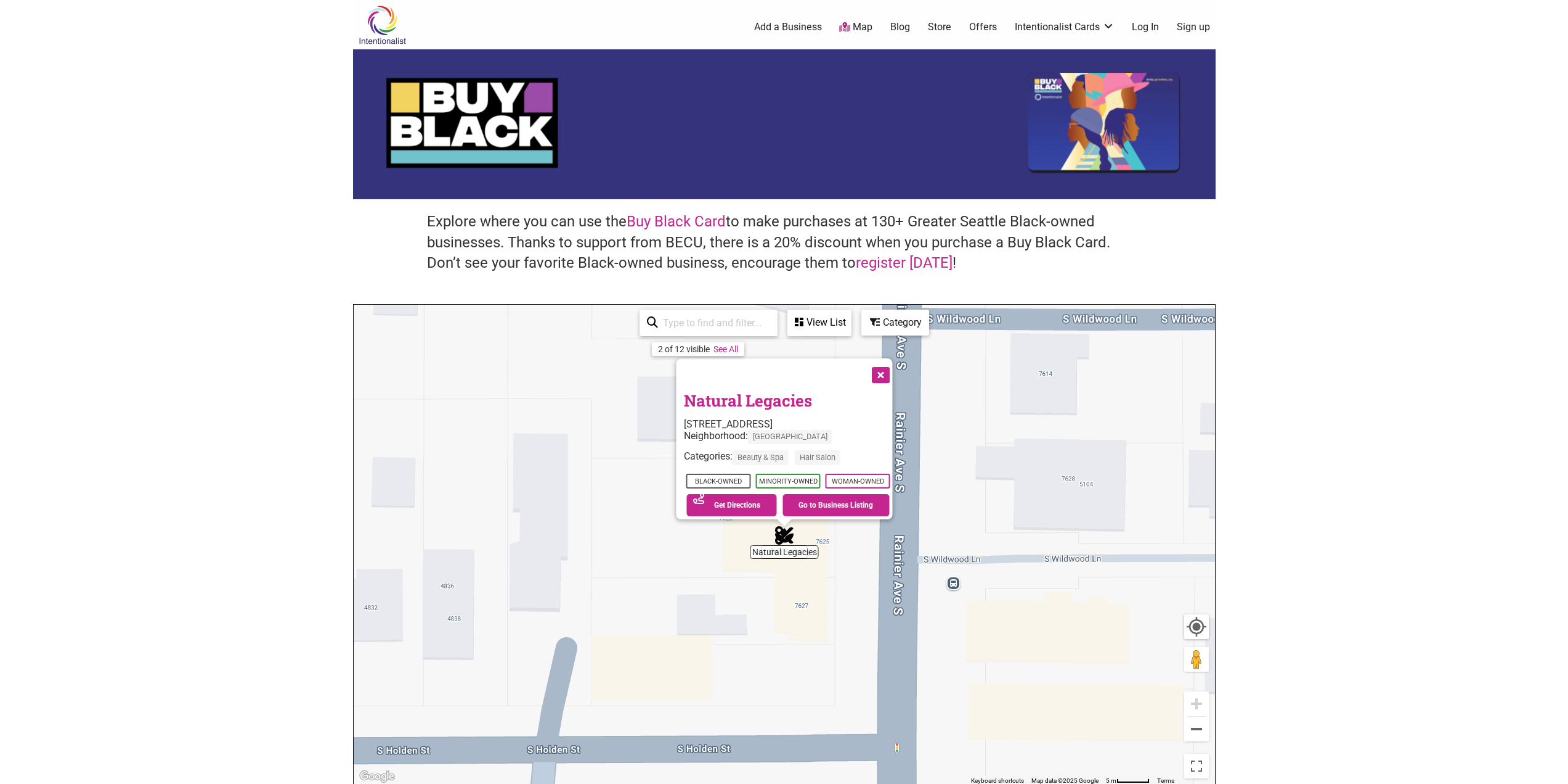
click at [882, 369] on button "Close" at bounding box center [879, 374] width 31 height 31
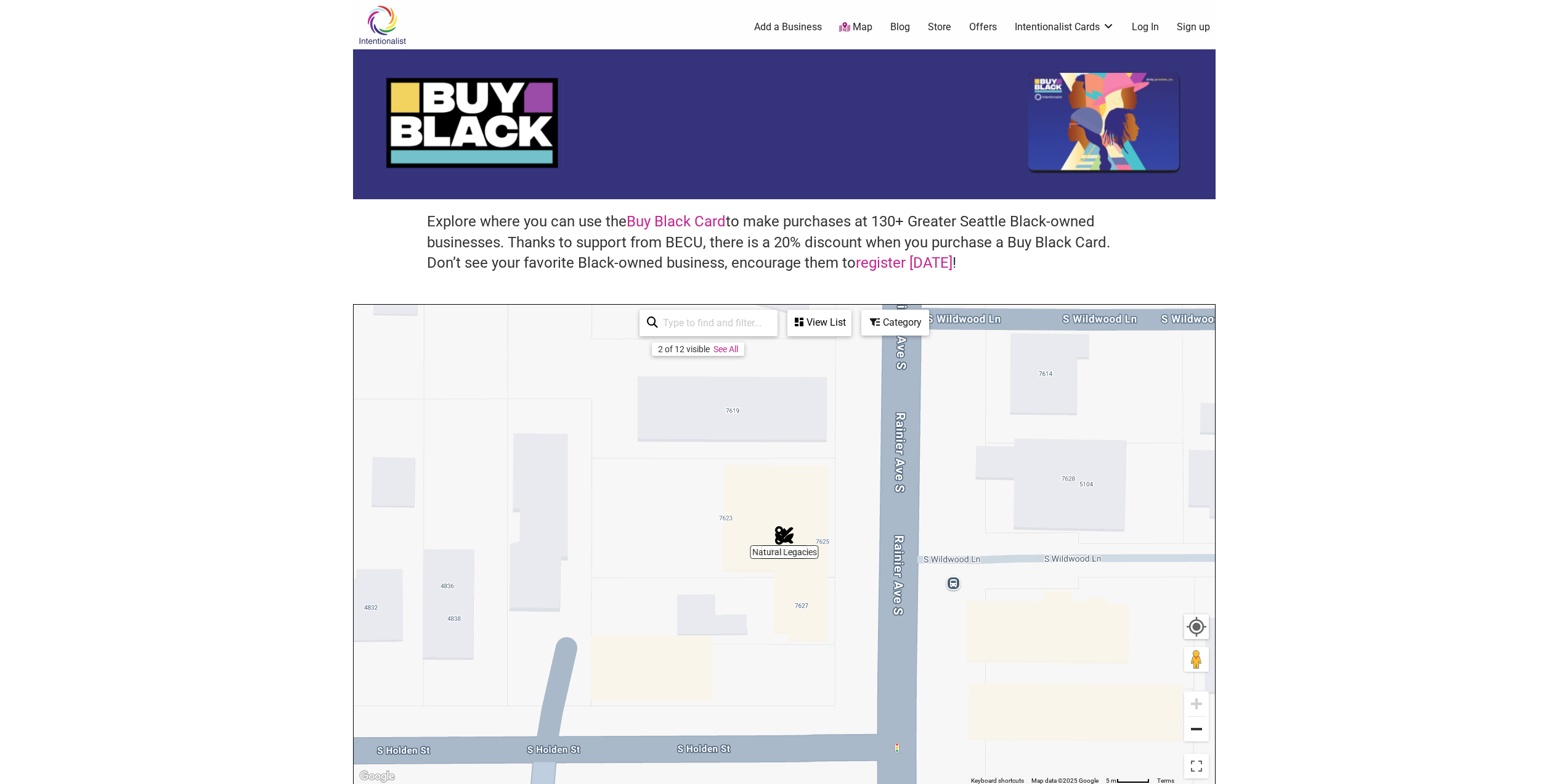
click at [1194, 728] on button "Zoom out" at bounding box center [1196, 729] width 24 height 24
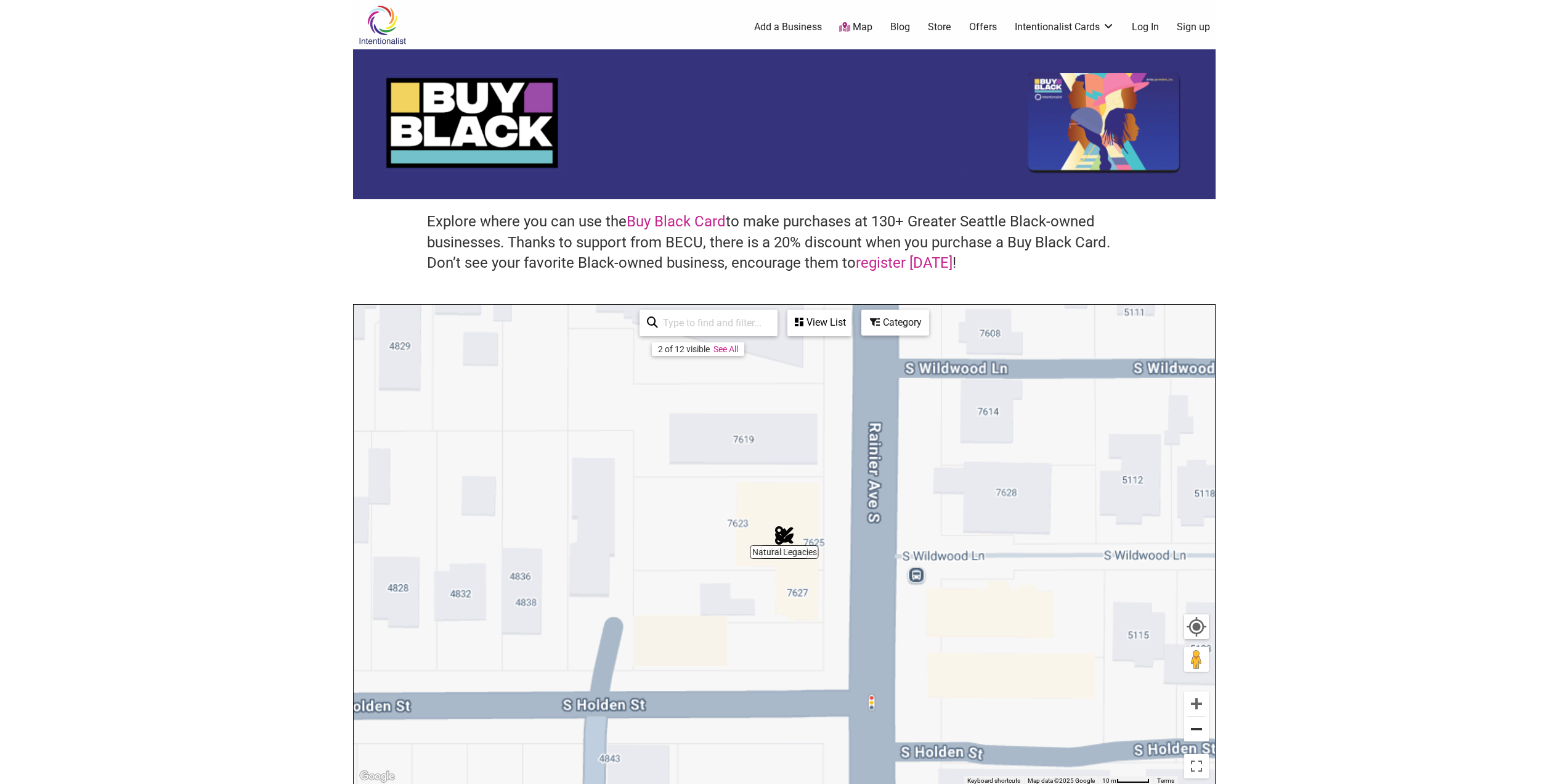
click at [1194, 728] on button "Zoom out" at bounding box center [1196, 729] width 24 height 24
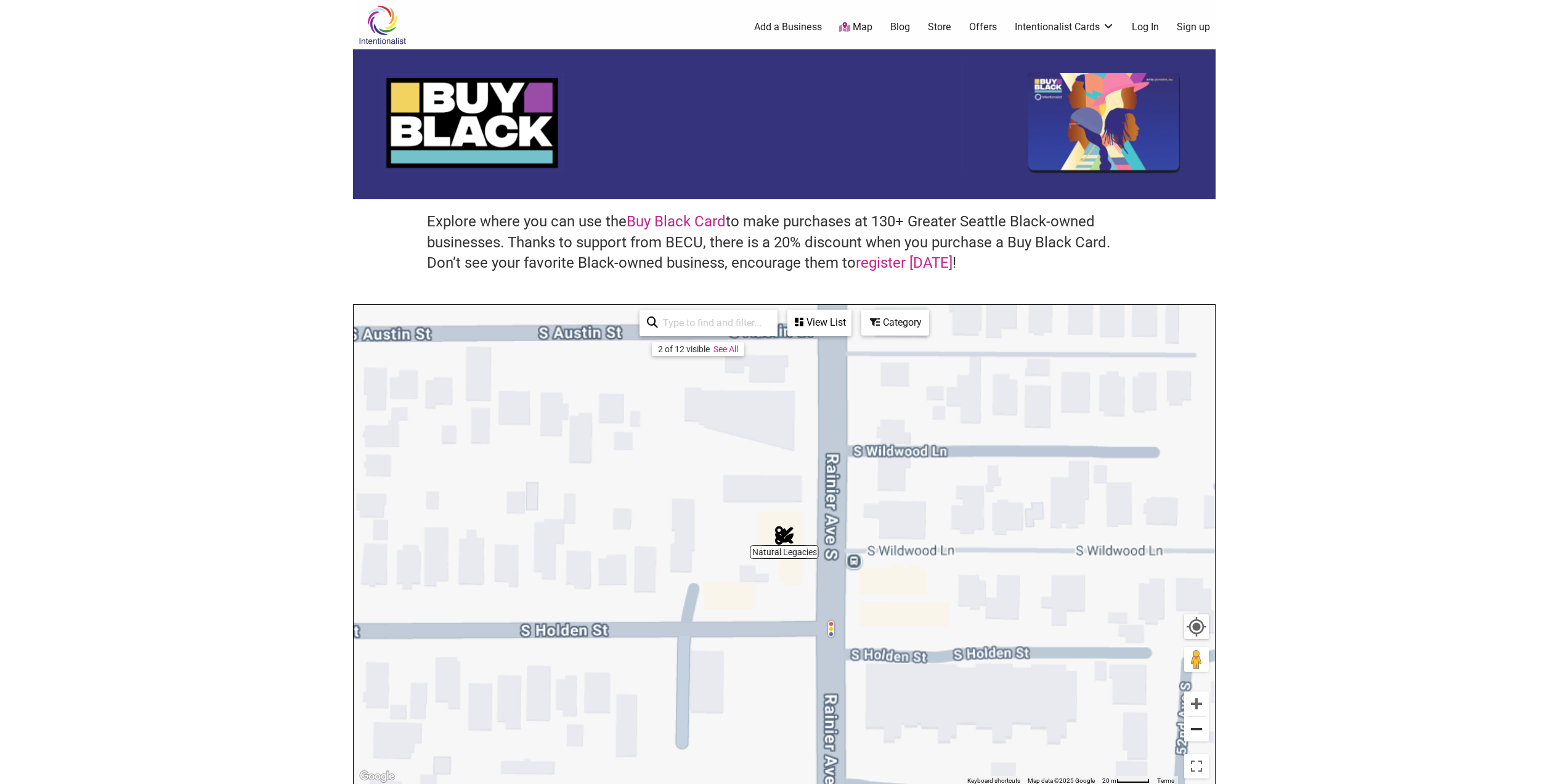
click at [1194, 728] on button "Zoom out" at bounding box center [1196, 729] width 24 height 24
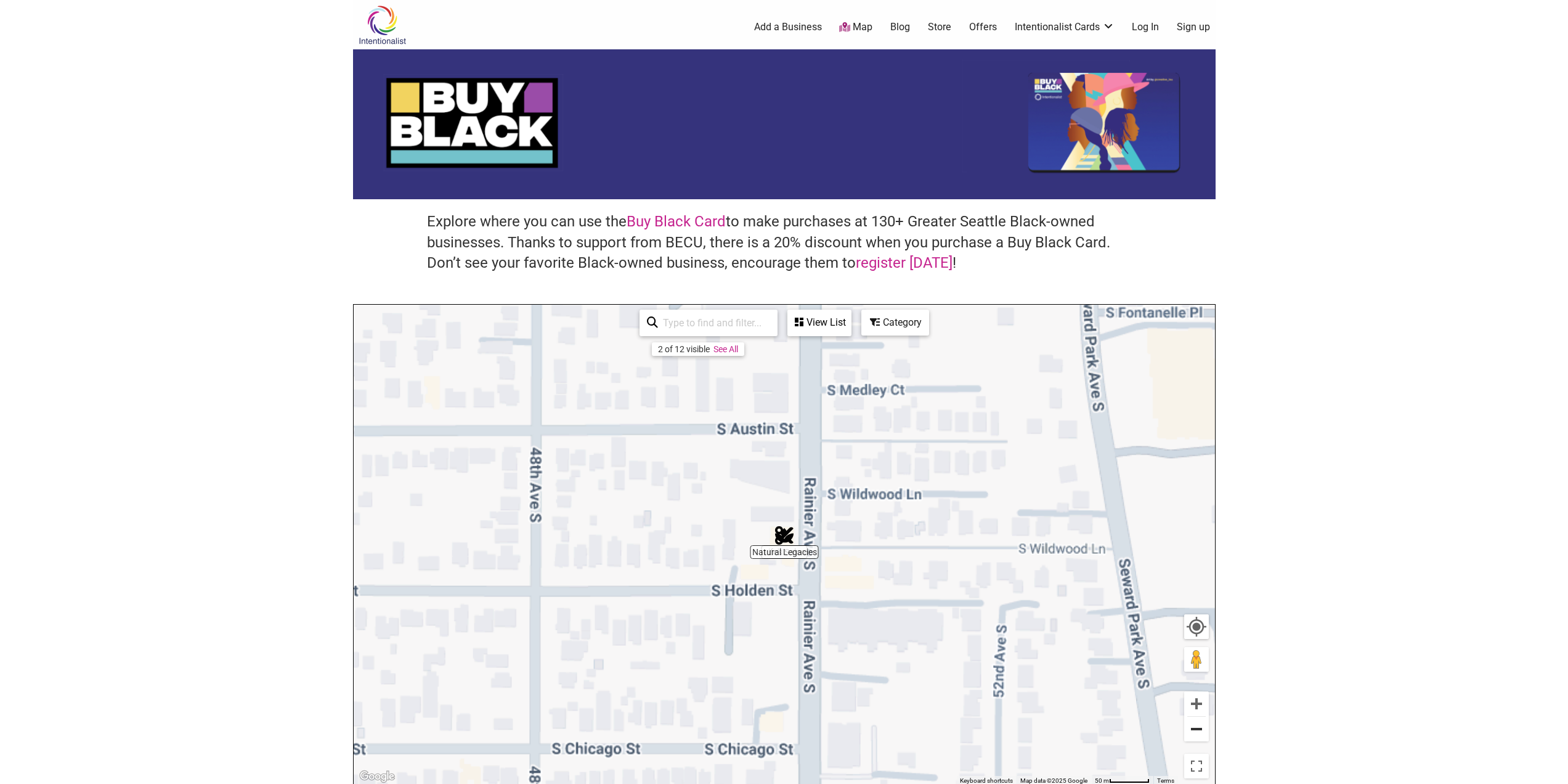
click at [1194, 728] on button "Zoom out" at bounding box center [1196, 729] width 24 height 24
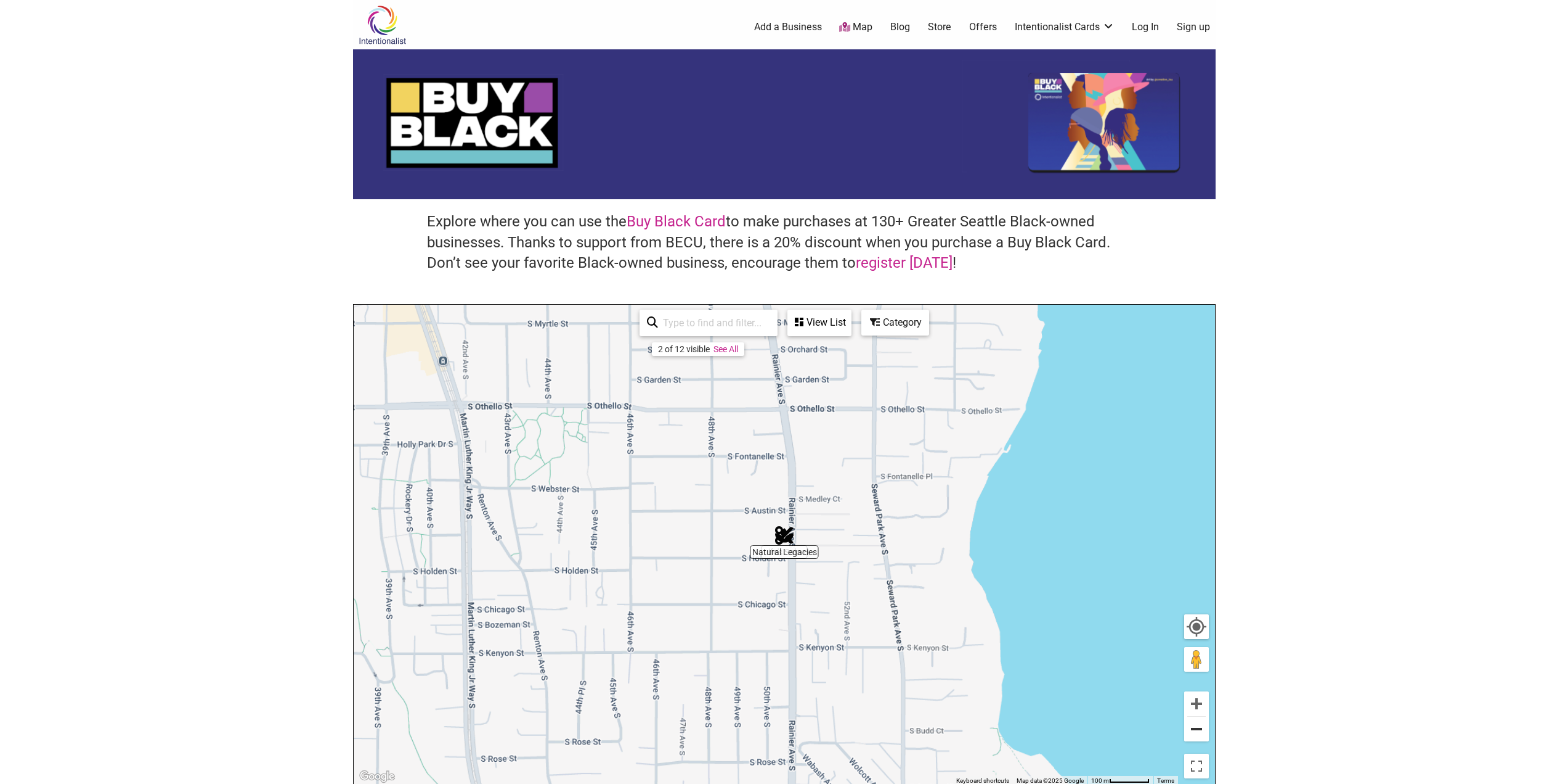
click at [1194, 728] on button "Zoom out" at bounding box center [1196, 729] width 24 height 24
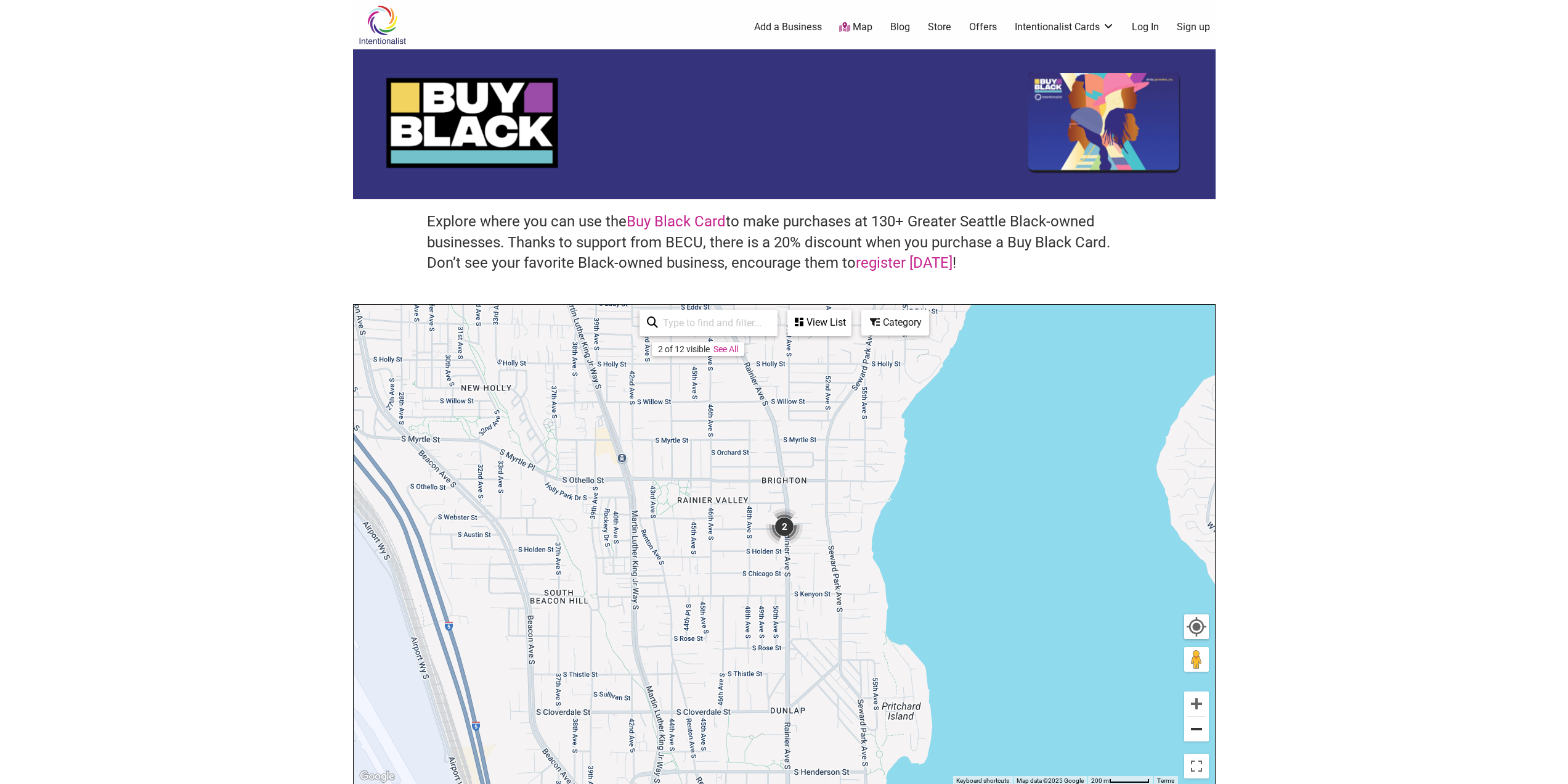
click at [1194, 728] on button "Zoom out" at bounding box center [1196, 729] width 24 height 24
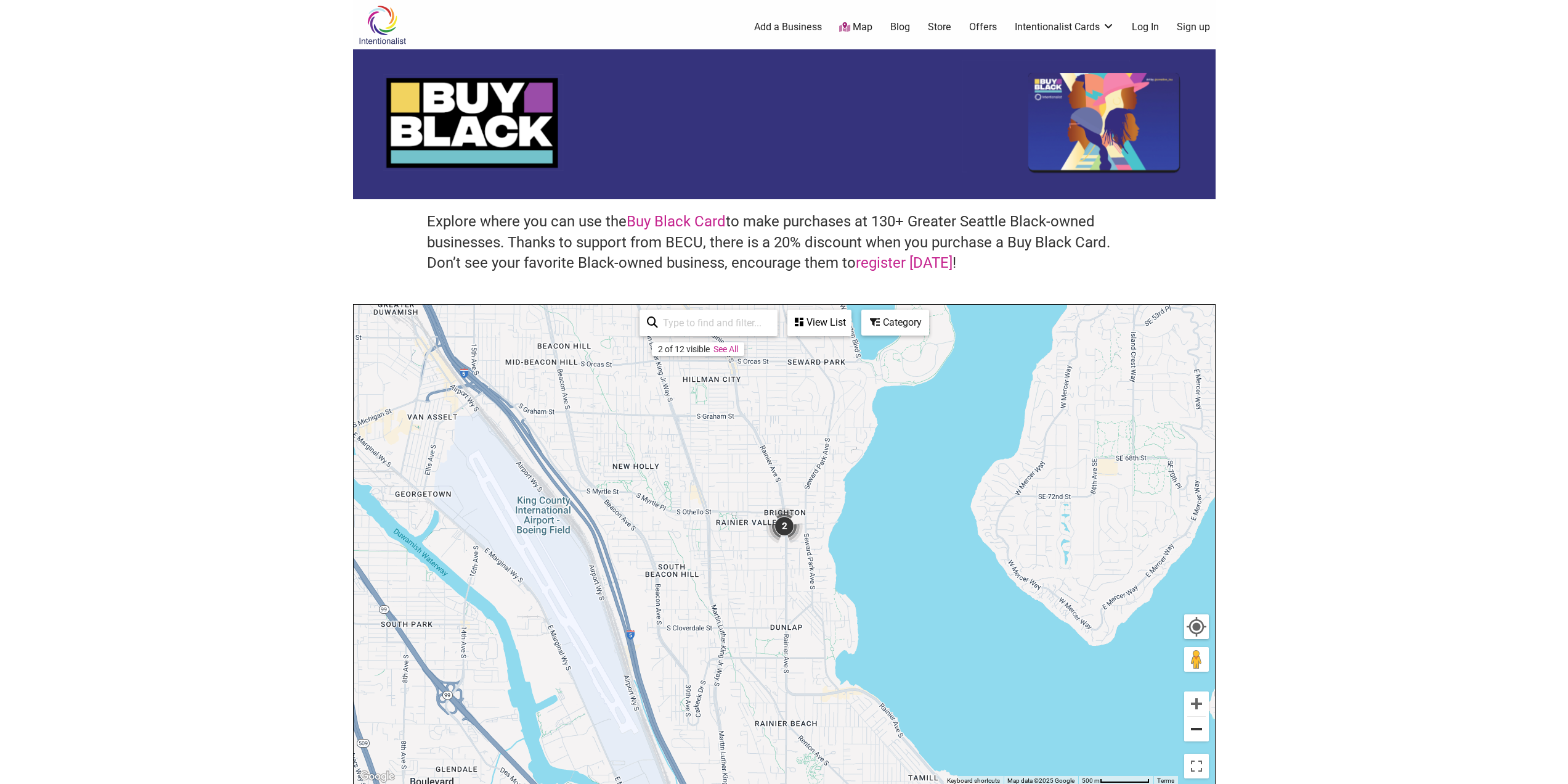
click at [1194, 728] on button "Zoom out" at bounding box center [1196, 729] width 24 height 24
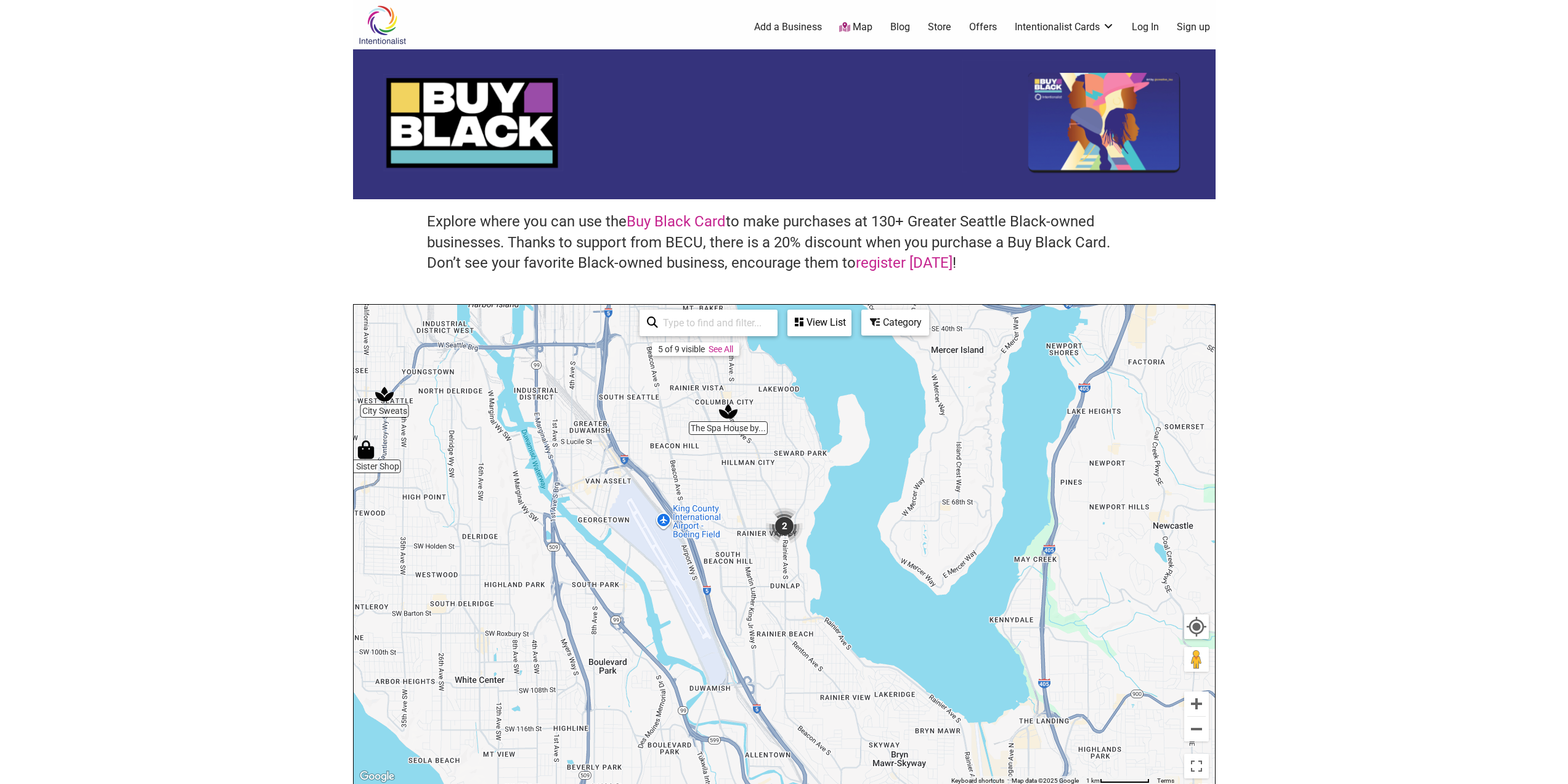
click at [724, 413] on img "The Spa House by QueenCare" at bounding box center [729, 411] width 28 height 28
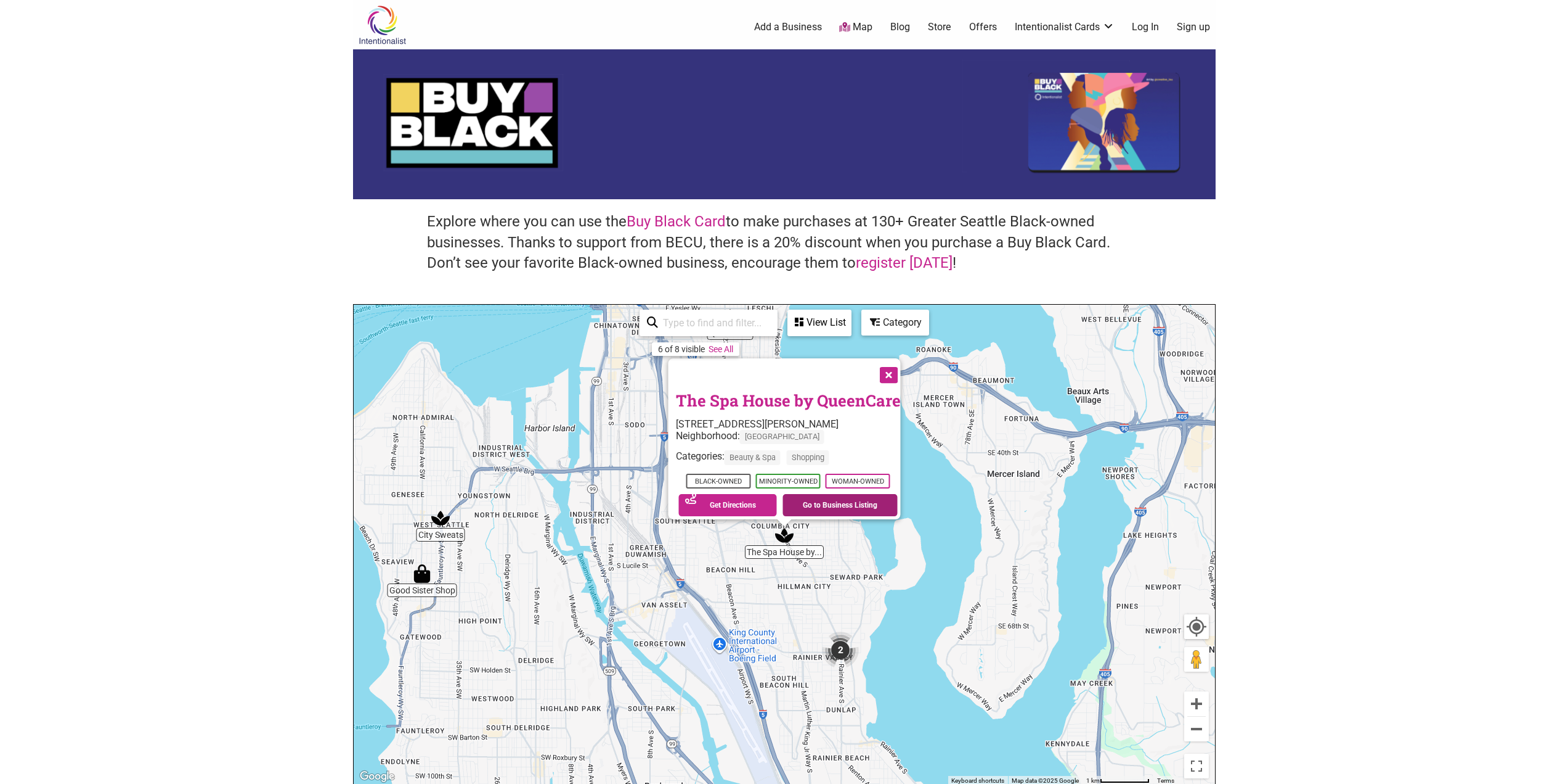
click at [826, 495] on link "Go to Business Listing" at bounding box center [840, 505] width 116 height 22
click at [894, 364] on button "Close" at bounding box center [887, 374] width 31 height 31
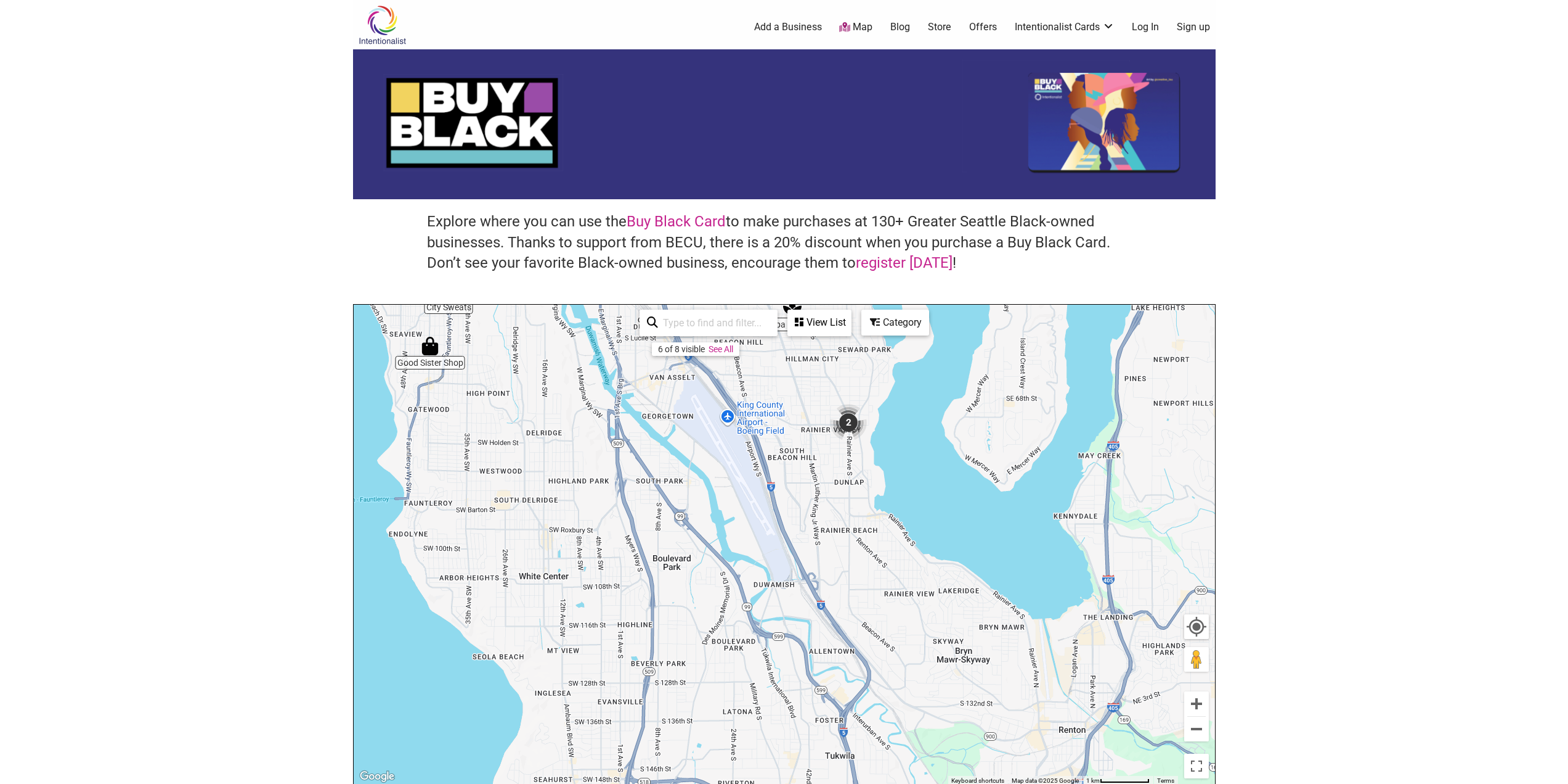
drag, startPoint x: 846, startPoint y: 692, endPoint x: 840, endPoint y: 462, distance: 230.1
click at [840, 462] on div "To navigate, press the arrow keys." at bounding box center [784, 544] width 862 height 480
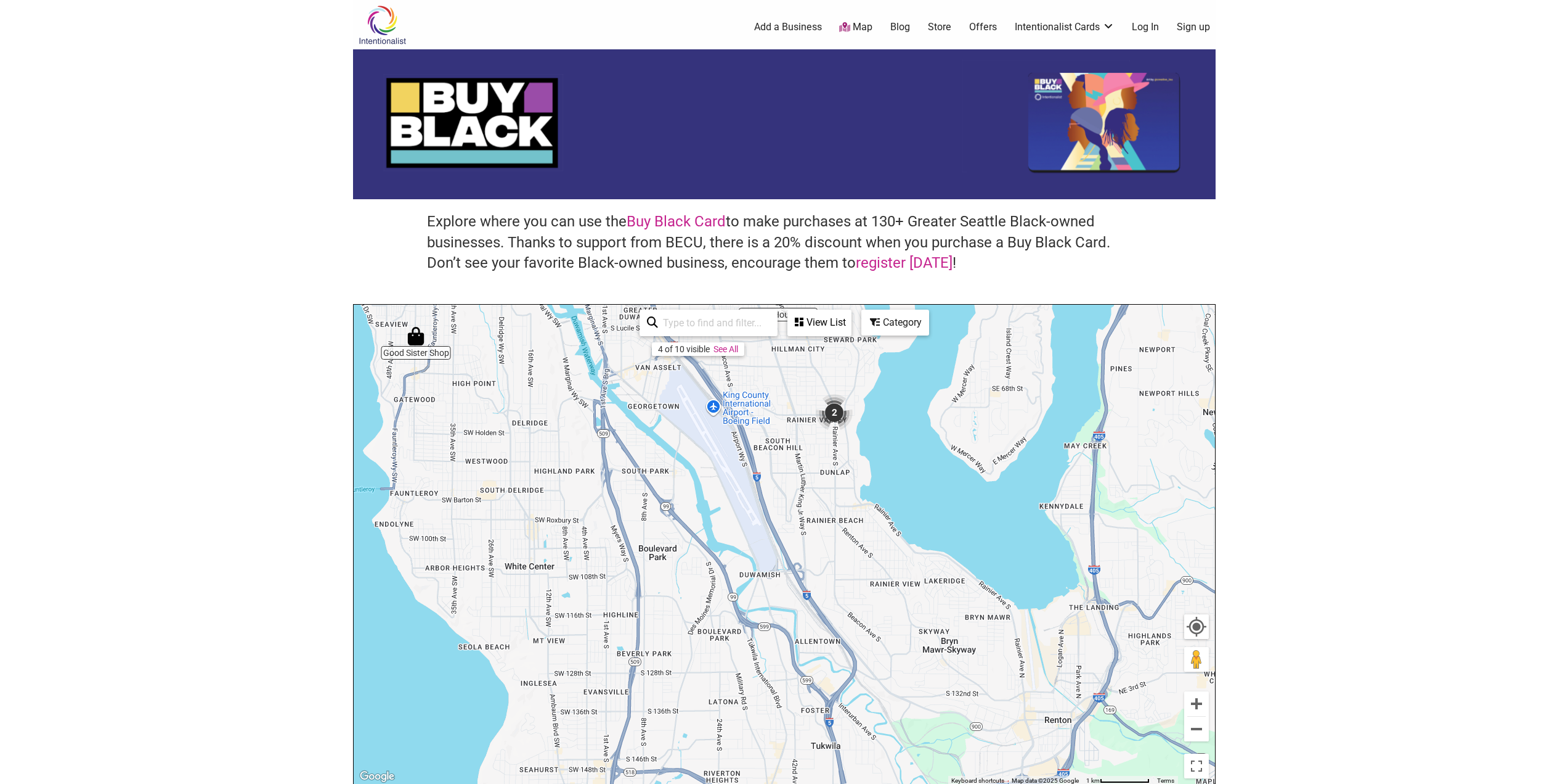
click at [416, 338] on img "Good Sister Shop" at bounding box center [416, 336] width 28 height 28
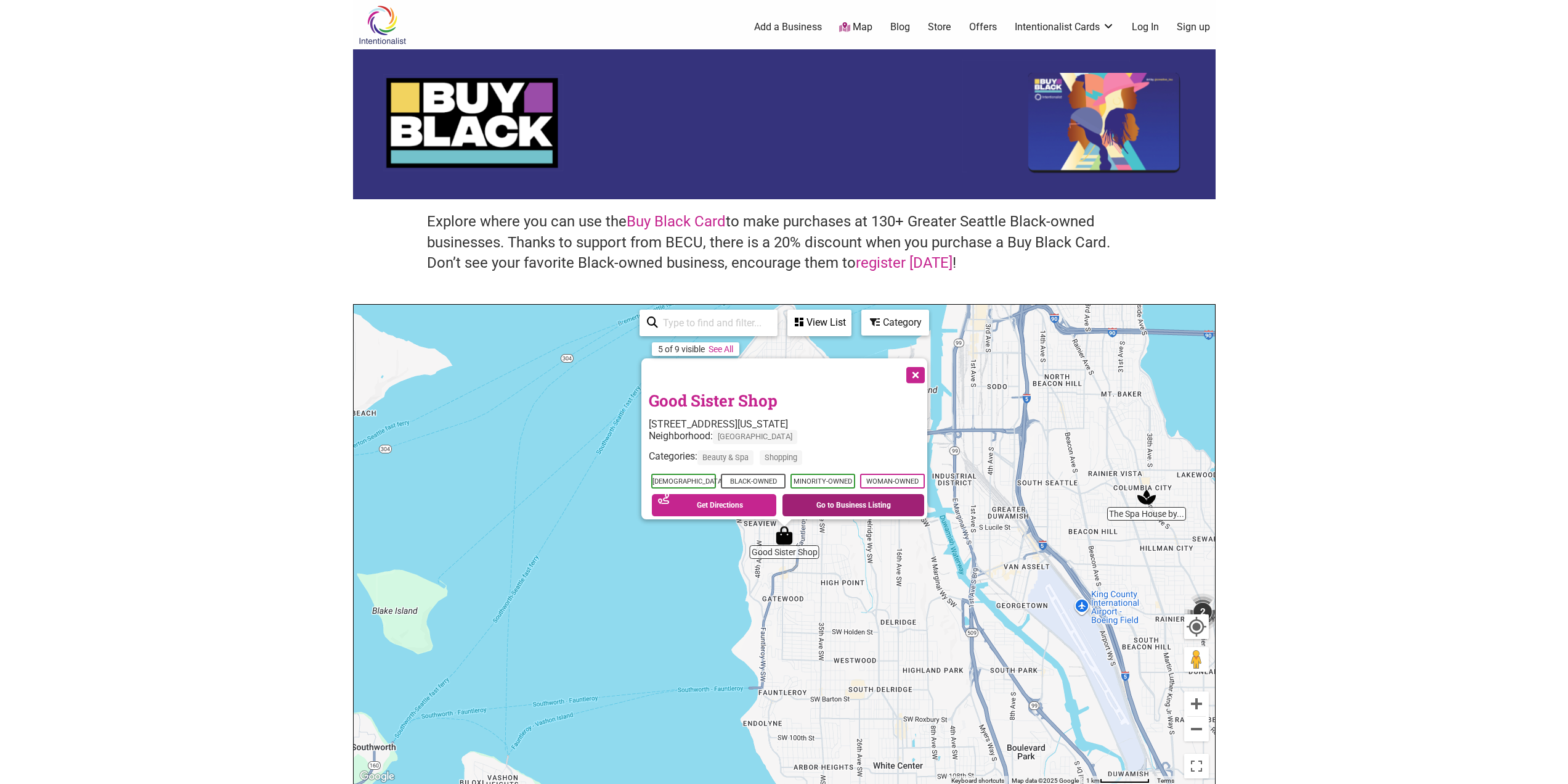
click at [858, 498] on link "Go to Business Listing" at bounding box center [853, 505] width 142 height 22
click at [919, 365] on button "Close" at bounding box center [914, 374] width 31 height 31
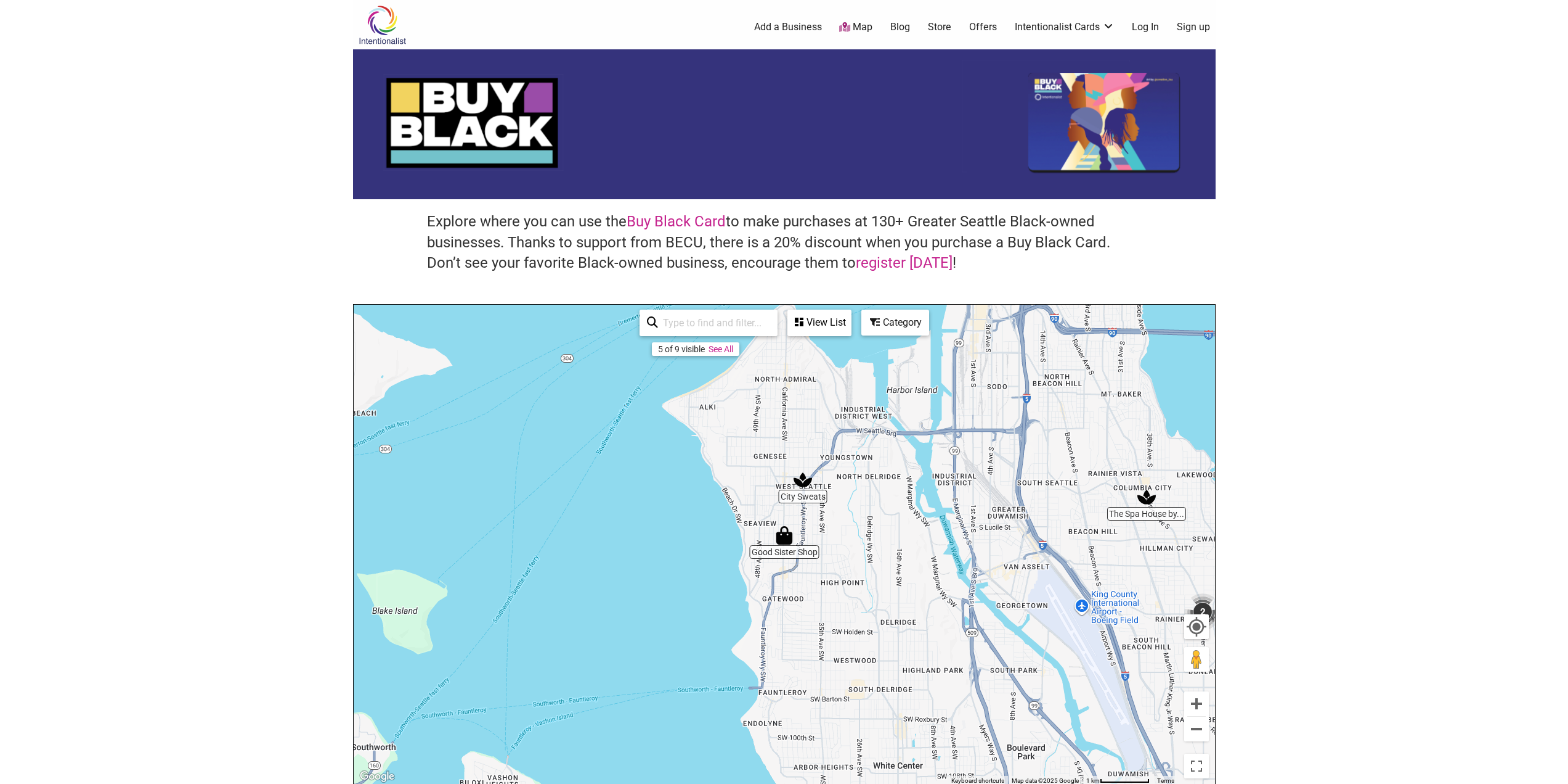
click at [879, 323] on icon at bounding box center [875, 322] width 10 height 10
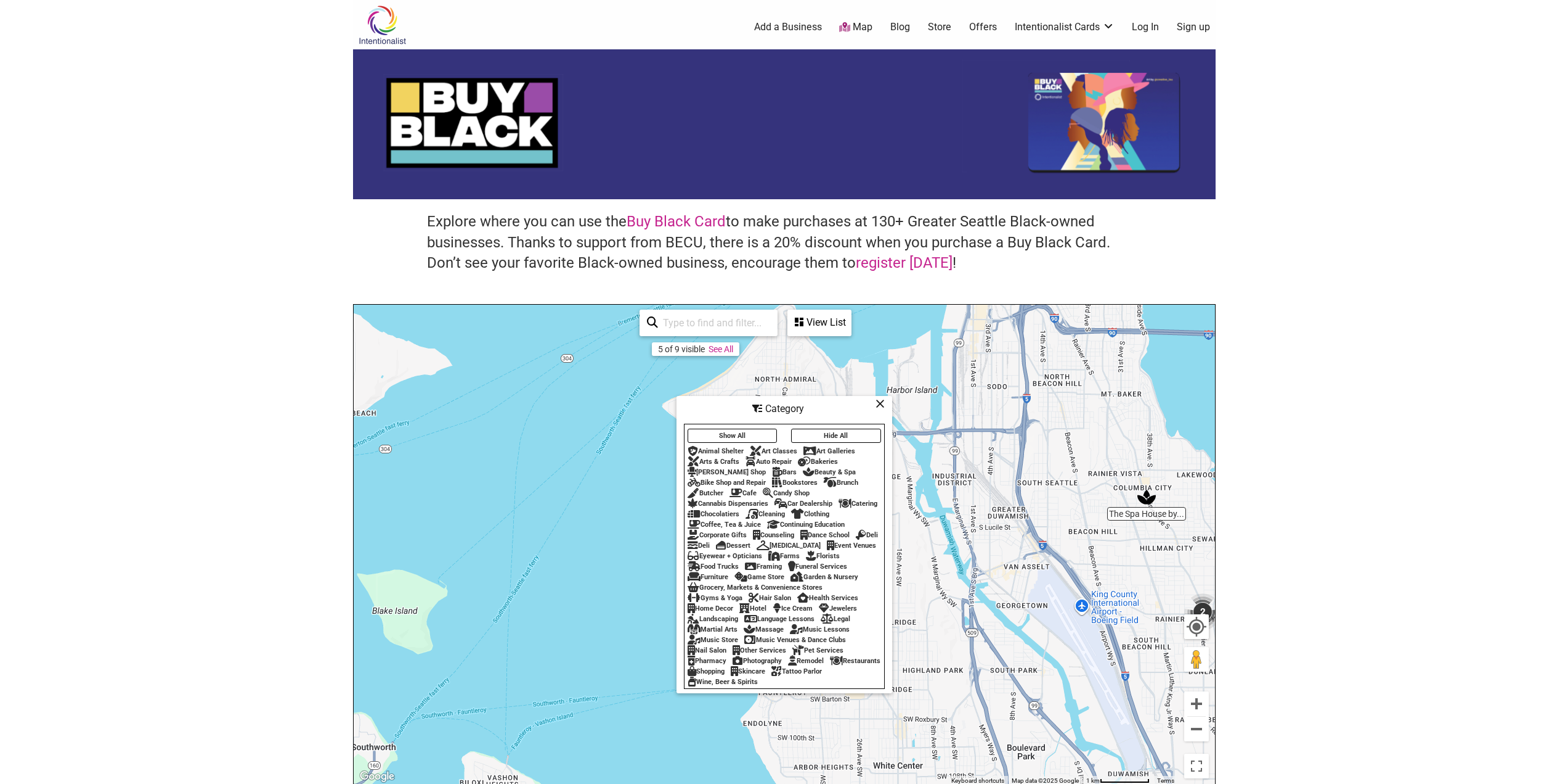
click at [729, 433] on button "Show All" at bounding box center [732, 435] width 90 height 14
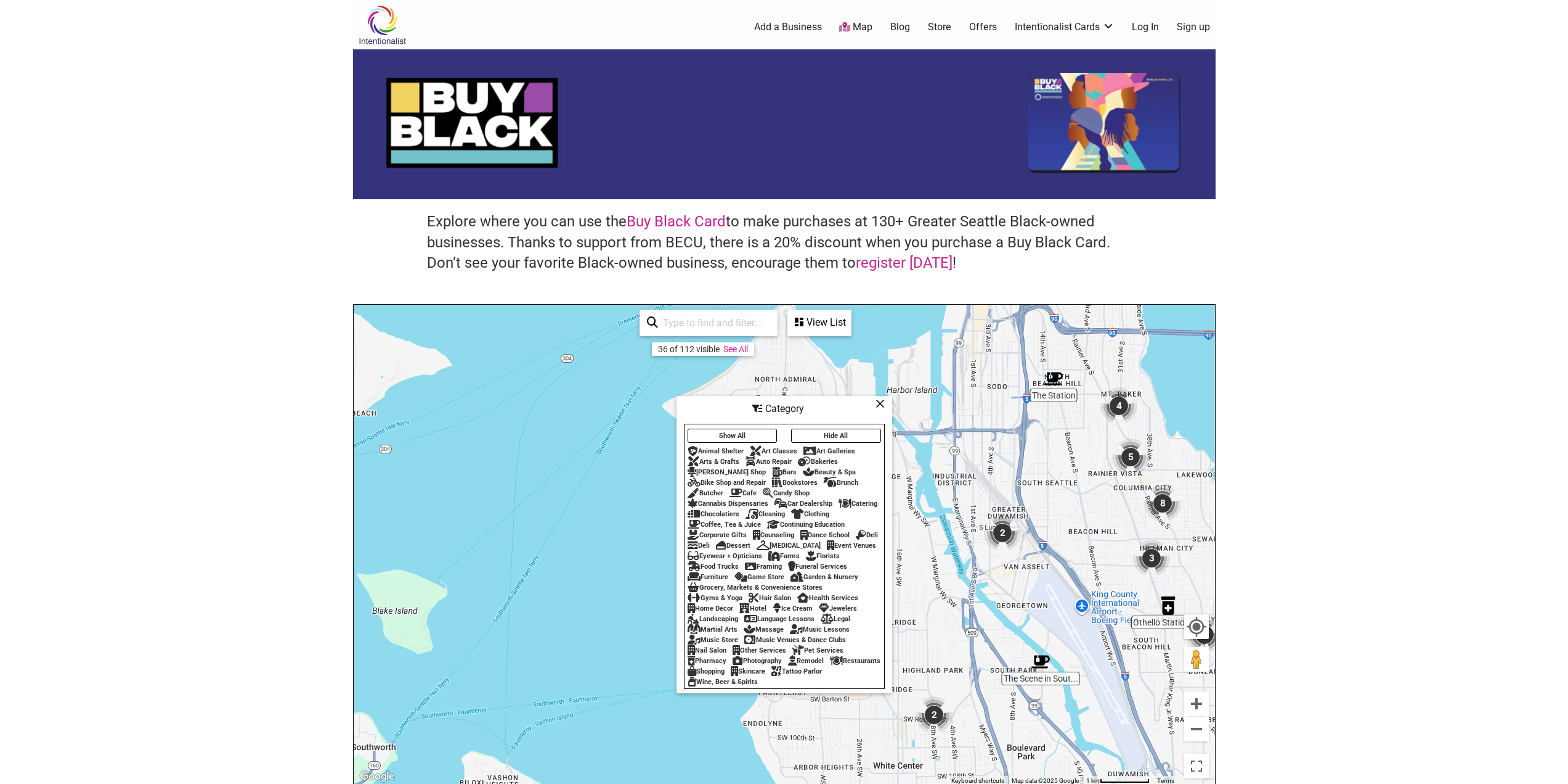
click at [887, 398] on div "Category" at bounding box center [784, 408] width 213 height 23
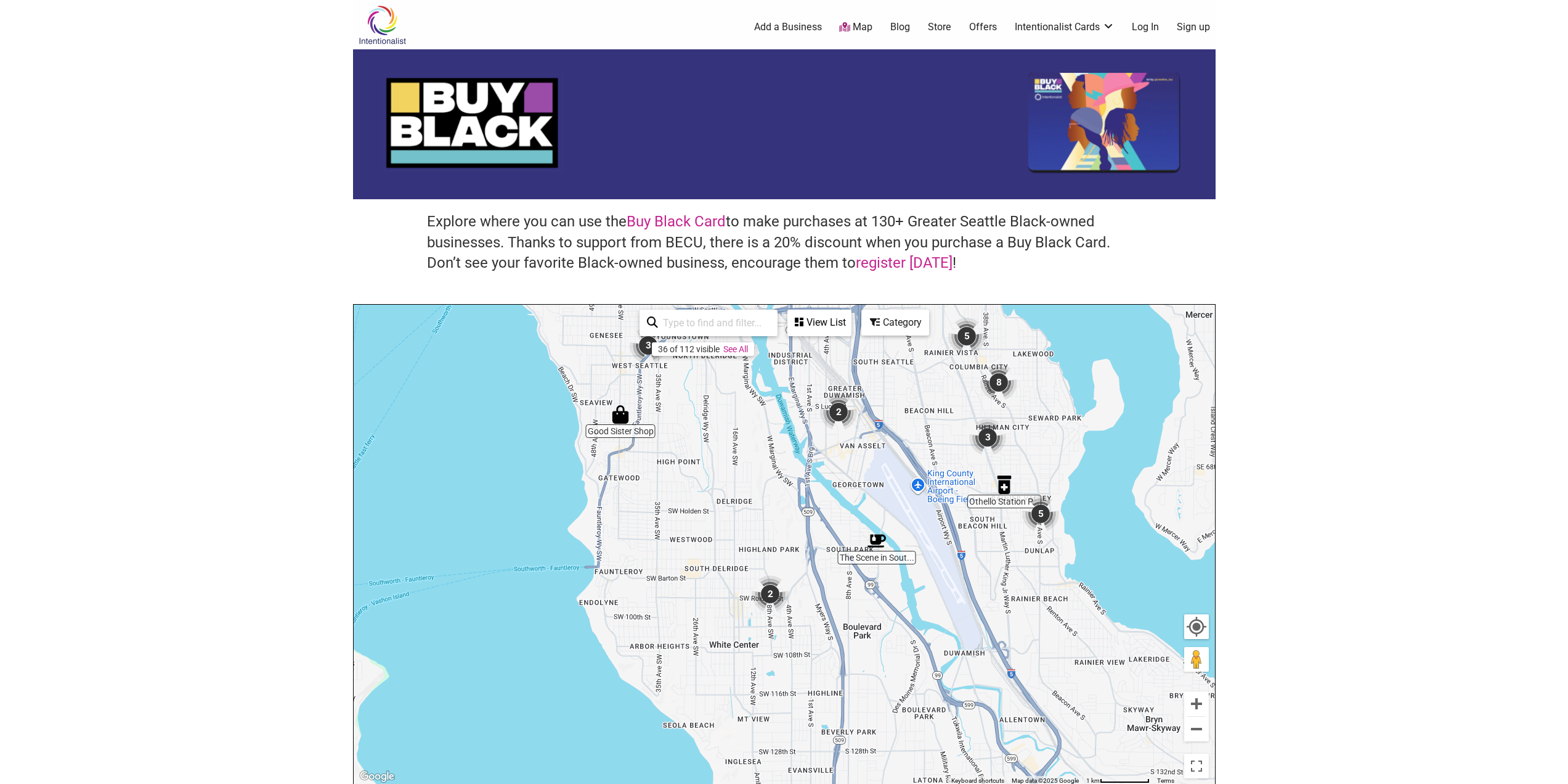
drag, startPoint x: 930, startPoint y: 549, endPoint x: 762, endPoint y: 432, distance: 204.7
click at [763, 427] on div "To navigate, press the arrow keys." at bounding box center [784, 544] width 862 height 480
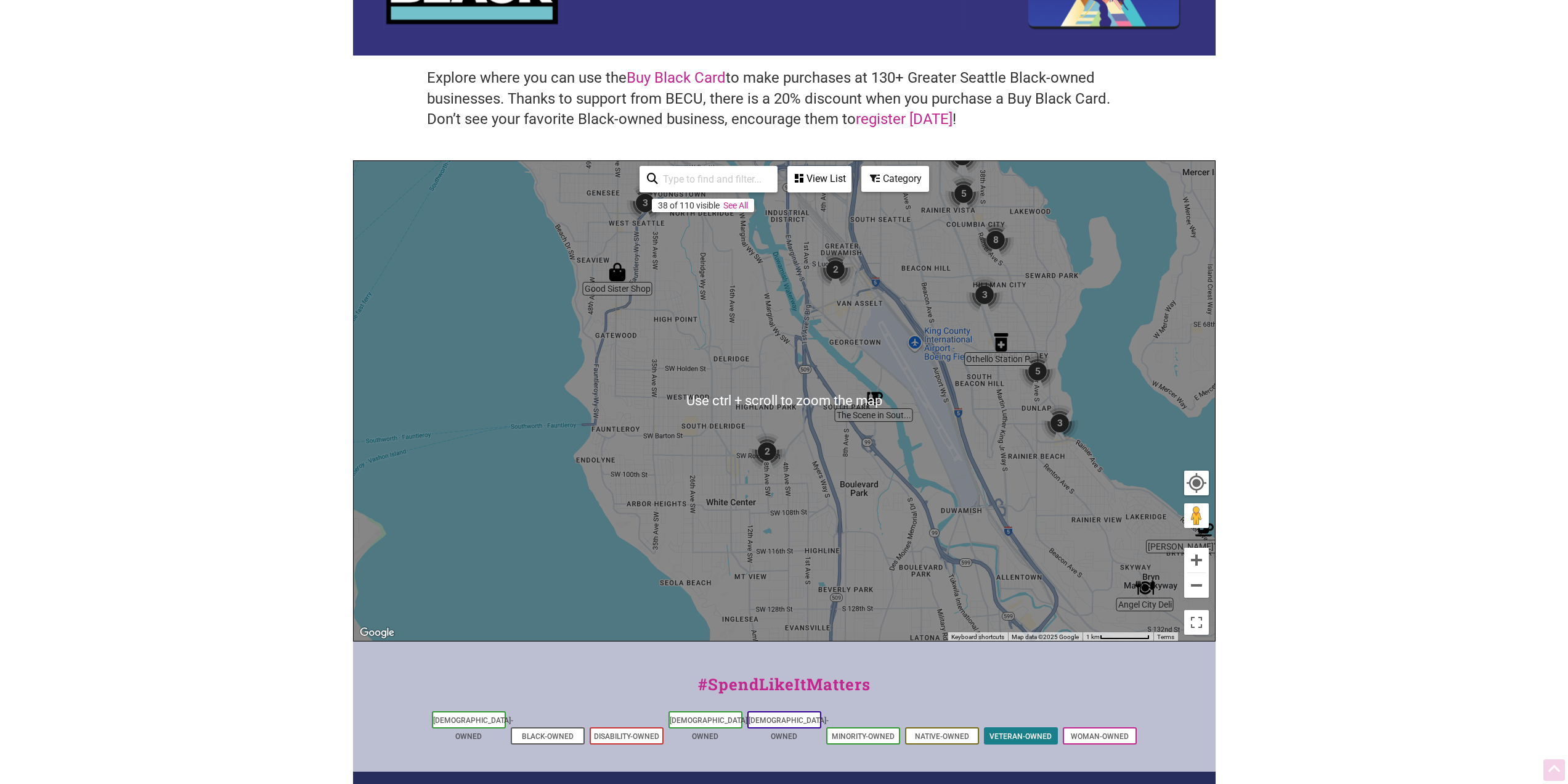
scroll to position [185, 0]
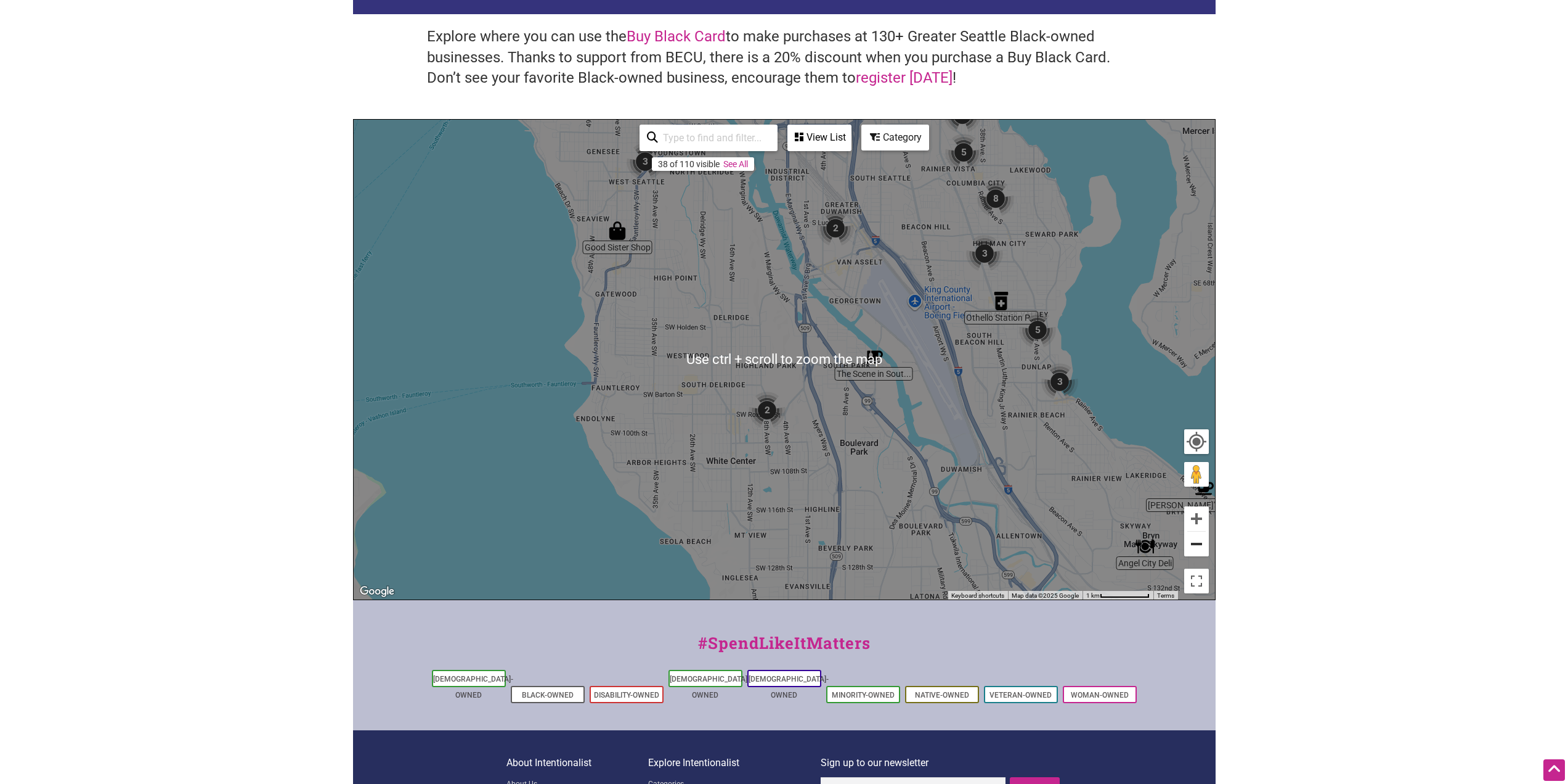
click at [1190, 551] on button "Zoom out" at bounding box center [1196, 543] width 24 height 24
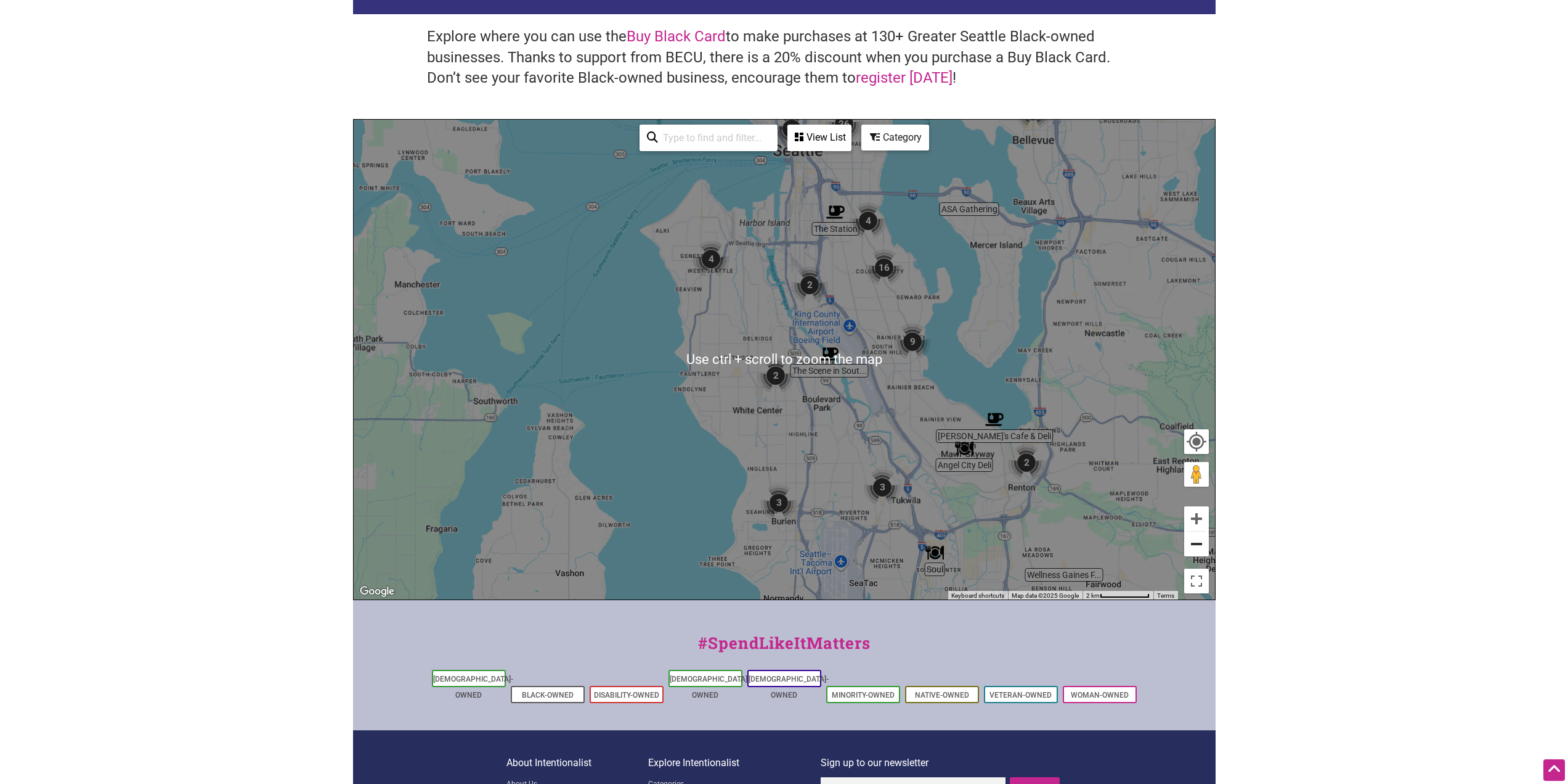
click at [1193, 553] on button "Zoom out" at bounding box center [1196, 543] width 24 height 24
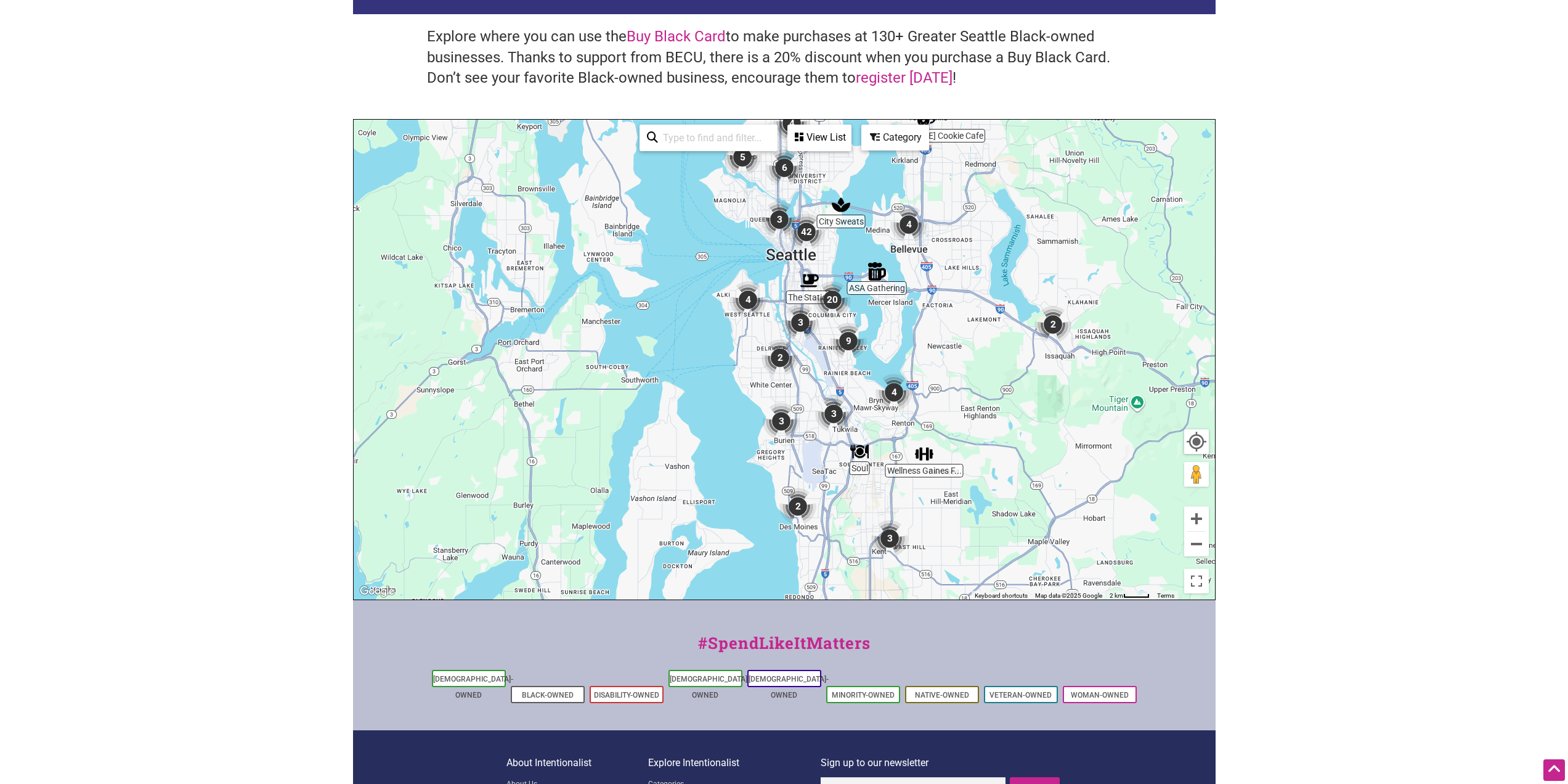
click at [851, 136] on div "Category" at bounding box center [820, 137] width 61 height 23
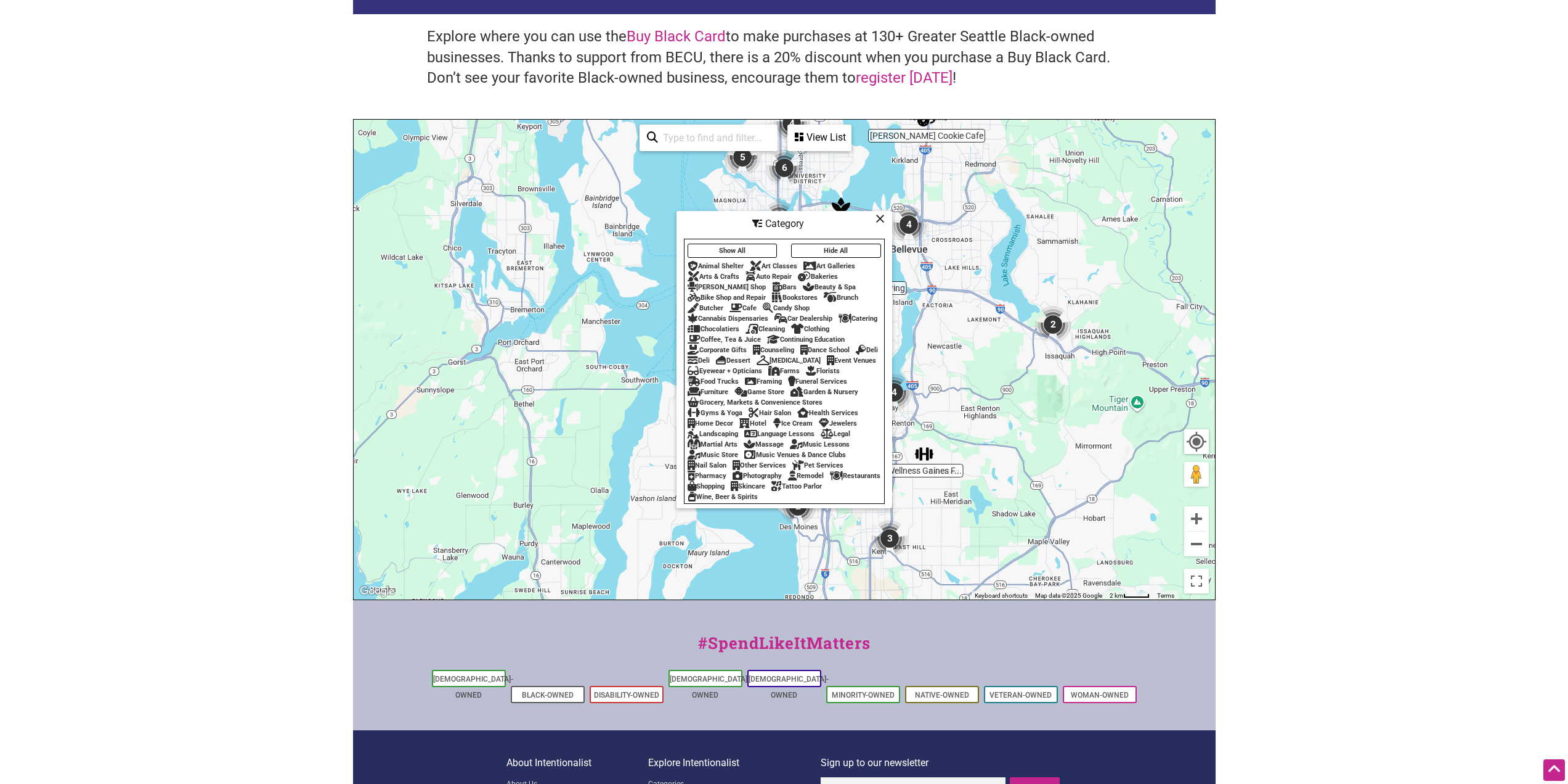
click at [770, 325] on div "Cleaning" at bounding box center [765, 329] width 39 height 8
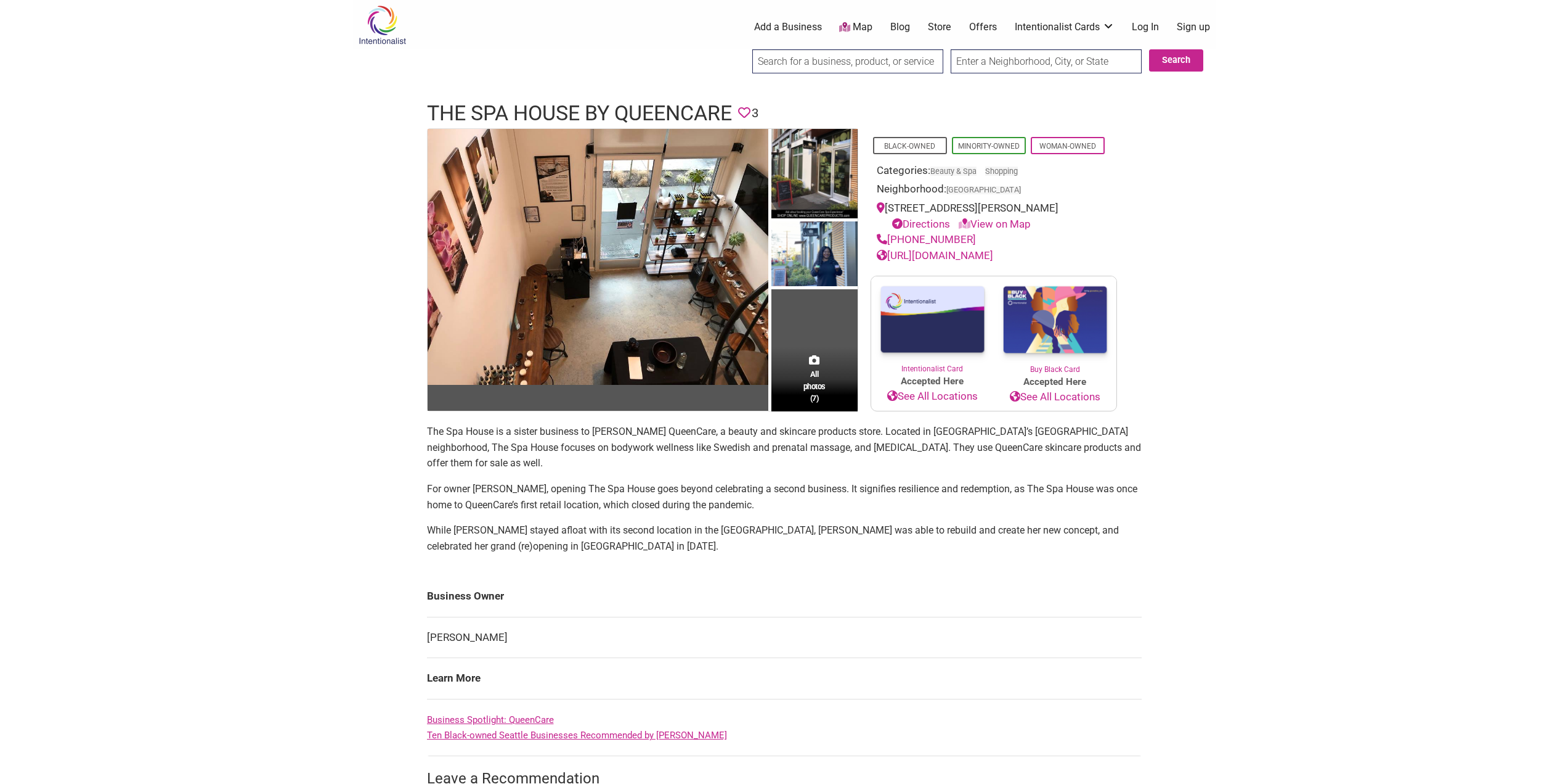
click at [976, 257] on link "http://www.queencareproducts.com/" at bounding box center [934, 254] width 116 height 12
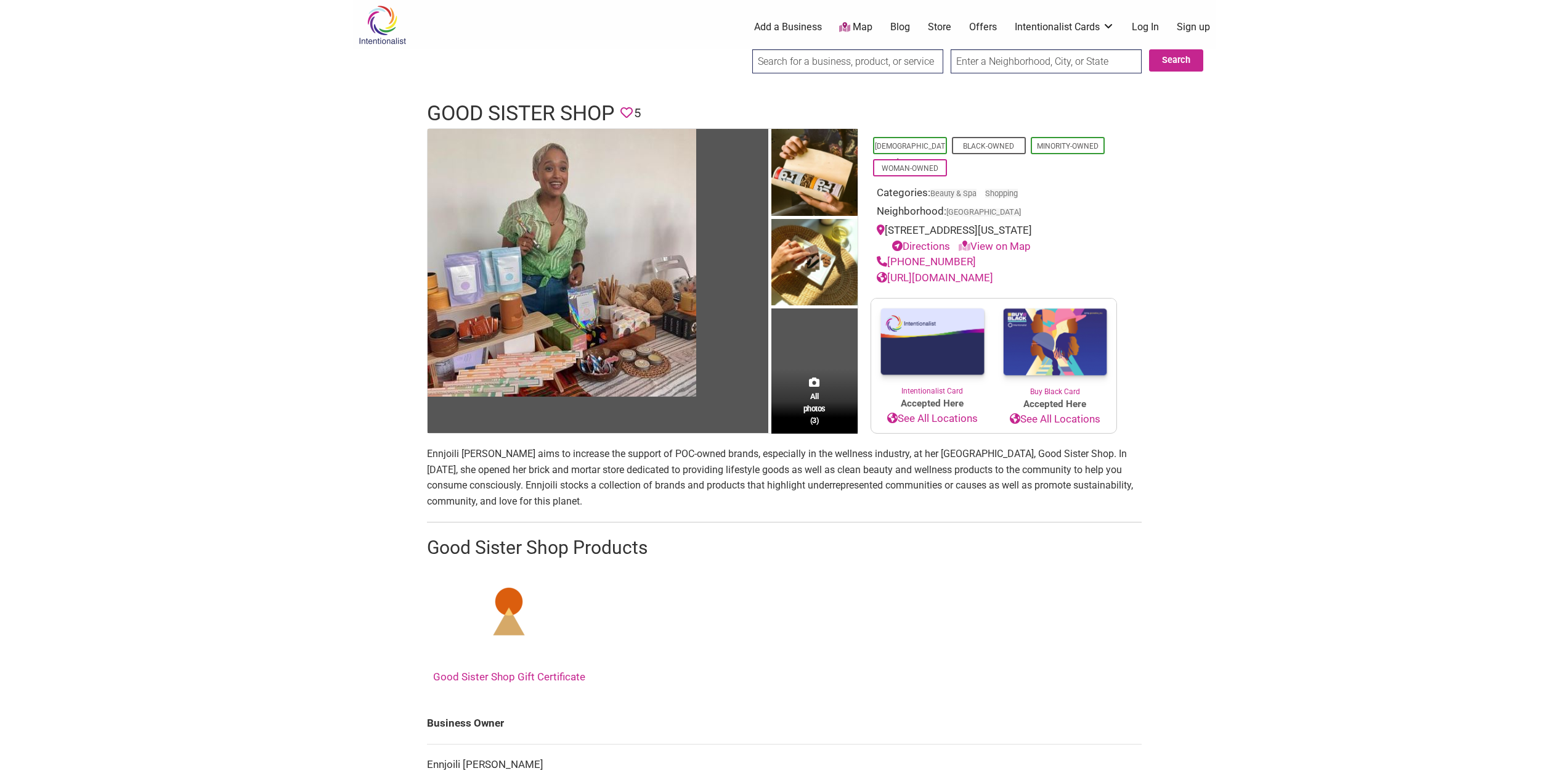
click at [954, 280] on link "[URL][DOMAIN_NAME]" at bounding box center [934, 277] width 116 height 12
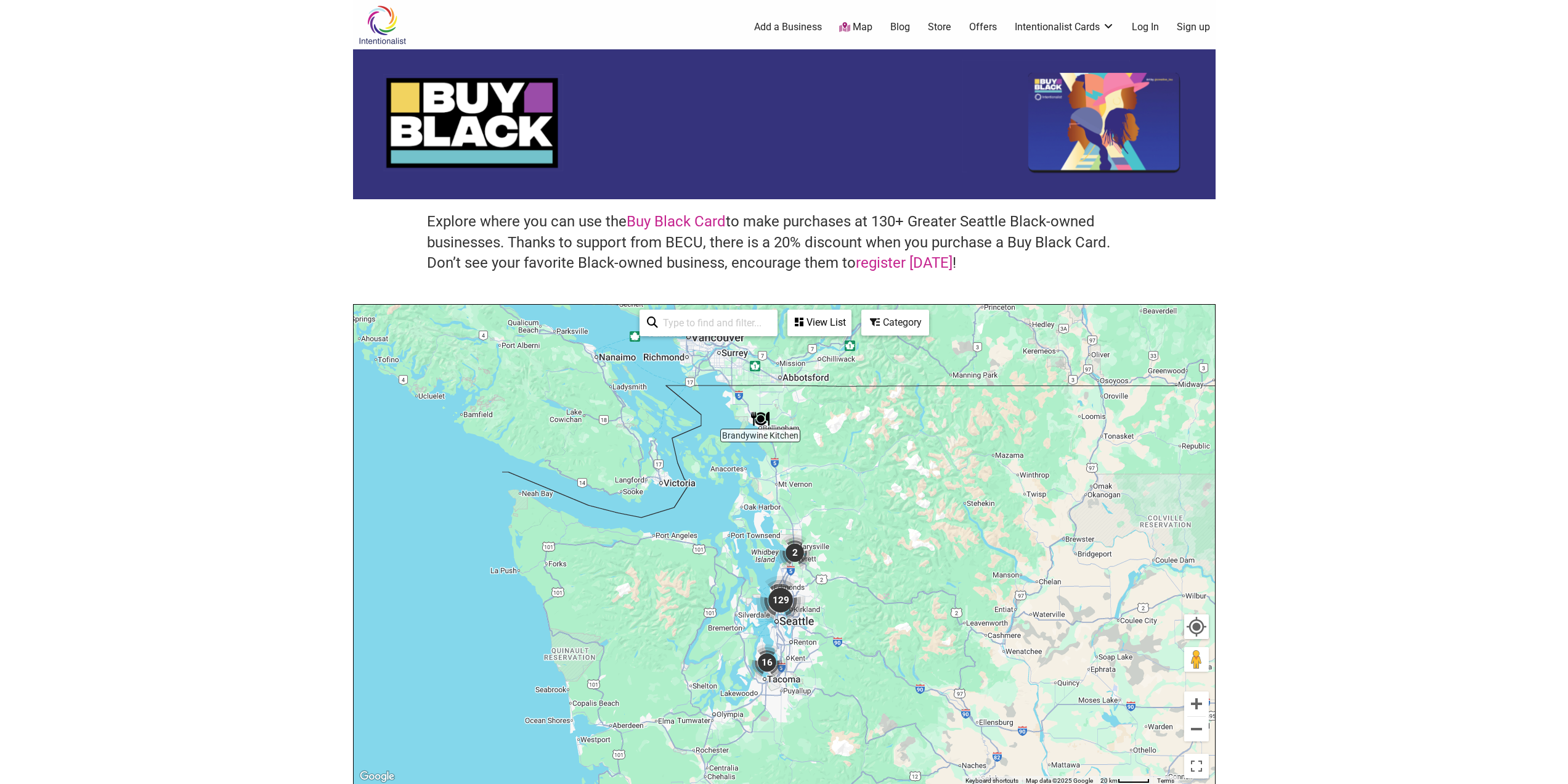
click at [851, 322] on div "Category" at bounding box center [820, 322] width 61 height 23
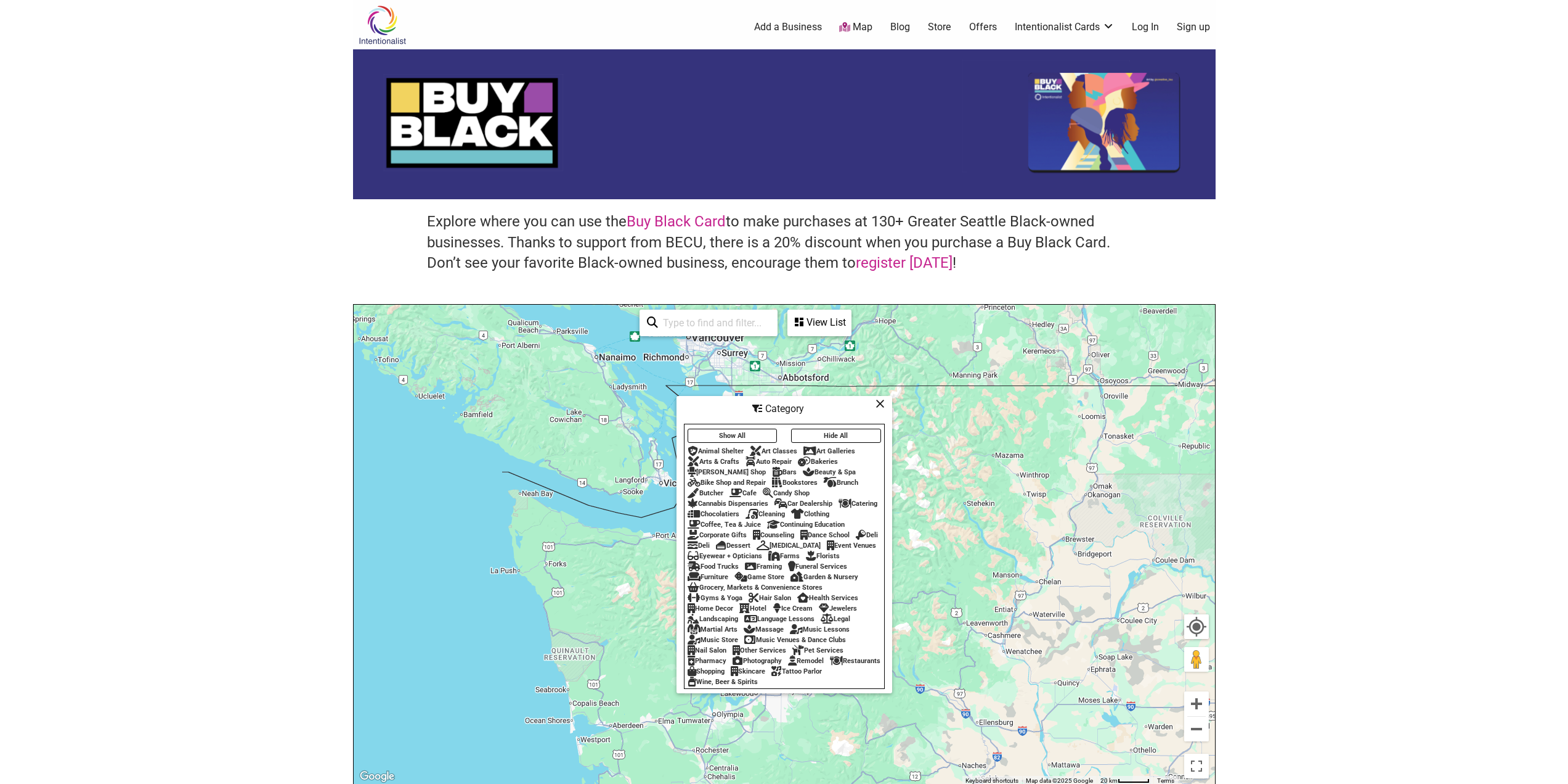
click at [768, 510] on div "Cleaning" at bounding box center [765, 514] width 39 height 8
click at [884, 404] on icon at bounding box center [880, 404] width 9 height 1
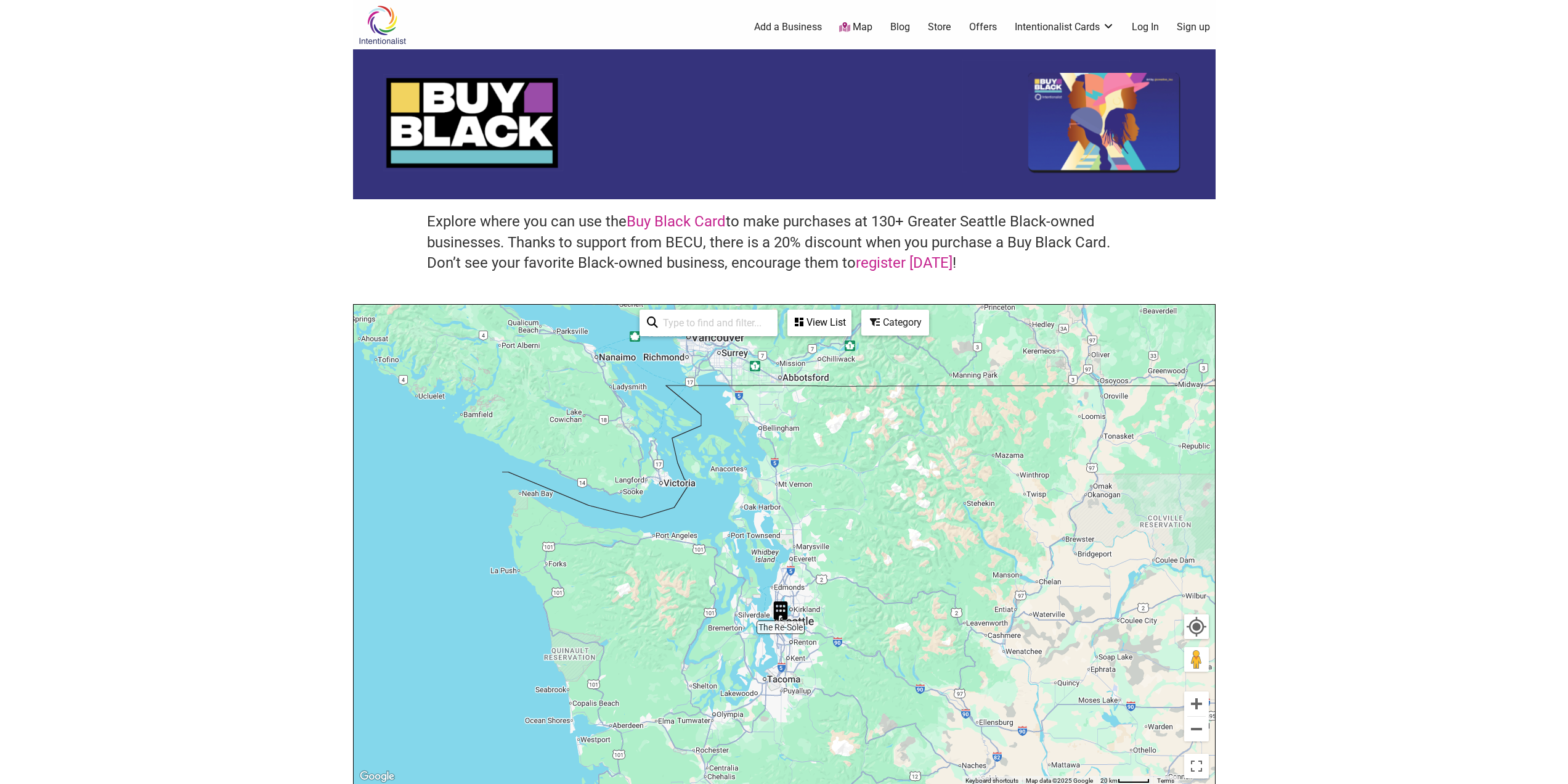
click at [785, 608] on img "The Re-Sole" at bounding box center [781, 611] width 28 height 28
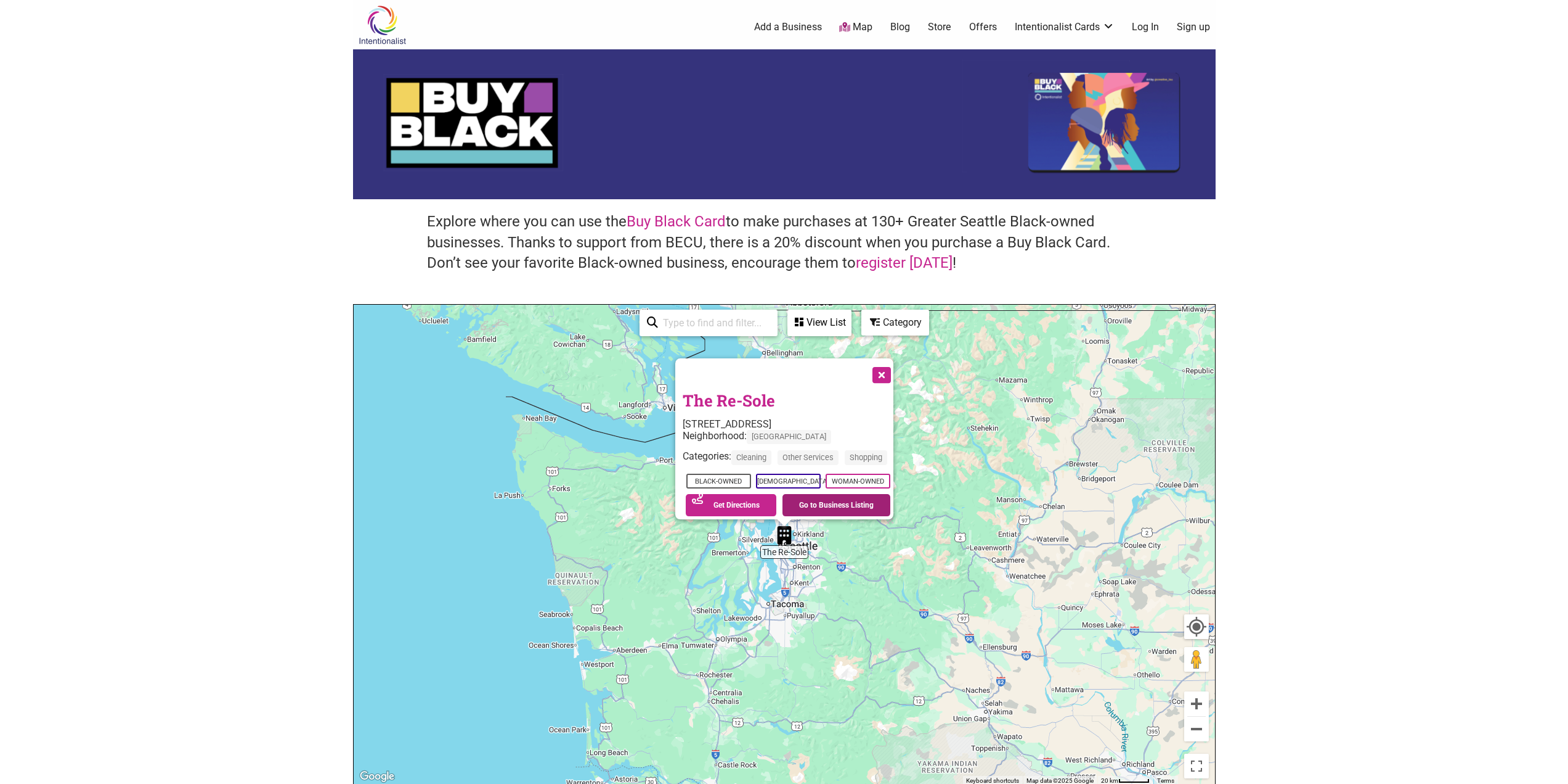
click at [825, 502] on link "Go to Business Listing" at bounding box center [837, 505] width 108 height 22
click at [1193, 732] on button "Zoom out" at bounding box center [1196, 729] width 24 height 24
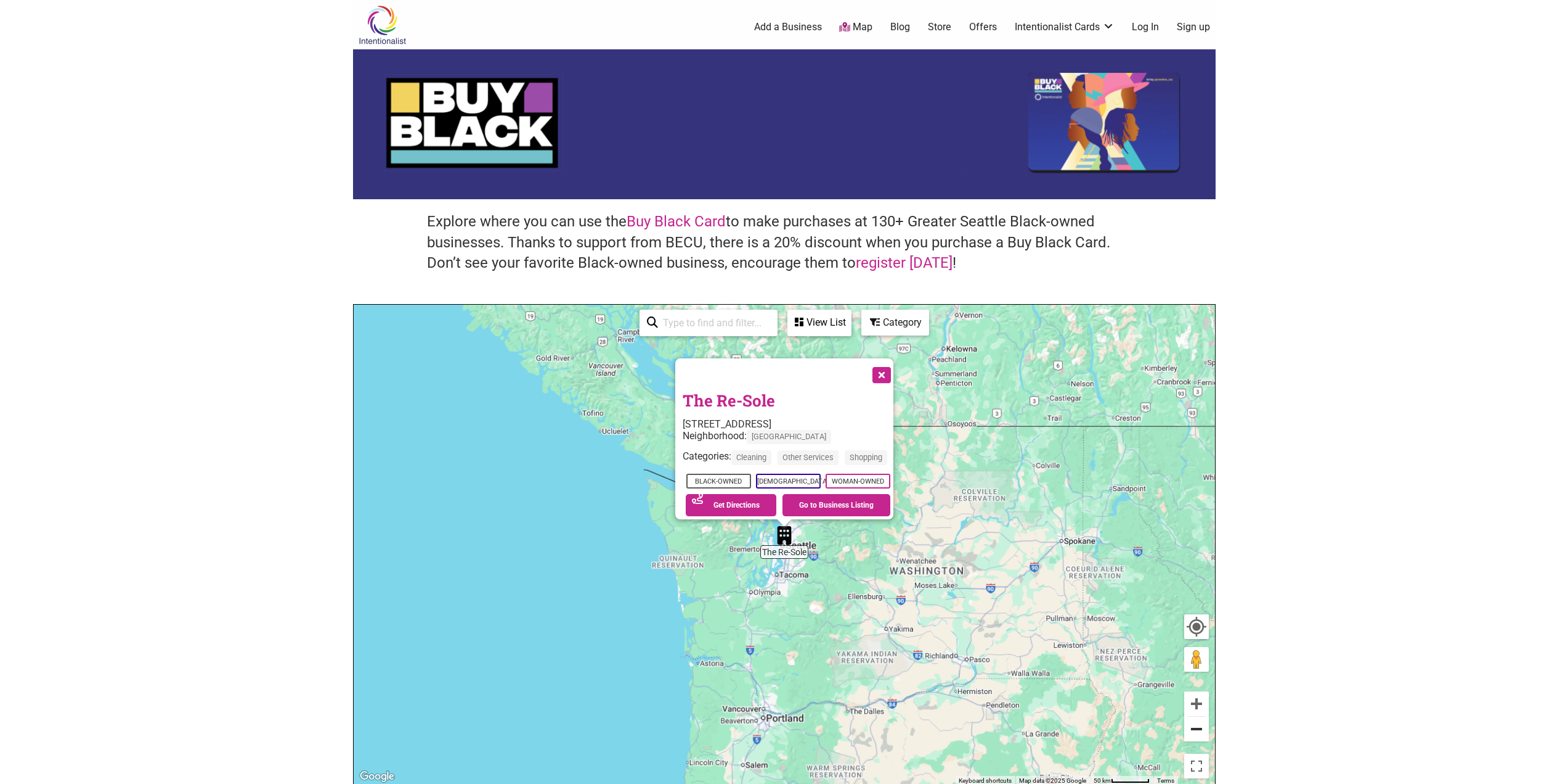
click at [1193, 732] on button "Zoom out" at bounding box center [1196, 729] width 24 height 24
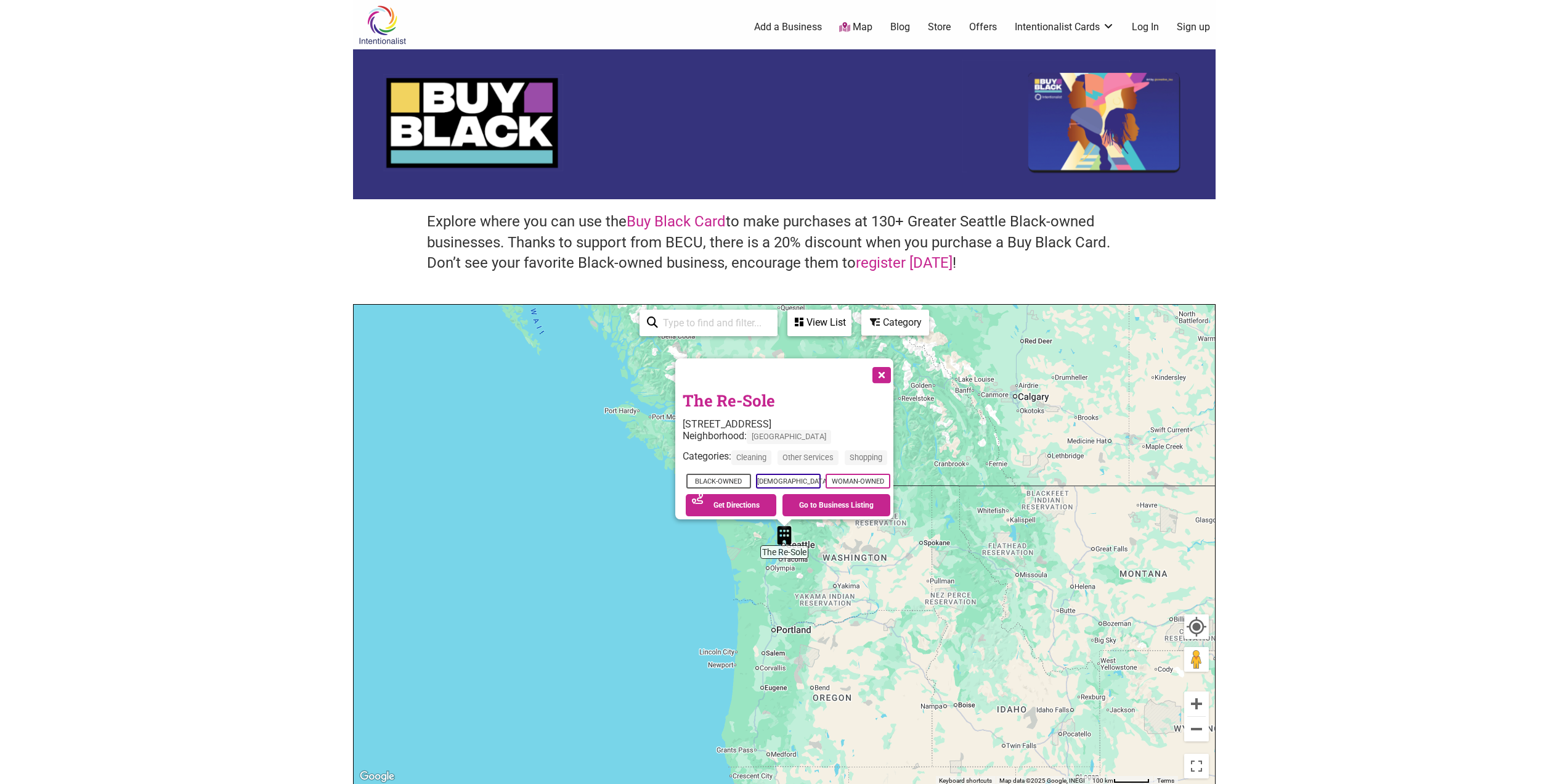
click at [892, 366] on button "Close" at bounding box center [880, 374] width 31 height 31
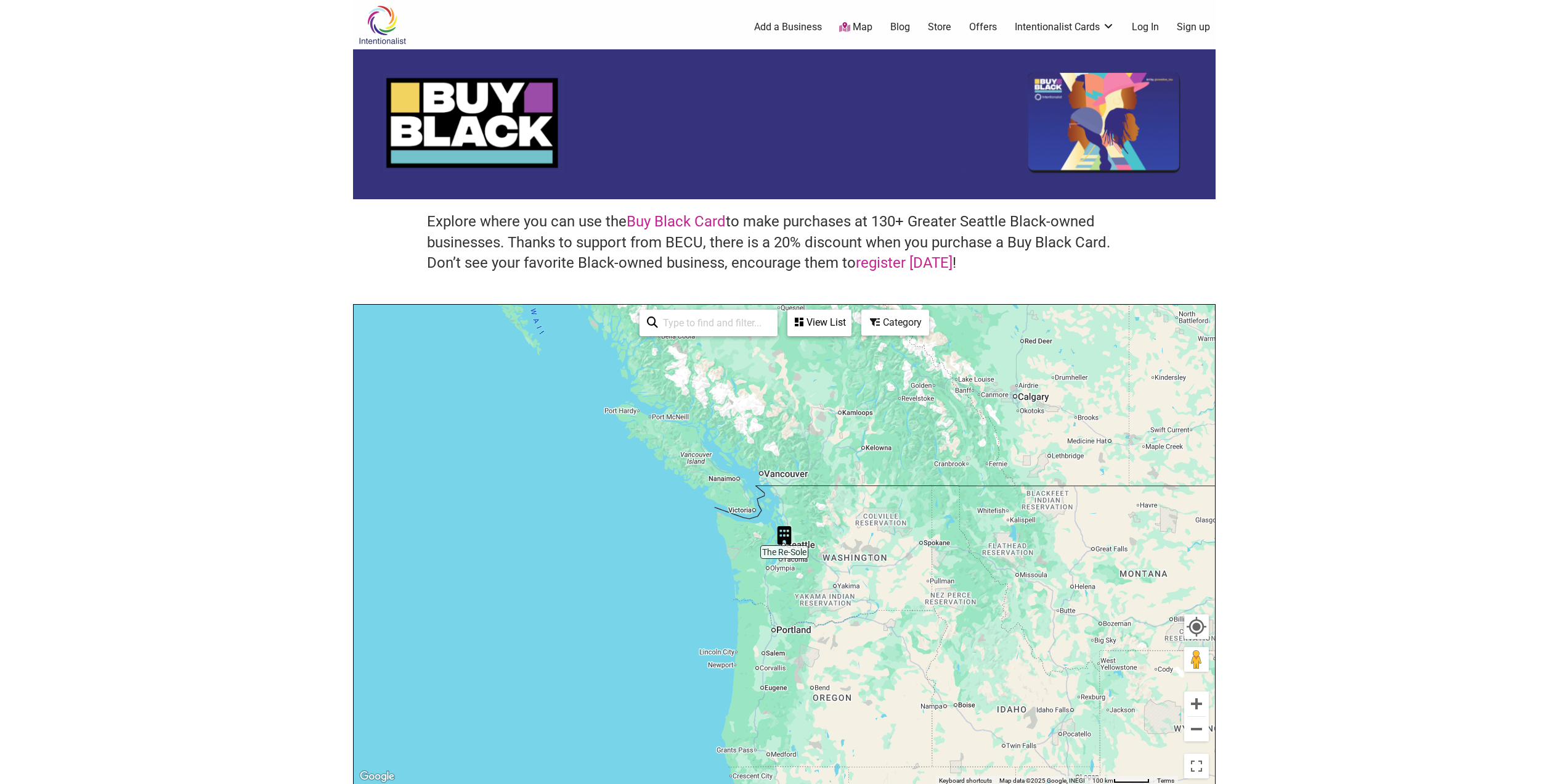
click at [851, 324] on div "Category" at bounding box center [820, 322] width 61 height 23
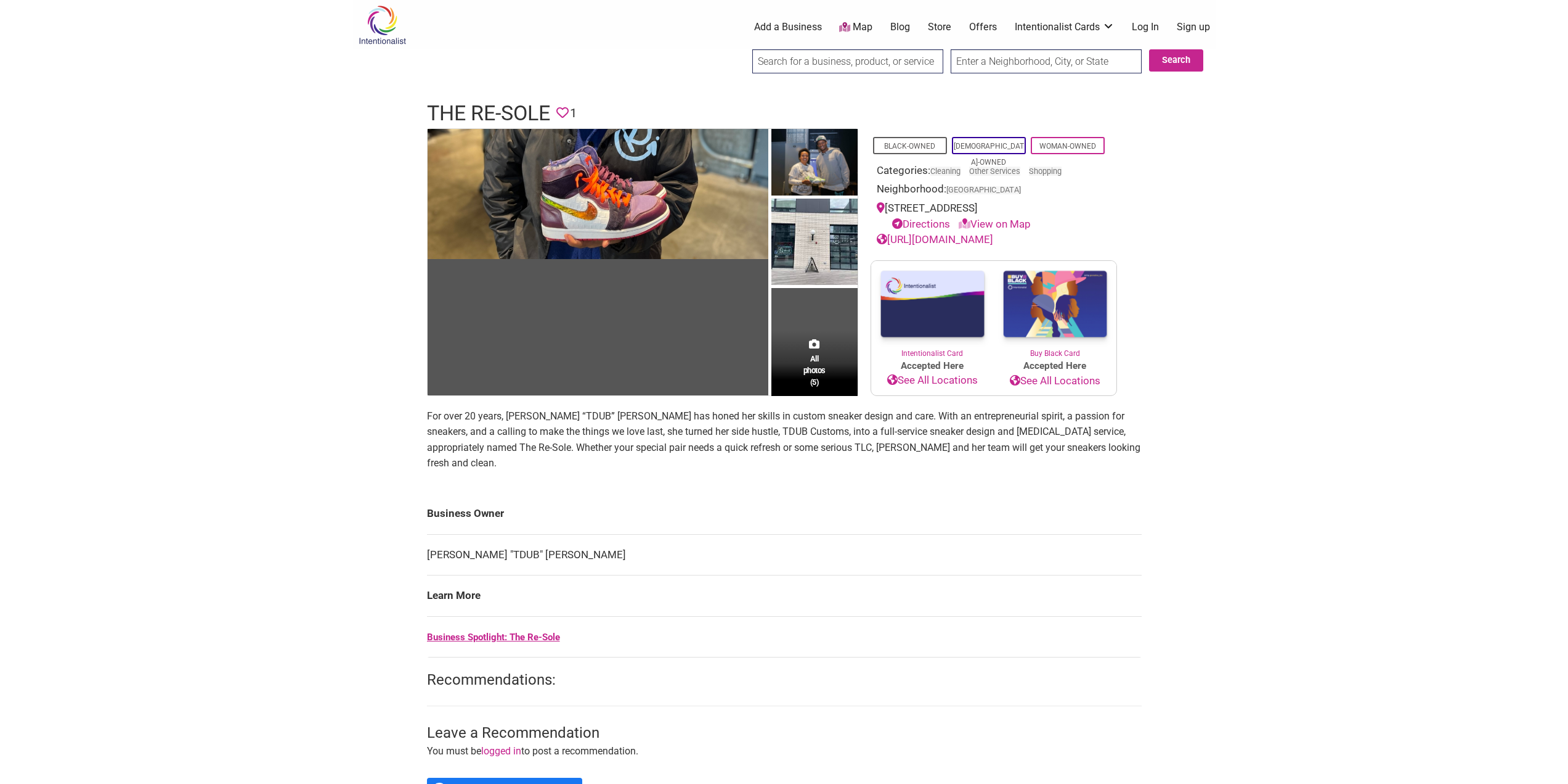
click at [923, 241] on link "[URL][DOMAIN_NAME]" at bounding box center [934, 239] width 116 height 12
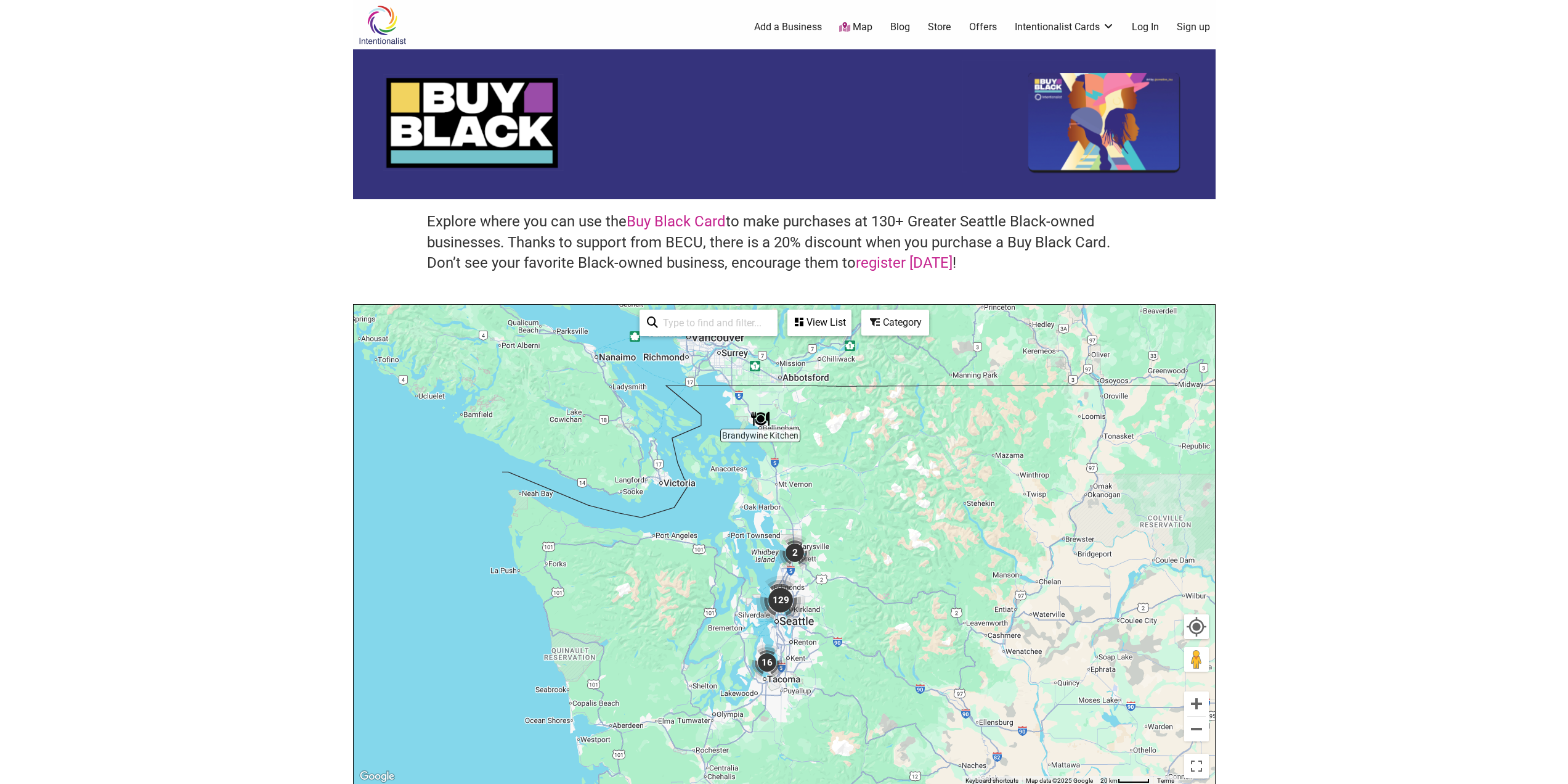
click at [851, 325] on div "Category" at bounding box center [820, 322] width 61 height 23
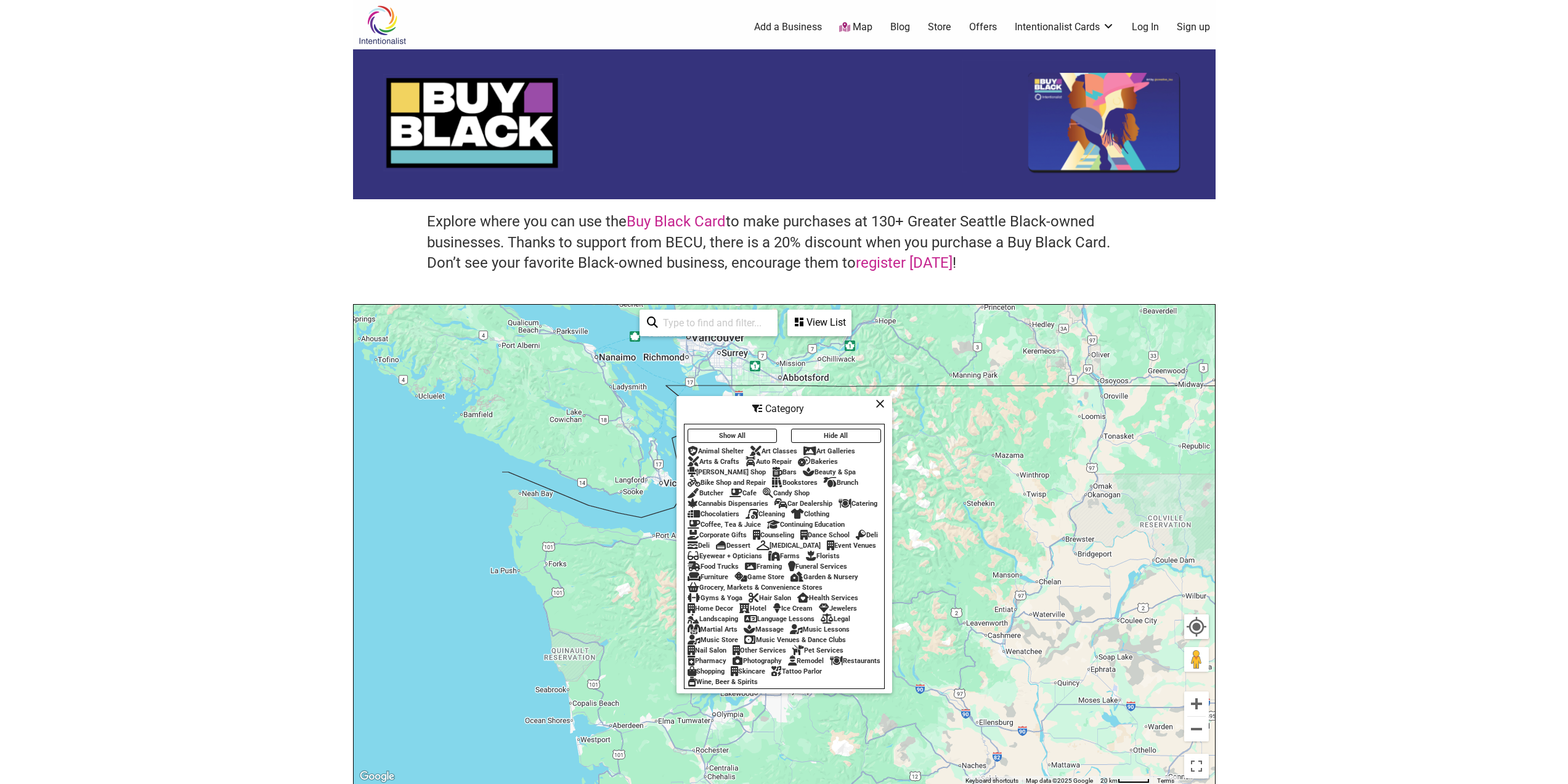
click at [844, 611] on div "Jewelers" at bounding box center [838, 608] width 38 height 8
click at [880, 404] on icon at bounding box center [880, 404] width 9 height 1
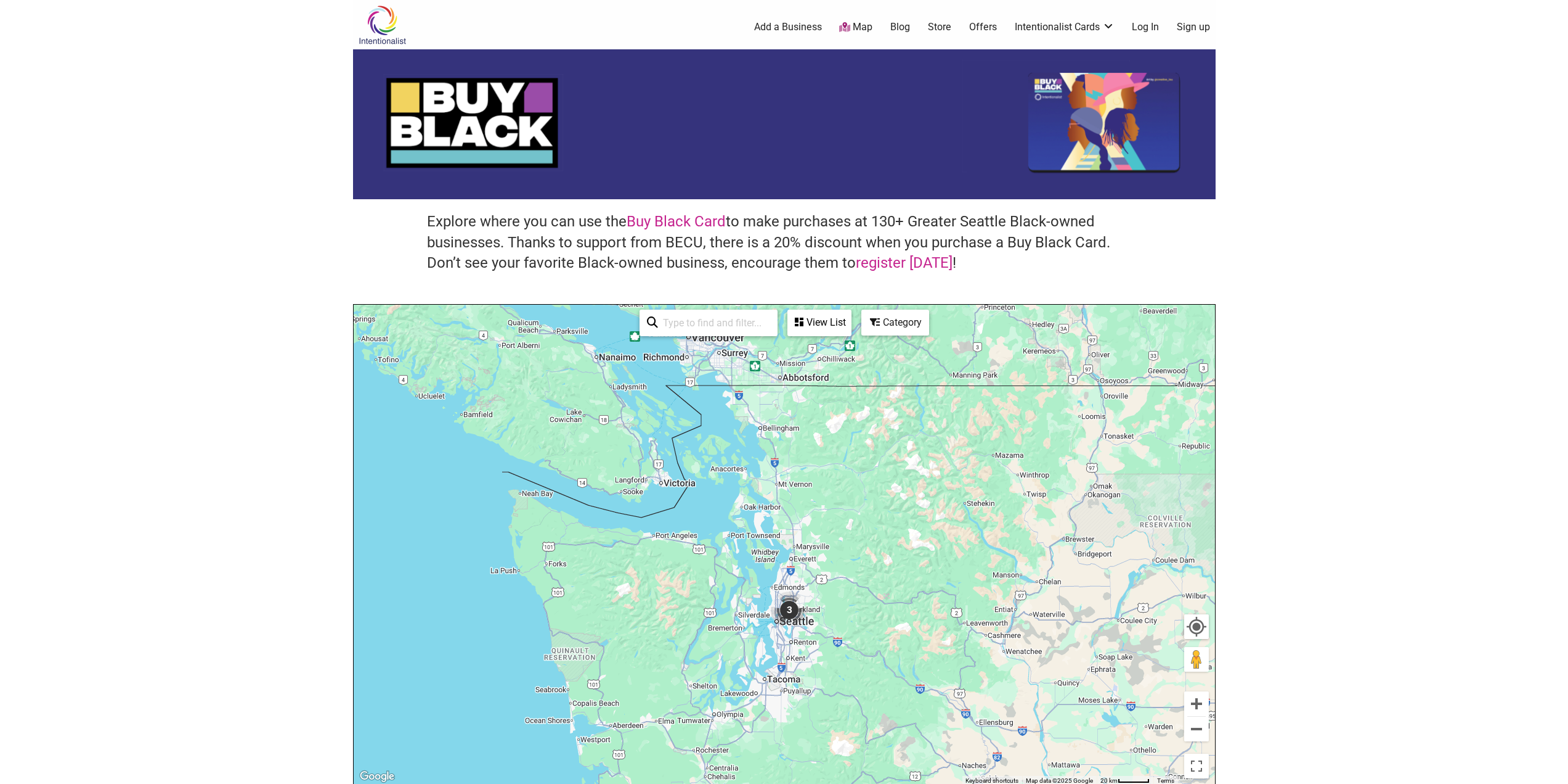
click at [787, 606] on img "3" at bounding box center [789, 610] width 47 height 47
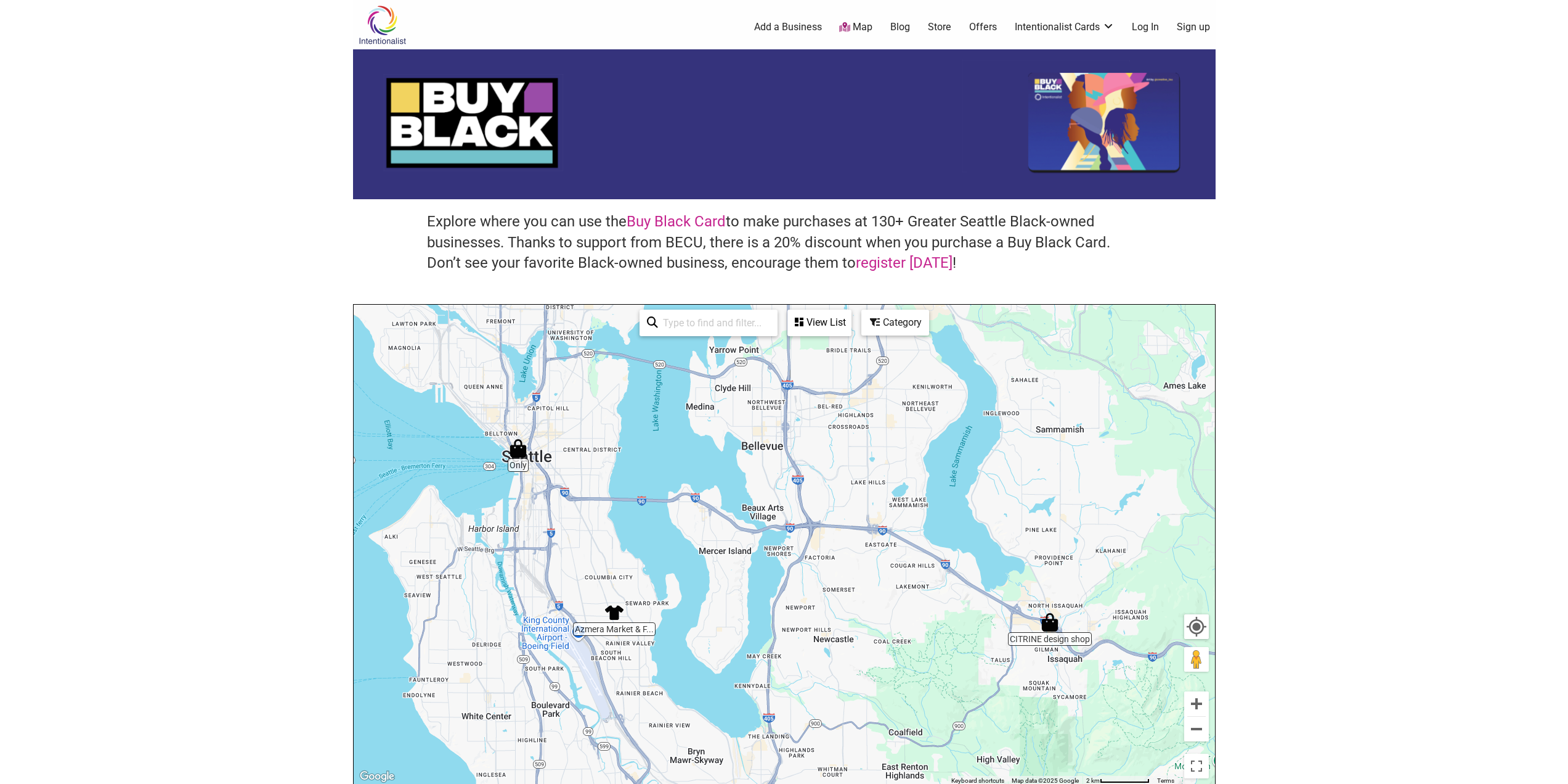
click at [517, 456] on img "Only" at bounding box center [518, 448] width 28 height 28
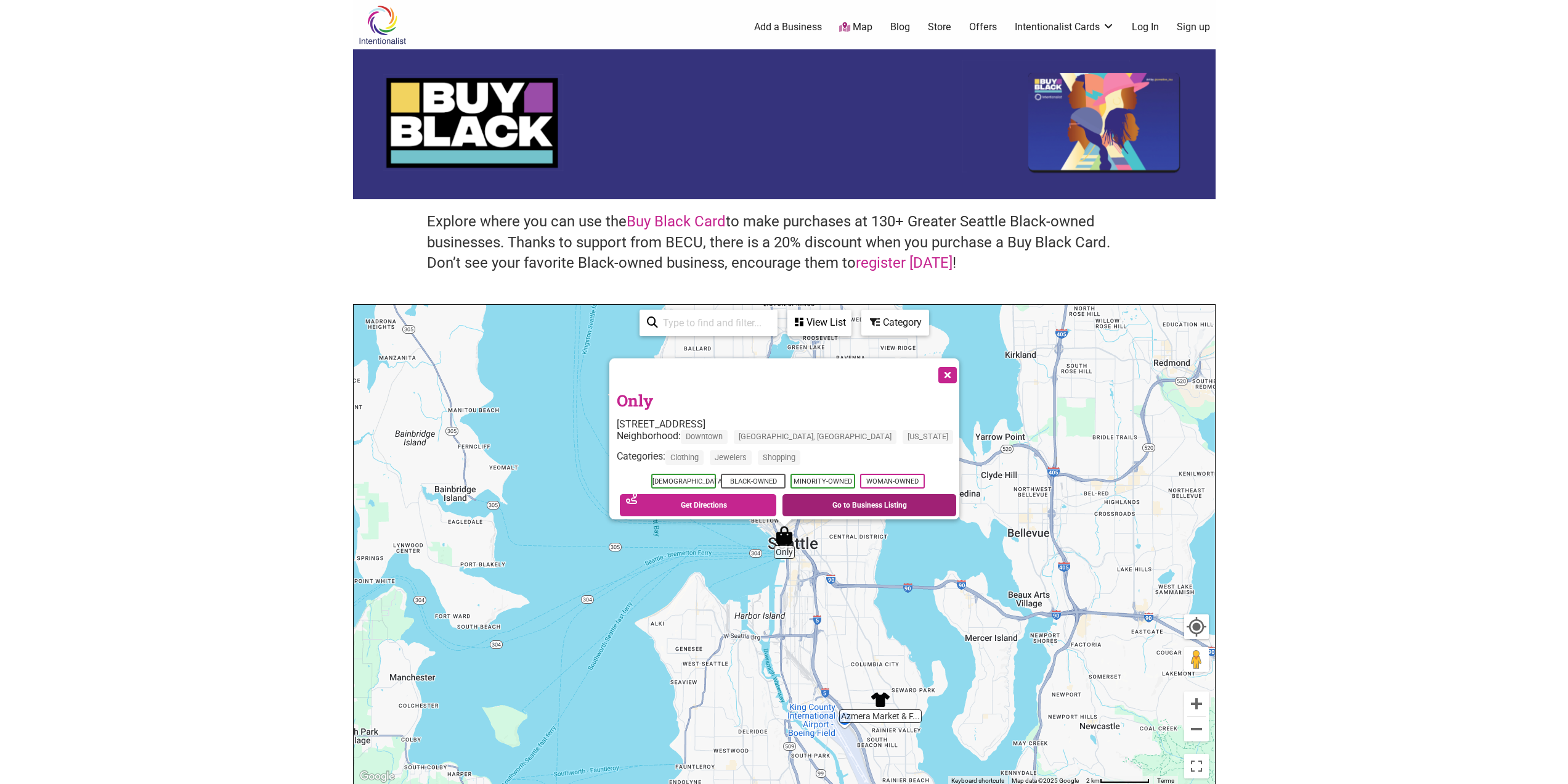
click at [858, 499] on link "Go to Business Listing" at bounding box center [869, 505] width 174 height 22
click at [932, 369] on button "Close" at bounding box center [947, 374] width 31 height 31
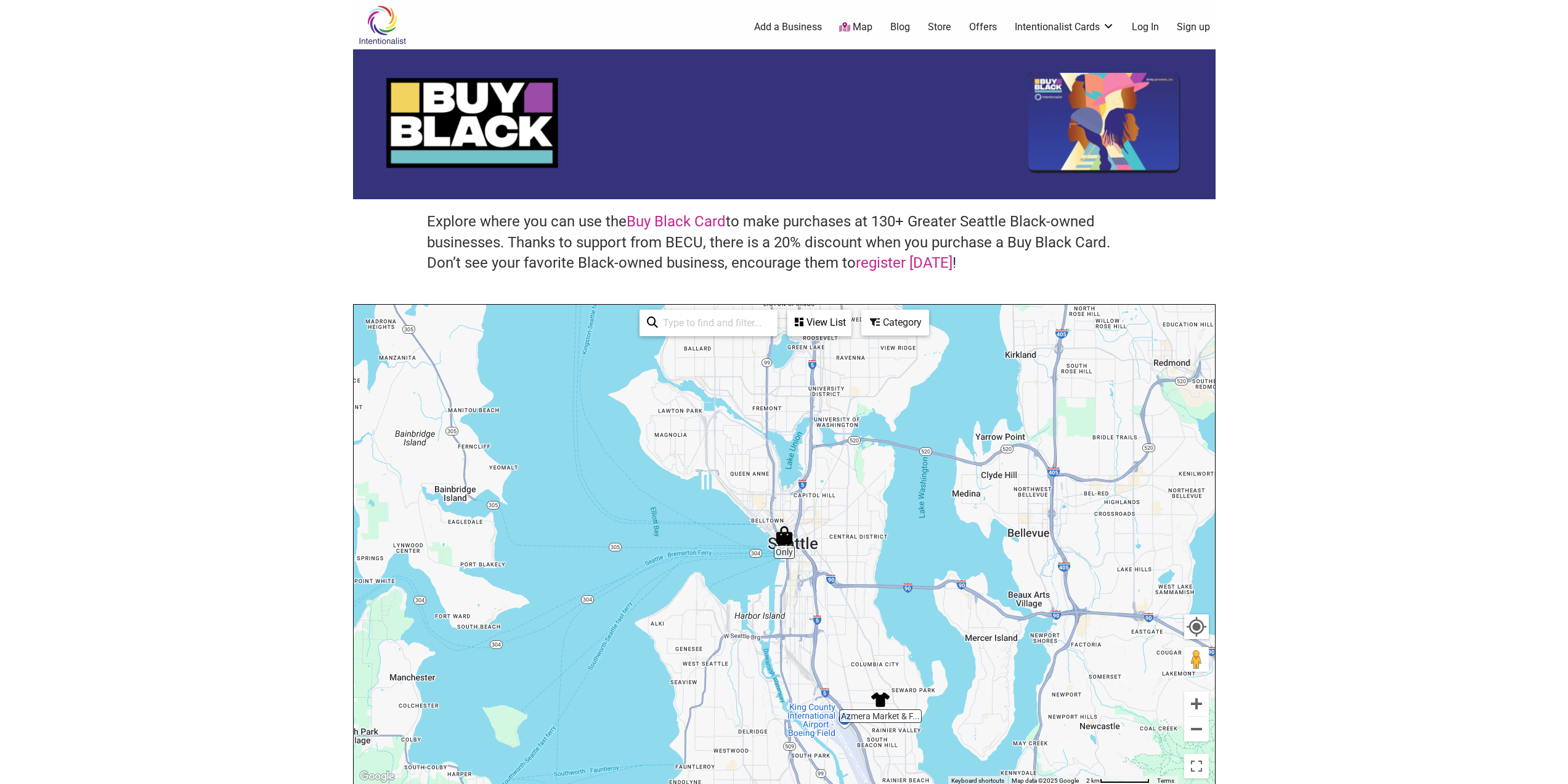
click at [877, 706] on img "Azmera Market & Fashion" at bounding box center [880, 699] width 28 height 28
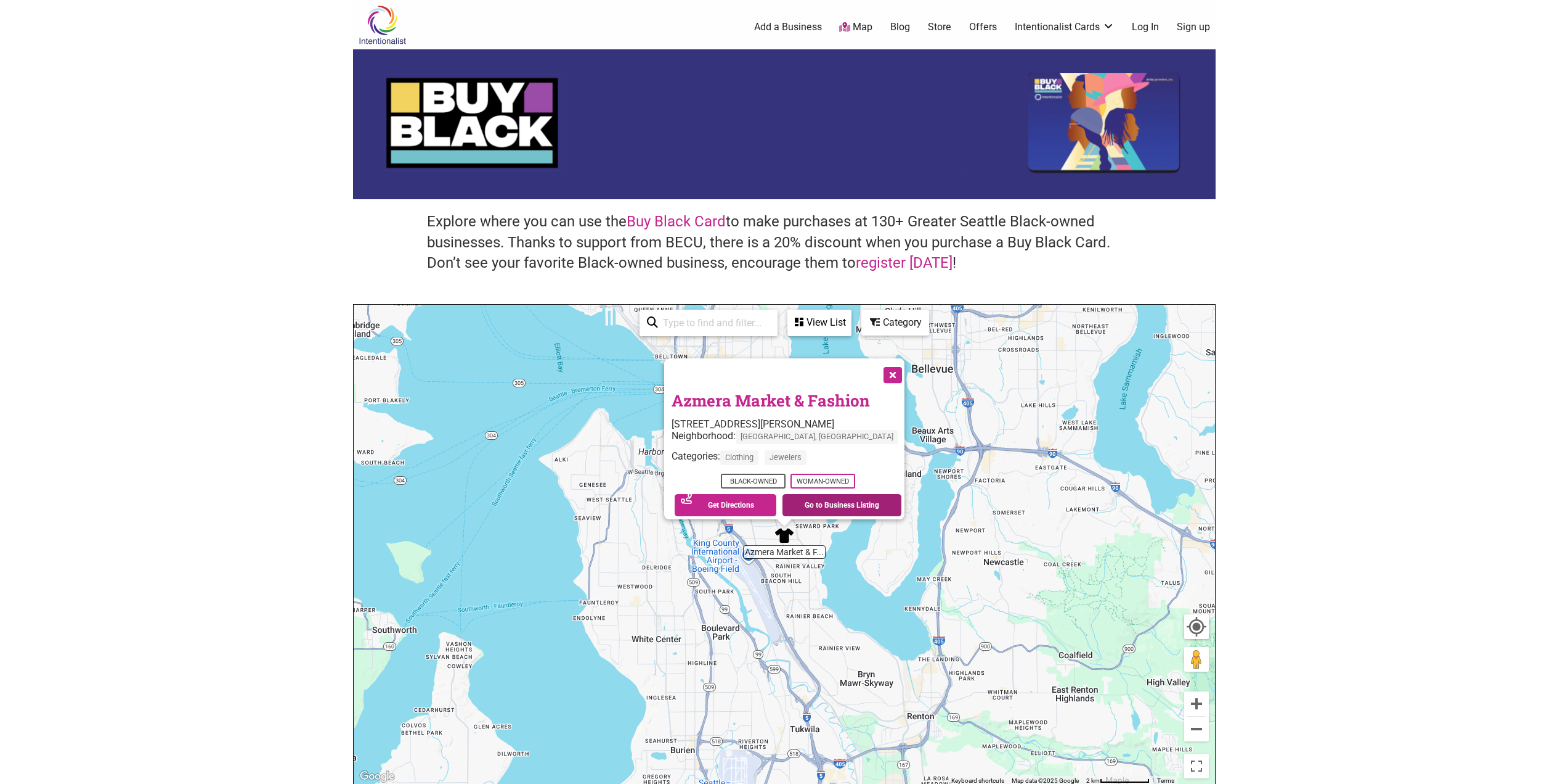
click at [820, 498] on link "Go to Business Listing" at bounding box center [842, 505] width 119 height 22
click at [899, 365] on button "Close" at bounding box center [892, 374] width 31 height 31
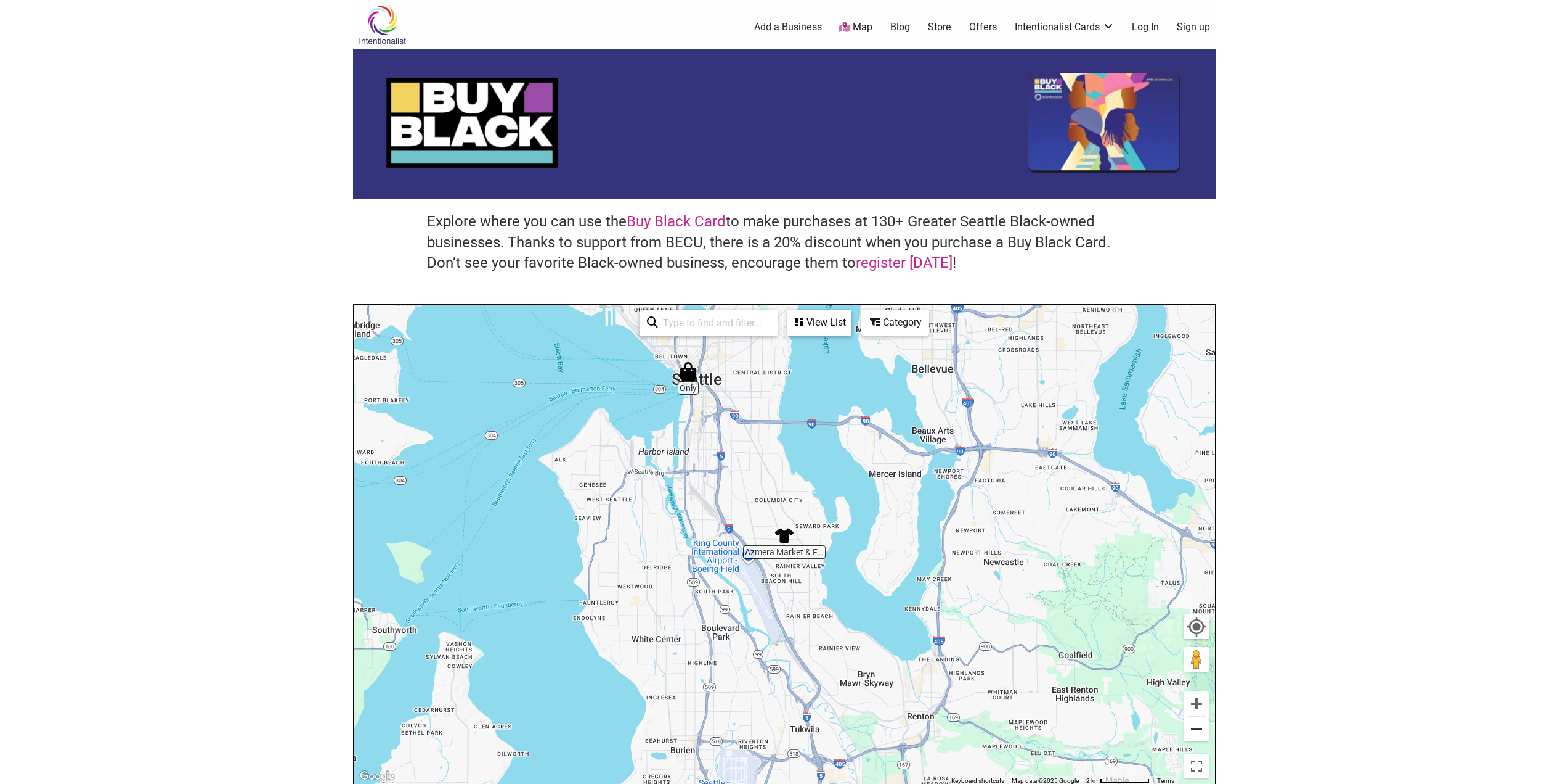
click at [1197, 726] on button "Zoom out" at bounding box center [1196, 729] width 24 height 24
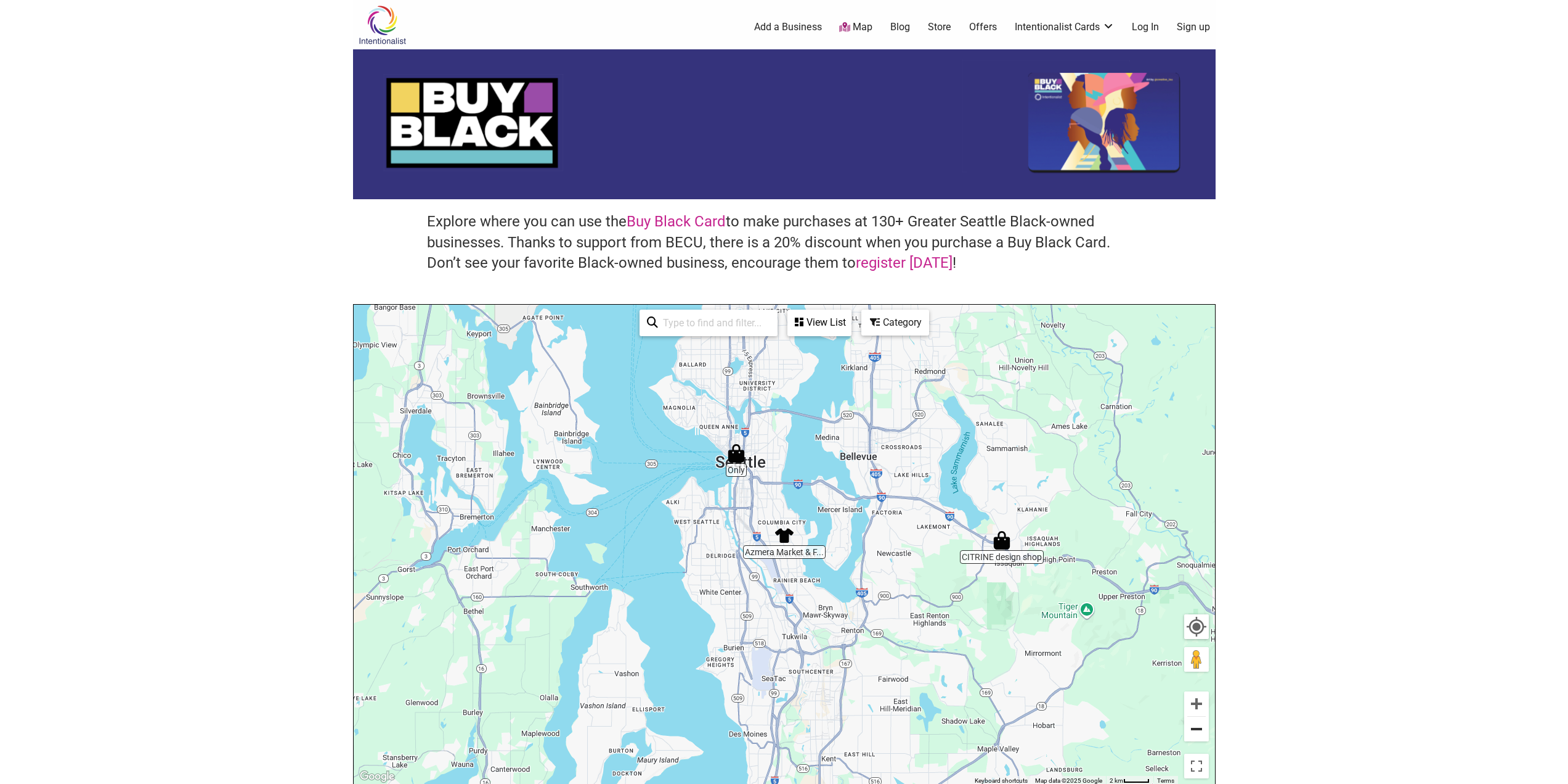
click at [1197, 726] on button "Zoom out" at bounding box center [1196, 729] width 24 height 24
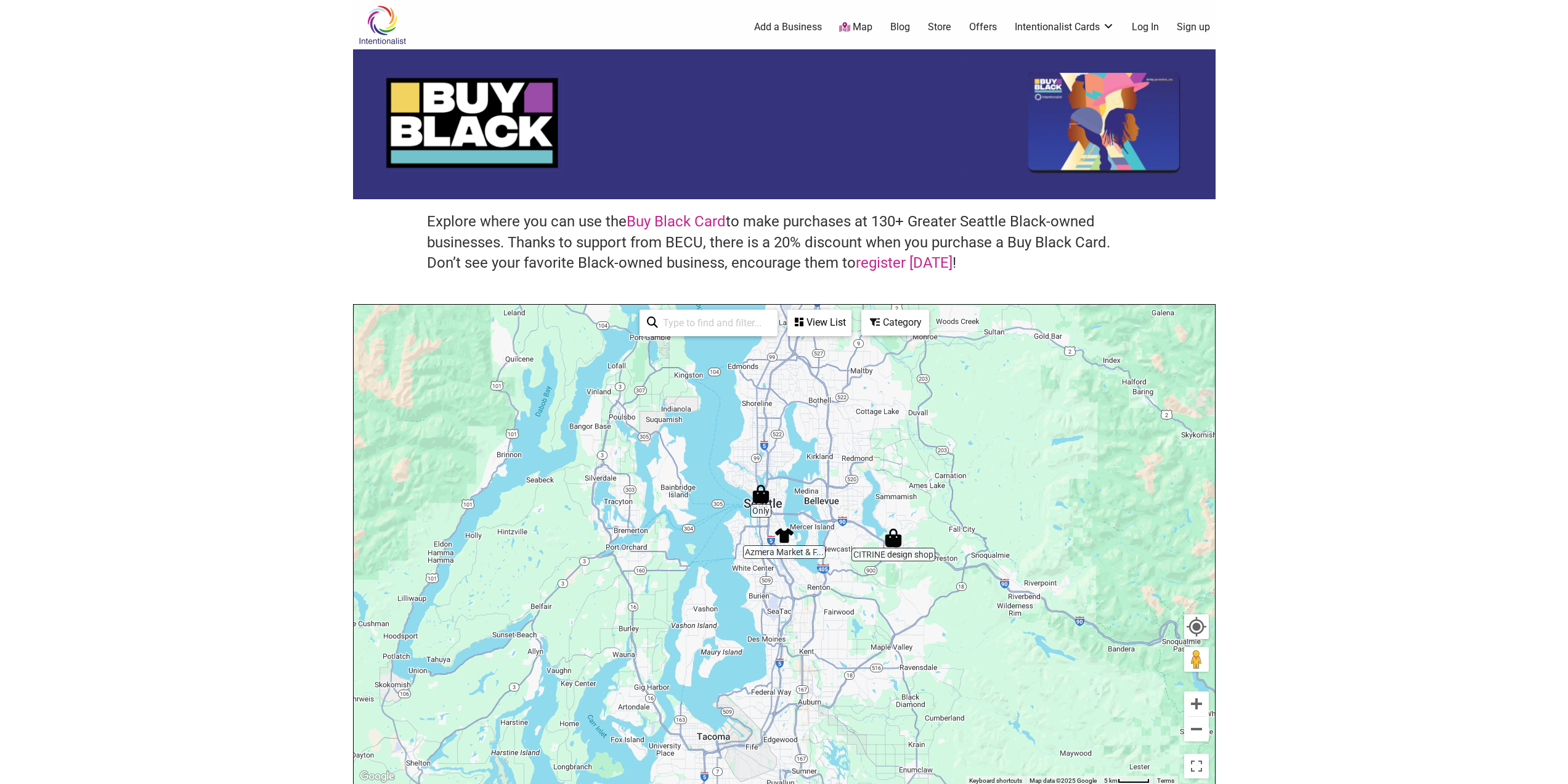
click at [896, 542] on img "CITRINE design shop" at bounding box center [893, 538] width 28 height 28
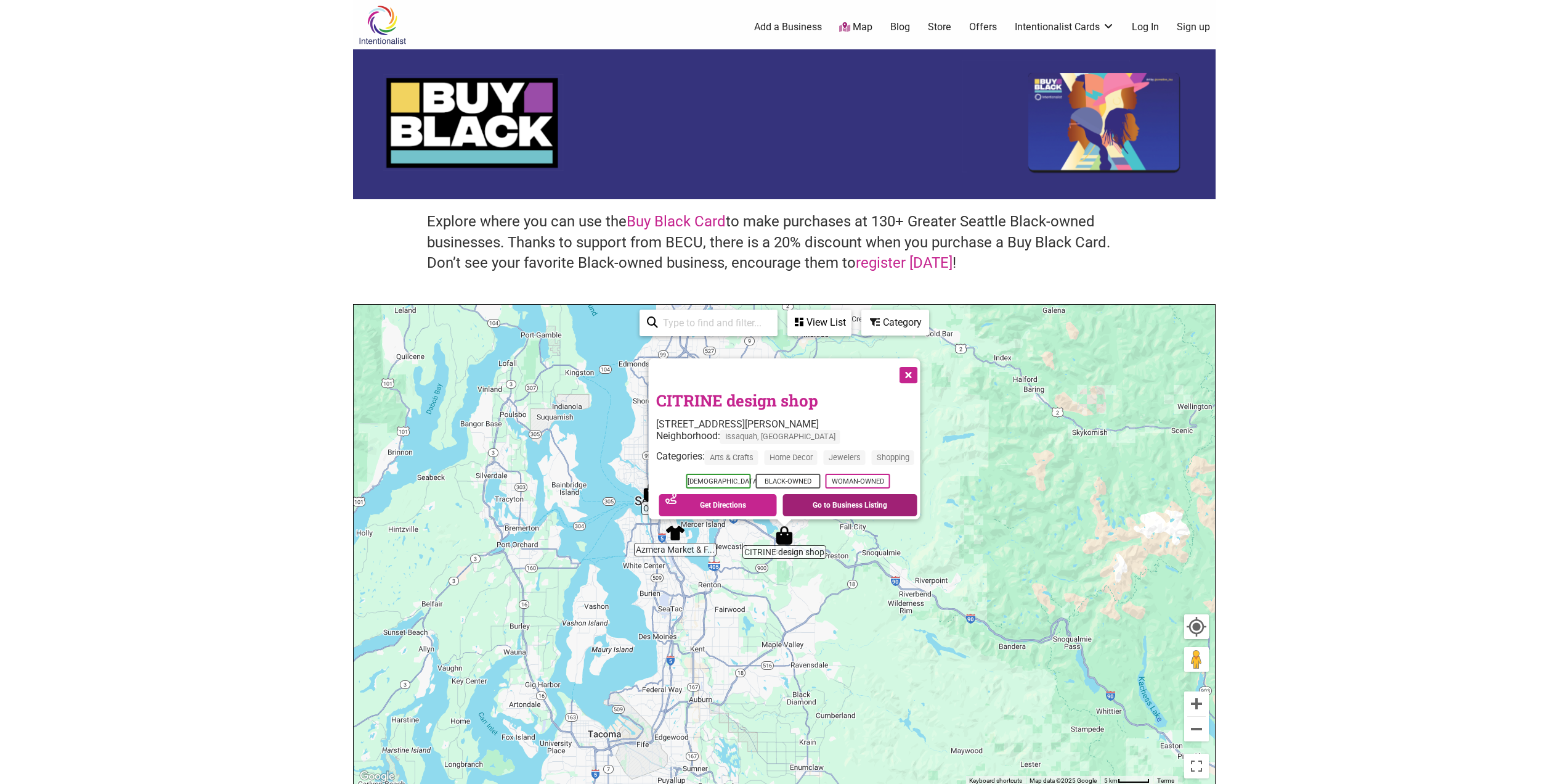
click at [849, 502] on link "Go to Business Listing" at bounding box center [850, 505] width 135 height 22
click at [918, 367] on button "Close" at bounding box center [907, 374] width 31 height 31
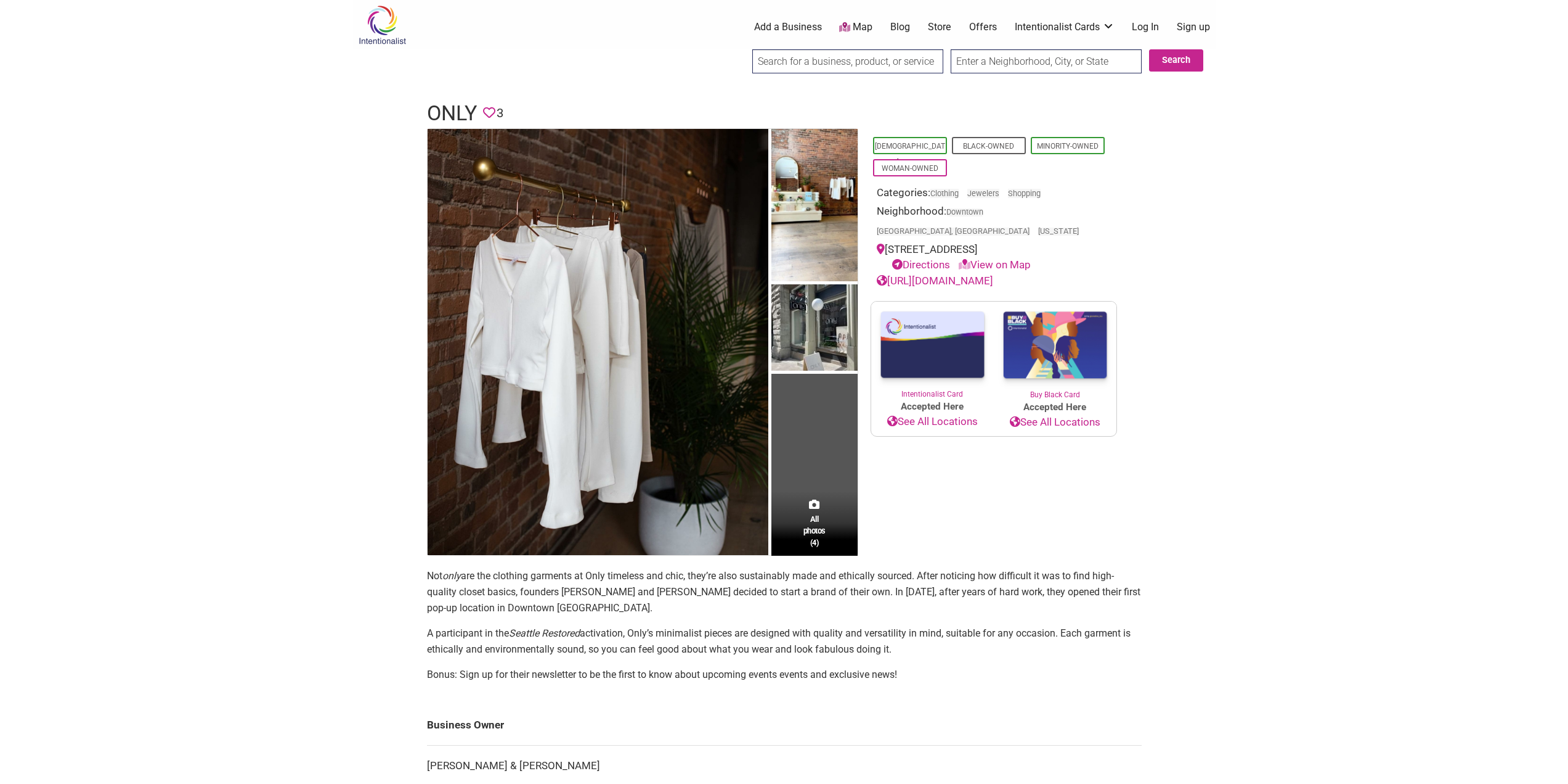
click at [926, 274] on link "[URL][DOMAIN_NAME]" at bounding box center [934, 280] width 116 height 12
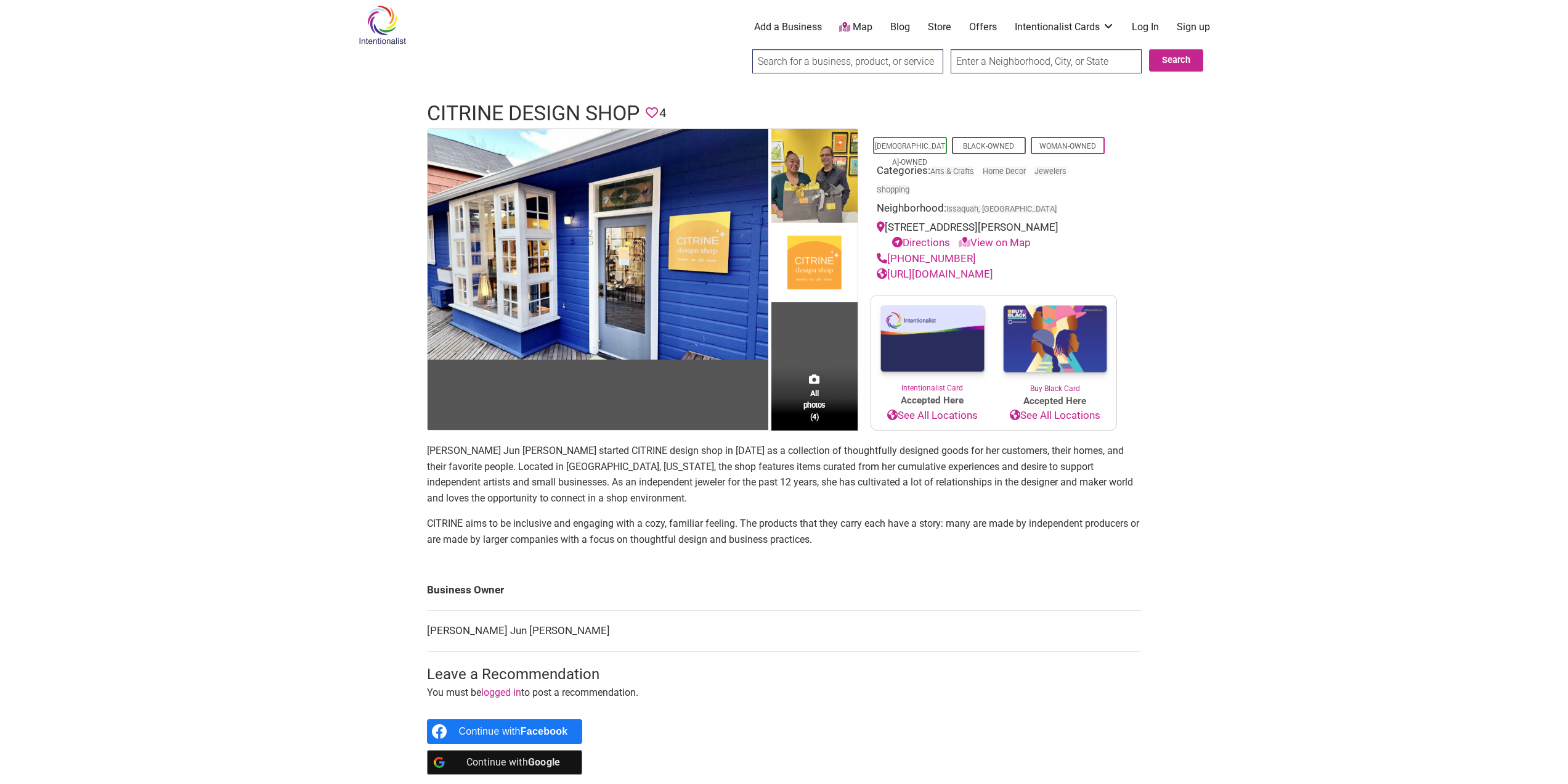
click at [972, 280] on link "[URL][DOMAIN_NAME]" at bounding box center [934, 273] width 116 height 12
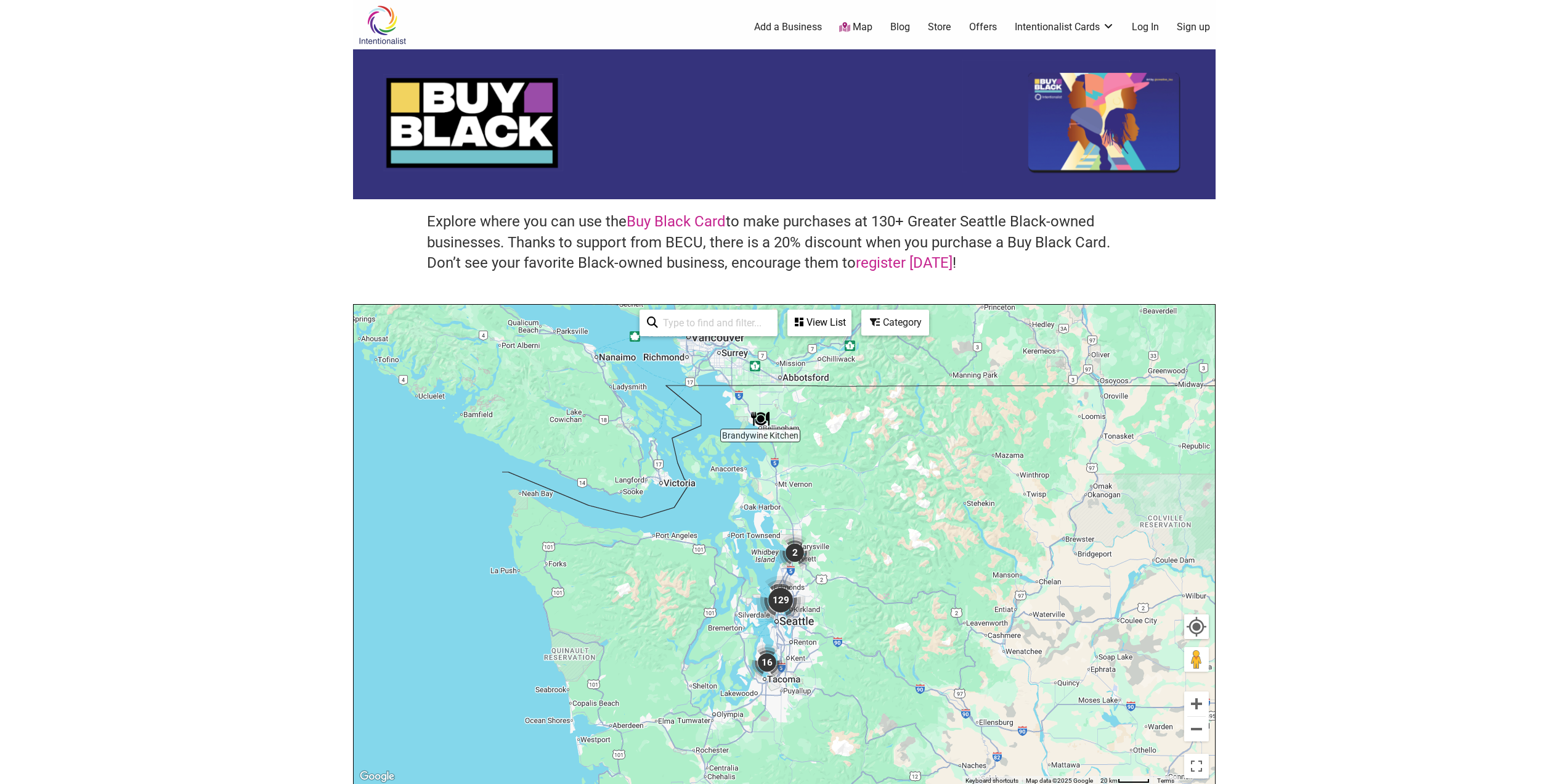
click at [851, 324] on div "Category" at bounding box center [820, 322] width 61 height 23
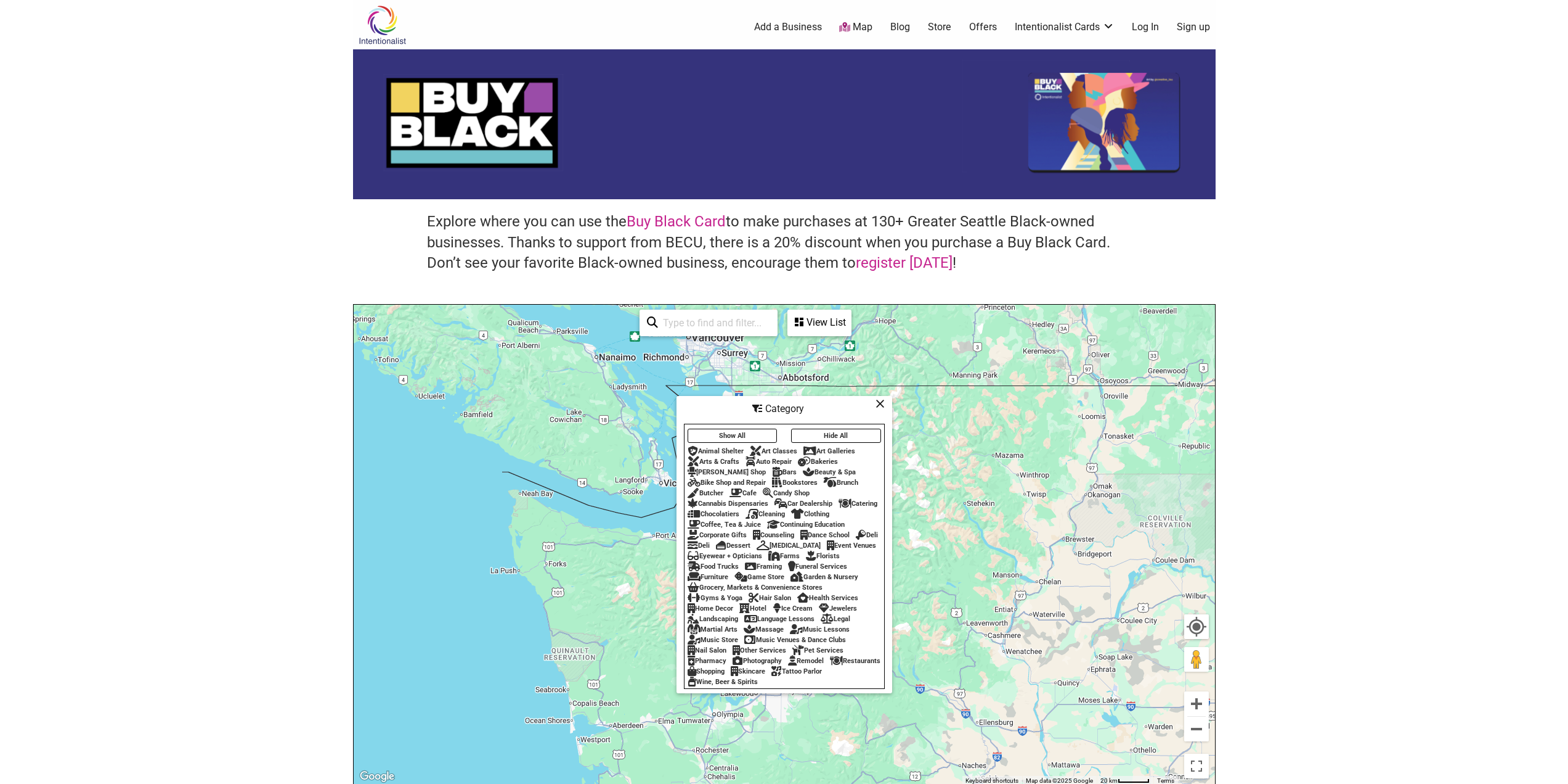
click at [830, 600] on div "Health Services" at bounding box center [827, 598] width 61 height 8
click at [884, 404] on icon at bounding box center [880, 404] width 9 height 1
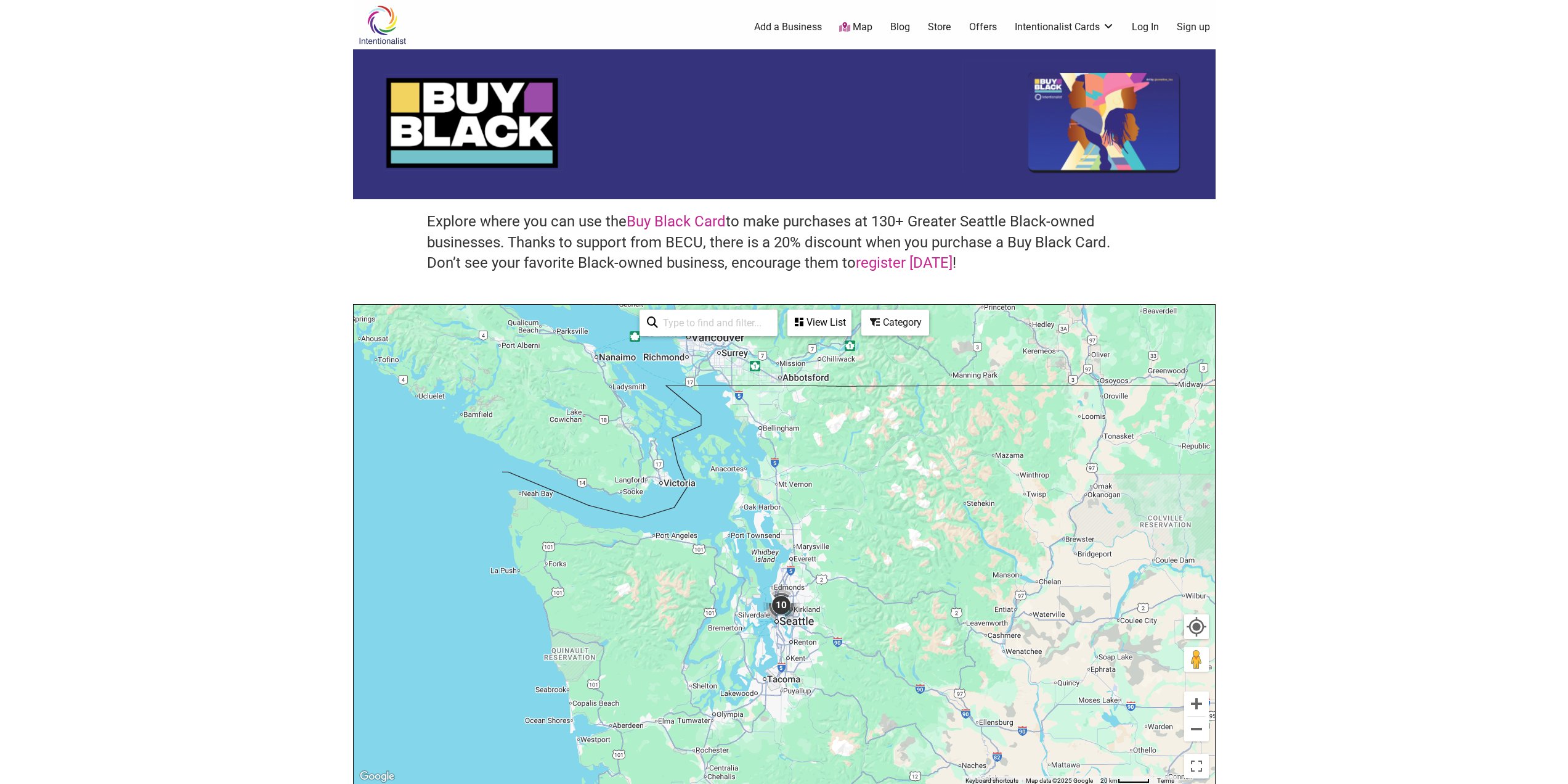
click at [785, 602] on img "10" at bounding box center [782, 605] width 47 height 47
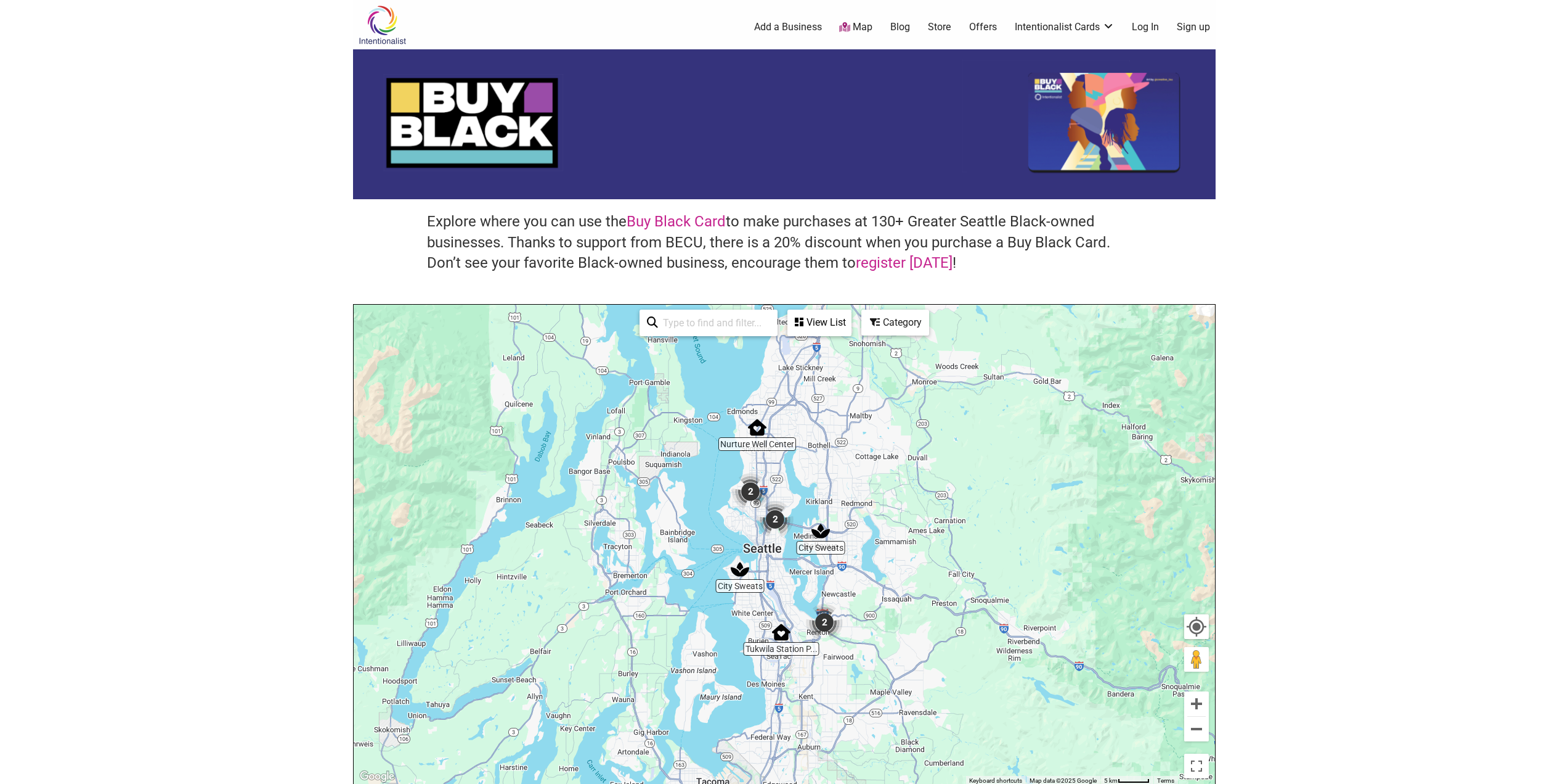
click at [825, 620] on img "2" at bounding box center [825, 622] width 47 height 47
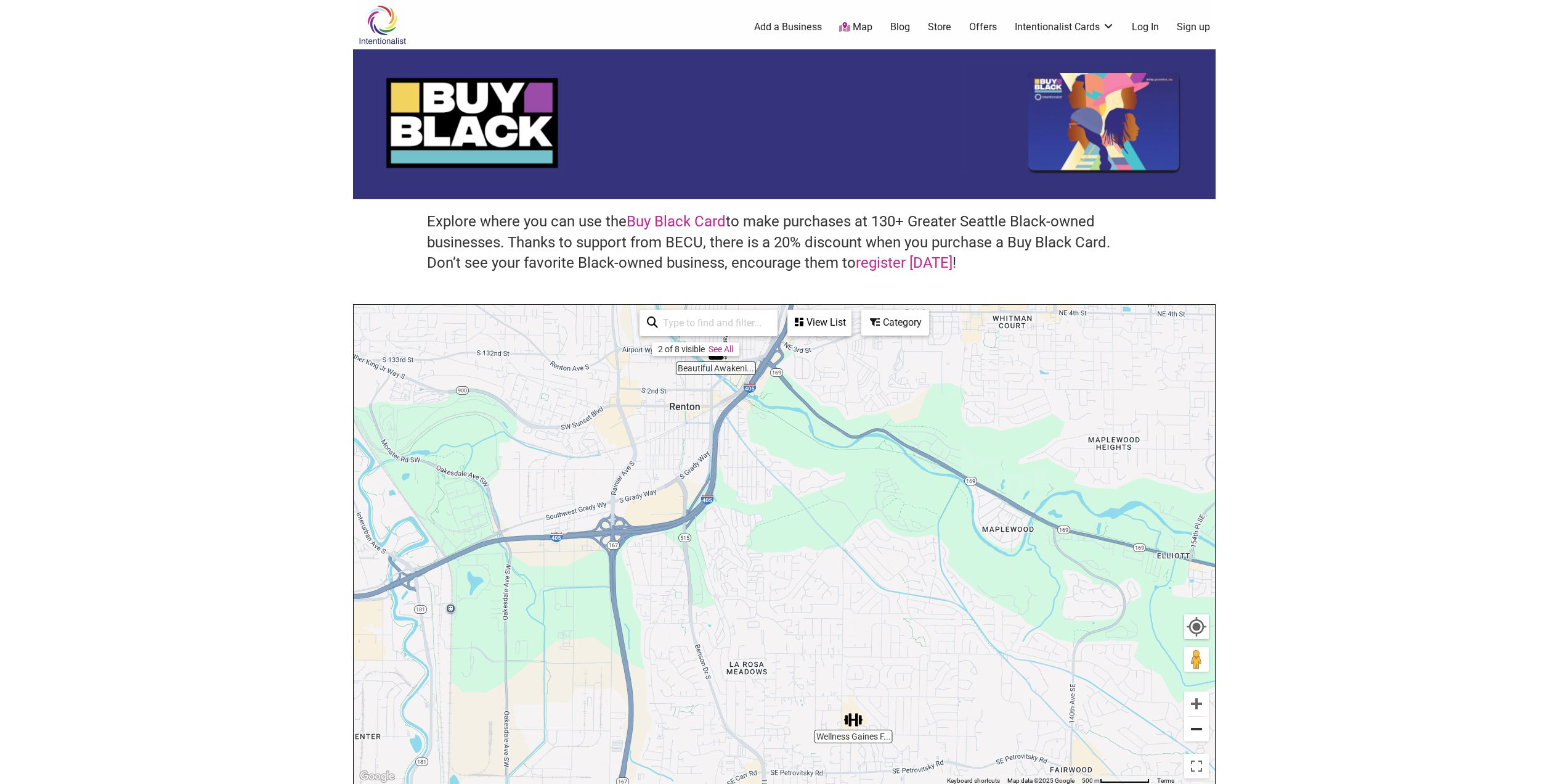
click at [1193, 732] on button "Zoom out" at bounding box center [1196, 729] width 24 height 24
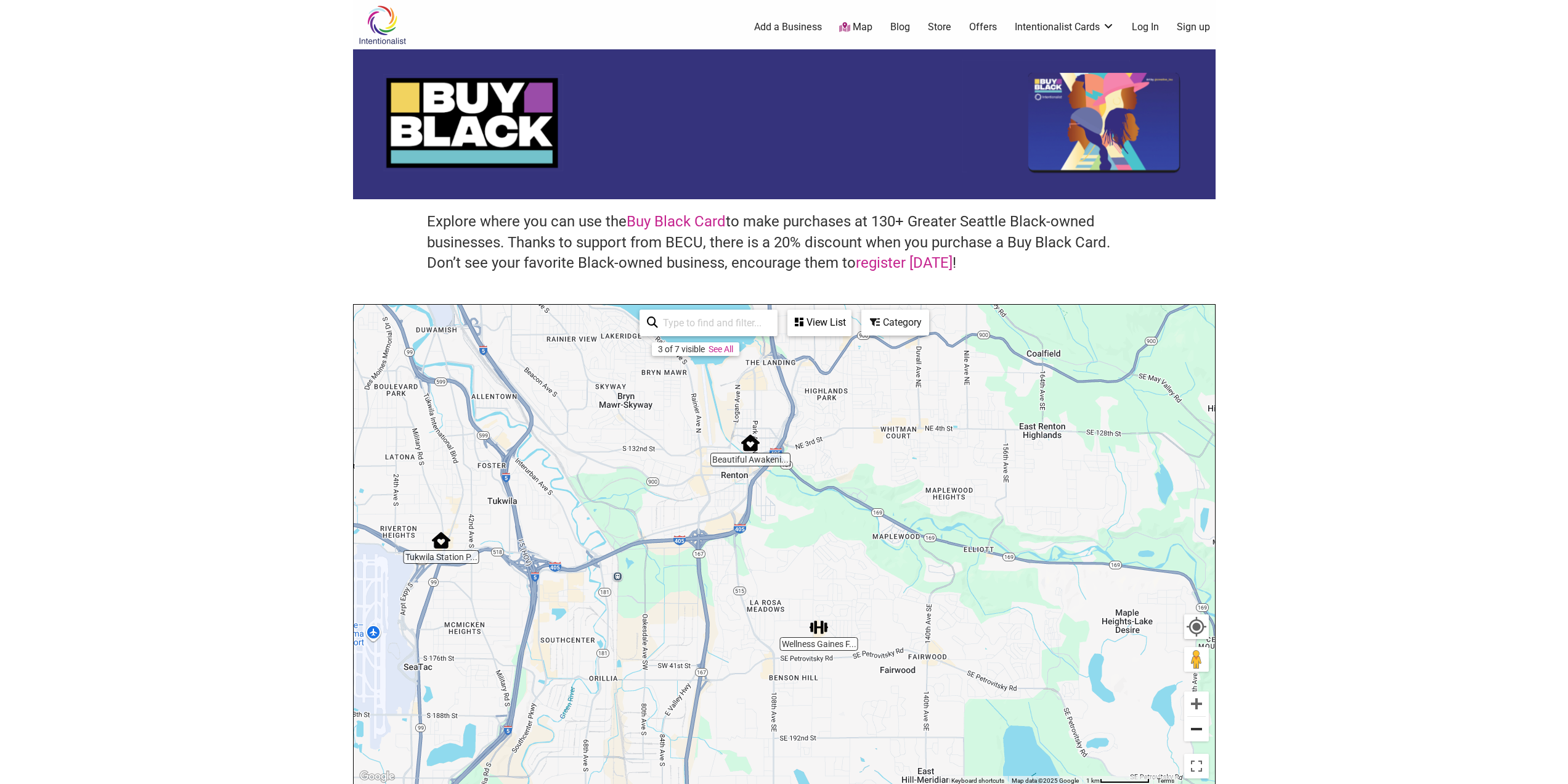
click at [1193, 730] on button "Zoom out" at bounding box center [1196, 729] width 24 height 24
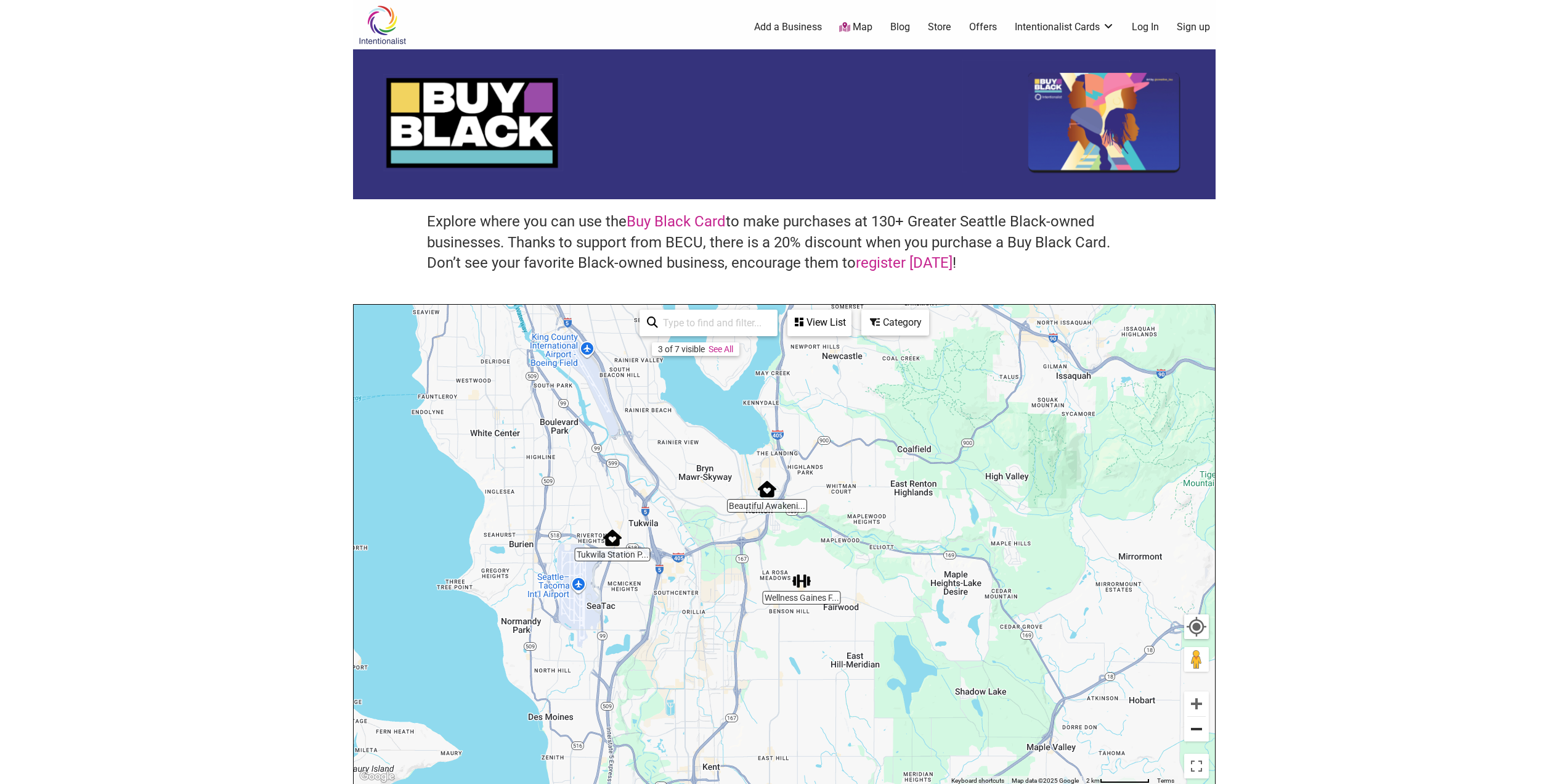
click at [1193, 730] on button "Zoom out" at bounding box center [1196, 729] width 24 height 24
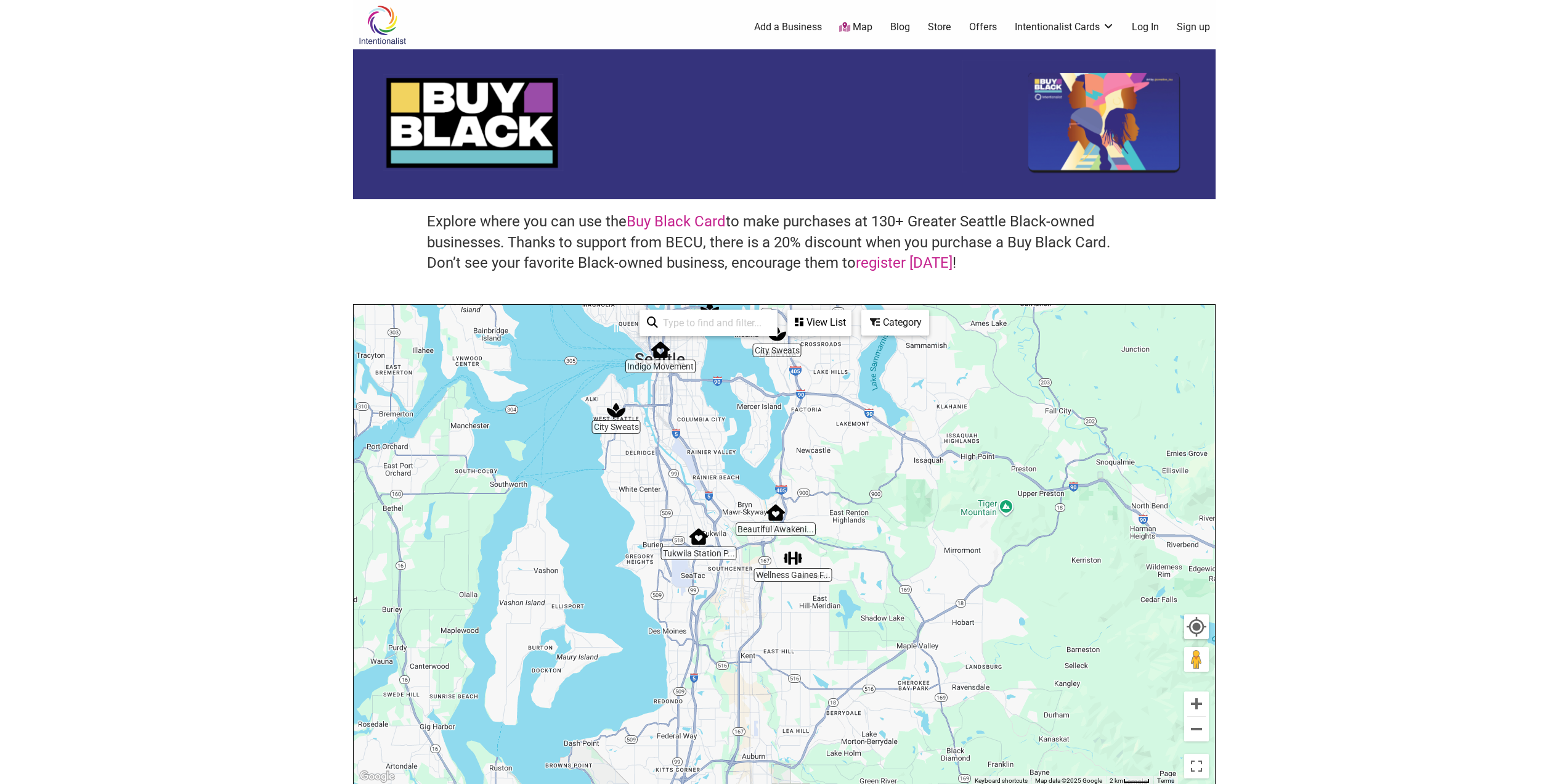
click at [700, 538] on img "Tukwila Station Pharmacy" at bounding box center [699, 536] width 28 height 28
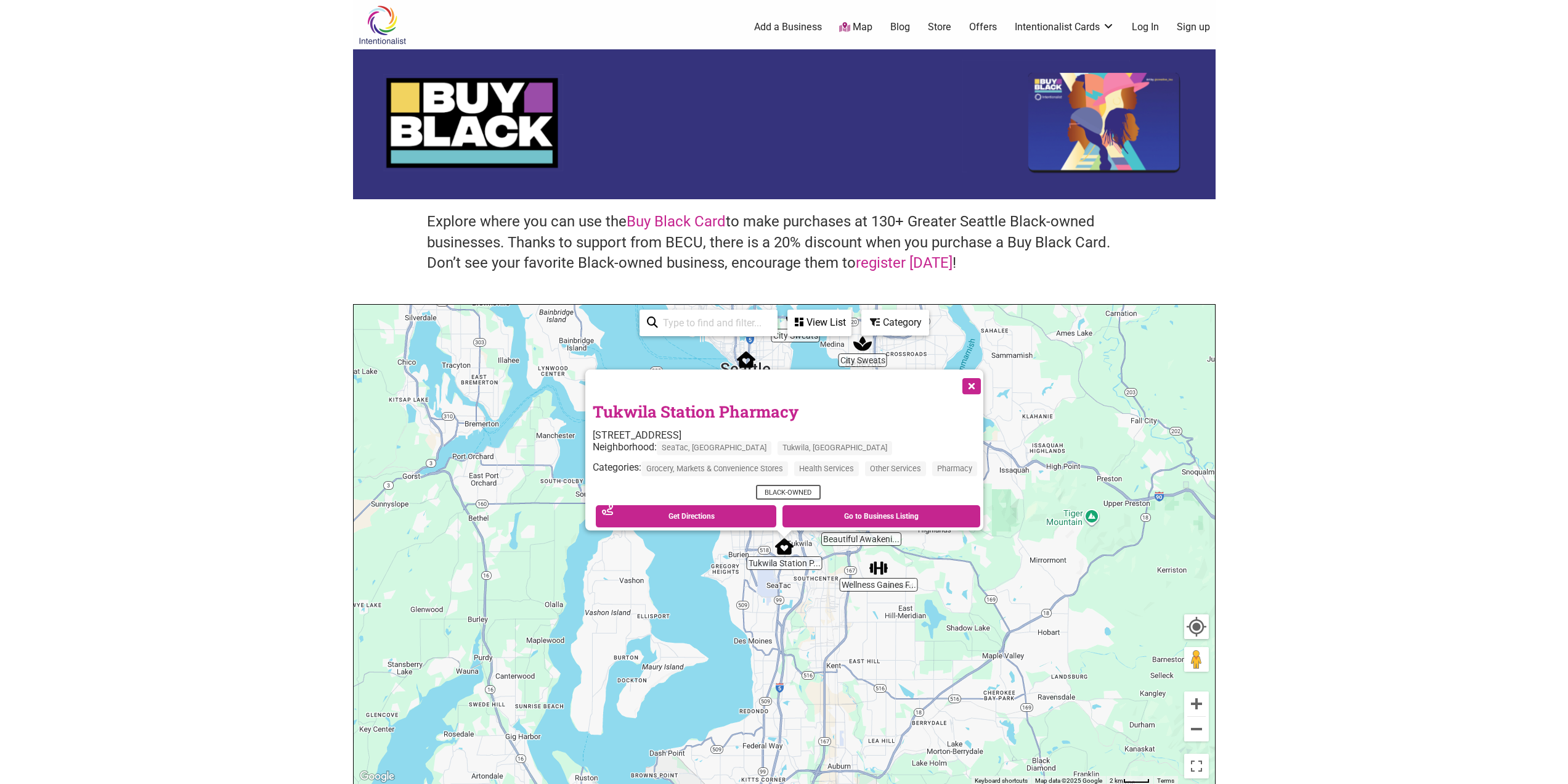
click at [976, 370] on button "Close" at bounding box center [970, 385] width 31 height 31
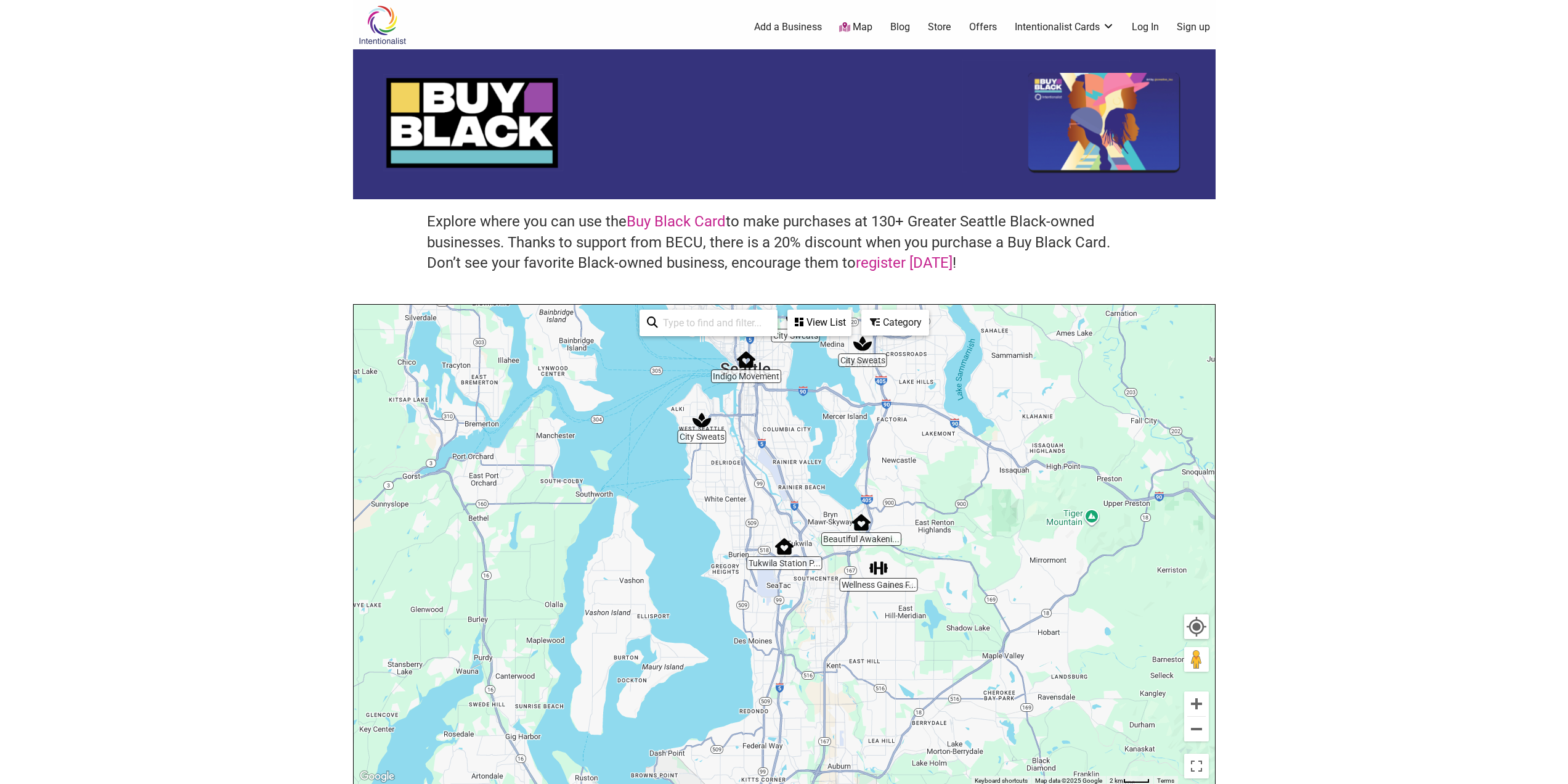
click at [743, 358] on img "Indigo Movement" at bounding box center [746, 359] width 28 height 28
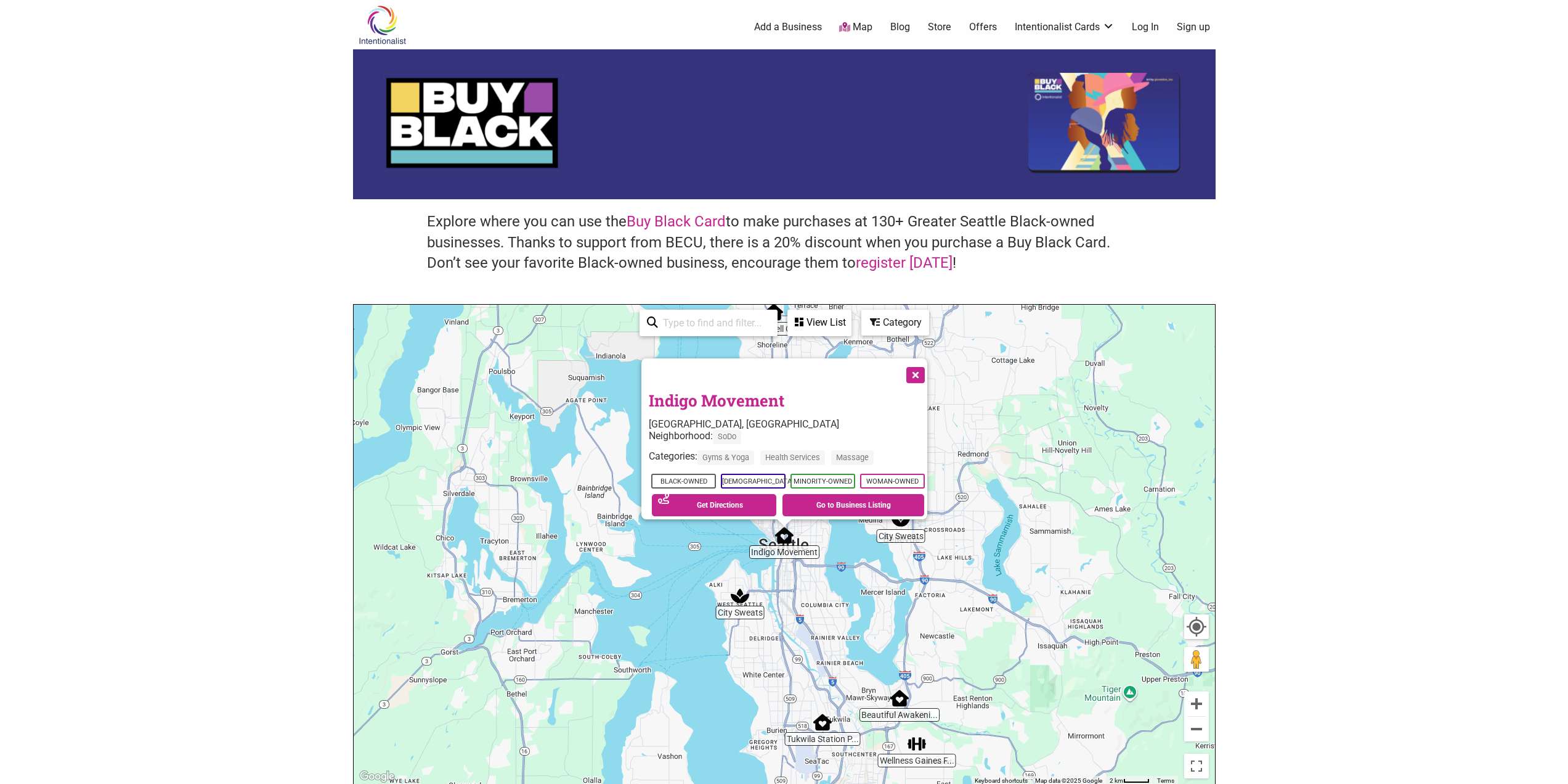
click at [922, 364] on button "Close" at bounding box center [914, 374] width 31 height 31
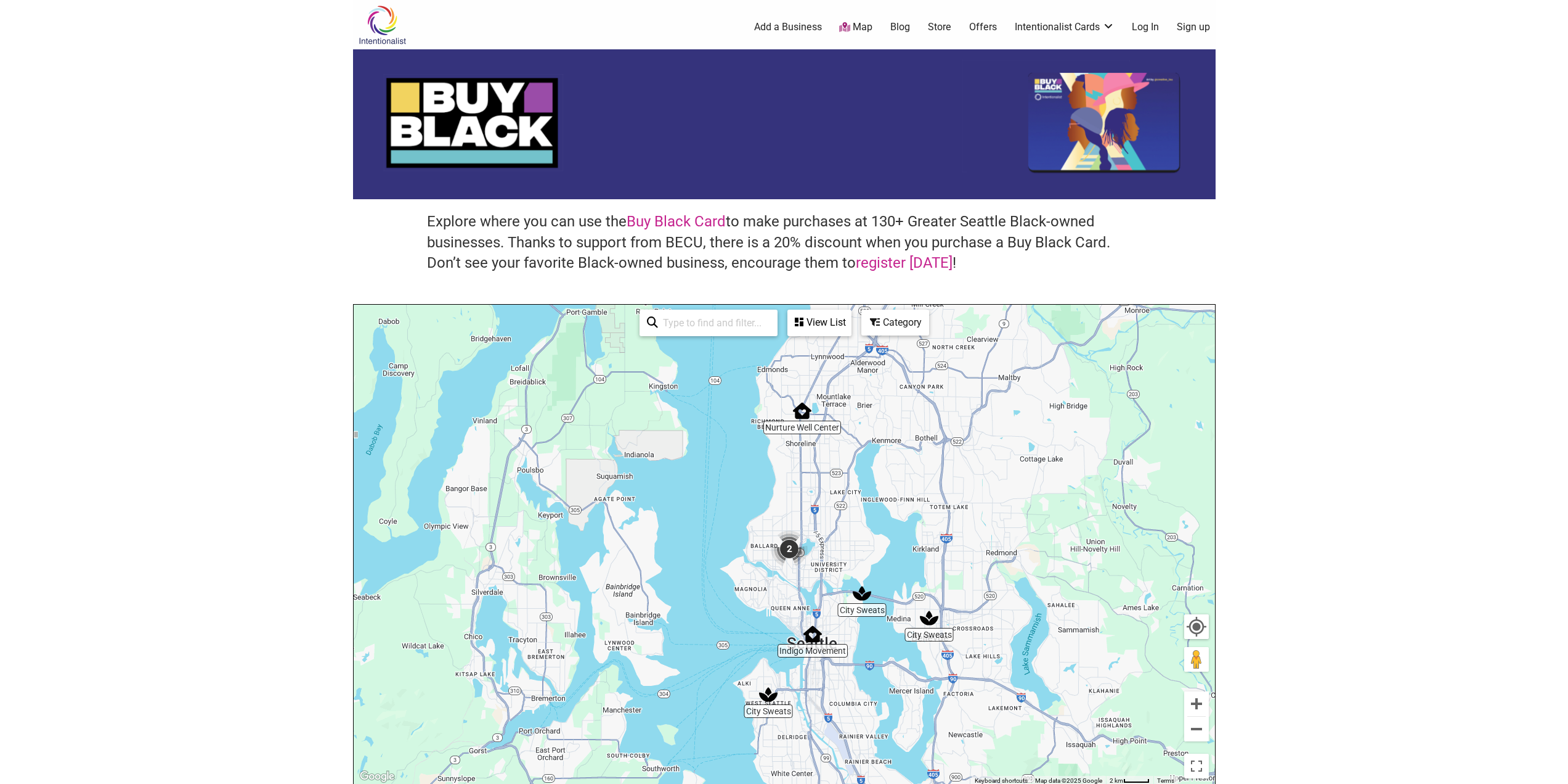
drag, startPoint x: 814, startPoint y: 402, endPoint x: 843, endPoint y: 502, distance: 104.1
click at [843, 502] on div "To navigate, press the arrow keys." at bounding box center [784, 544] width 862 height 480
click at [787, 547] on img "2" at bounding box center [790, 549] width 47 height 47
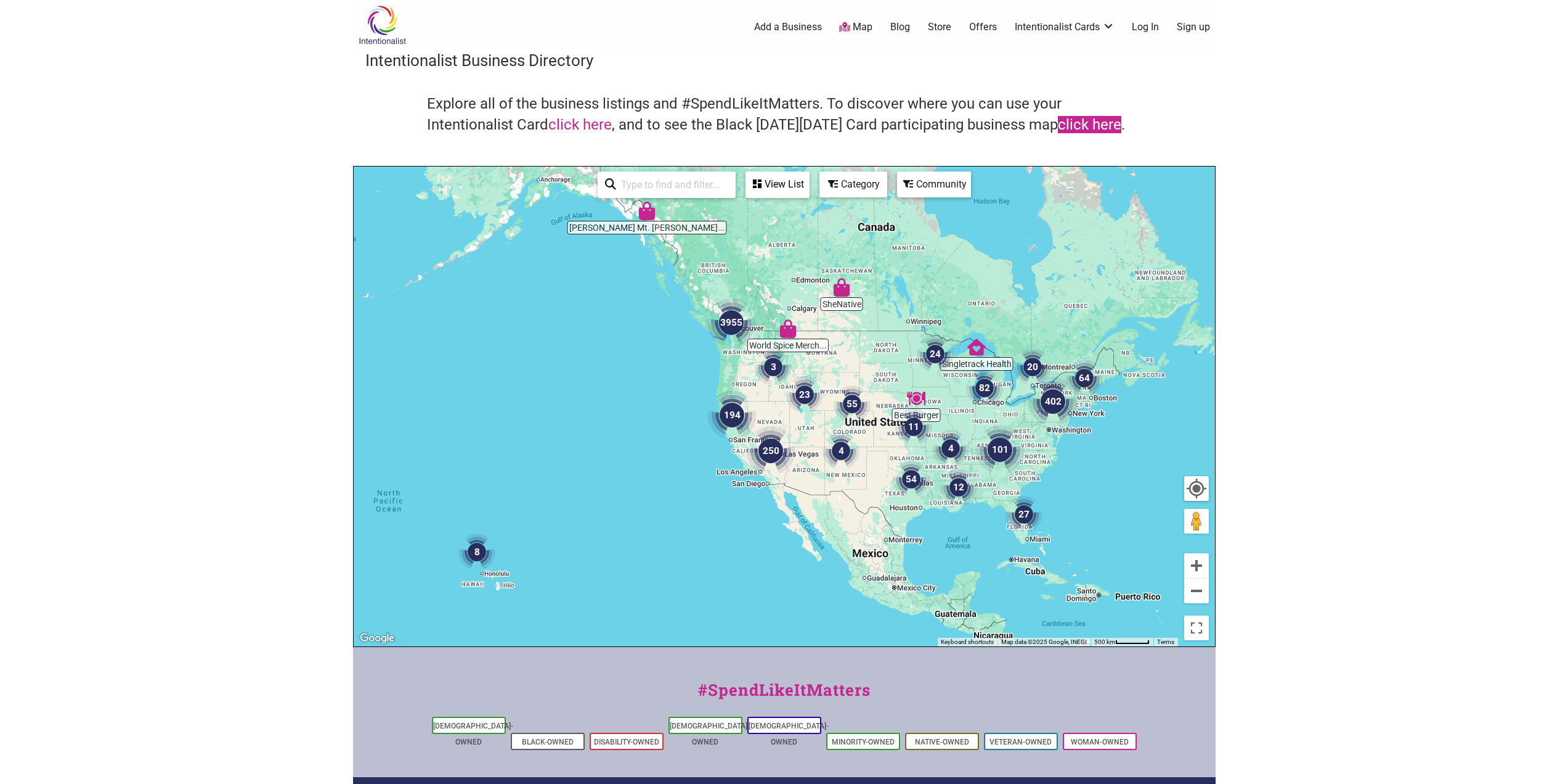
click at [1077, 124] on link "click here" at bounding box center [1090, 124] width 63 height 18
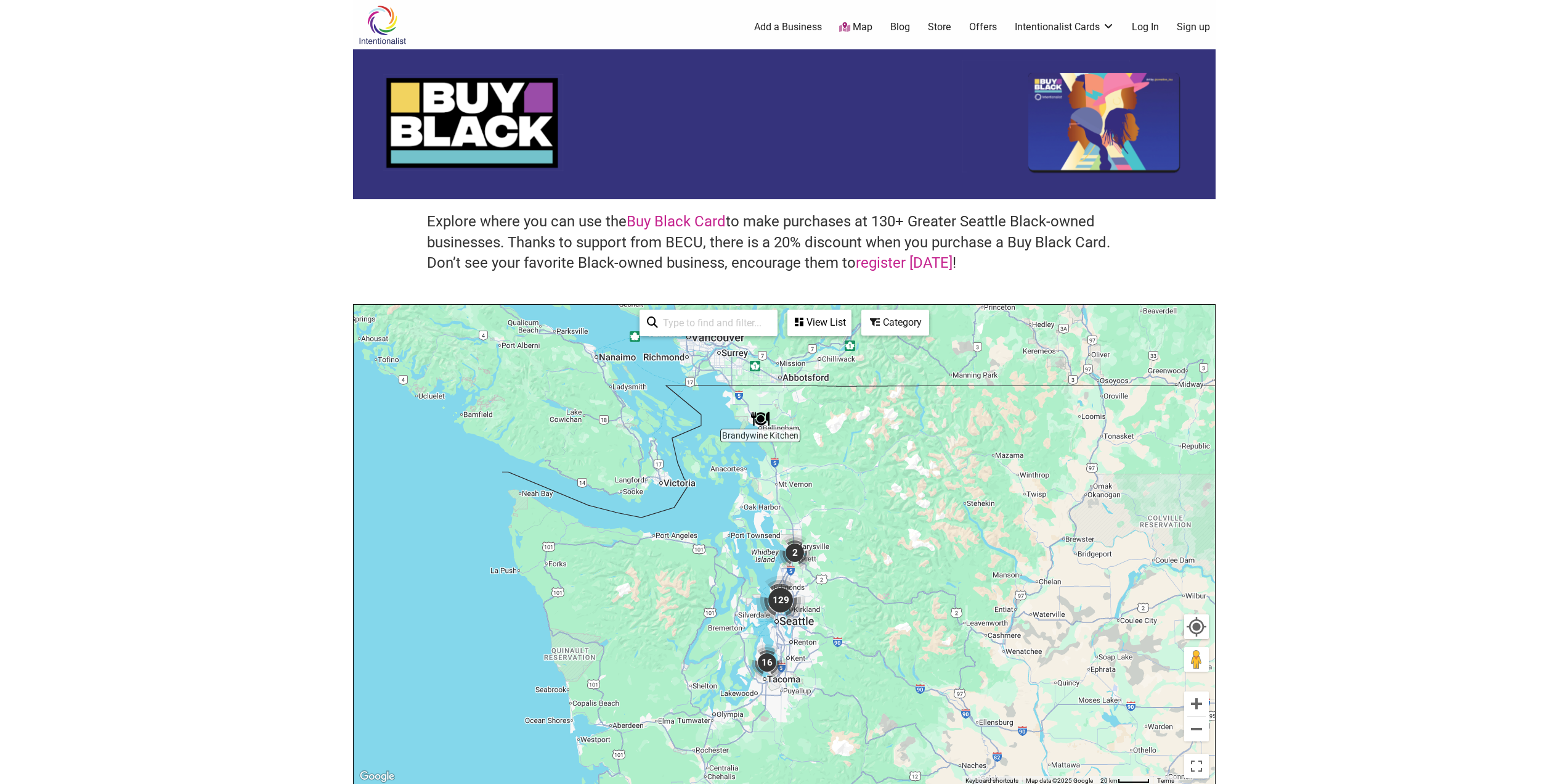
click at [851, 325] on div "Category" at bounding box center [820, 322] width 61 height 23
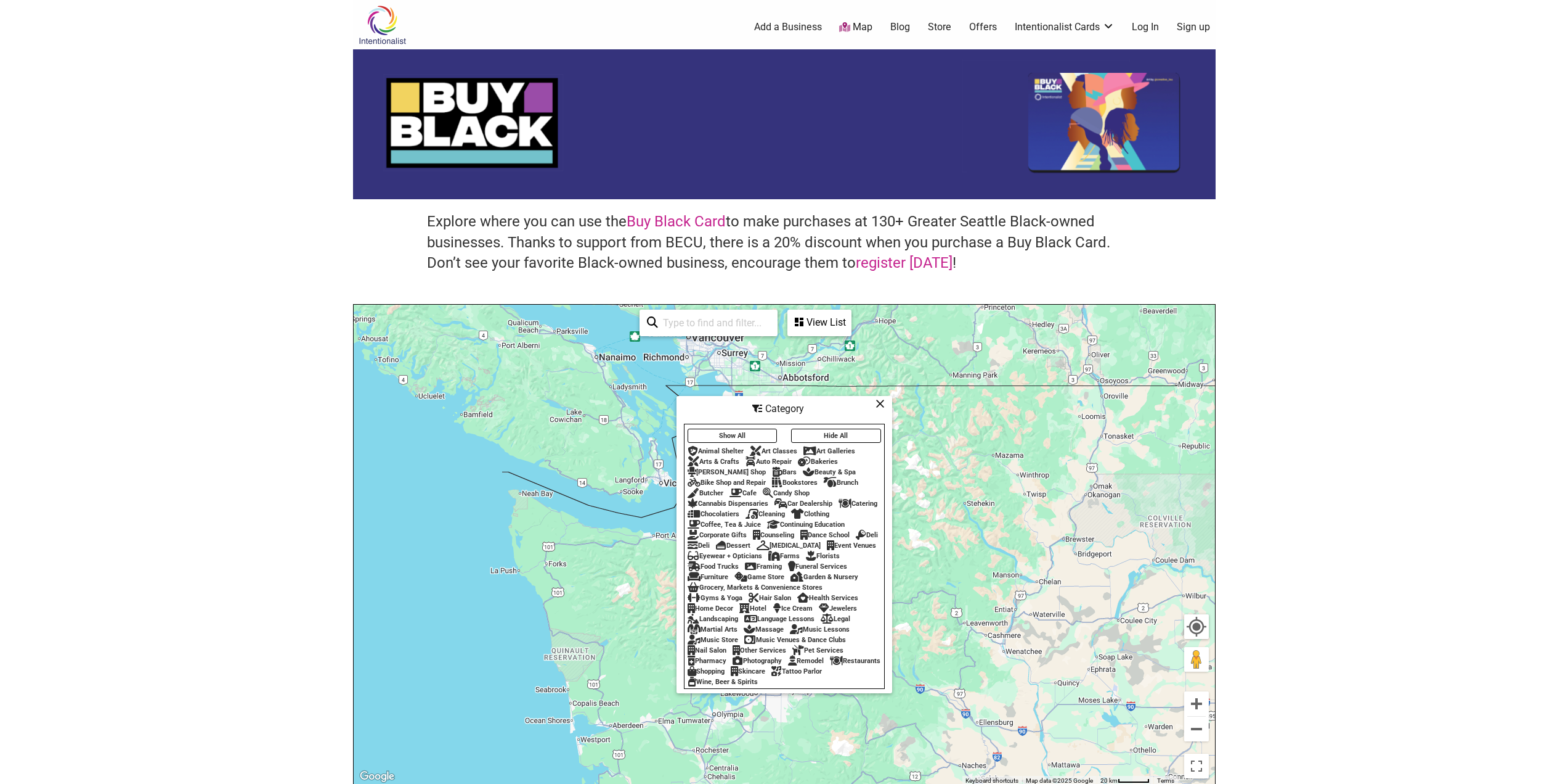
click at [712, 489] on div "Butcher" at bounding box center [705, 493] width 35 height 8
click at [879, 404] on icon at bounding box center [880, 404] width 9 height 1
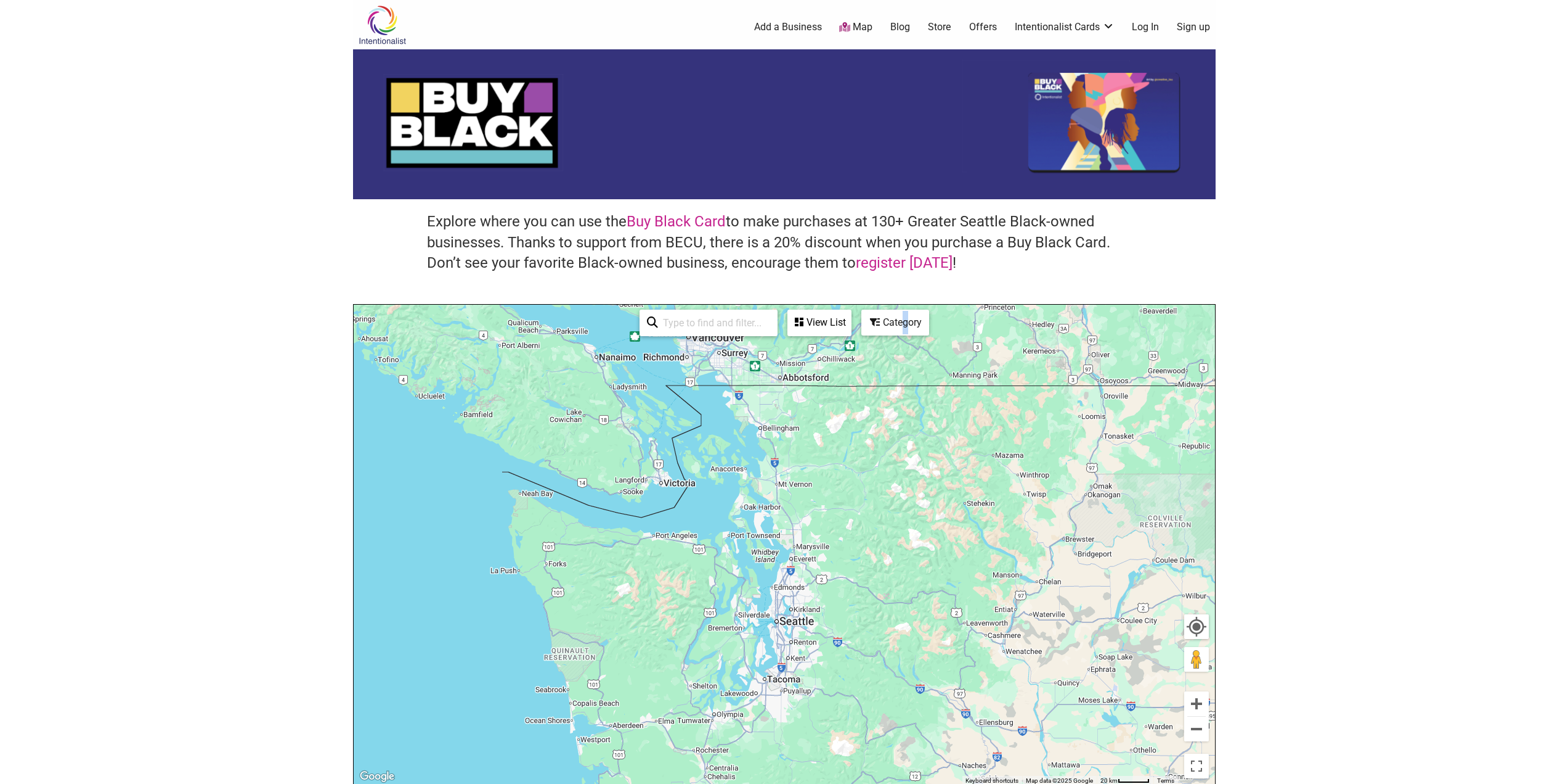
click at [851, 322] on div "Category" at bounding box center [820, 322] width 61 height 23
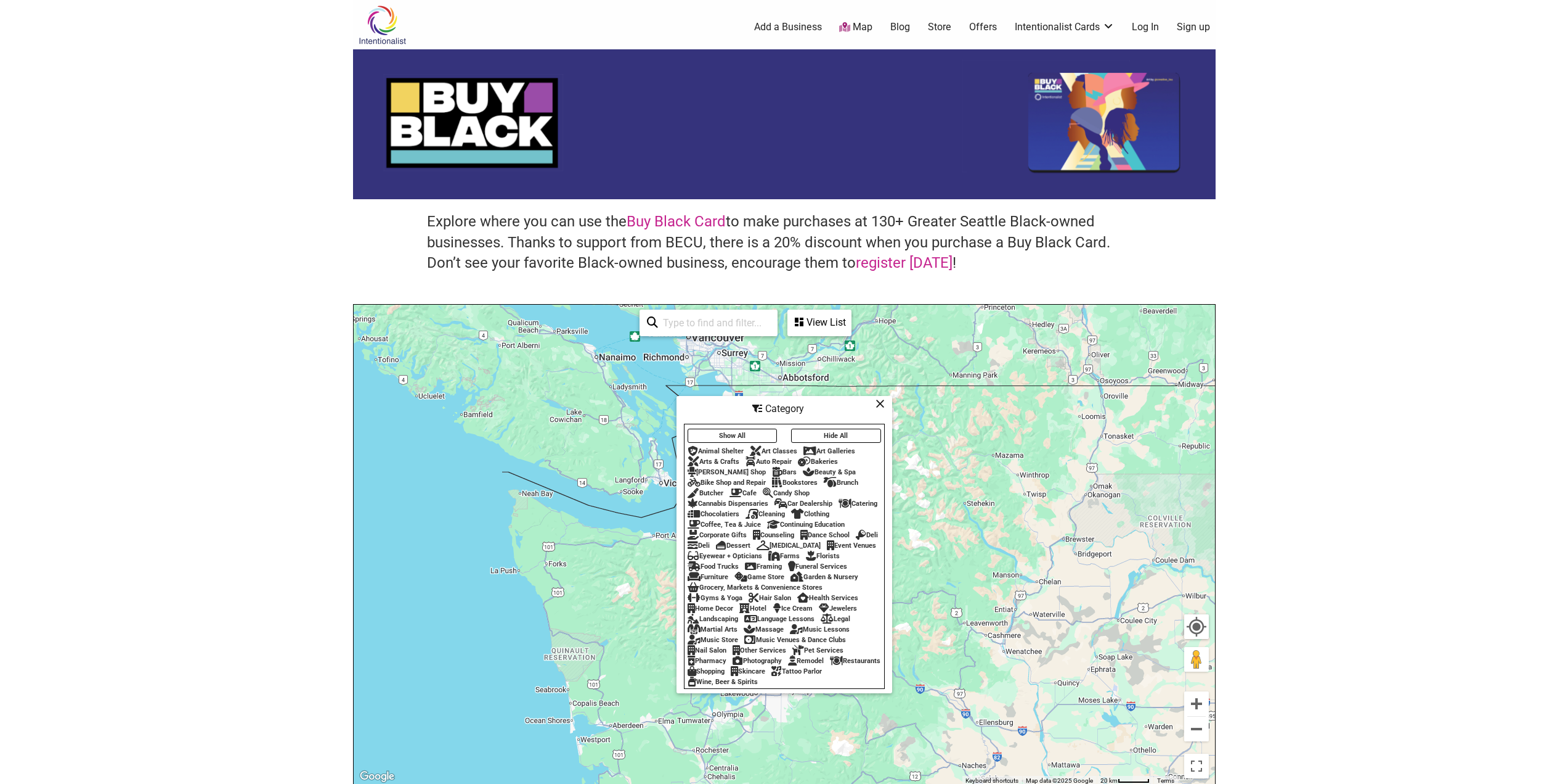
click at [724, 623] on div "Landscaping" at bounding box center [713, 619] width 50 height 8
click at [882, 404] on icon at bounding box center [880, 404] width 9 height 1
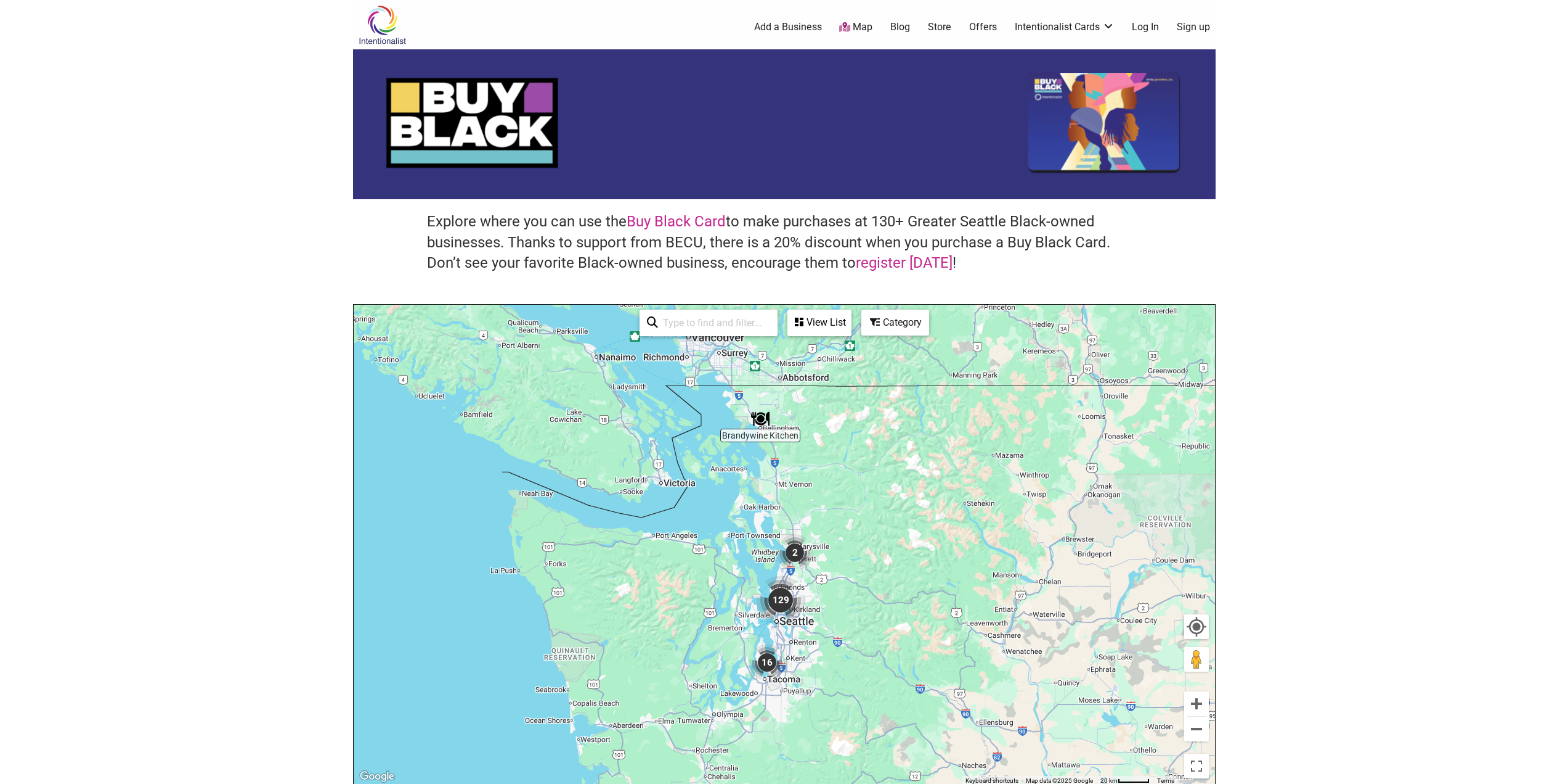
click at [851, 322] on div "Category" at bounding box center [820, 322] width 61 height 23
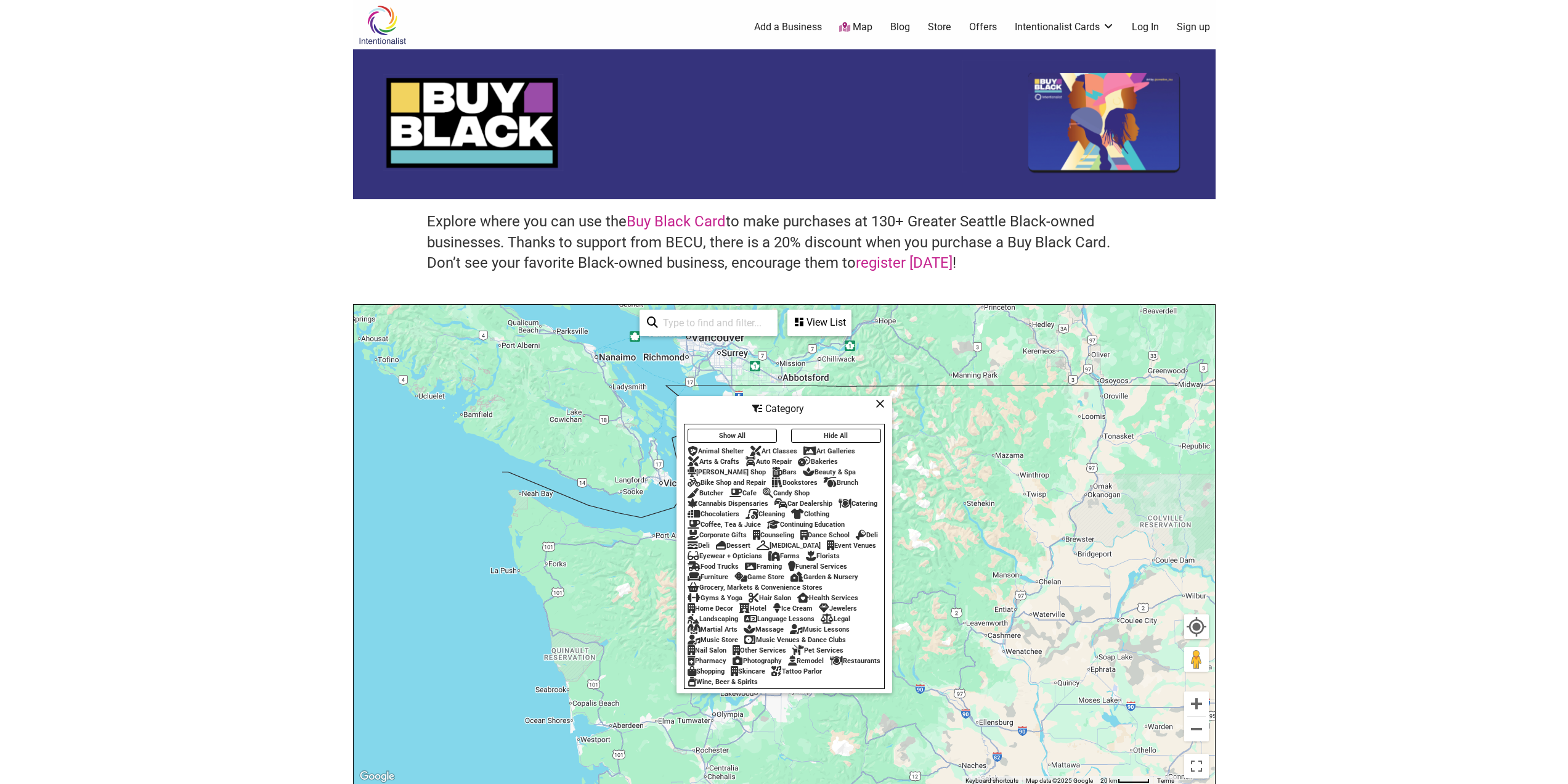
click at [720, 623] on div "Landscaping" at bounding box center [713, 619] width 50 height 8
click at [879, 404] on icon at bounding box center [880, 404] width 9 height 1
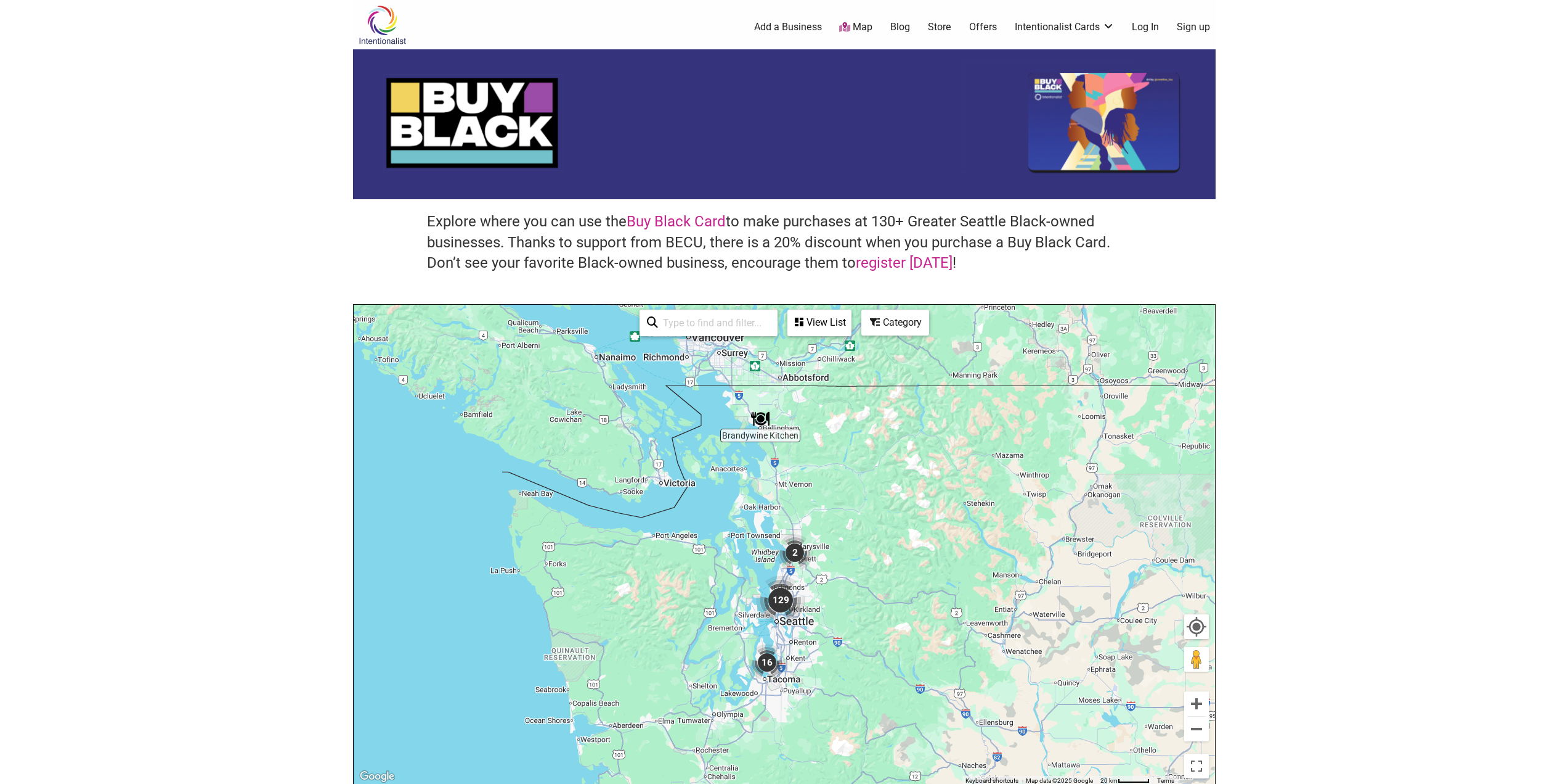
click at [851, 322] on div "Category" at bounding box center [820, 322] width 61 height 23
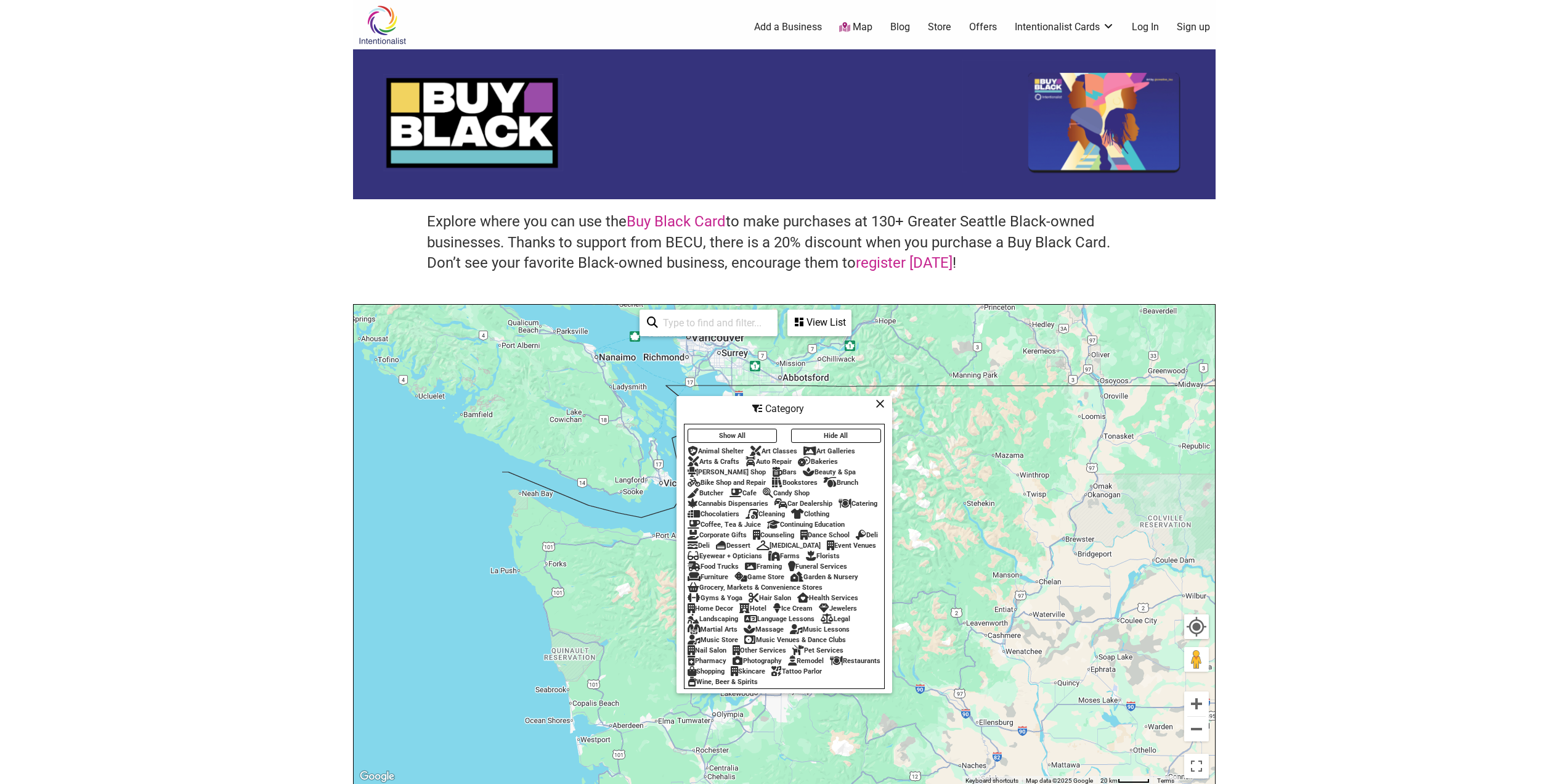
click at [798, 478] on div "Bookstores" at bounding box center [795, 482] width 46 height 8
click at [884, 404] on icon at bounding box center [880, 404] width 9 height 1
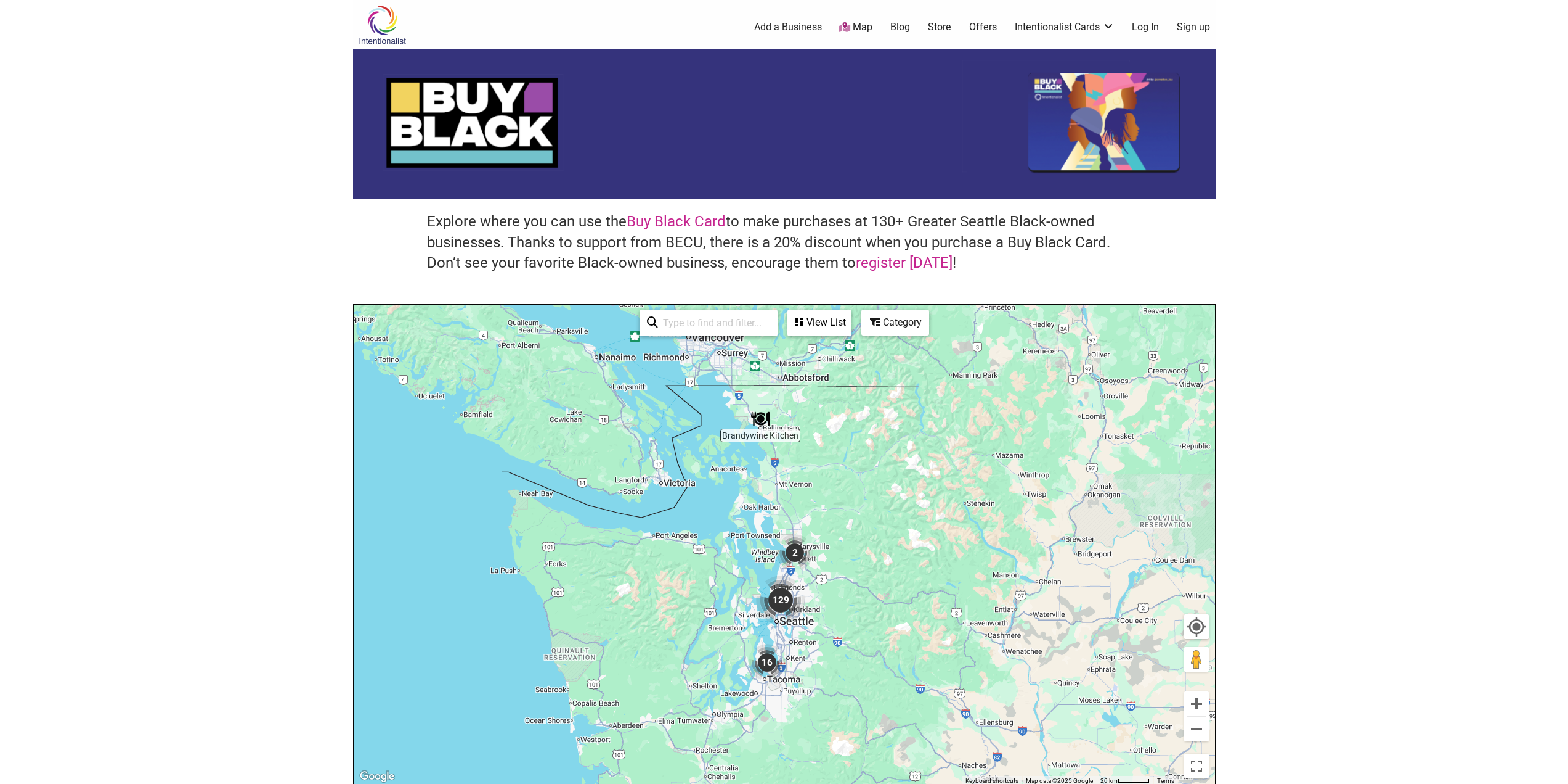
click at [851, 326] on div "Category" at bounding box center [820, 322] width 61 height 23
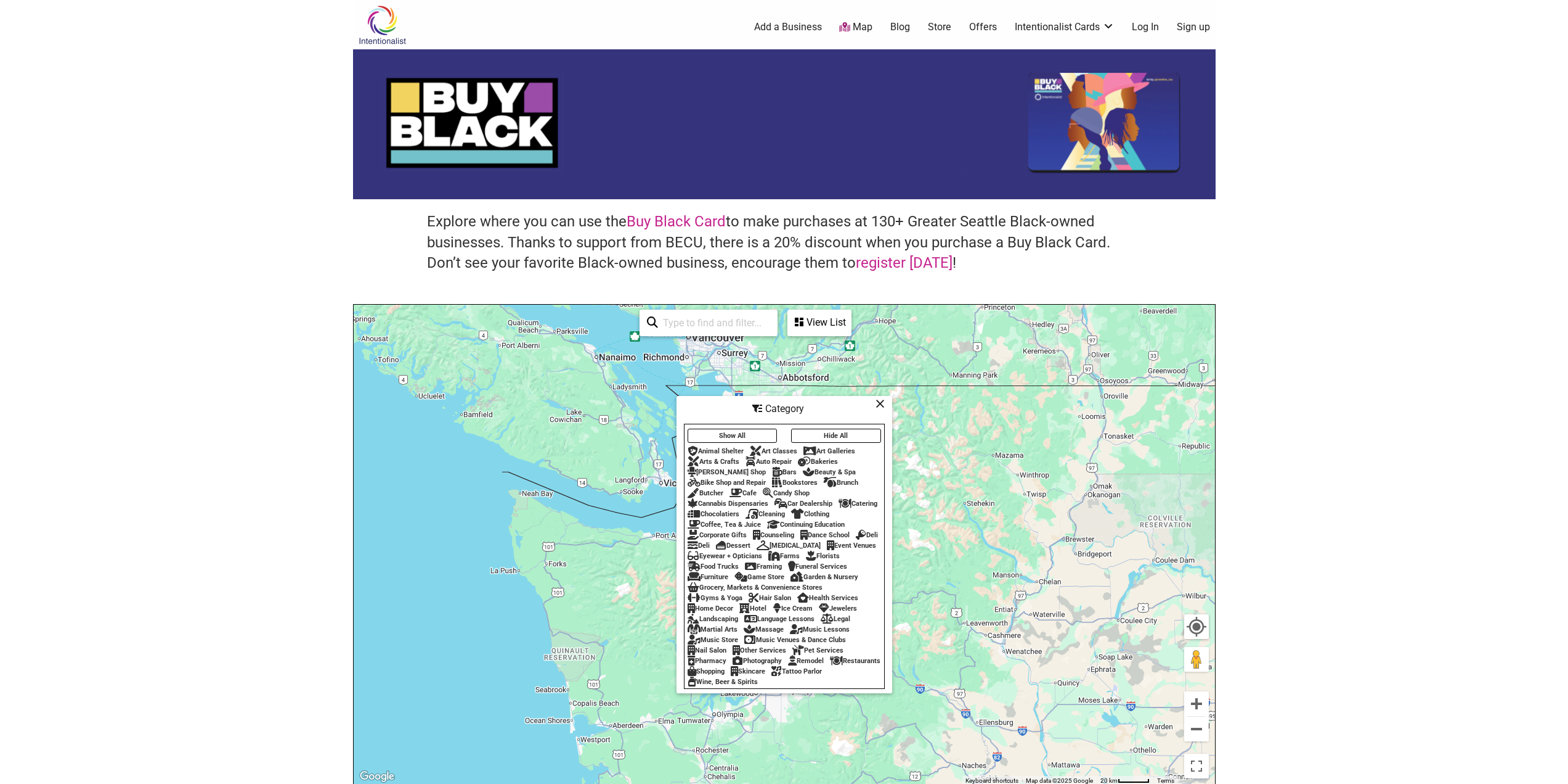
click at [797, 478] on div "Bookstores" at bounding box center [795, 482] width 46 height 8
click at [885, 397] on div "Category" at bounding box center [784, 408] width 213 height 23
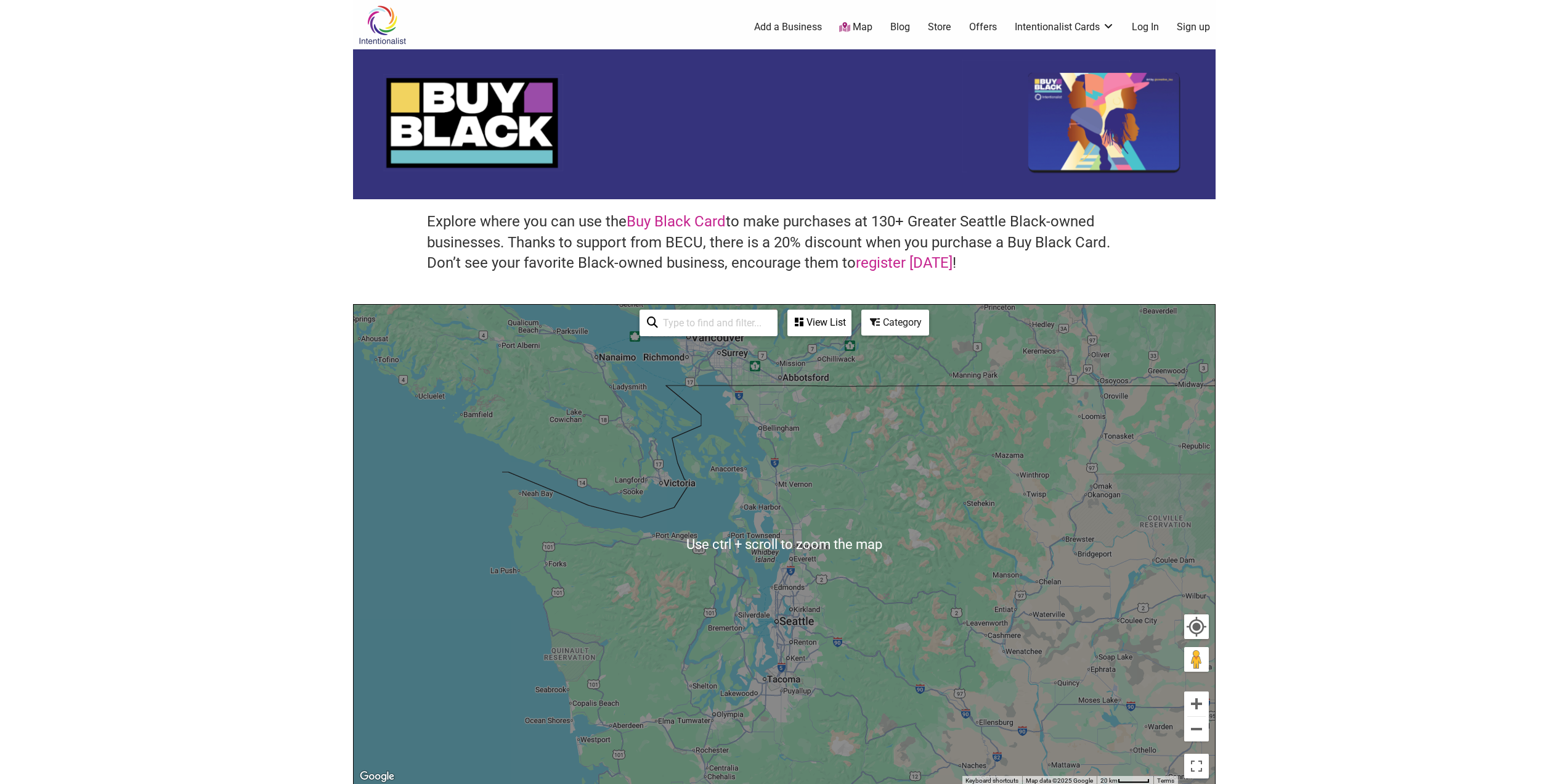
click at [851, 323] on div "Category" at bounding box center [820, 322] width 61 height 23
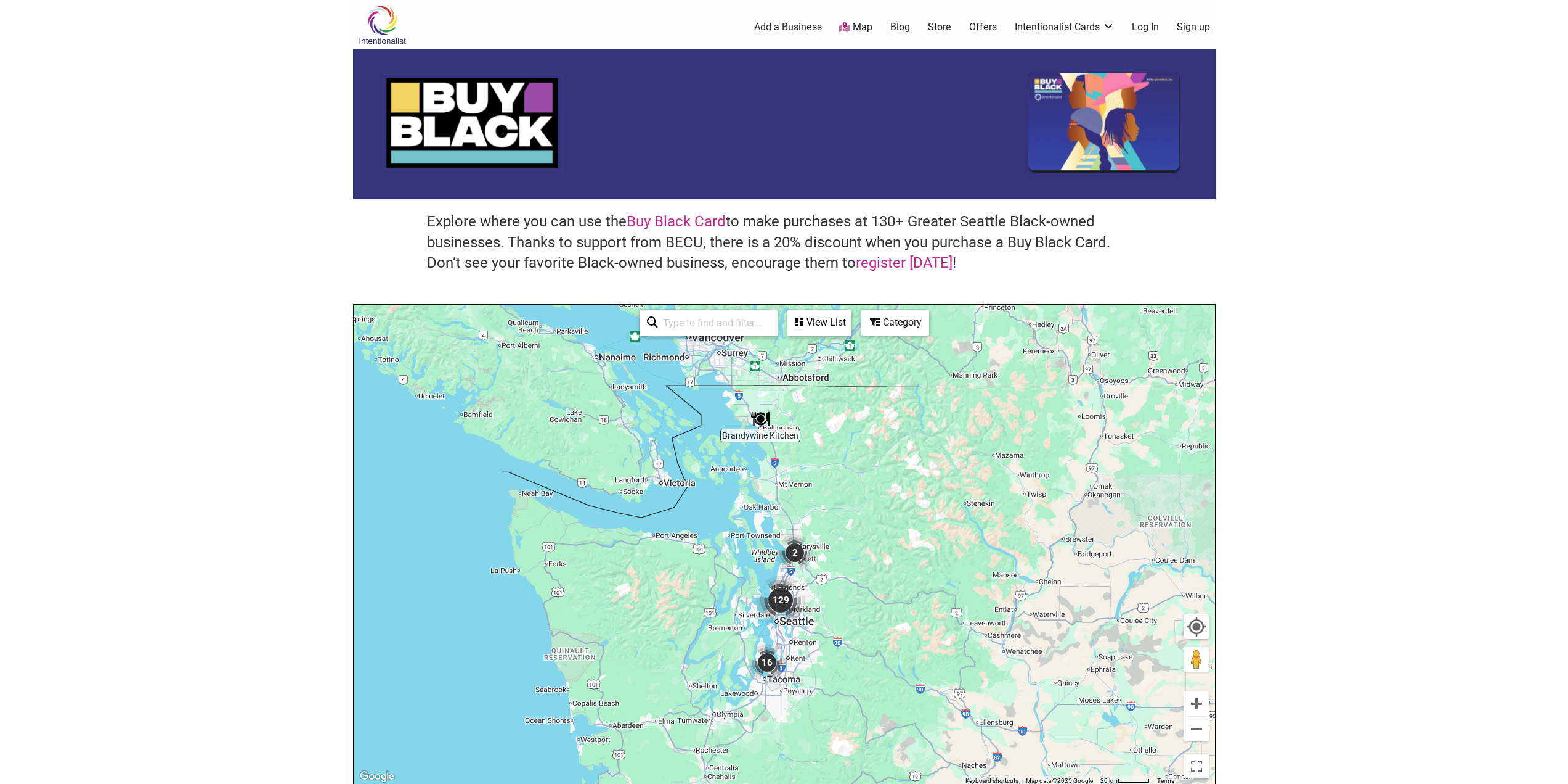
click at [851, 323] on div "Category" at bounding box center [820, 322] width 61 height 23
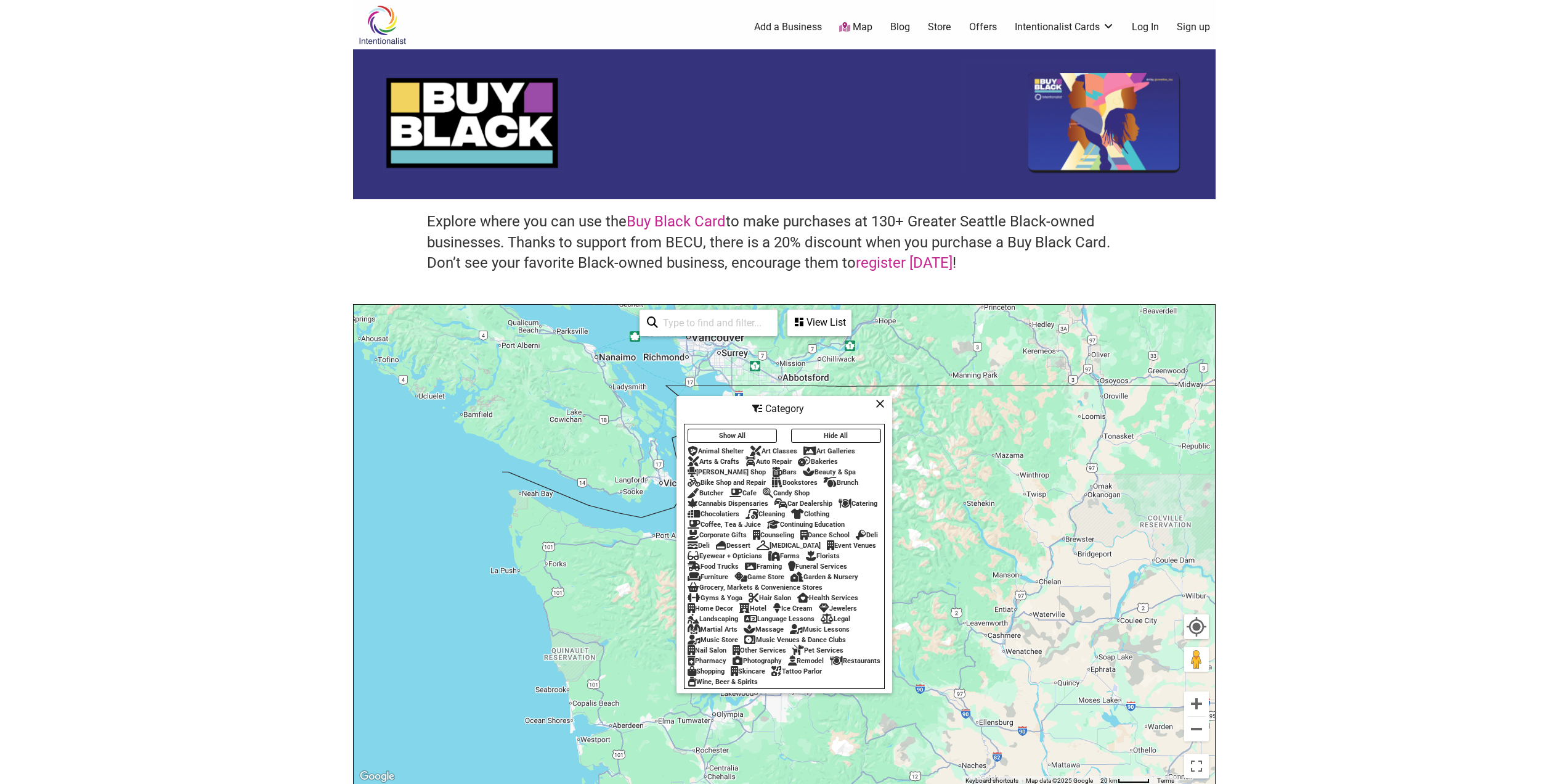
click at [882, 404] on icon at bounding box center [880, 404] width 9 height 1
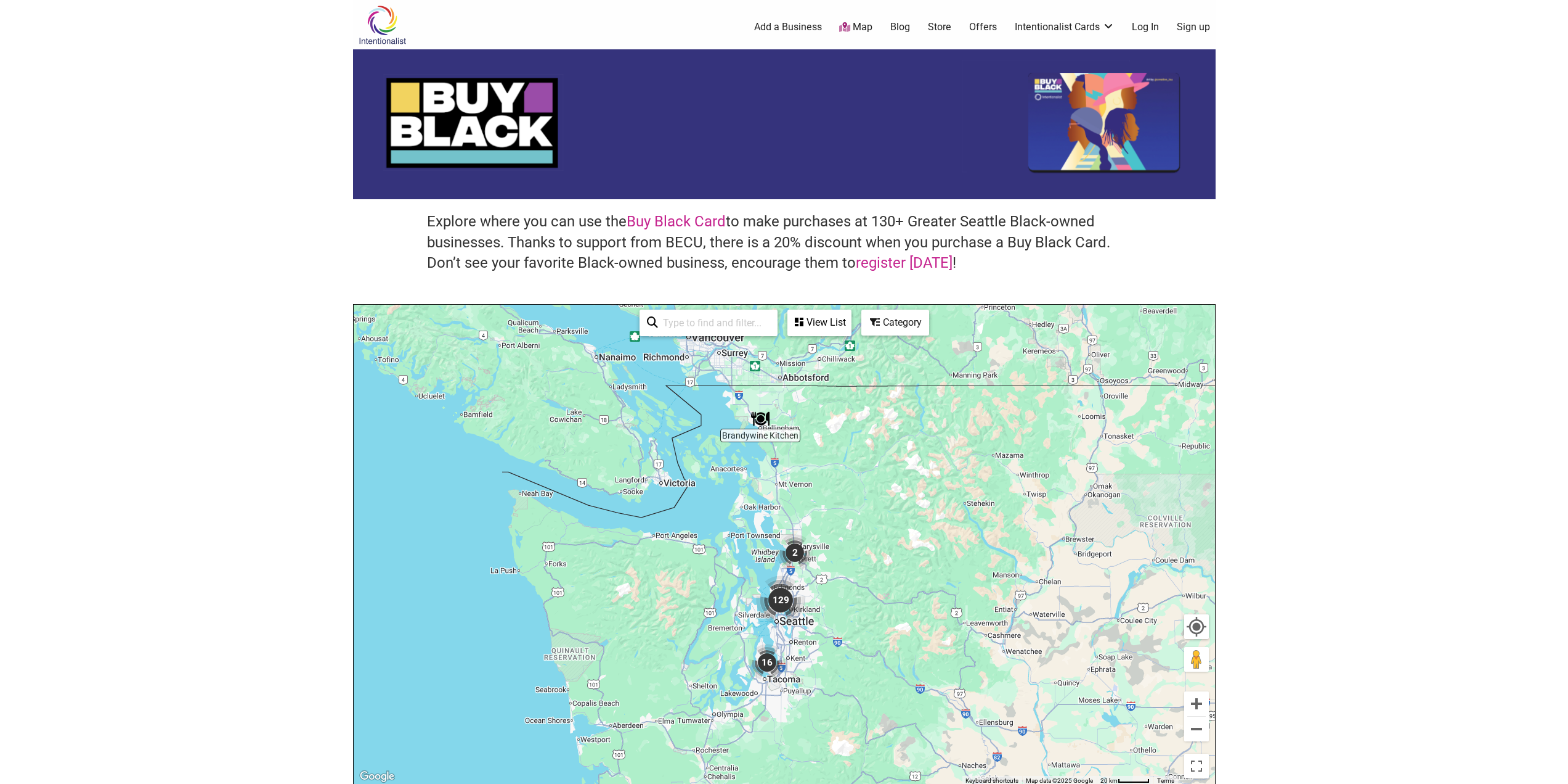
click at [851, 328] on div "Category" at bounding box center [820, 322] width 61 height 23
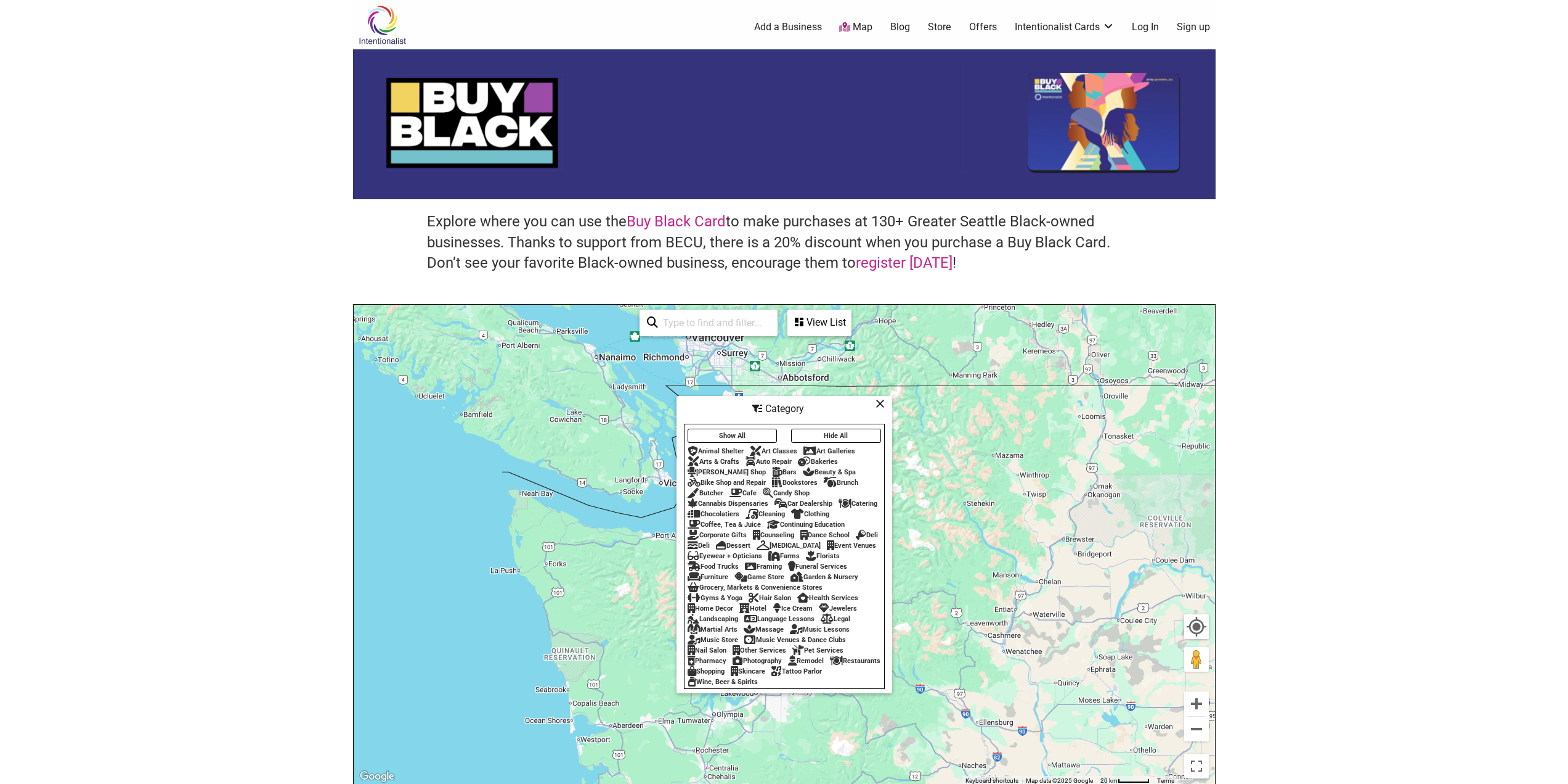
click at [791, 581] on div "Garden & Nursery" at bounding box center [825, 577] width 68 height 8
click at [881, 404] on icon at bounding box center [880, 404] width 9 height 1
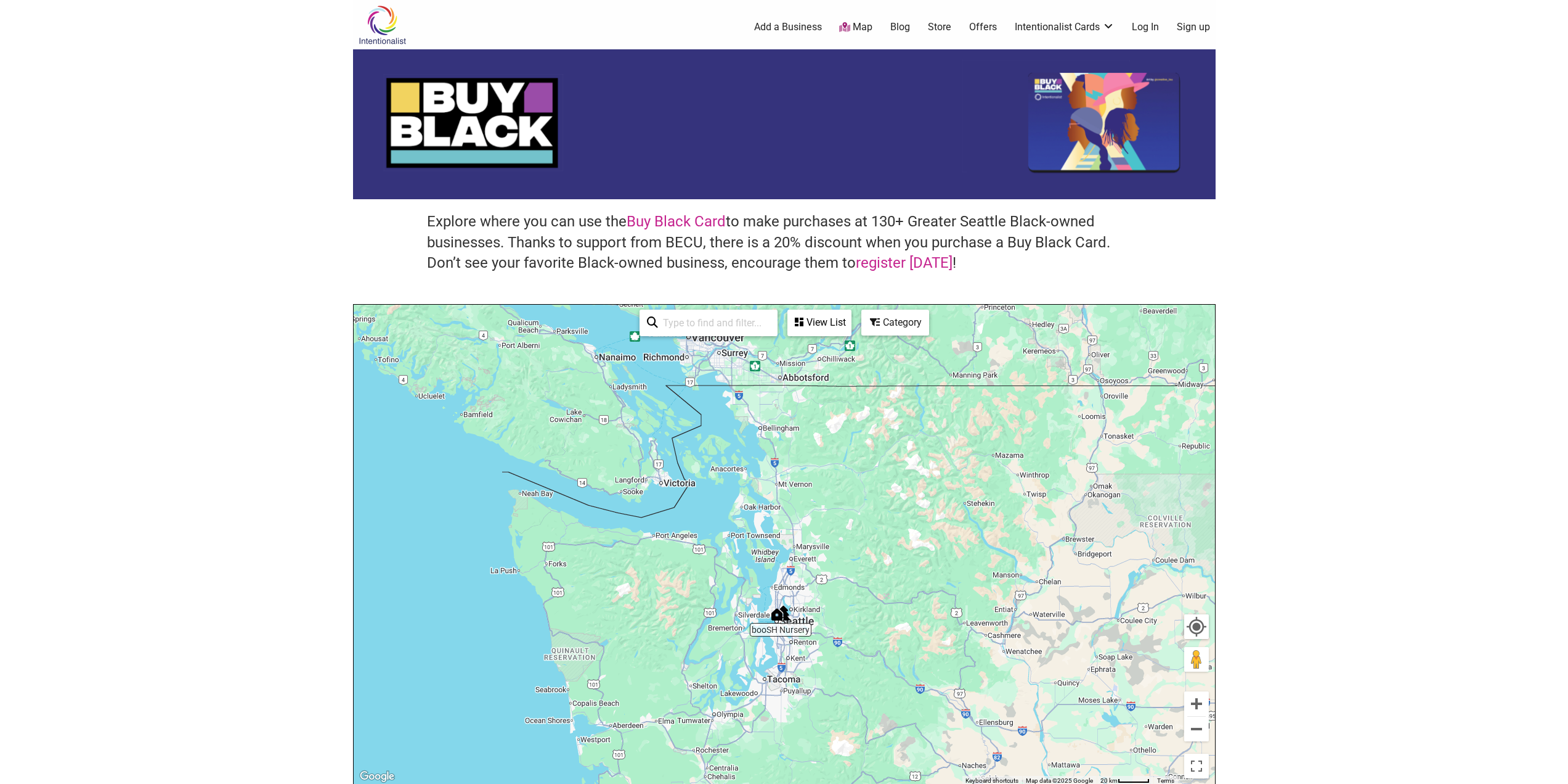
click at [852, 601] on div "To navigate, press the arrow keys." at bounding box center [784, 544] width 862 height 480
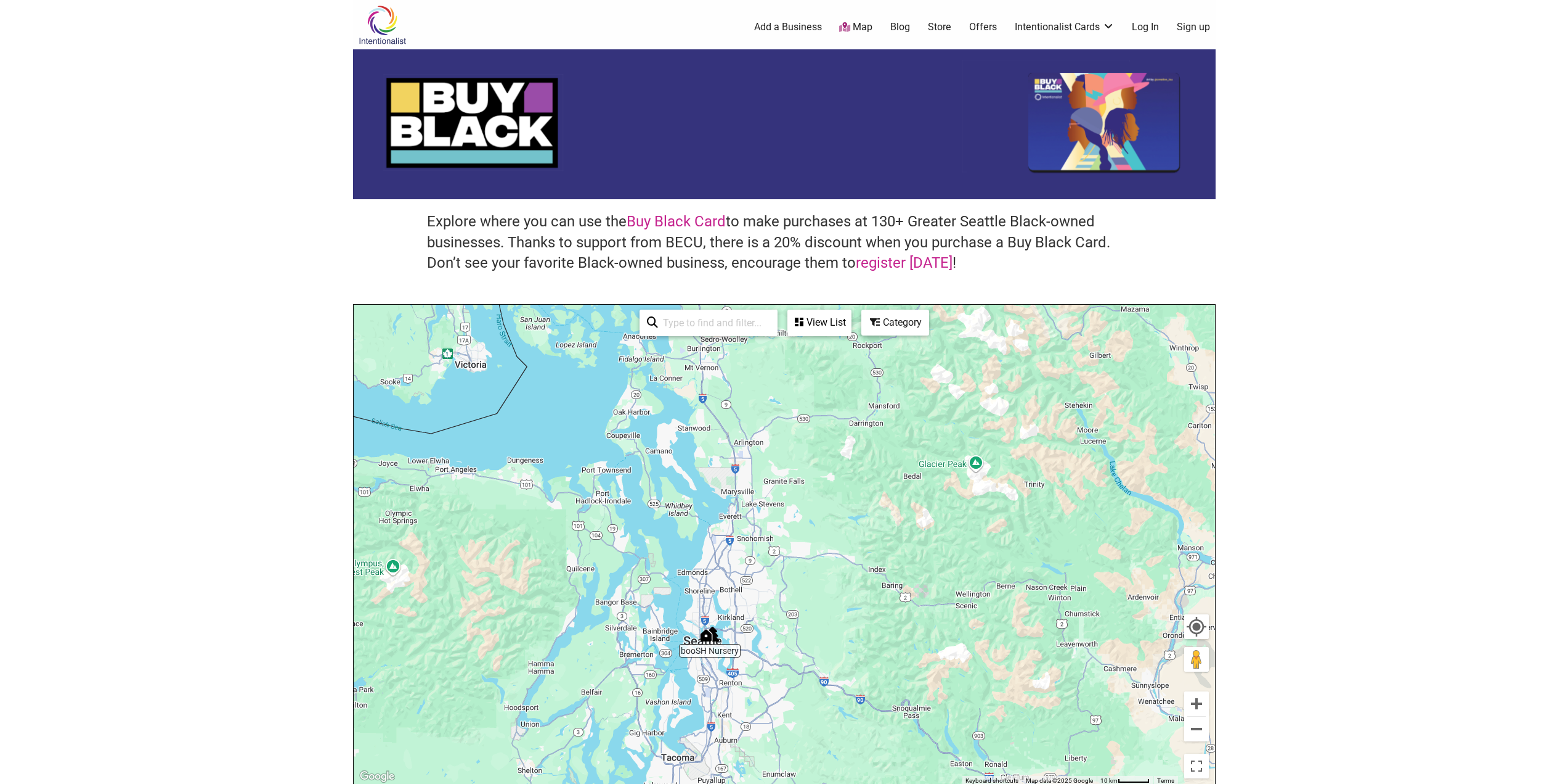
click at [842, 587] on div "To navigate, press the arrow keys." at bounding box center [784, 544] width 862 height 480
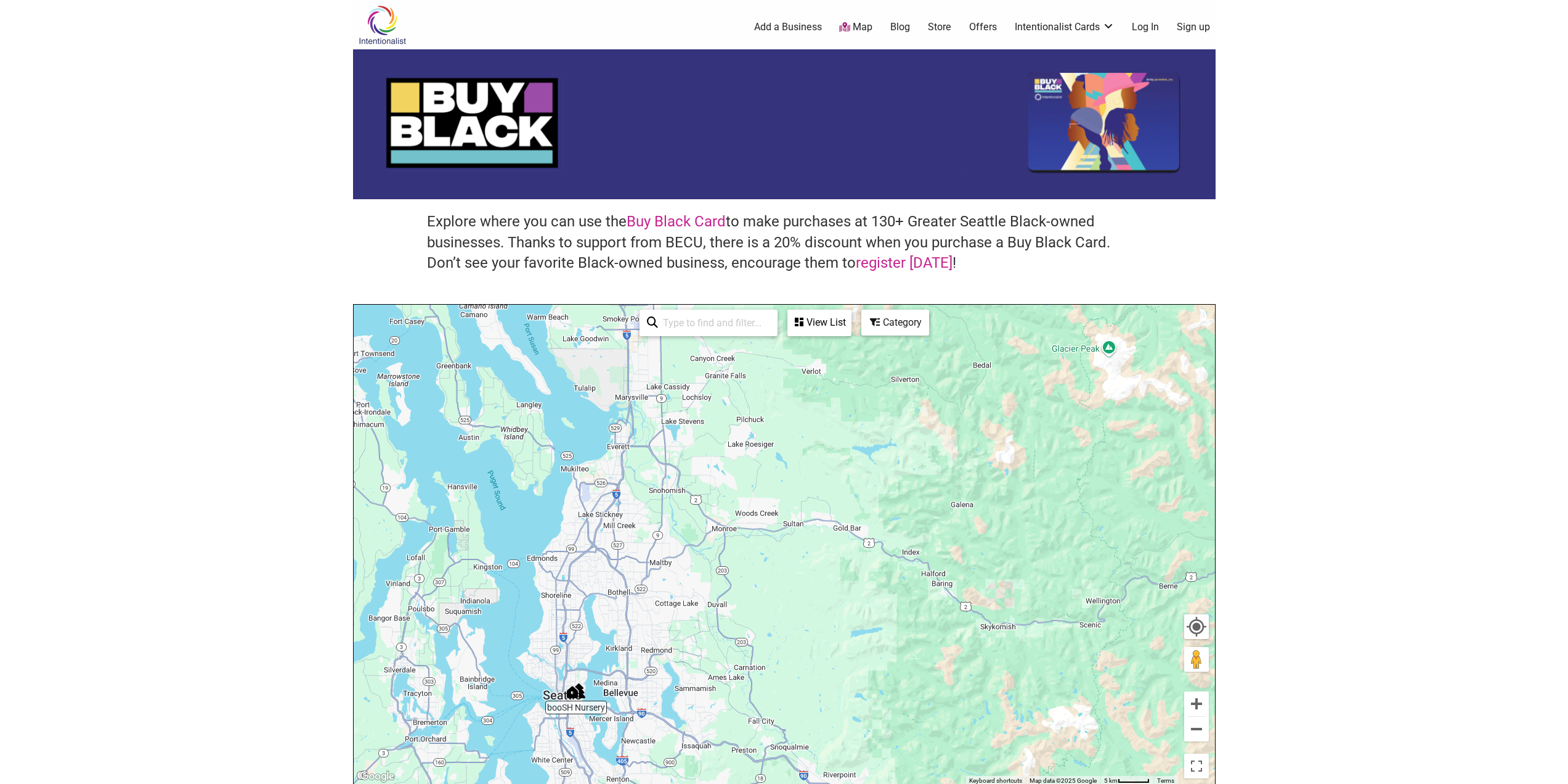
click at [575, 692] on img "booSH Nursery" at bounding box center [576, 691] width 28 height 28
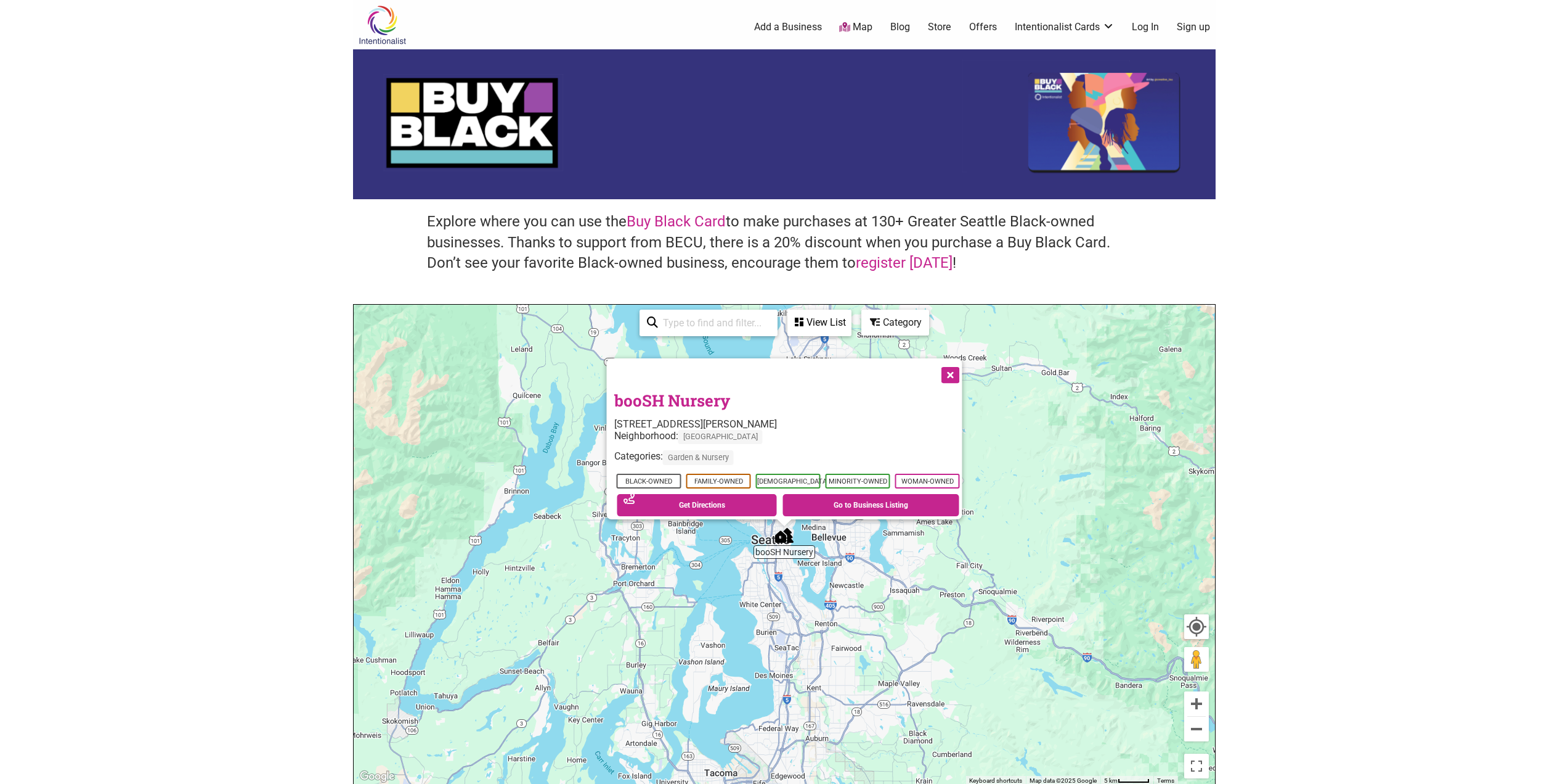
click at [953, 367] on button "Close" at bounding box center [948, 374] width 31 height 31
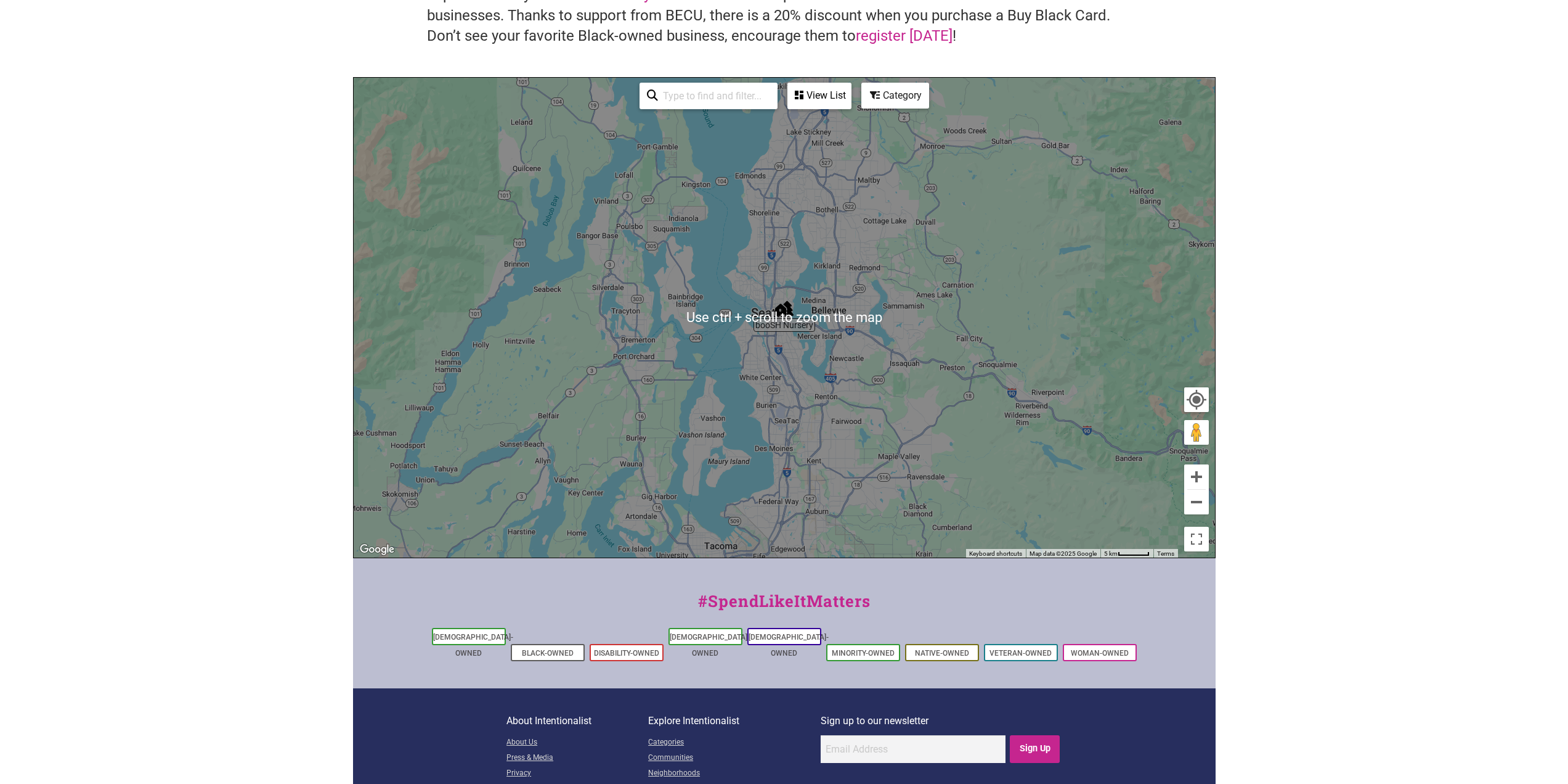
scroll to position [247, 0]
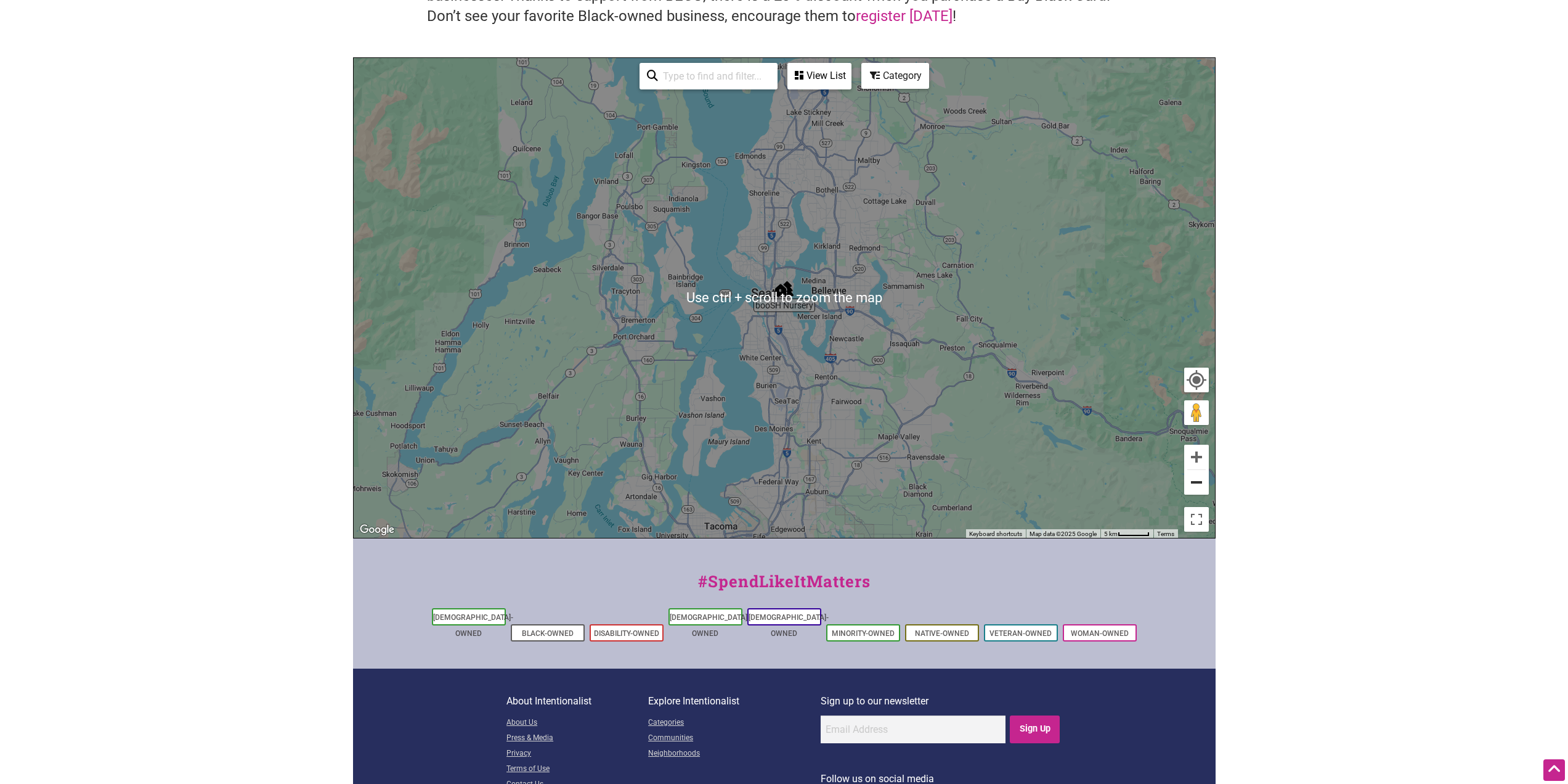
click at [1197, 484] on button "Zoom out" at bounding box center [1196, 482] width 24 height 24
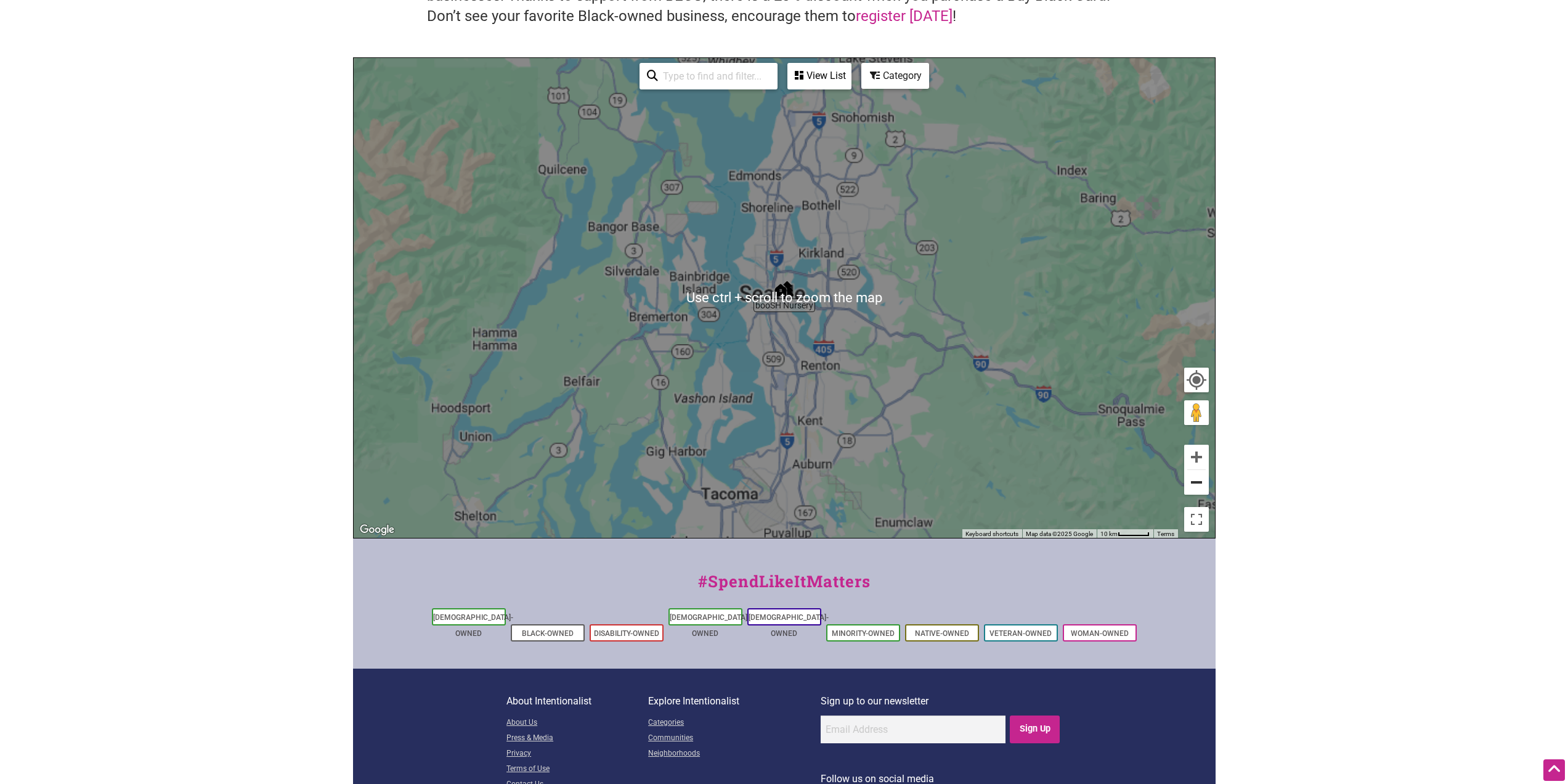
click at [1197, 484] on button "Zoom out" at bounding box center [1196, 482] width 24 height 24
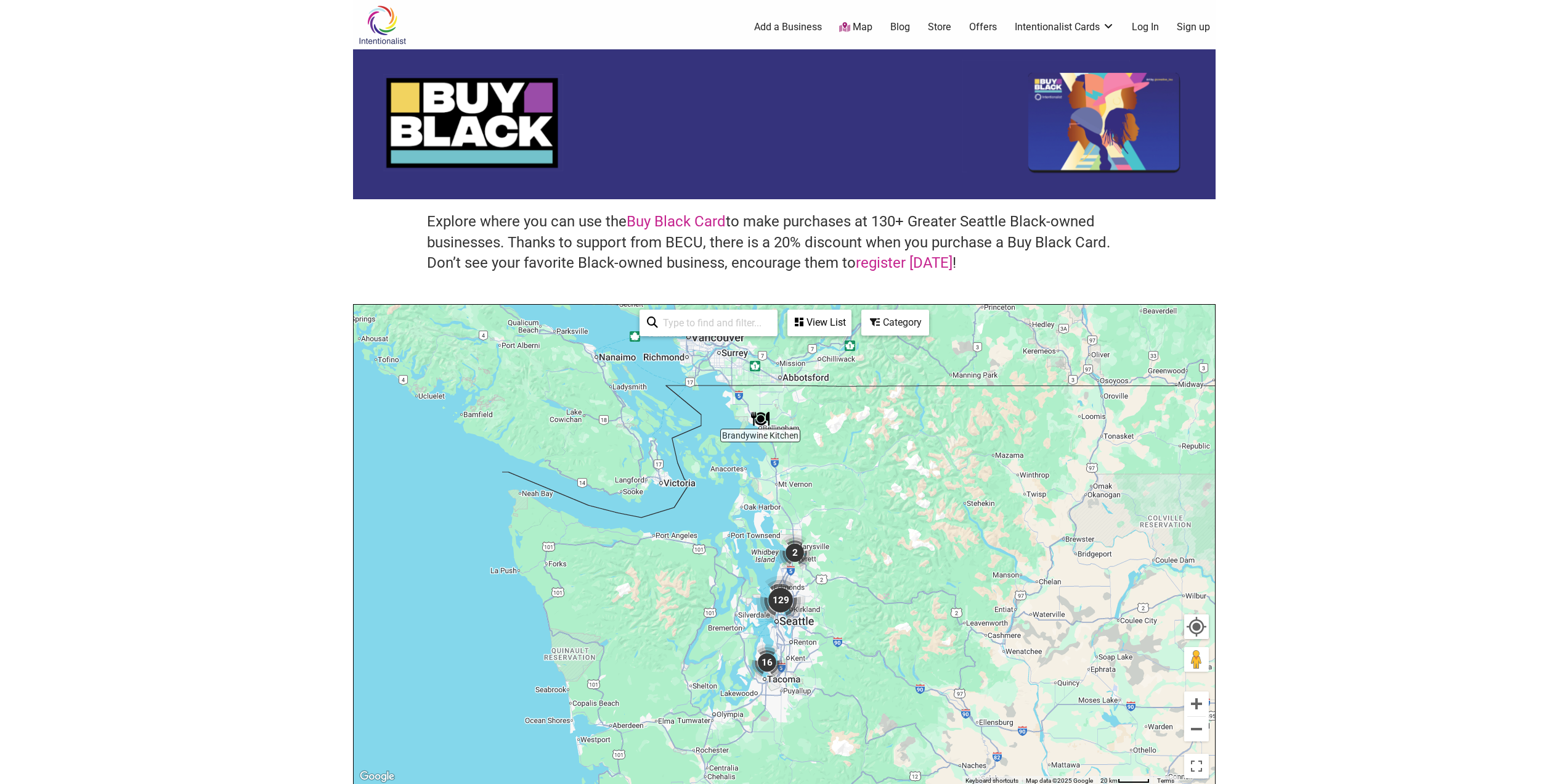
click at [851, 326] on div "Category" at bounding box center [820, 322] width 61 height 23
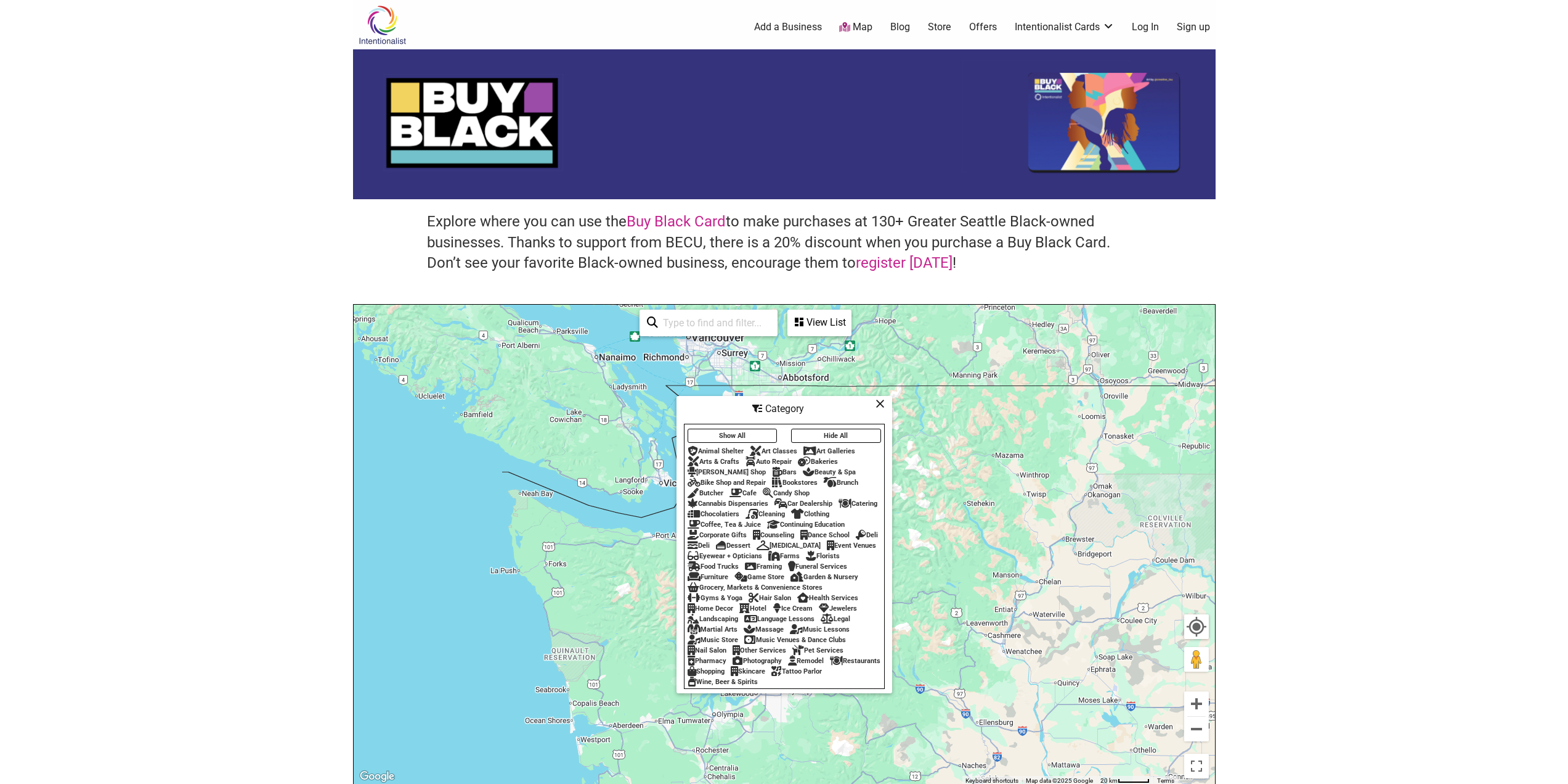
click at [816, 654] on div "Pet Services" at bounding box center [818, 650] width 51 height 8
click at [874, 401] on div "Category" at bounding box center [784, 408] width 213 height 23
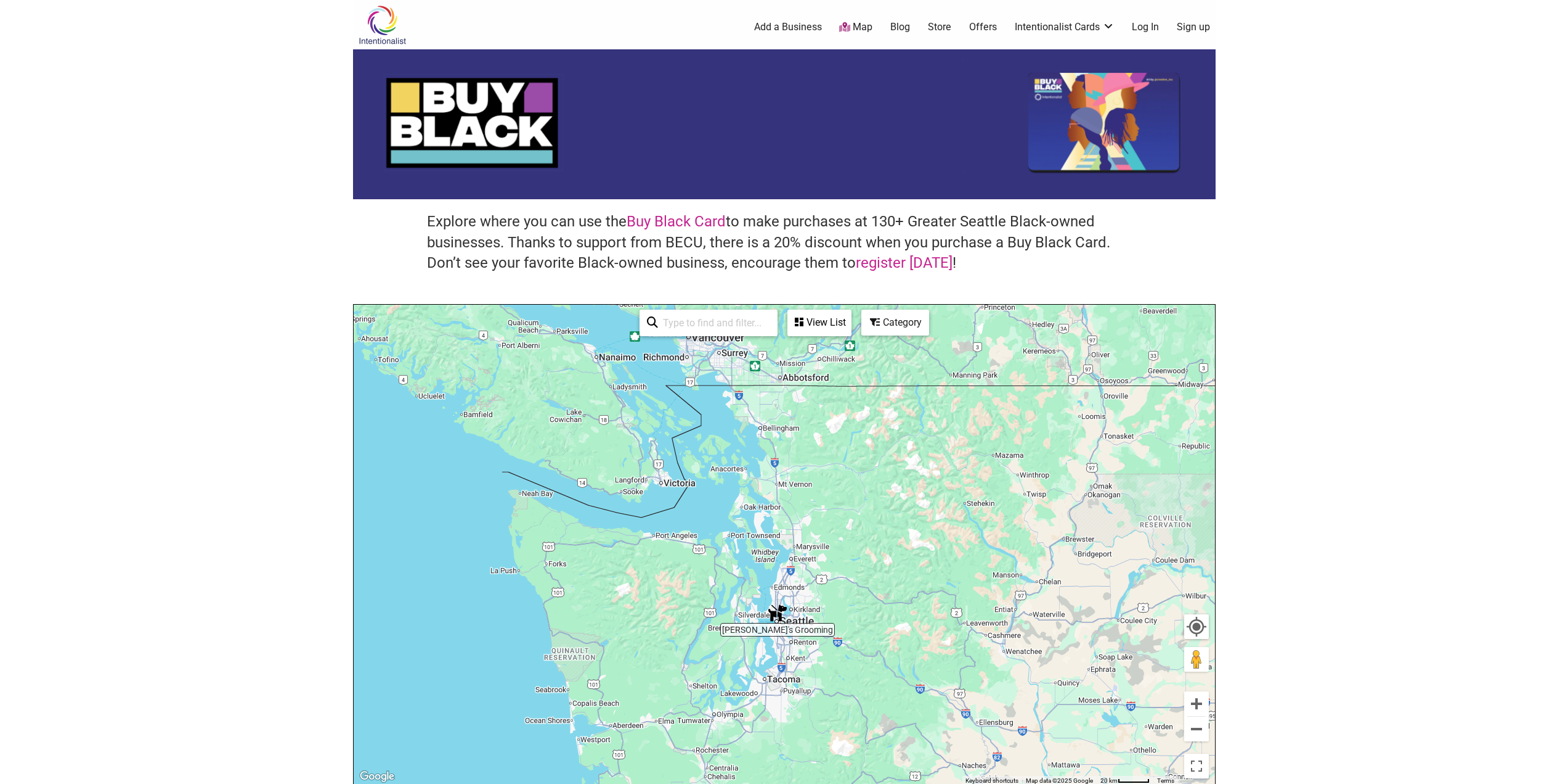
click at [776, 613] on img "Ritchard's Grooming" at bounding box center [778, 612] width 28 height 28
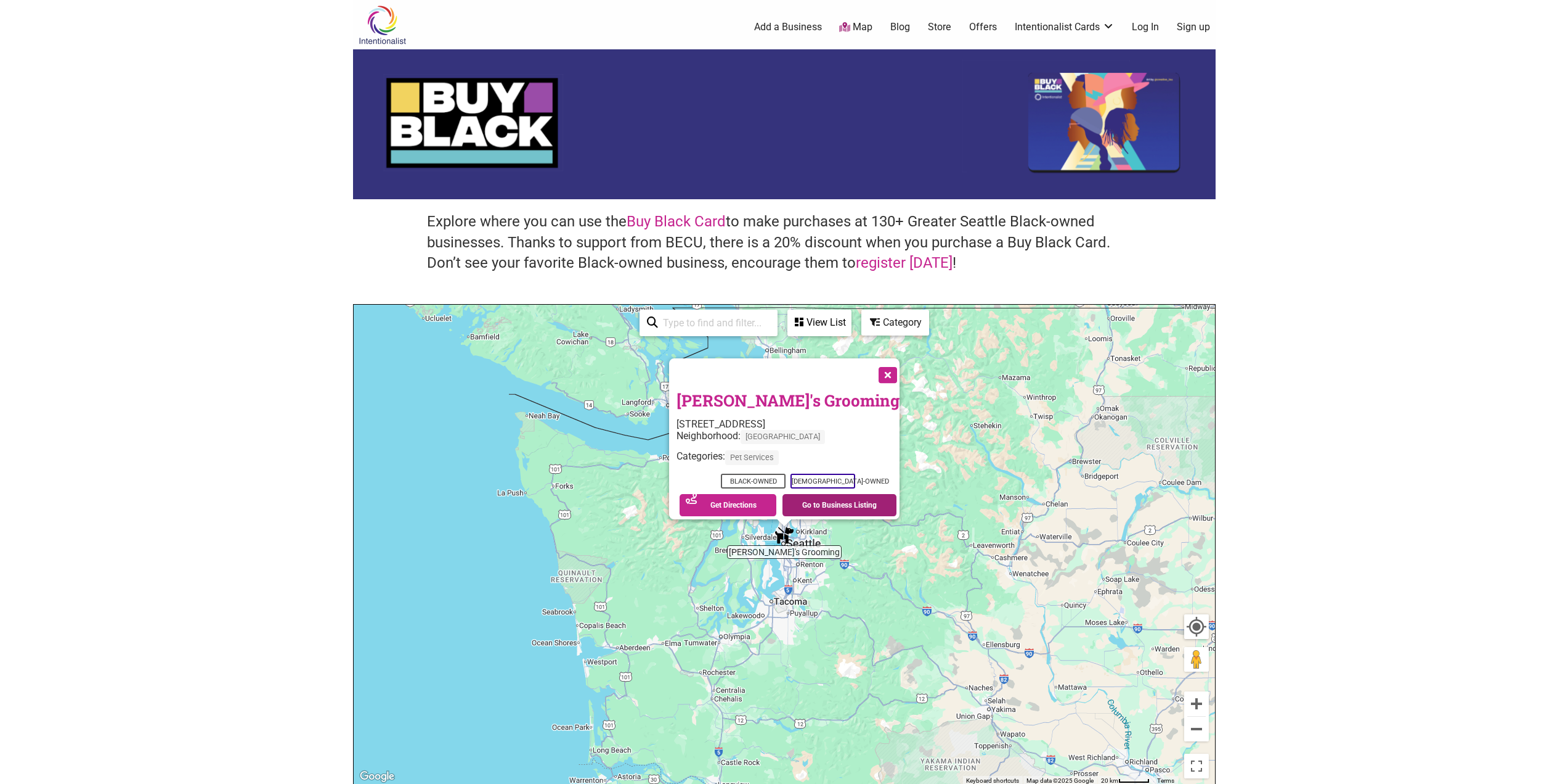
click at [818, 498] on link "Go to Business Listing" at bounding box center [839, 505] width 114 height 22
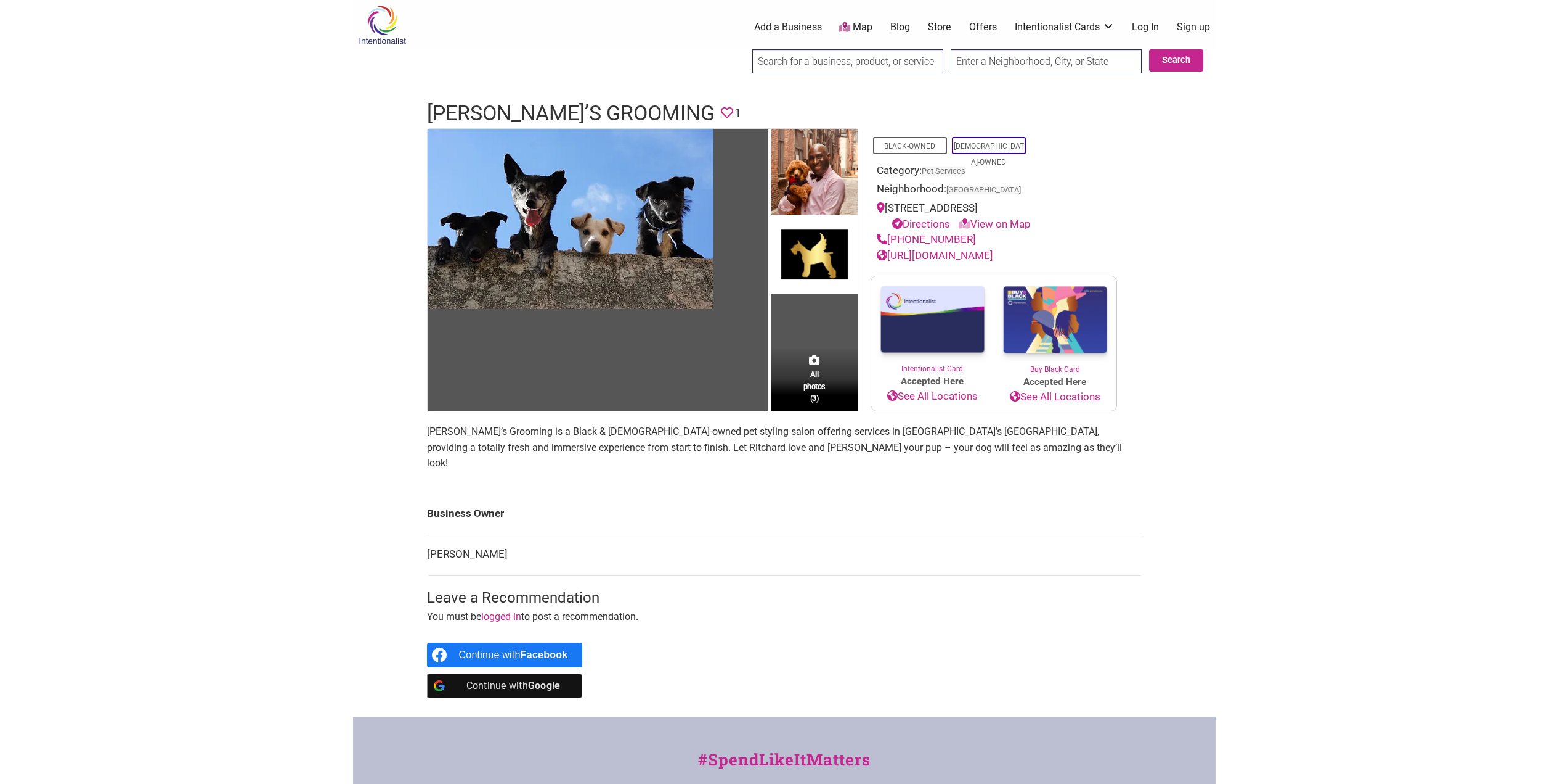
click at [963, 254] on link "[URL][DOMAIN_NAME]" at bounding box center [934, 254] width 116 height 12
